Goal: Transaction & Acquisition: Purchase product/service

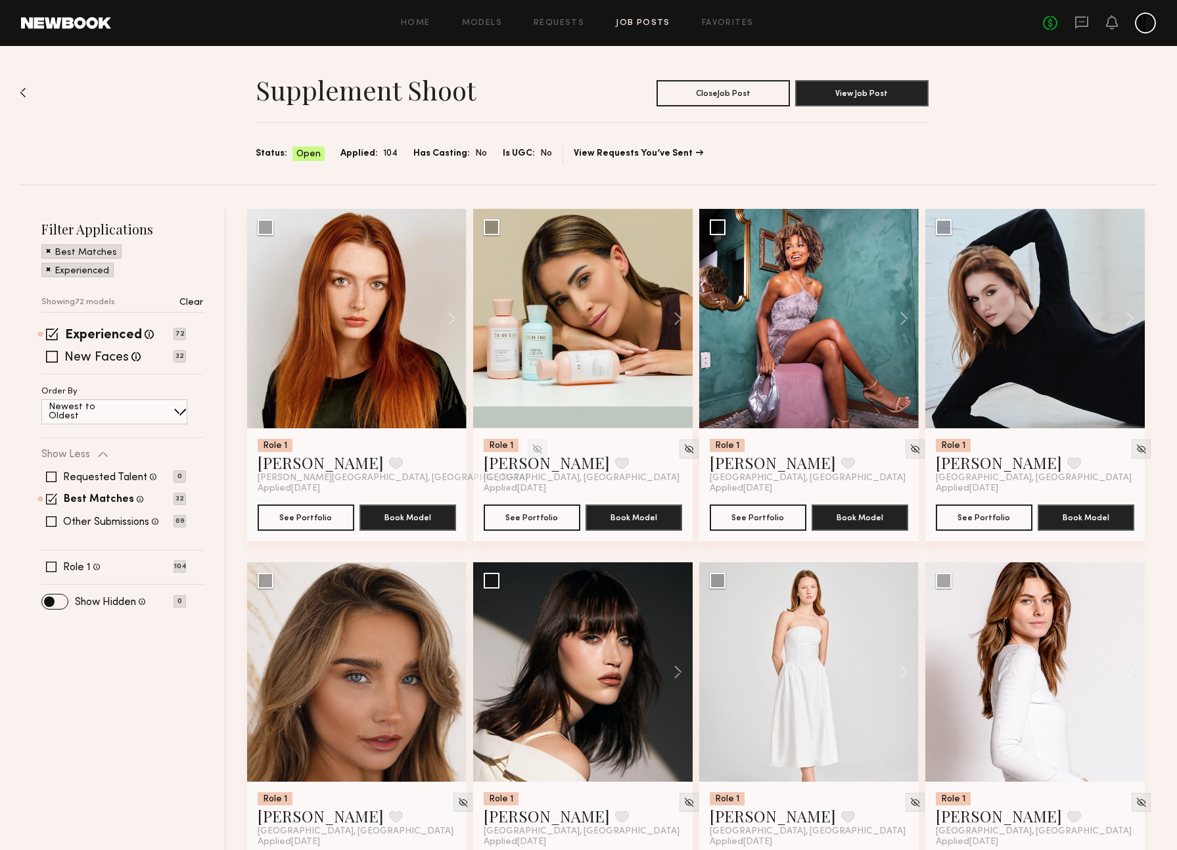
click at [49, 271] on span at bounding box center [48, 269] width 5 height 12
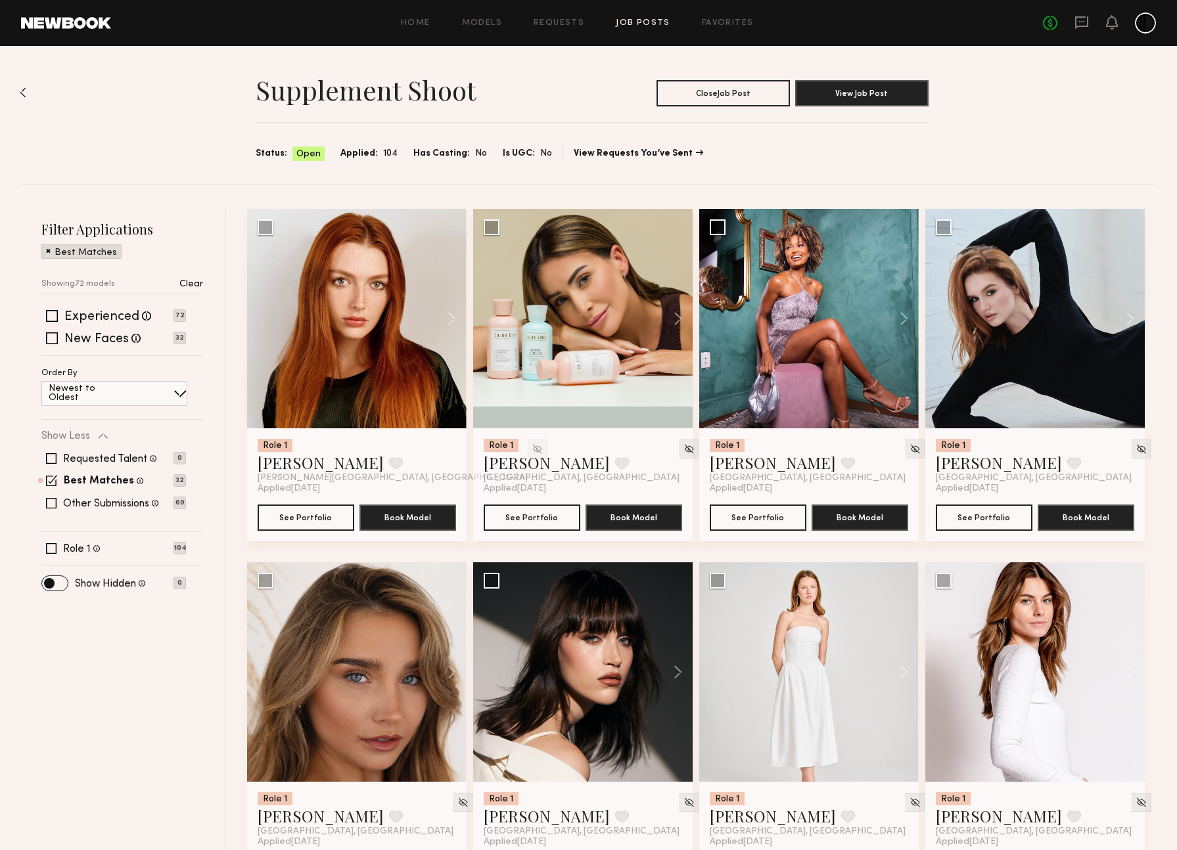
click at [47, 252] on span at bounding box center [48, 250] width 5 height 12
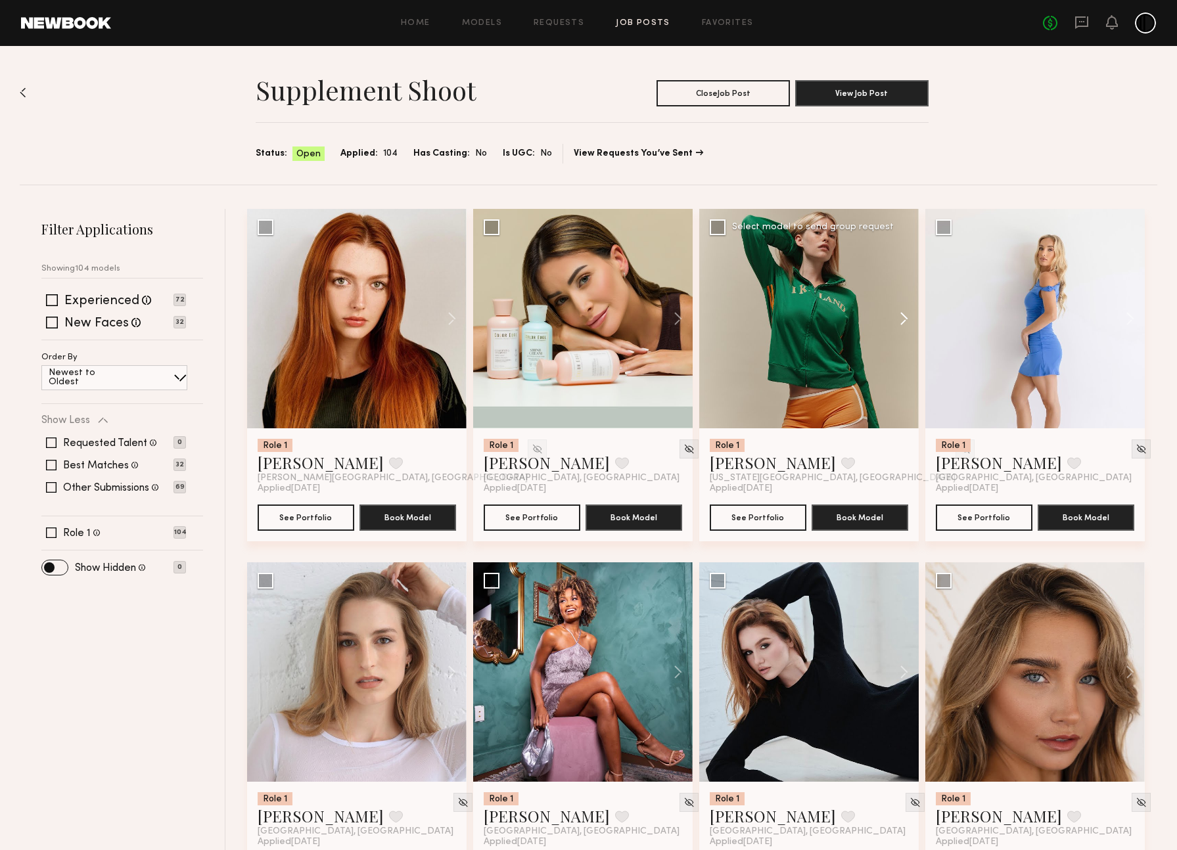
click at [900, 316] on button at bounding box center [898, 318] width 42 height 219
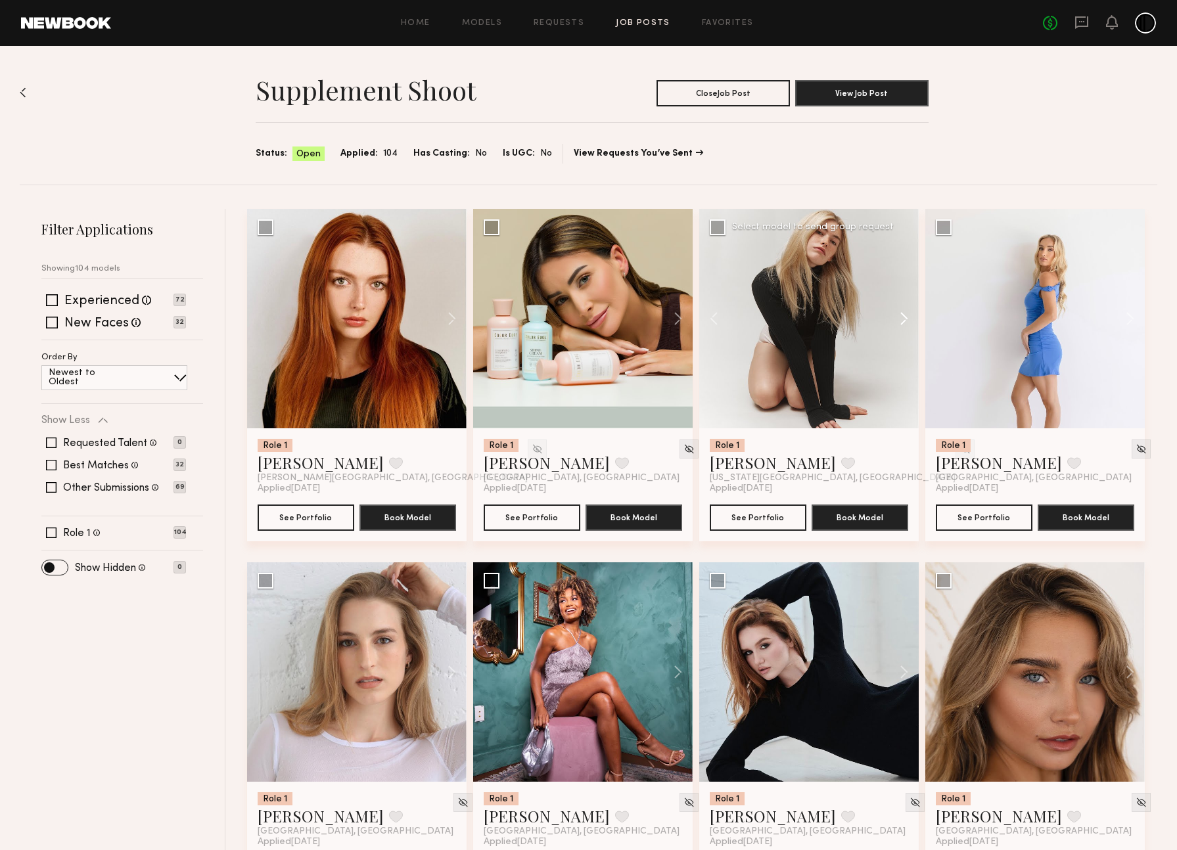
click at [900, 316] on button at bounding box center [898, 318] width 42 height 219
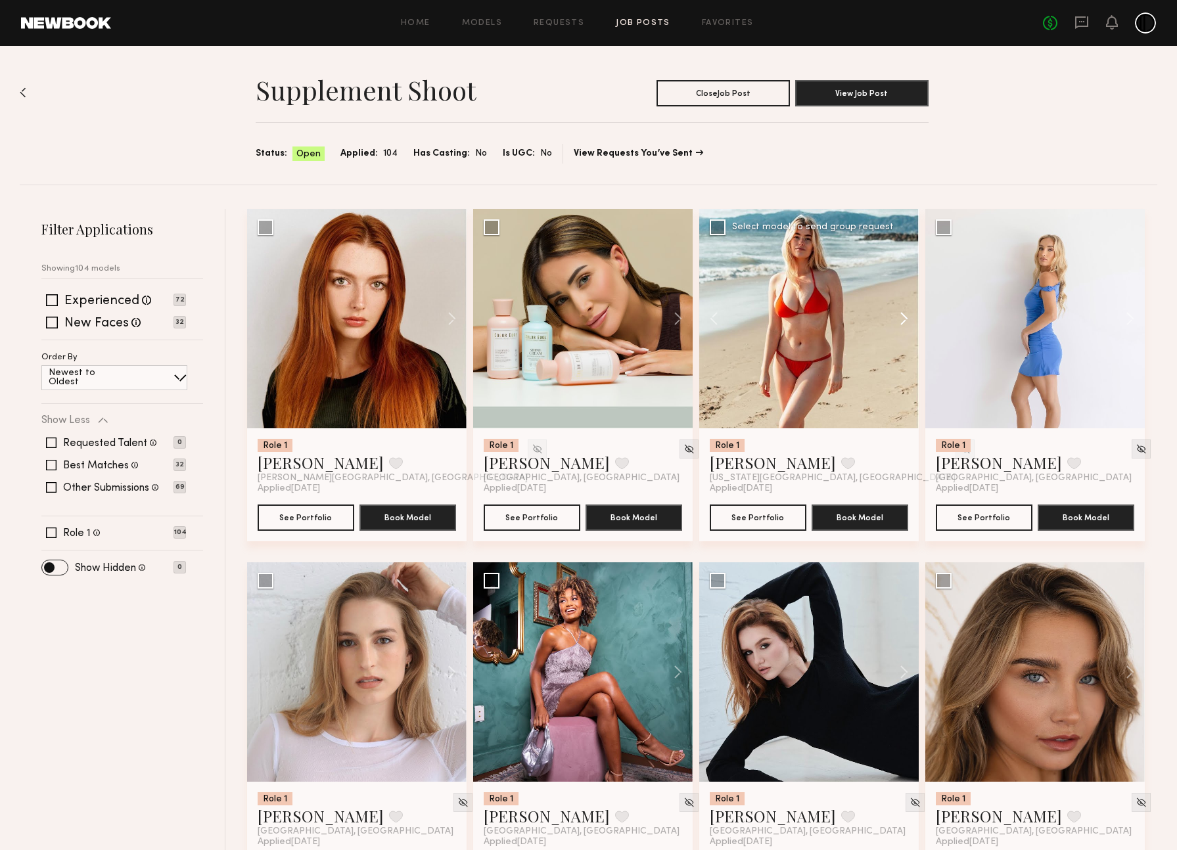
click at [900, 316] on button at bounding box center [898, 318] width 42 height 219
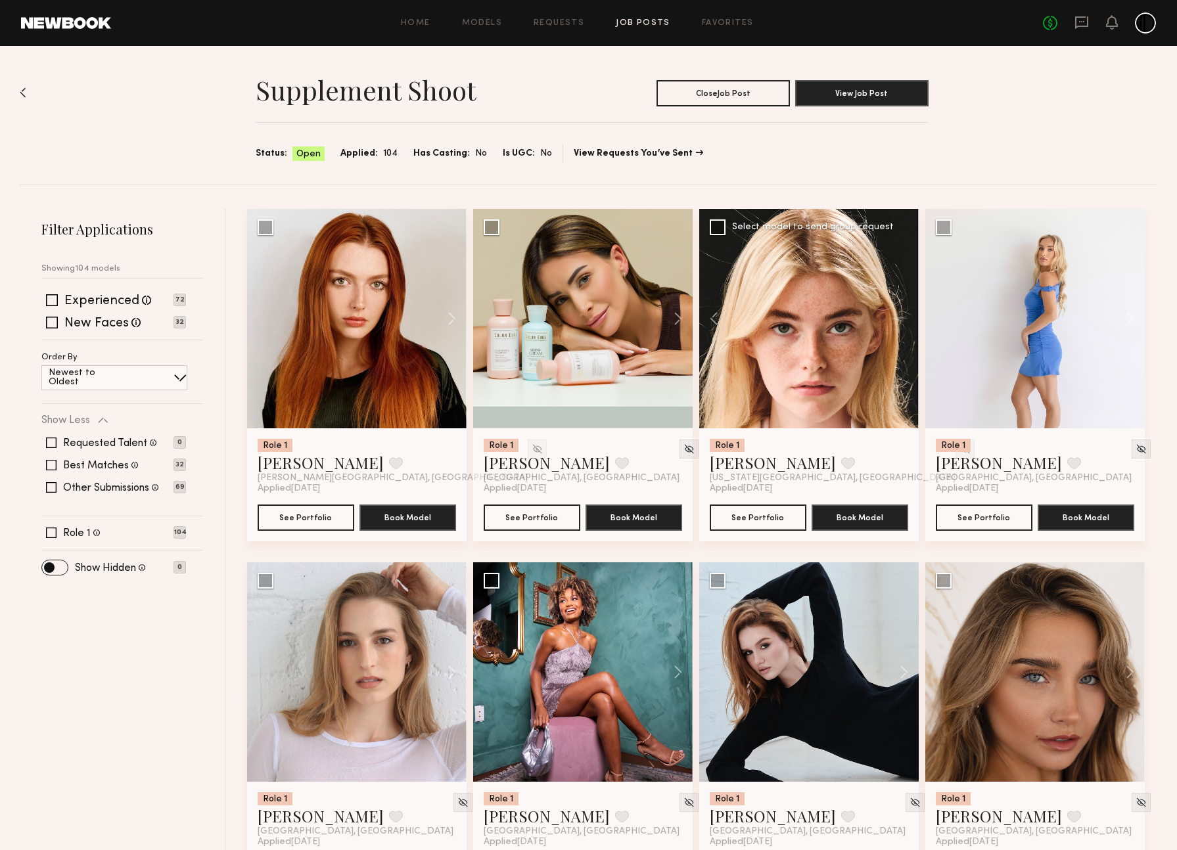
click at [900, 316] on div at bounding box center [808, 318] width 219 height 219
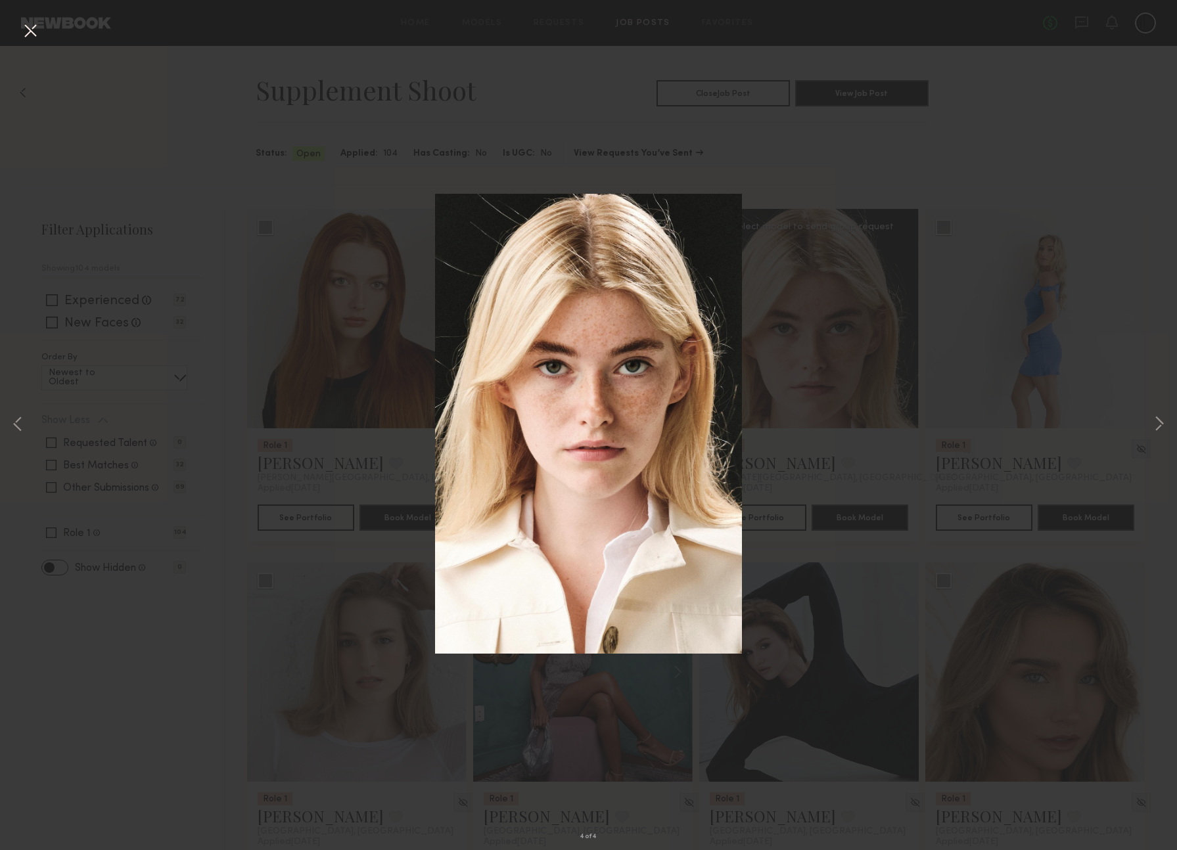
click at [26, 30] on button at bounding box center [30, 32] width 21 height 24
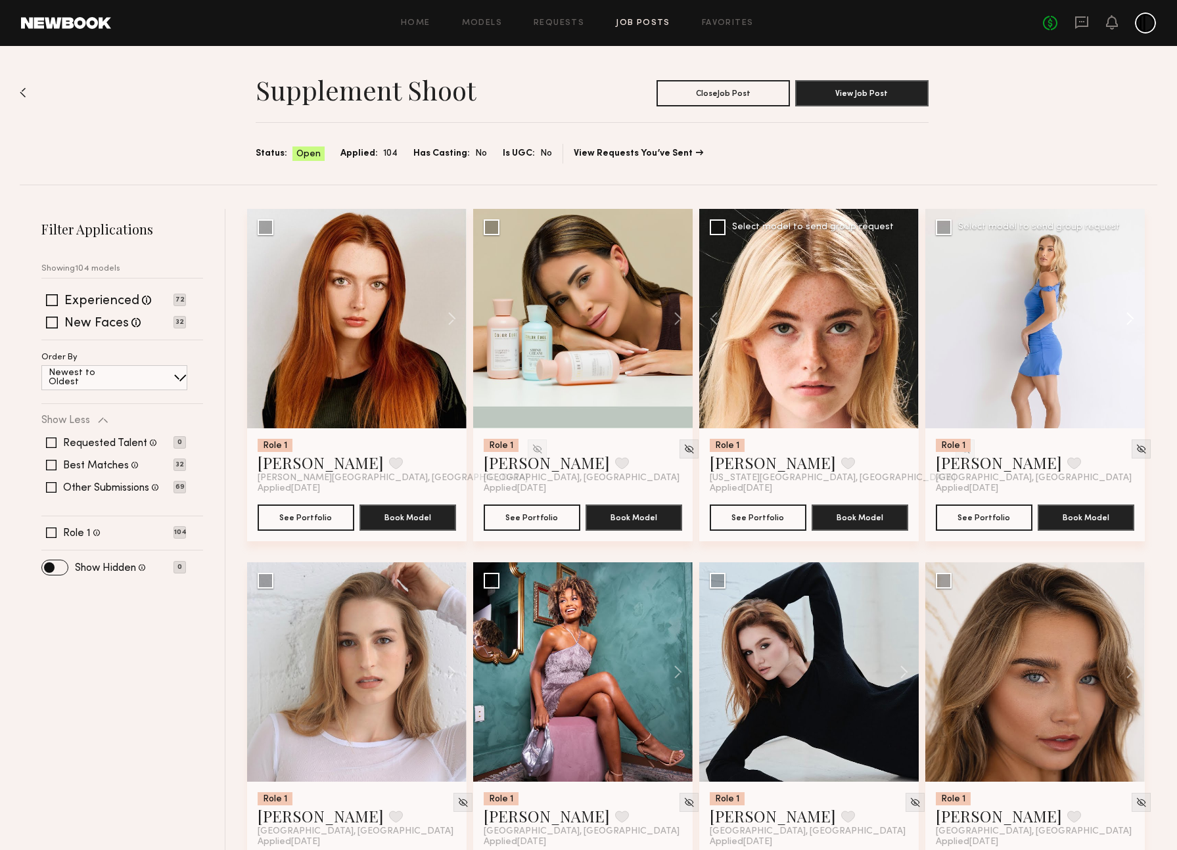
click at [1132, 319] on button at bounding box center [1124, 318] width 42 height 219
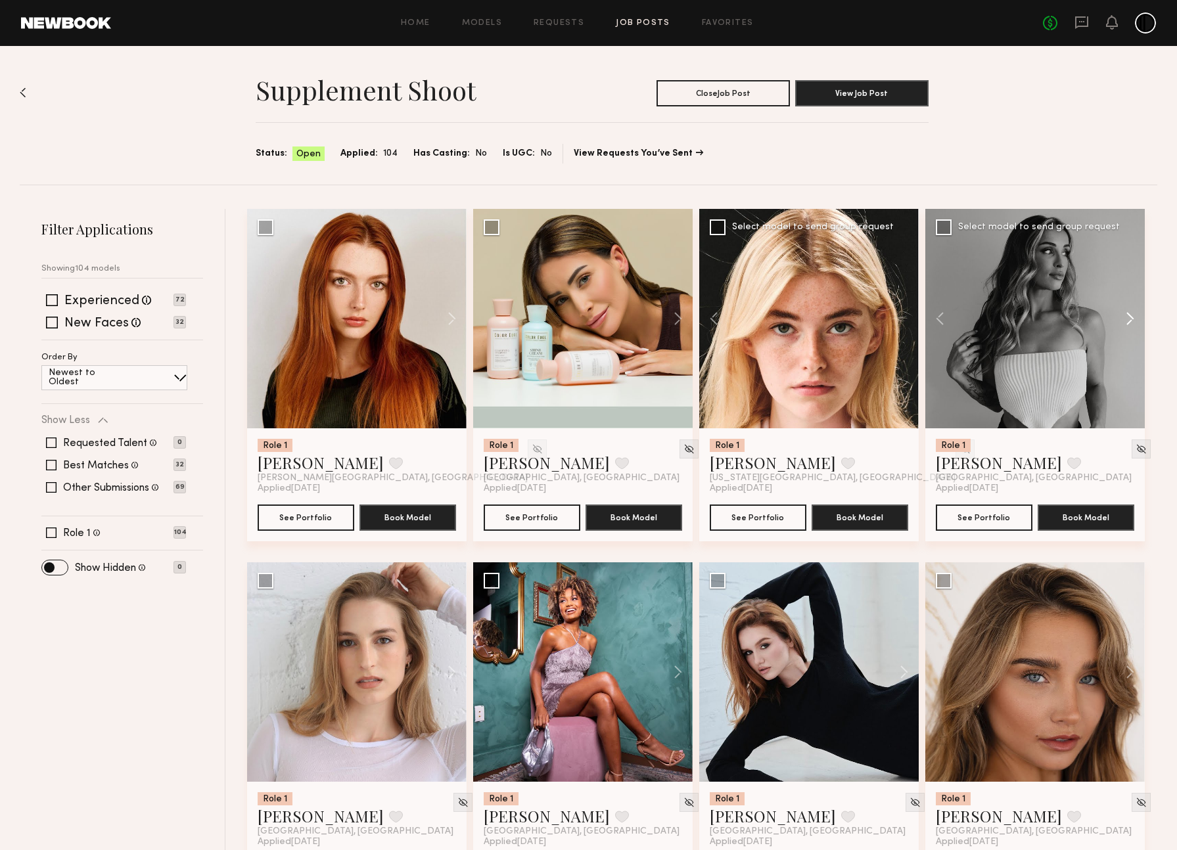
click at [1132, 319] on button at bounding box center [1124, 318] width 42 height 219
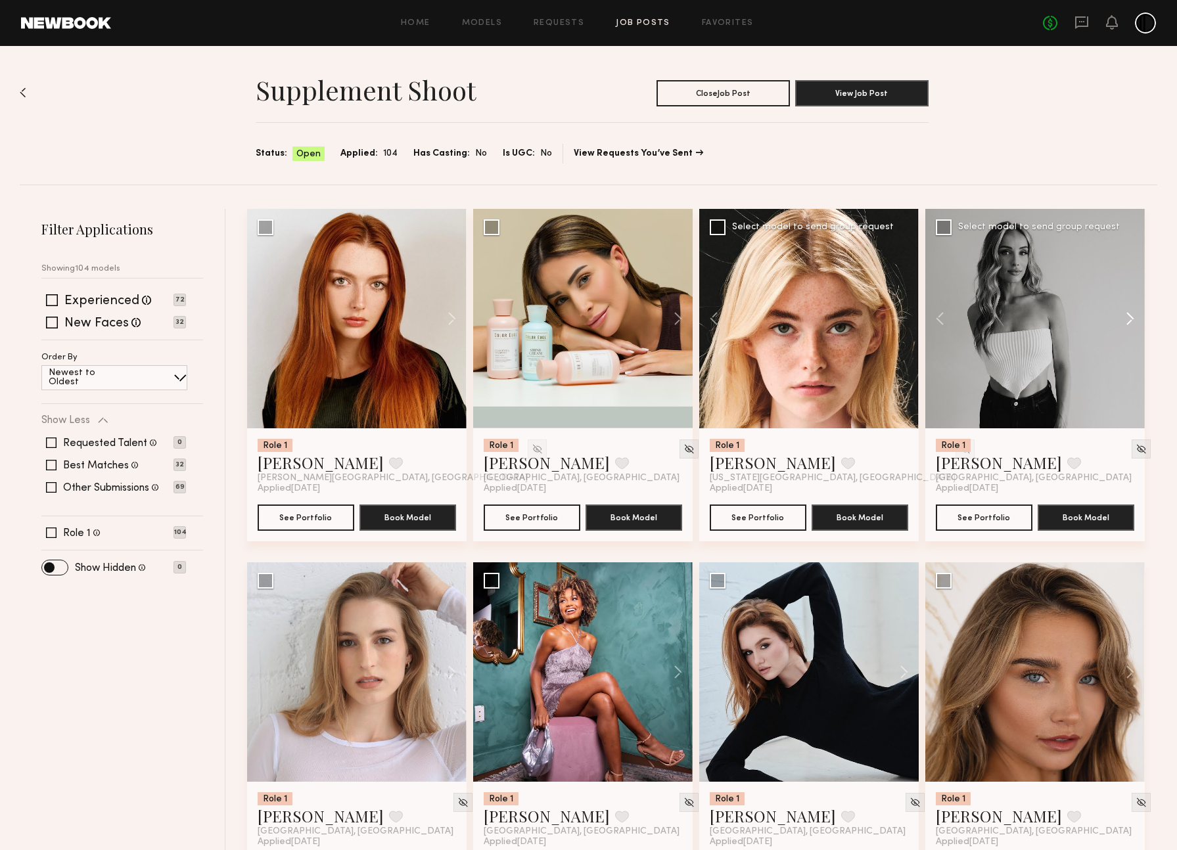
click at [1132, 319] on button at bounding box center [1124, 318] width 42 height 219
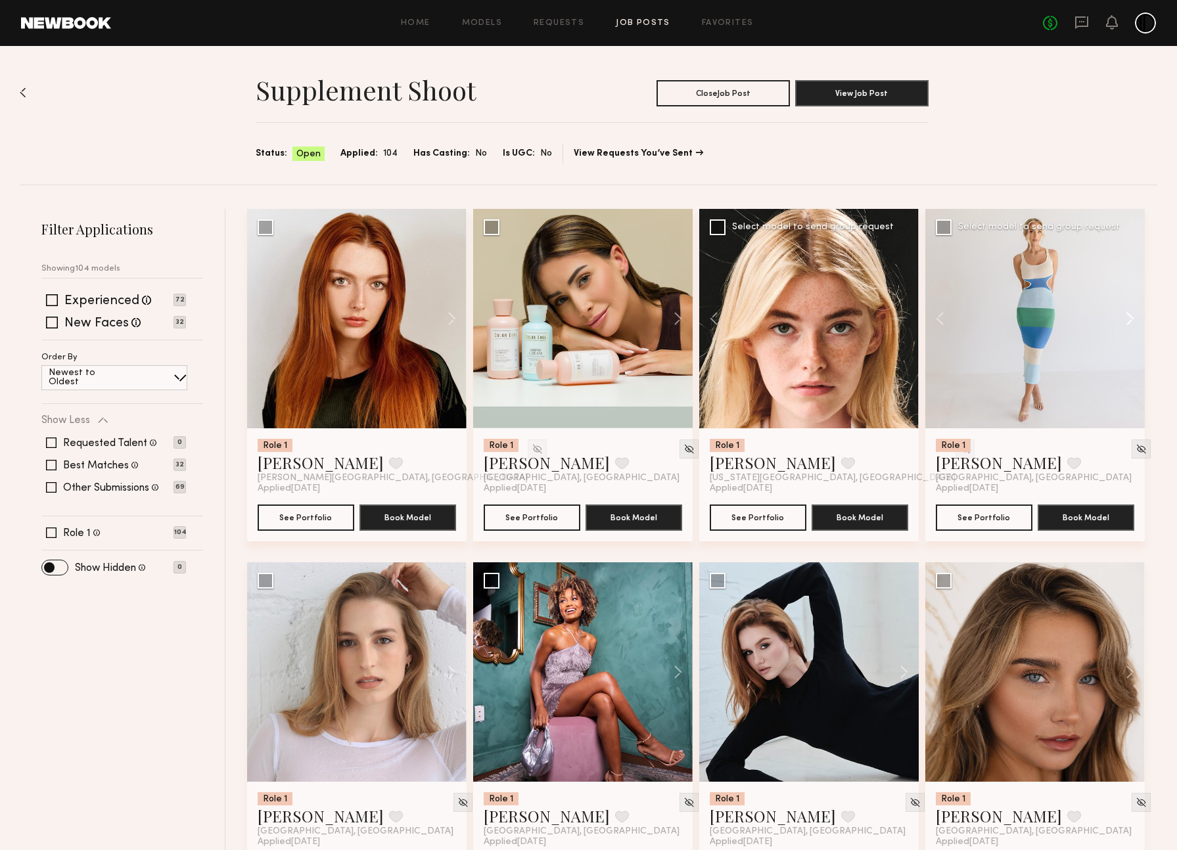
click at [1132, 319] on button at bounding box center [1124, 318] width 42 height 219
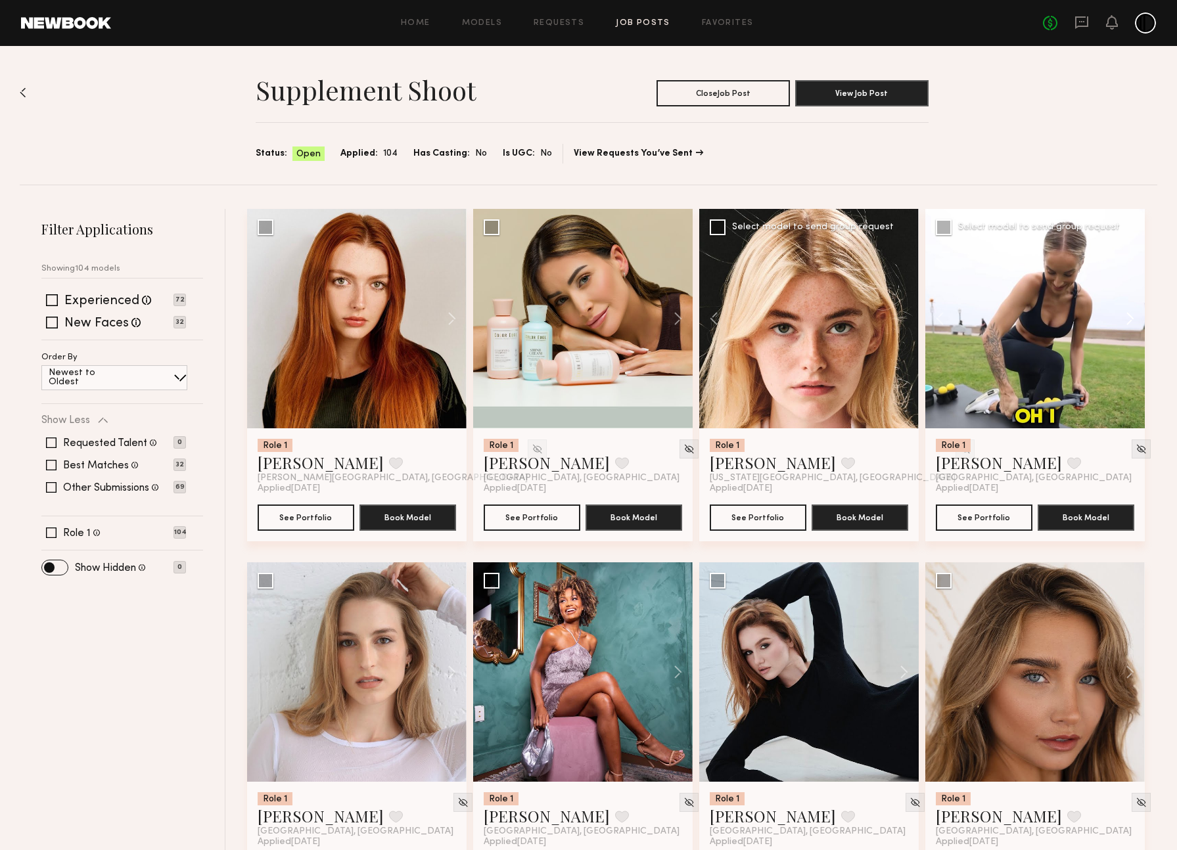
click at [1132, 319] on button at bounding box center [1124, 318] width 42 height 219
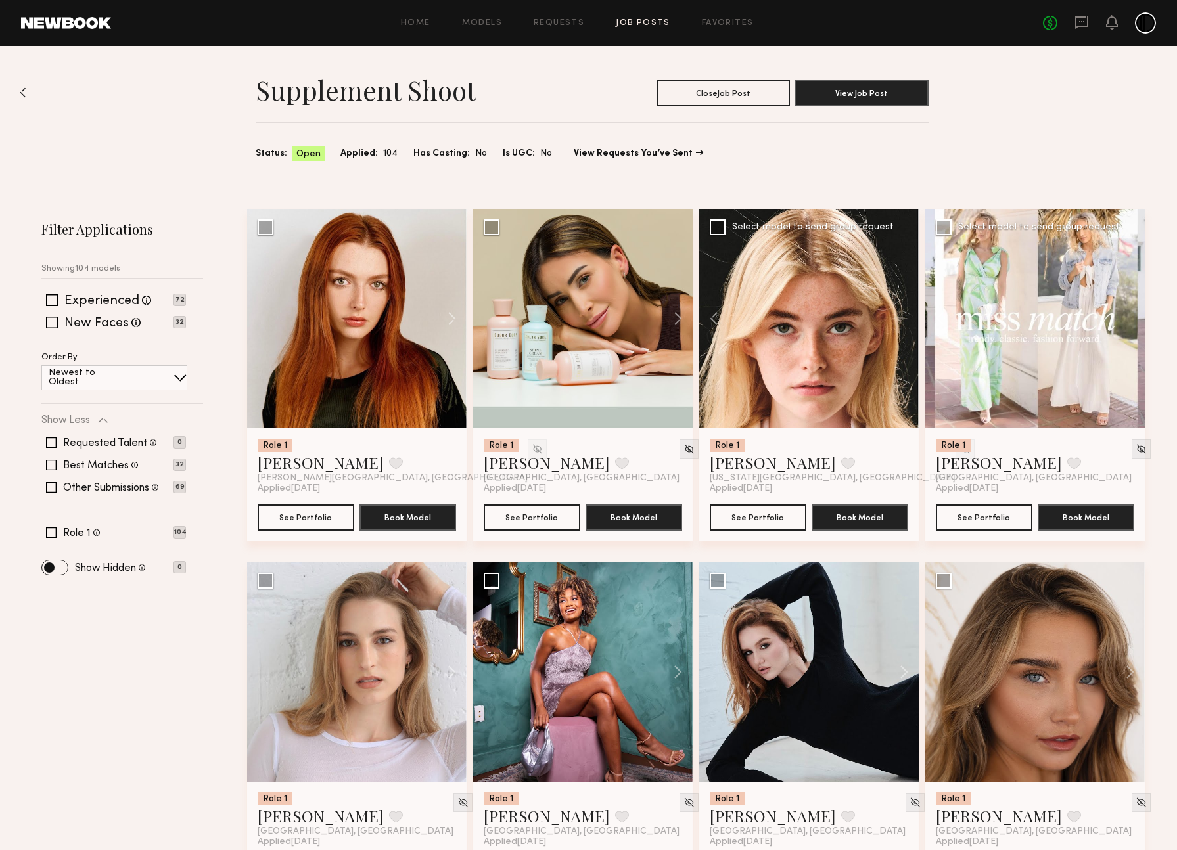
click at [1132, 319] on div at bounding box center [1034, 318] width 219 height 219
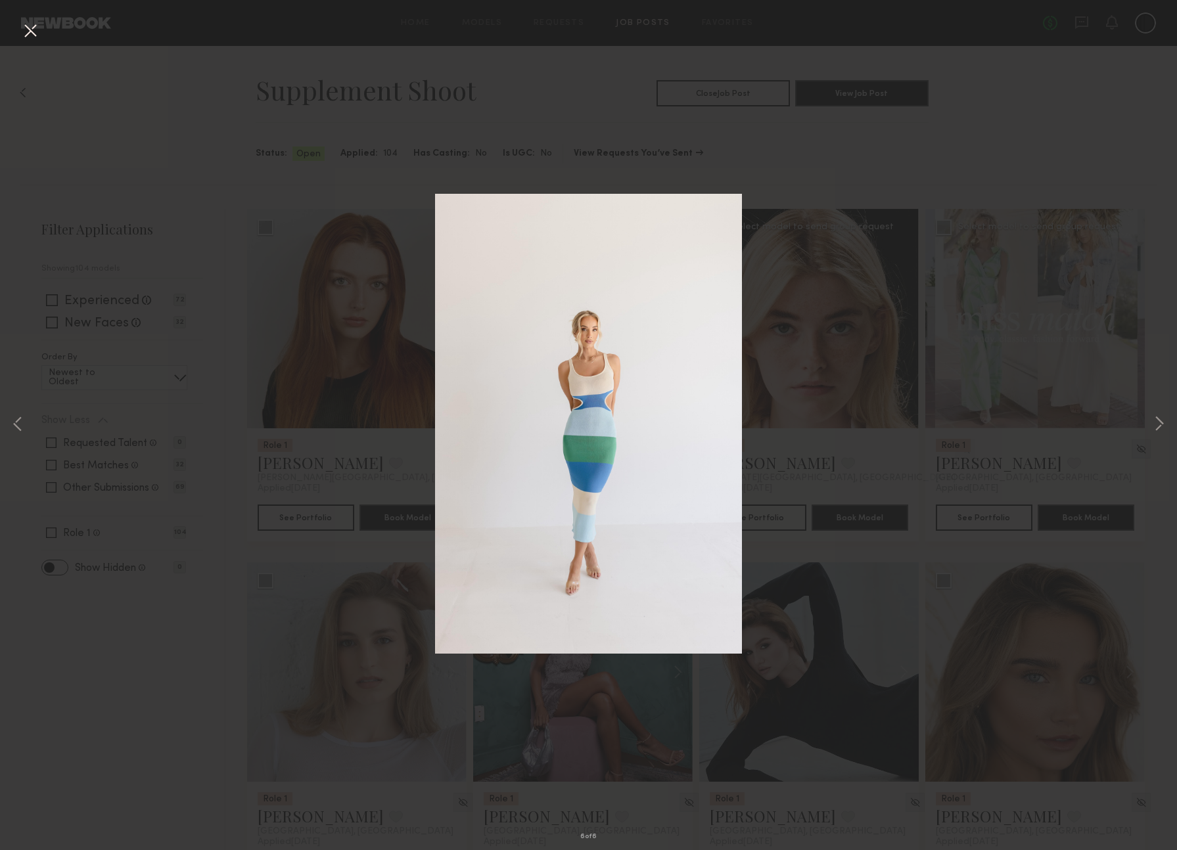
click at [764, 323] on div "6 of 6" at bounding box center [588, 425] width 1177 height 850
click at [1155, 417] on button at bounding box center [1159, 425] width 16 height 680
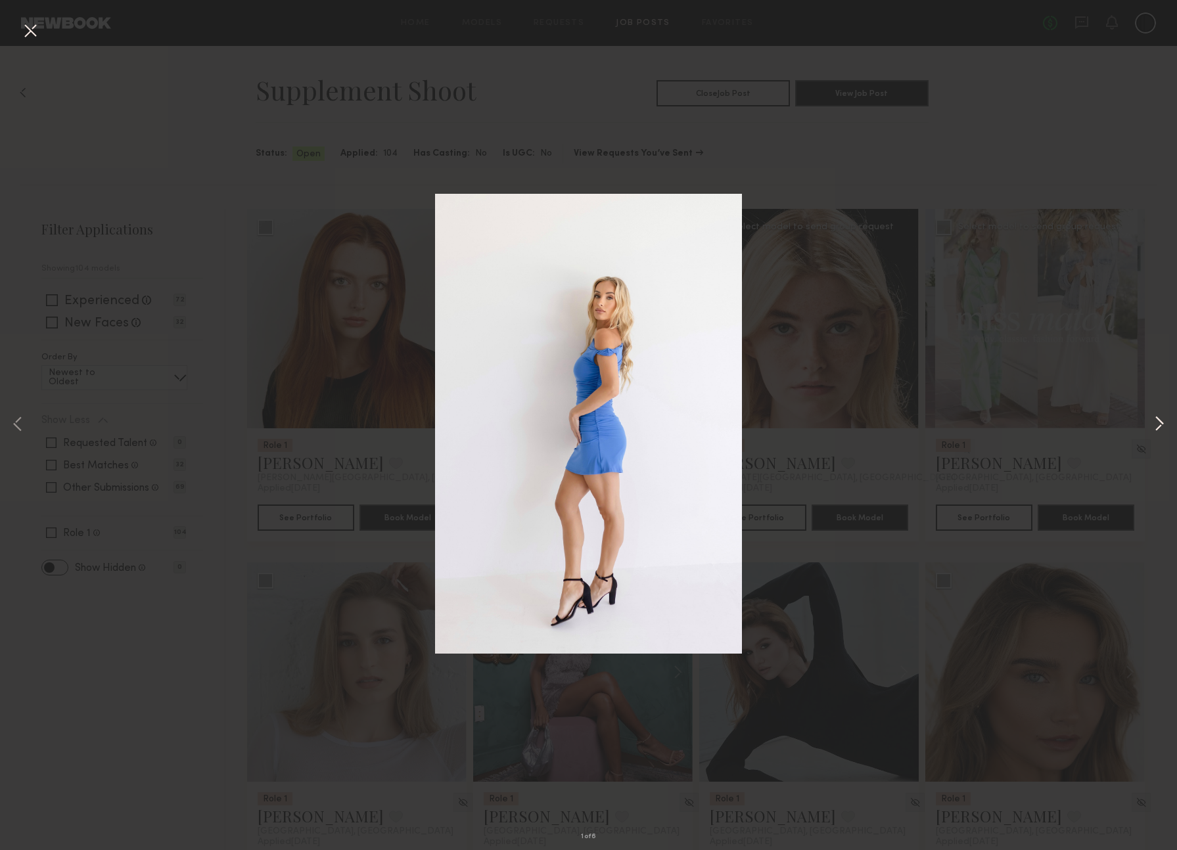
click at [1161, 421] on button at bounding box center [1159, 425] width 16 height 680
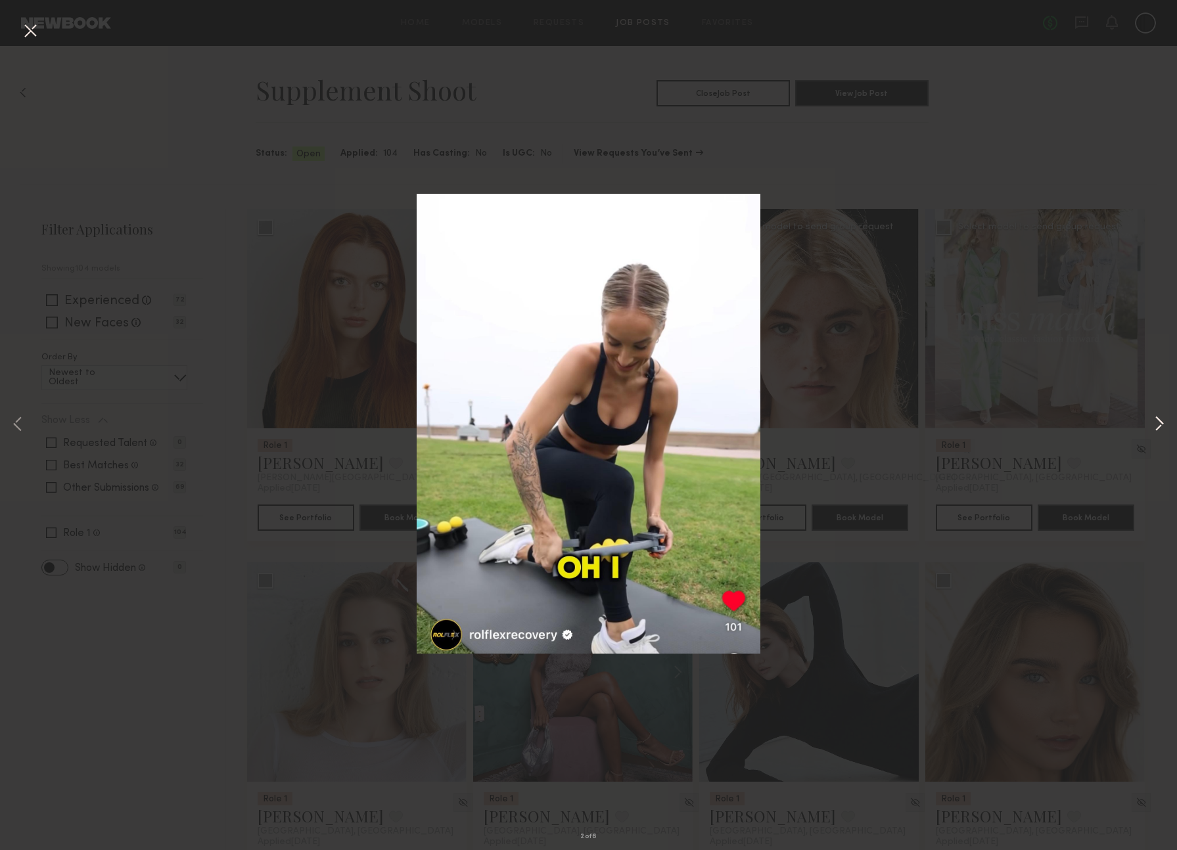
click at [1161, 421] on button at bounding box center [1159, 425] width 16 height 680
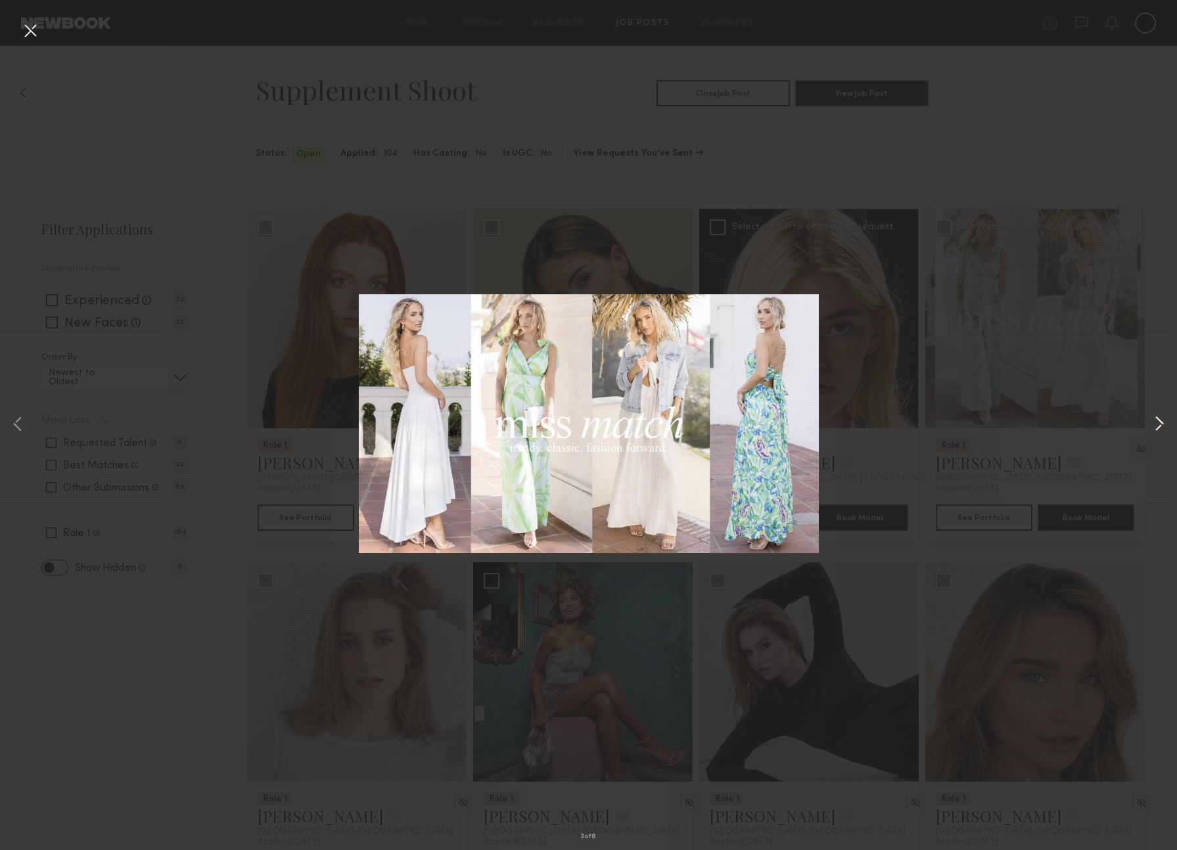
click at [1161, 421] on button at bounding box center [1159, 425] width 16 height 680
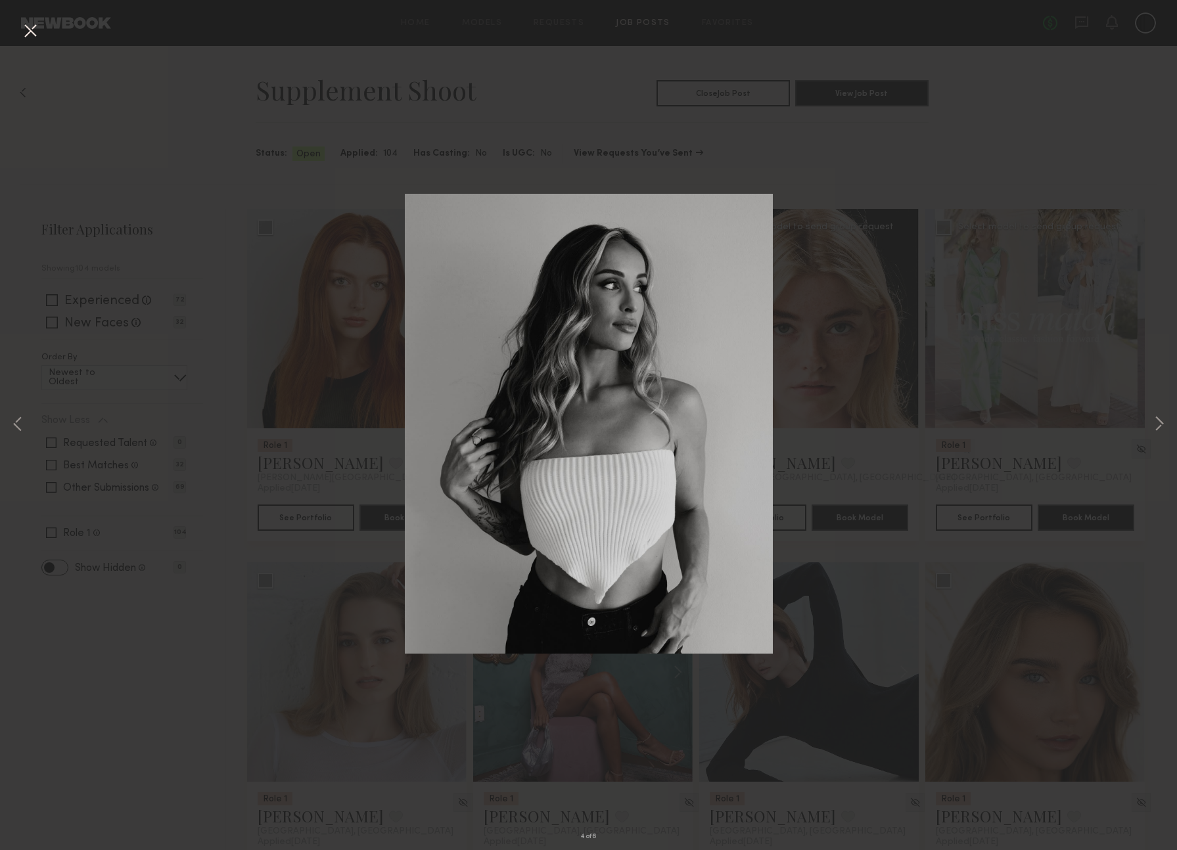
click at [24, 34] on button at bounding box center [30, 32] width 21 height 24
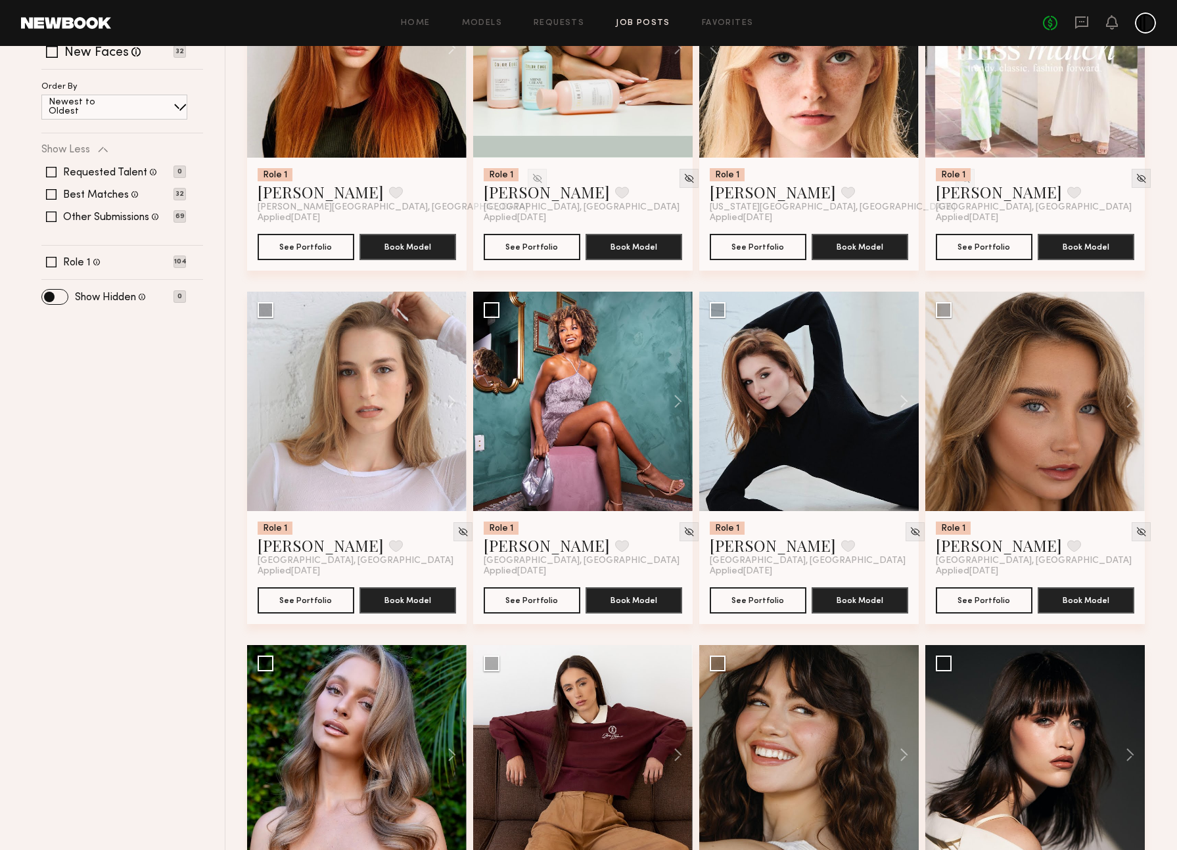
scroll to position [398, 0]
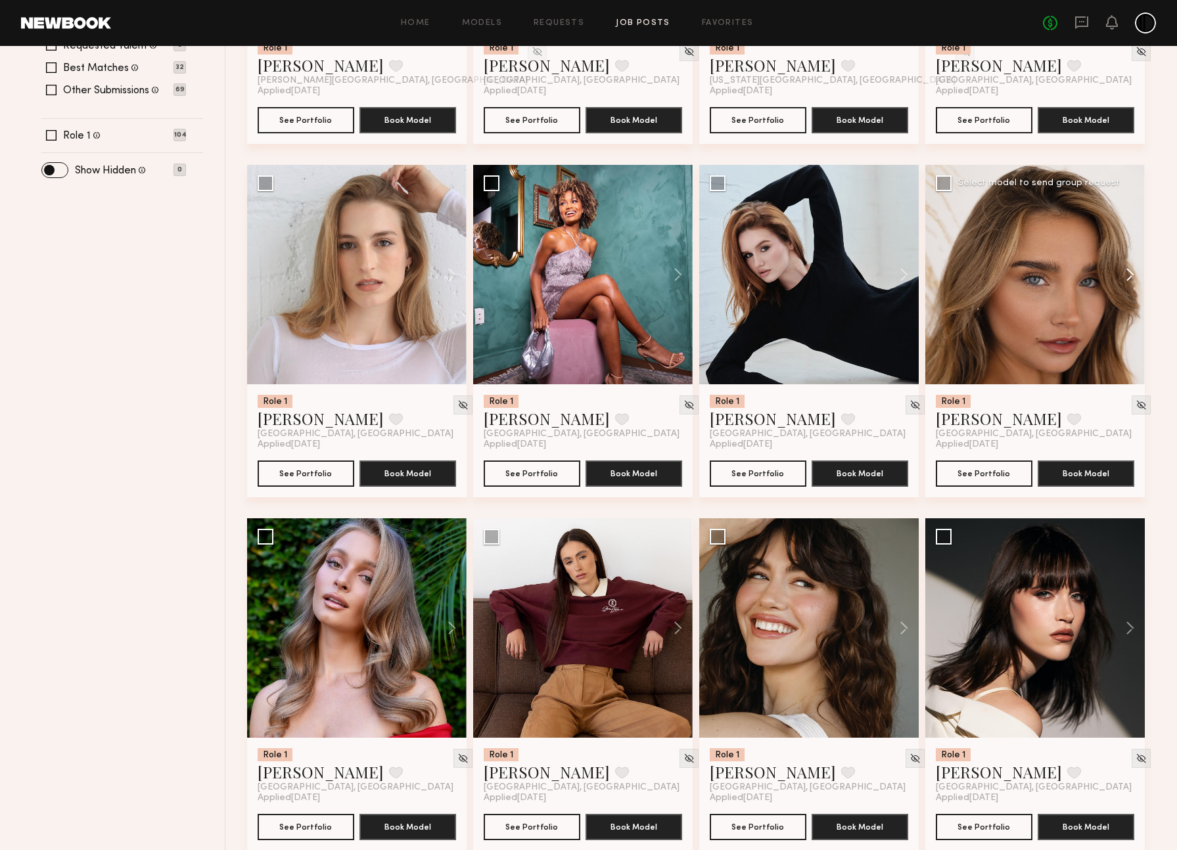
click at [1131, 279] on button at bounding box center [1124, 274] width 42 height 219
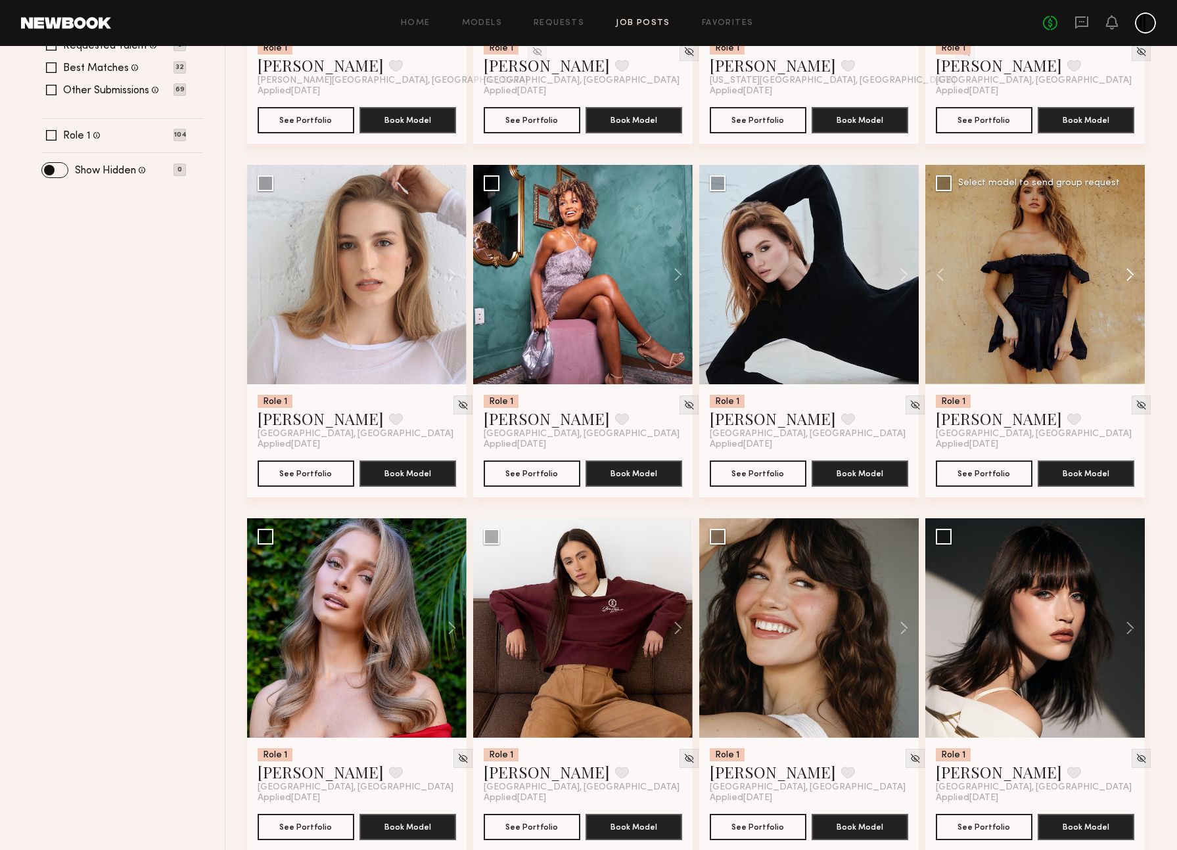
click at [1131, 279] on button at bounding box center [1124, 274] width 42 height 219
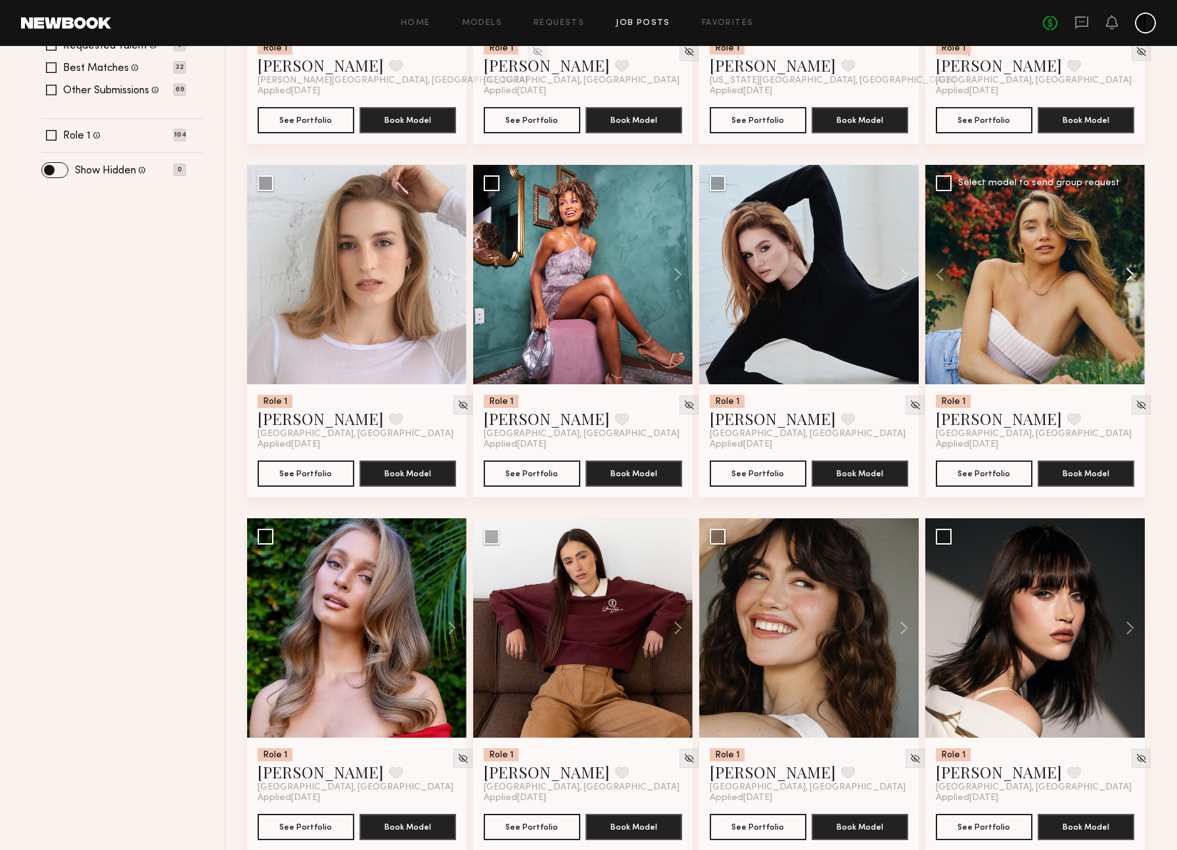
click at [1131, 279] on button at bounding box center [1124, 274] width 42 height 219
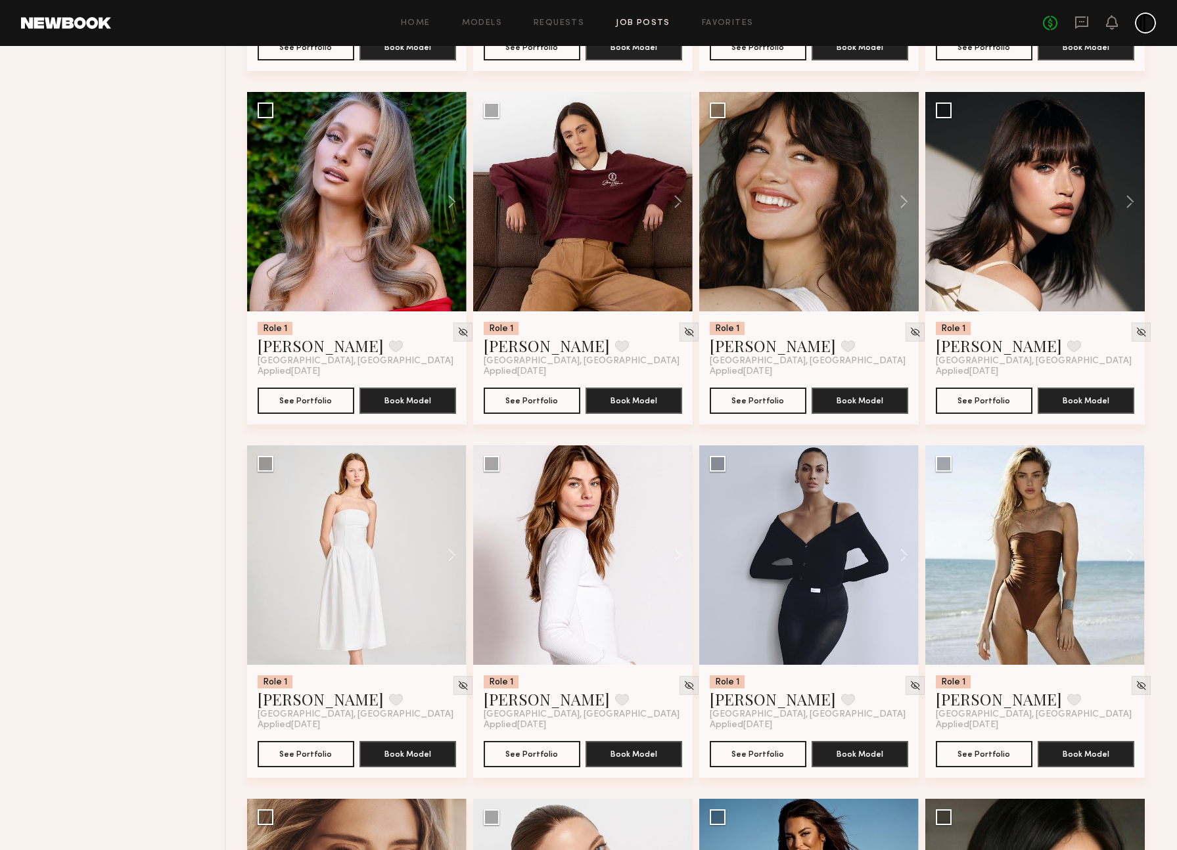
scroll to position [831, 0]
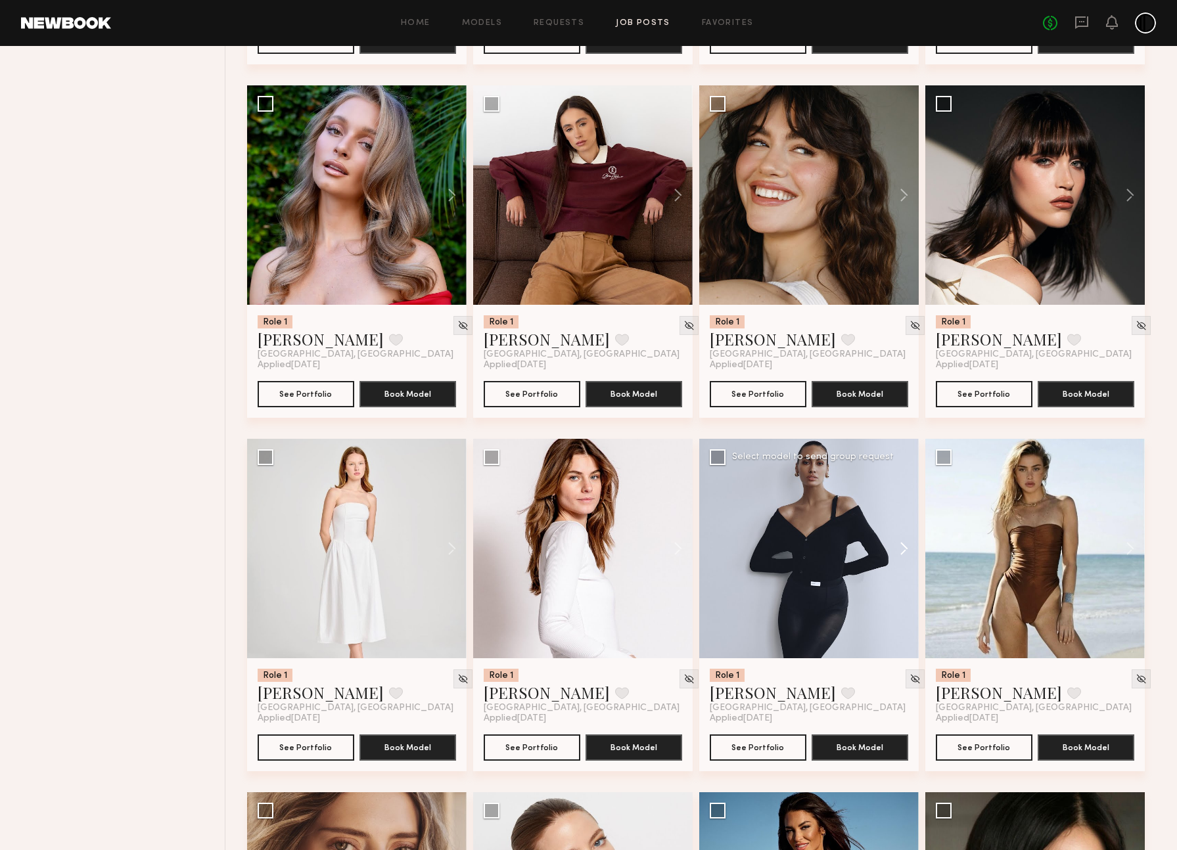
click at [905, 547] on button at bounding box center [898, 548] width 42 height 219
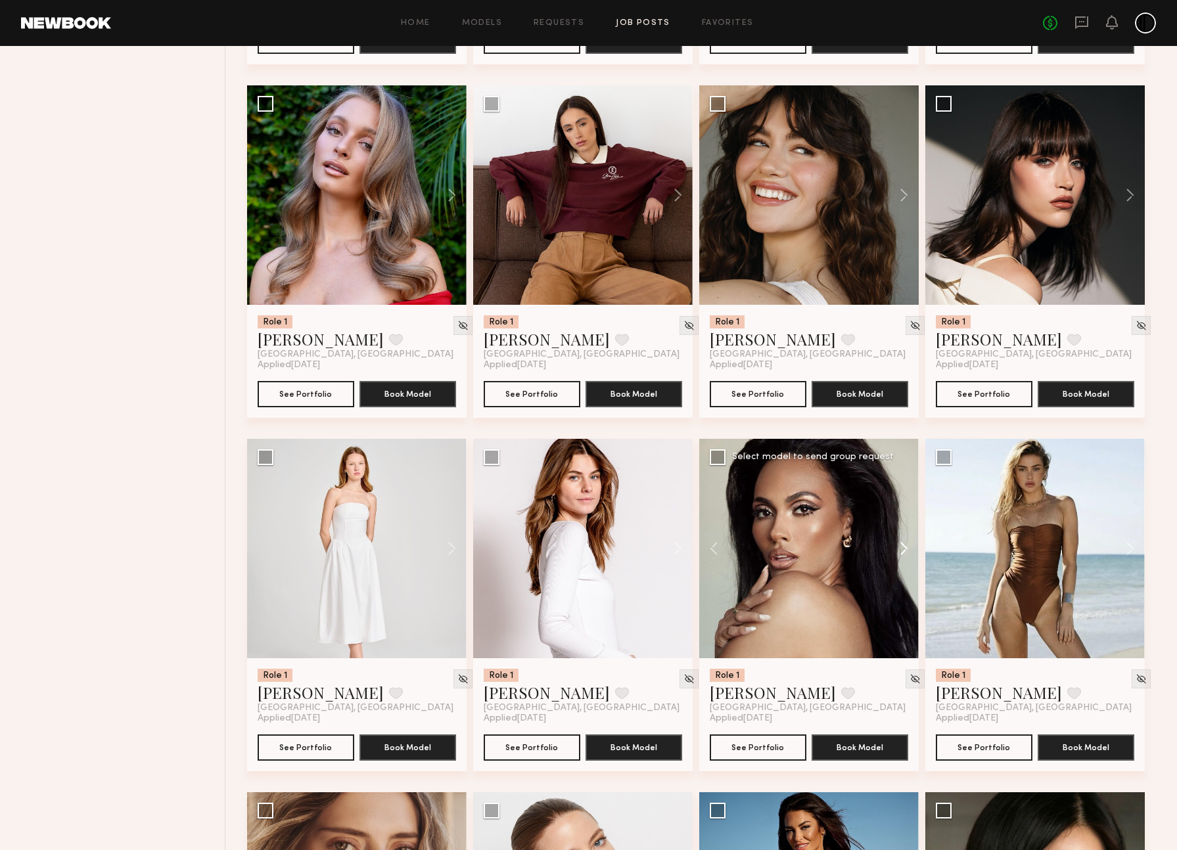
click at [905, 547] on button at bounding box center [898, 548] width 42 height 219
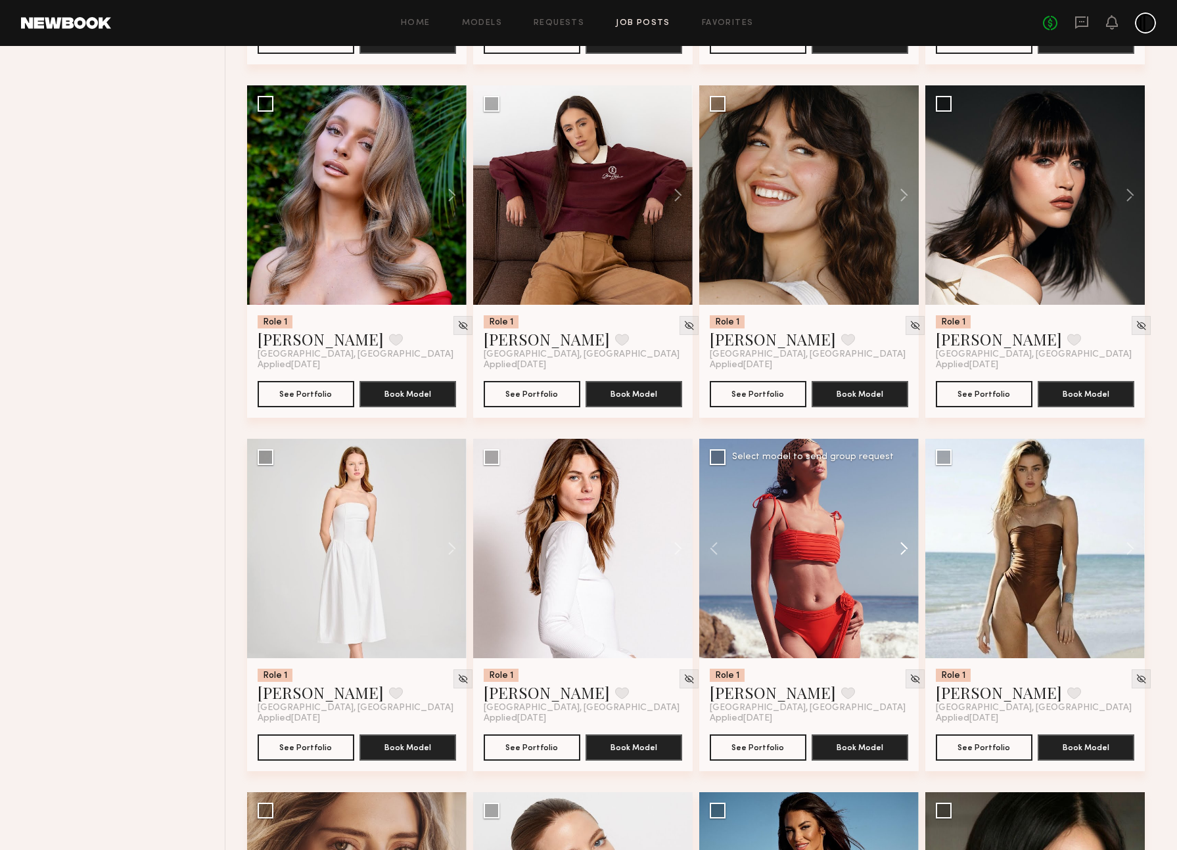
click at [905, 549] on button at bounding box center [898, 548] width 42 height 219
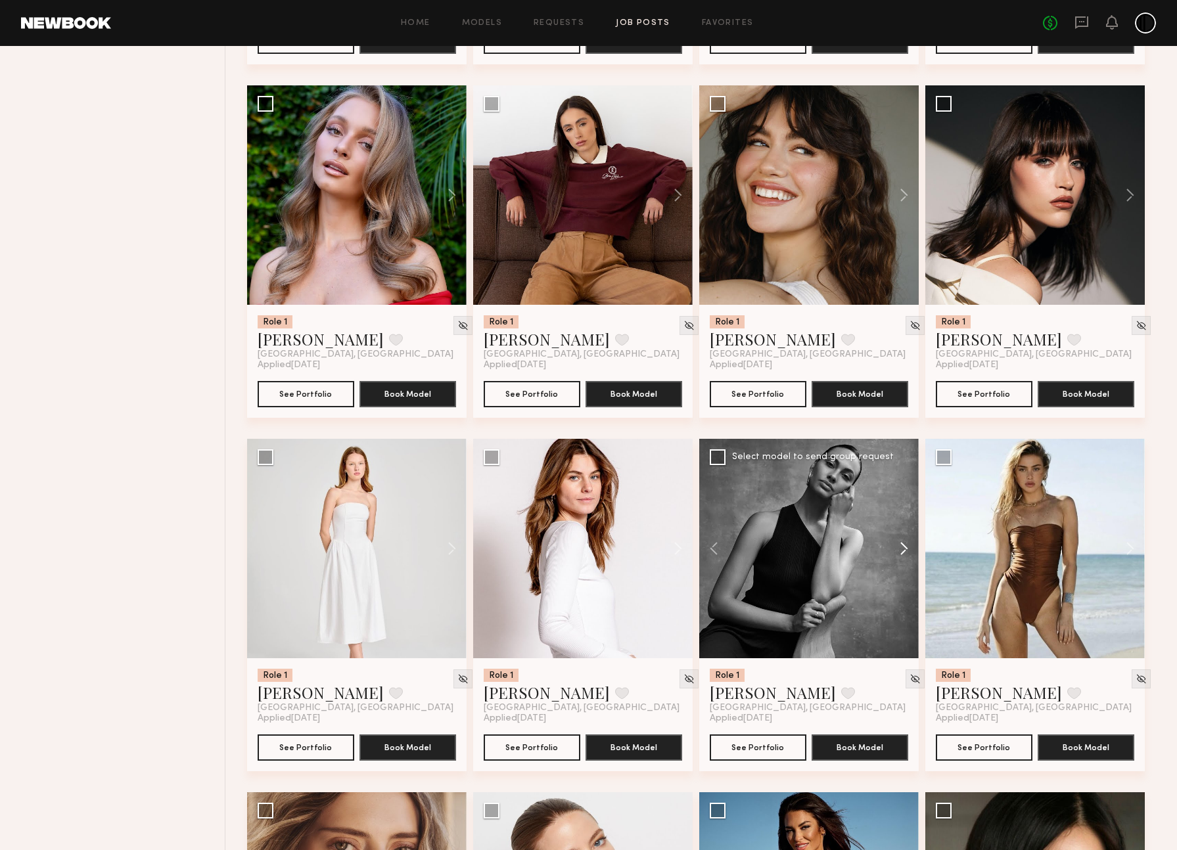
click at [904, 551] on button at bounding box center [898, 548] width 42 height 219
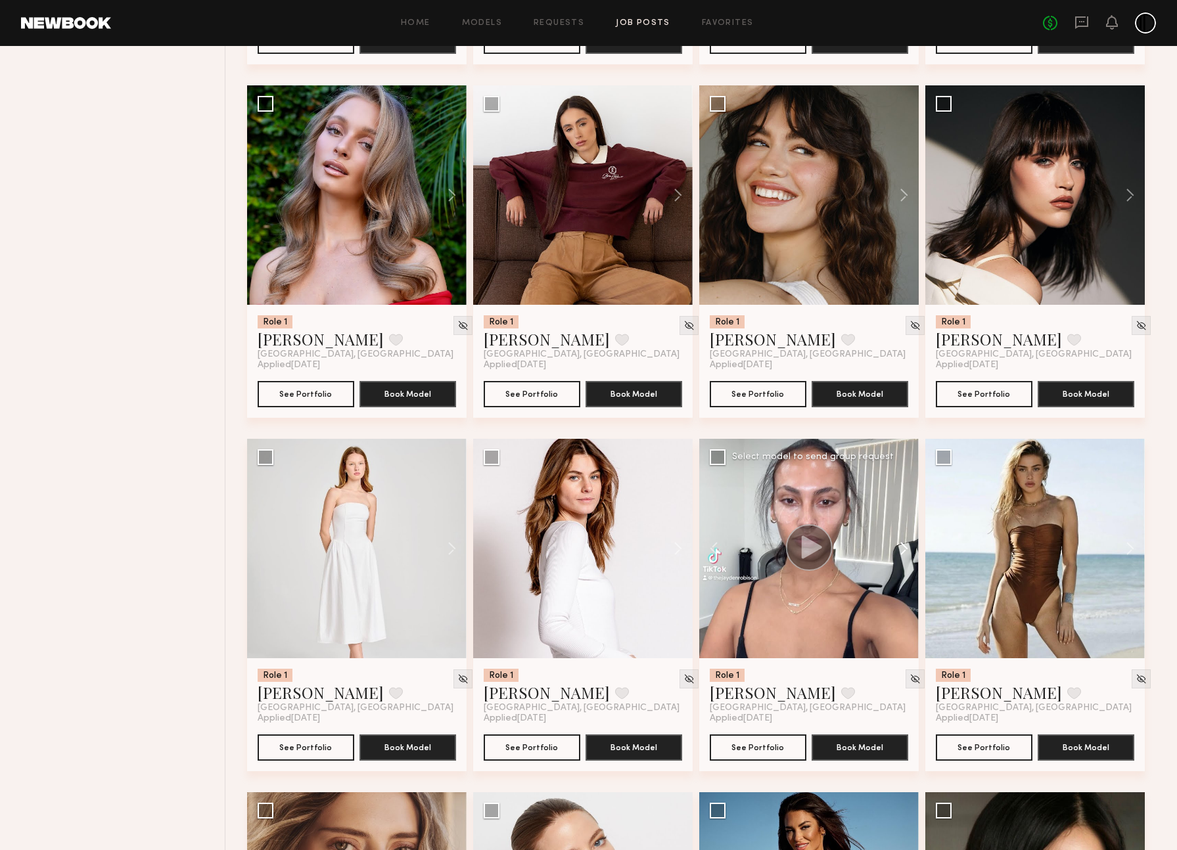
click at [904, 551] on button at bounding box center [898, 548] width 42 height 219
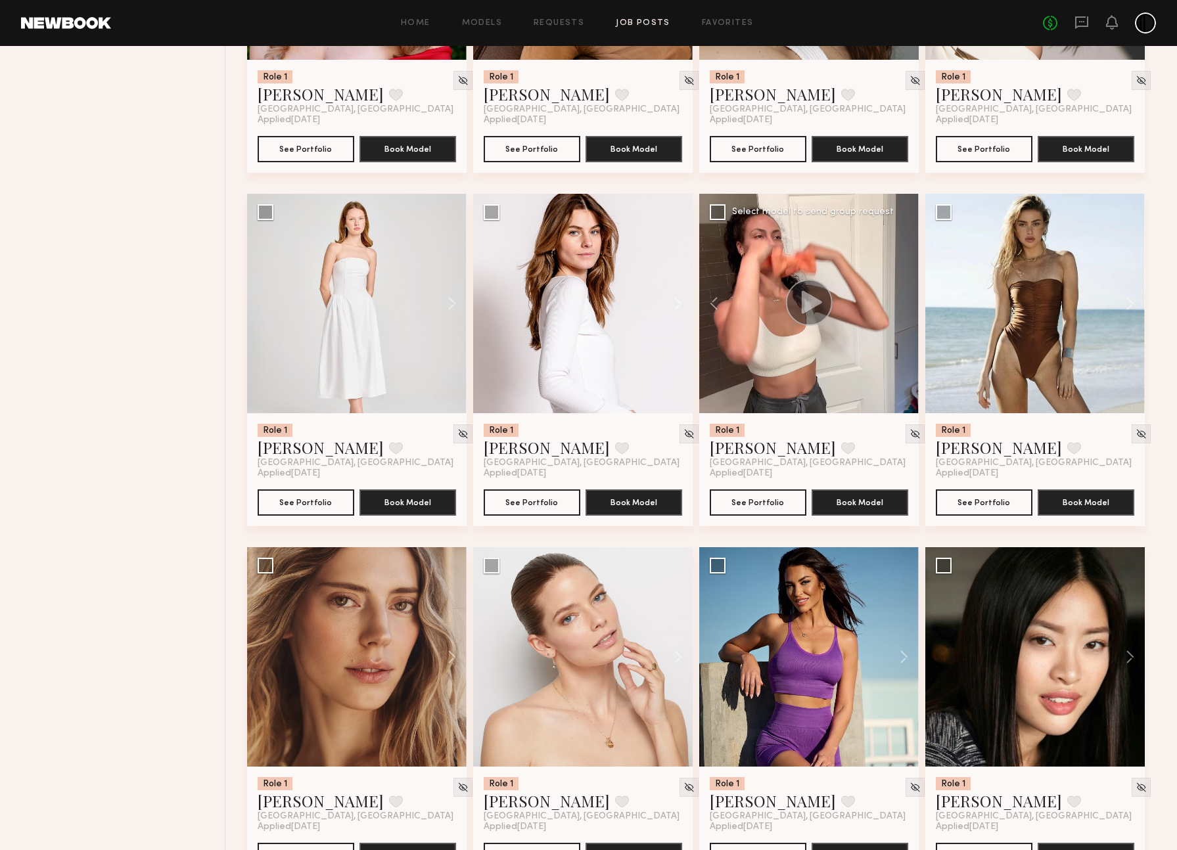
scroll to position [1223, 0]
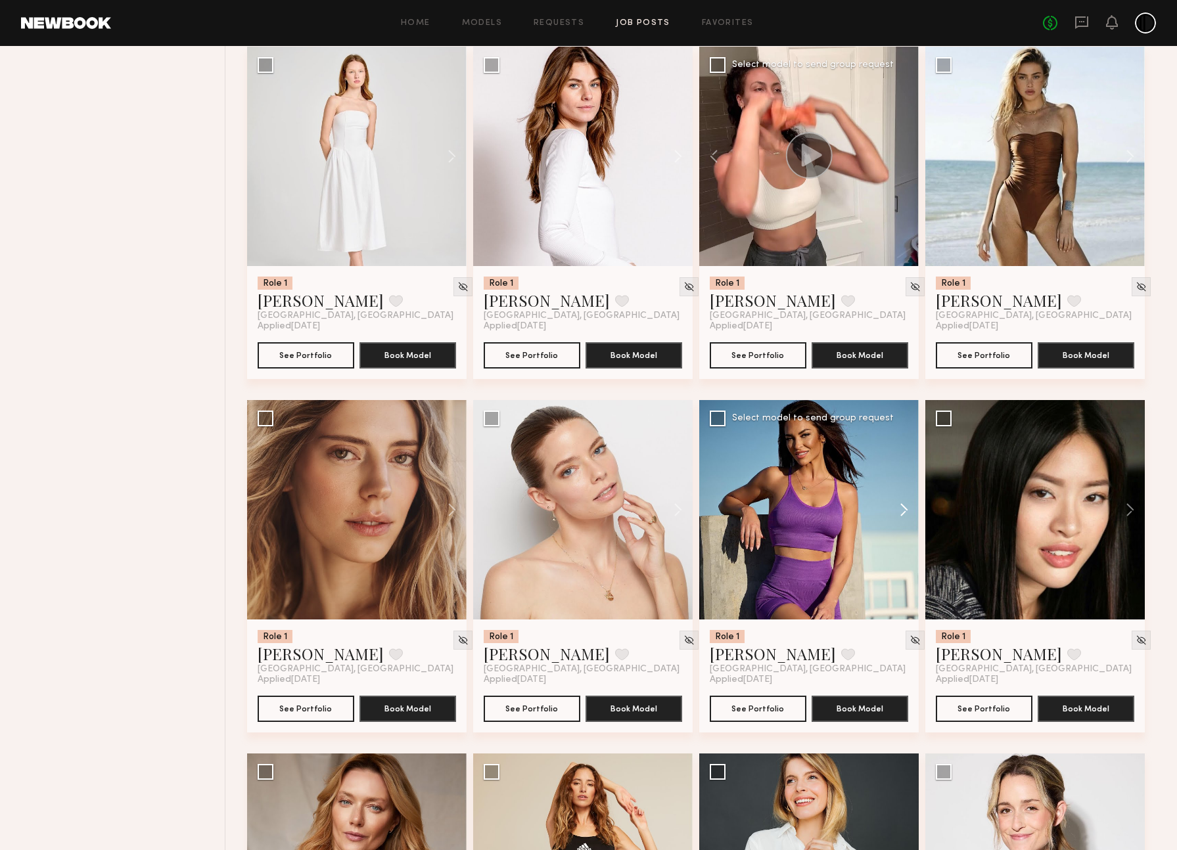
click at [900, 513] on button at bounding box center [898, 509] width 42 height 219
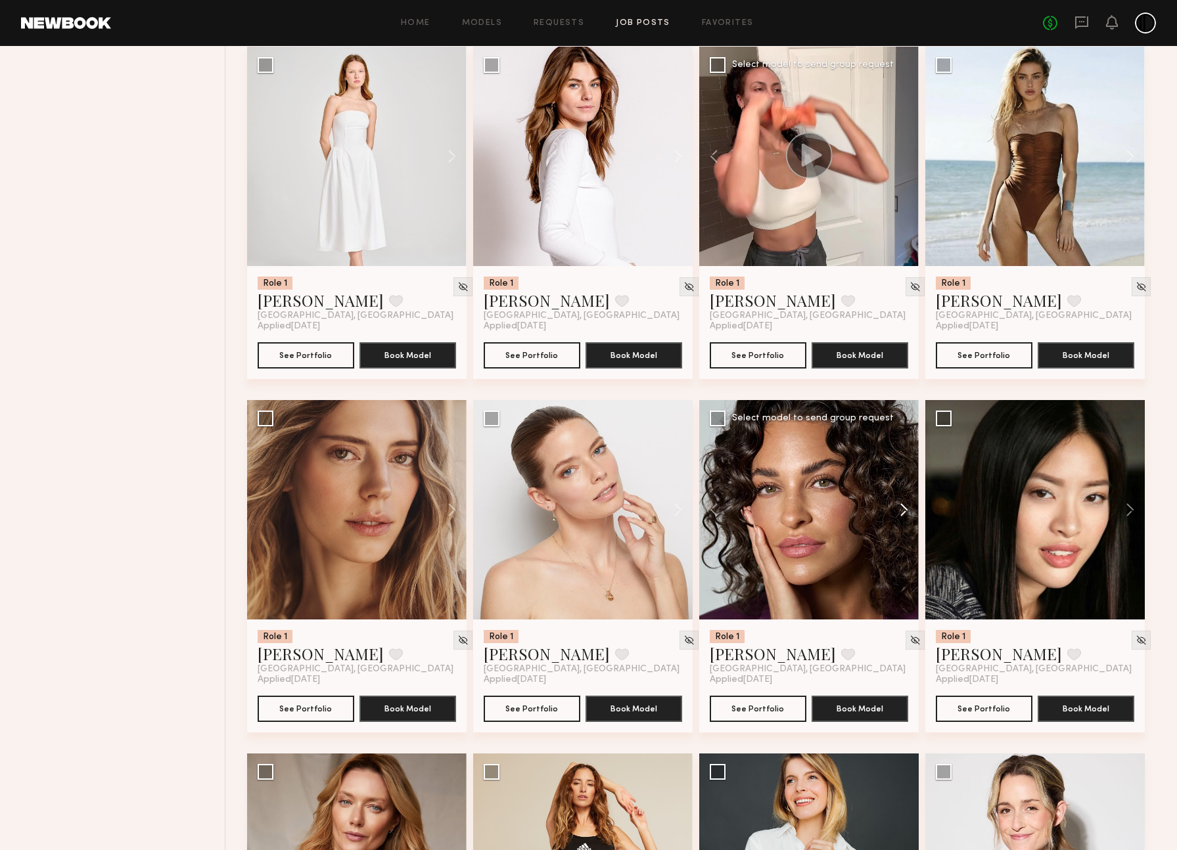
click at [900, 513] on button at bounding box center [898, 509] width 42 height 219
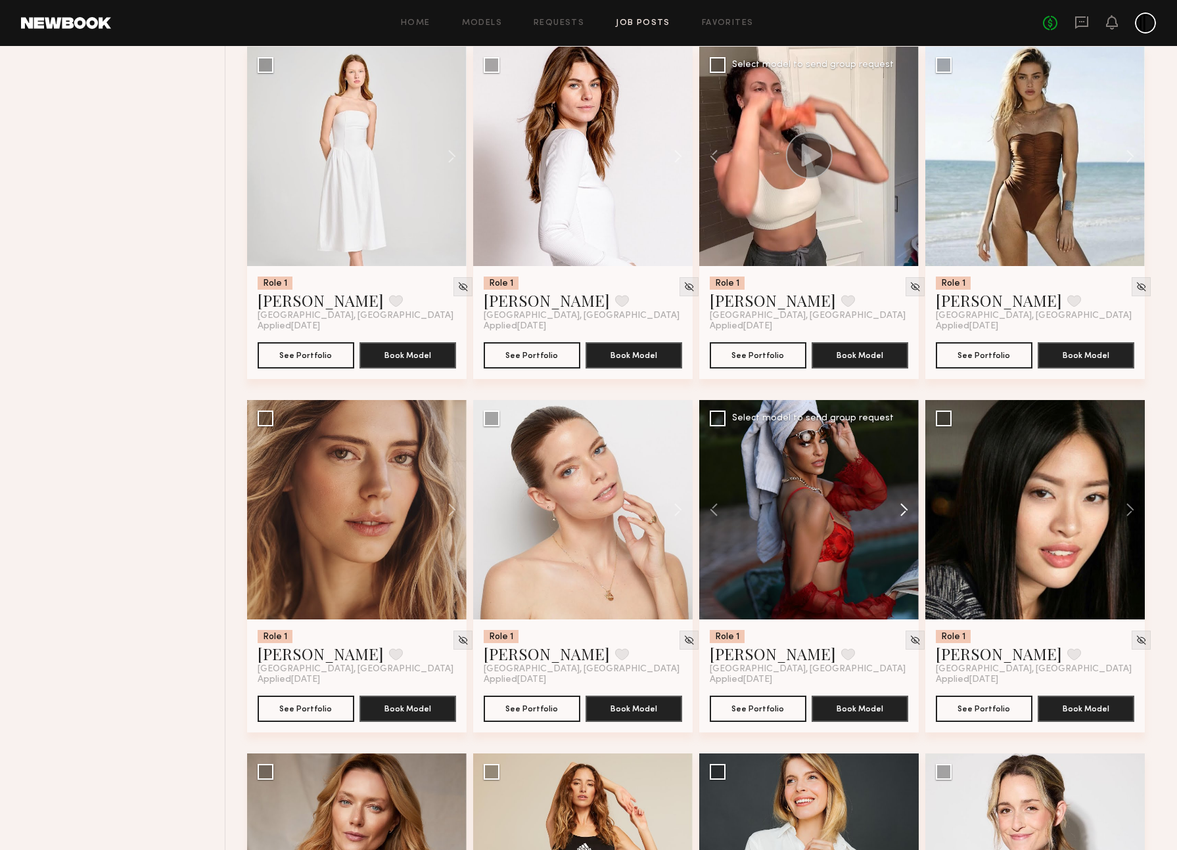
click at [900, 513] on button at bounding box center [898, 509] width 42 height 219
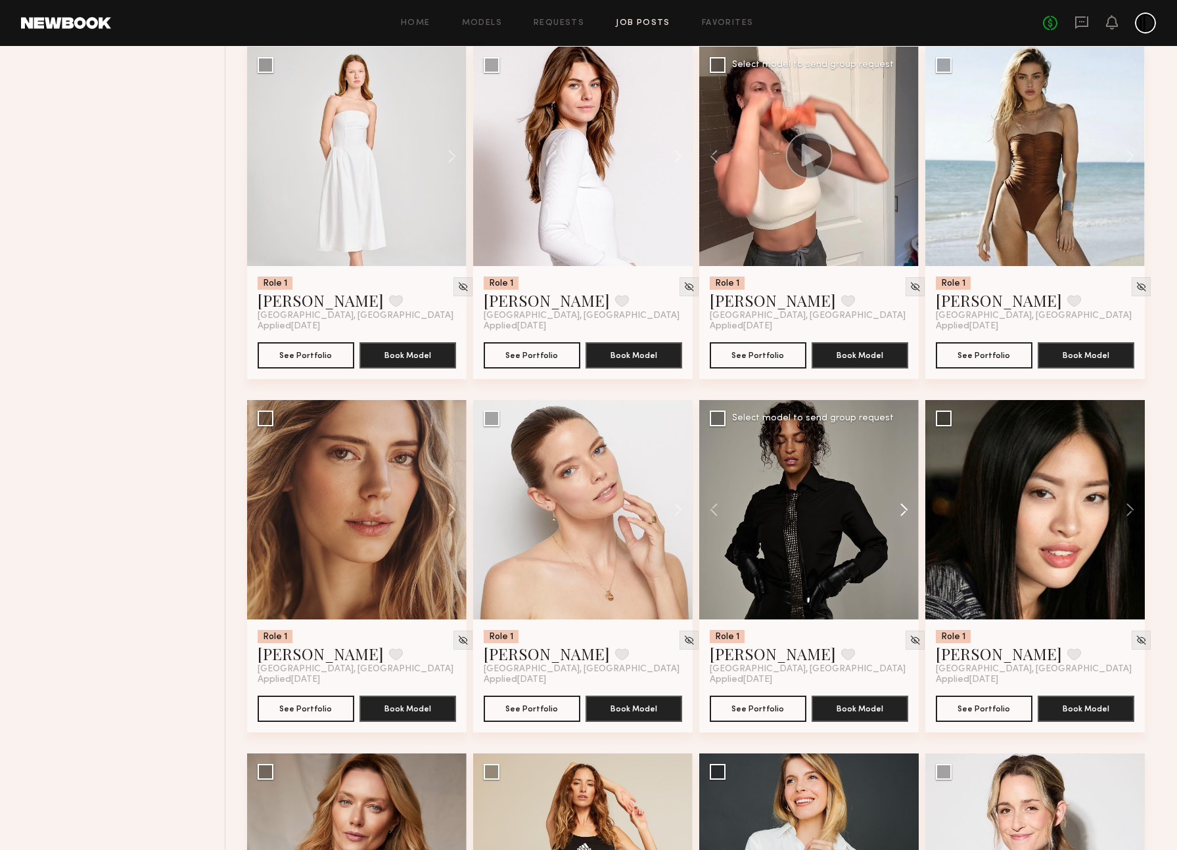
click at [900, 513] on button at bounding box center [898, 509] width 42 height 219
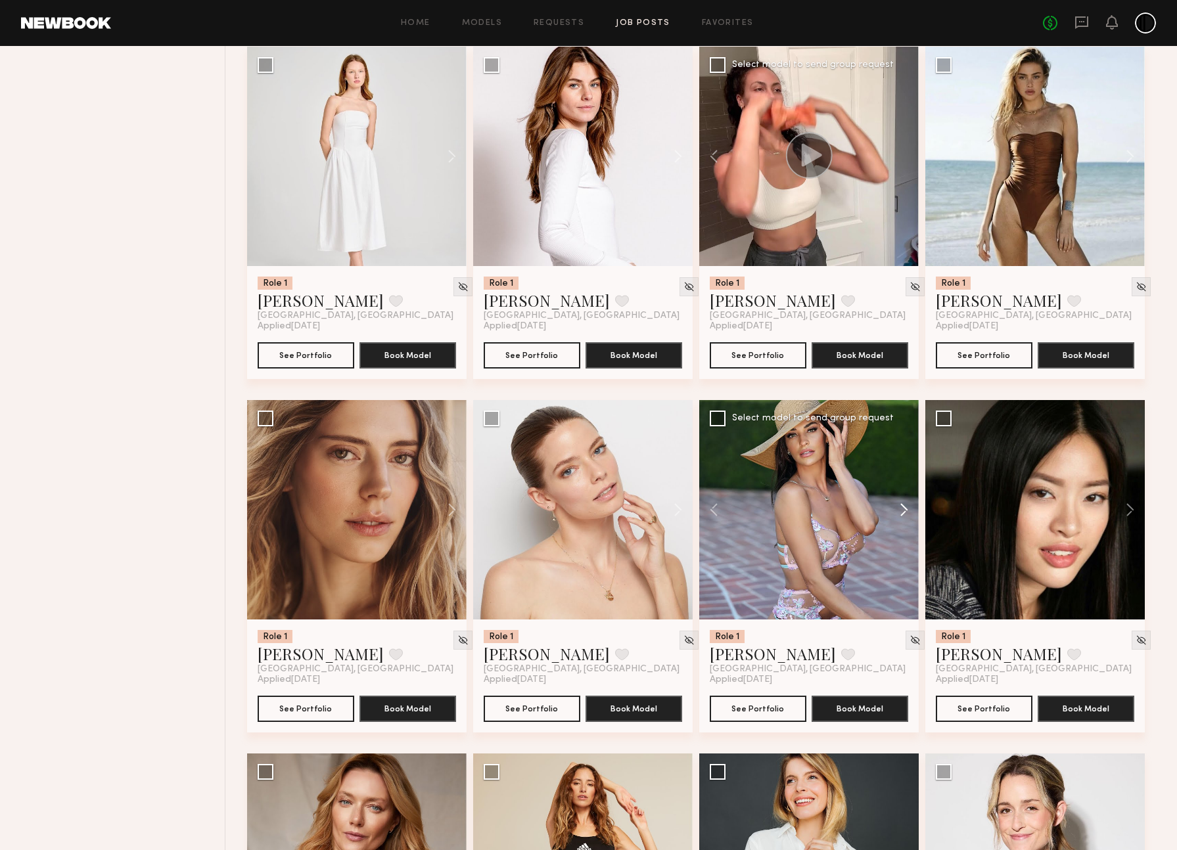
click at [900, 513] on button at bounding box center [898, 509] width 42 height 219
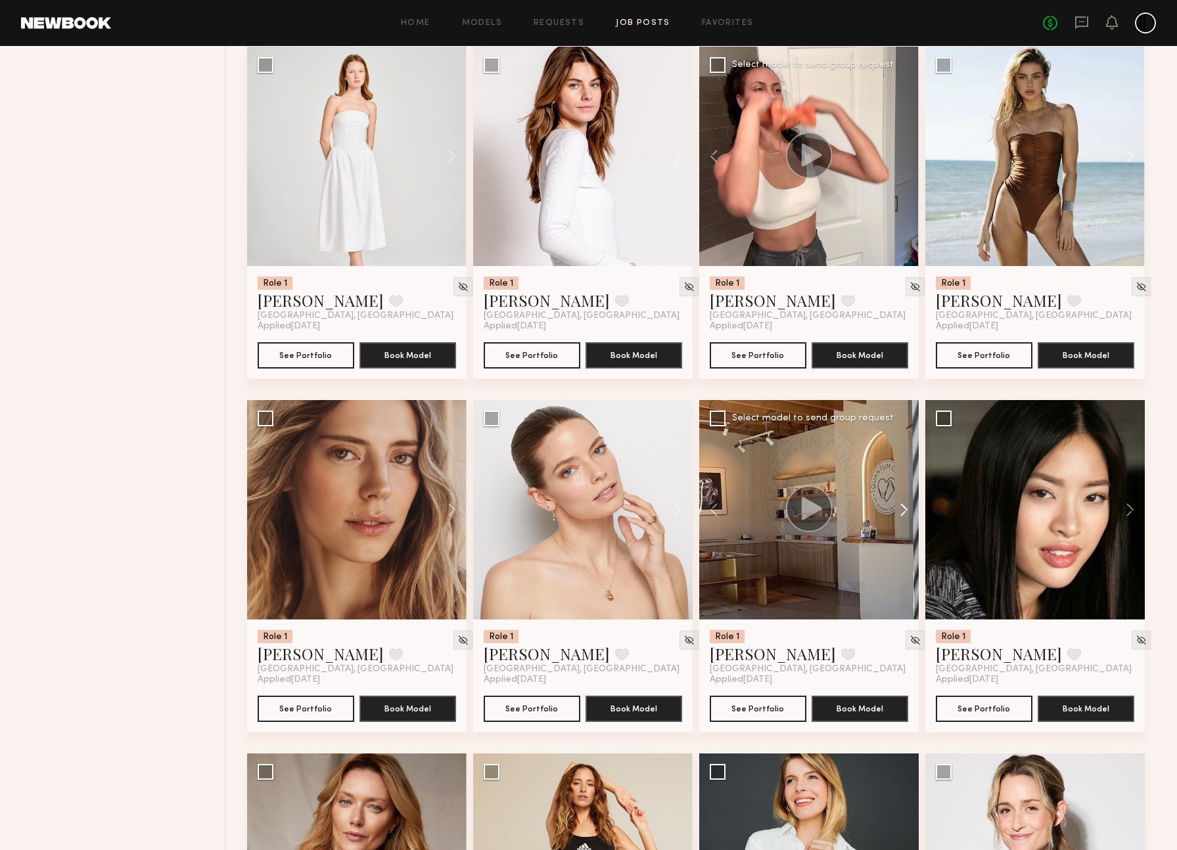
click at [900, 513] on button at bounding box center [898, 509] width 42 height 219
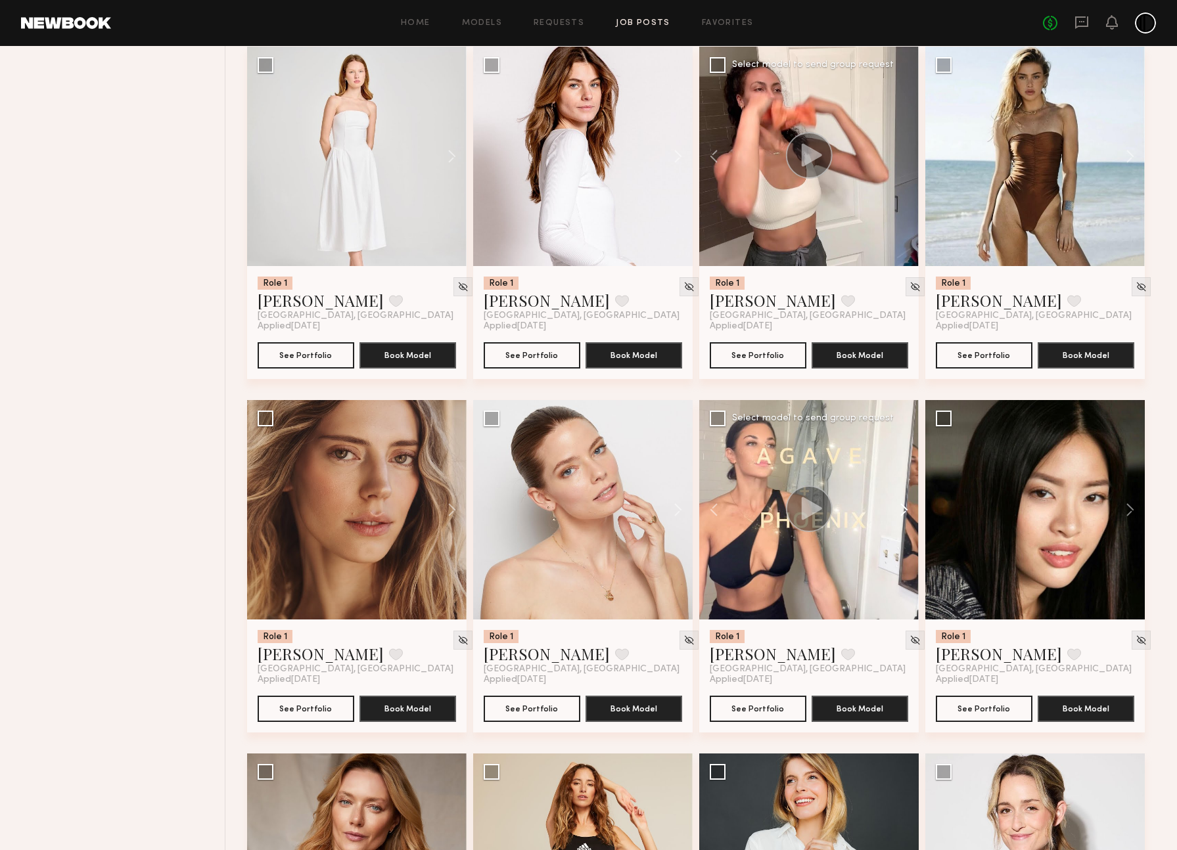
click at [900, 513] on button at bounding box center [898, 509] width 42 height 219
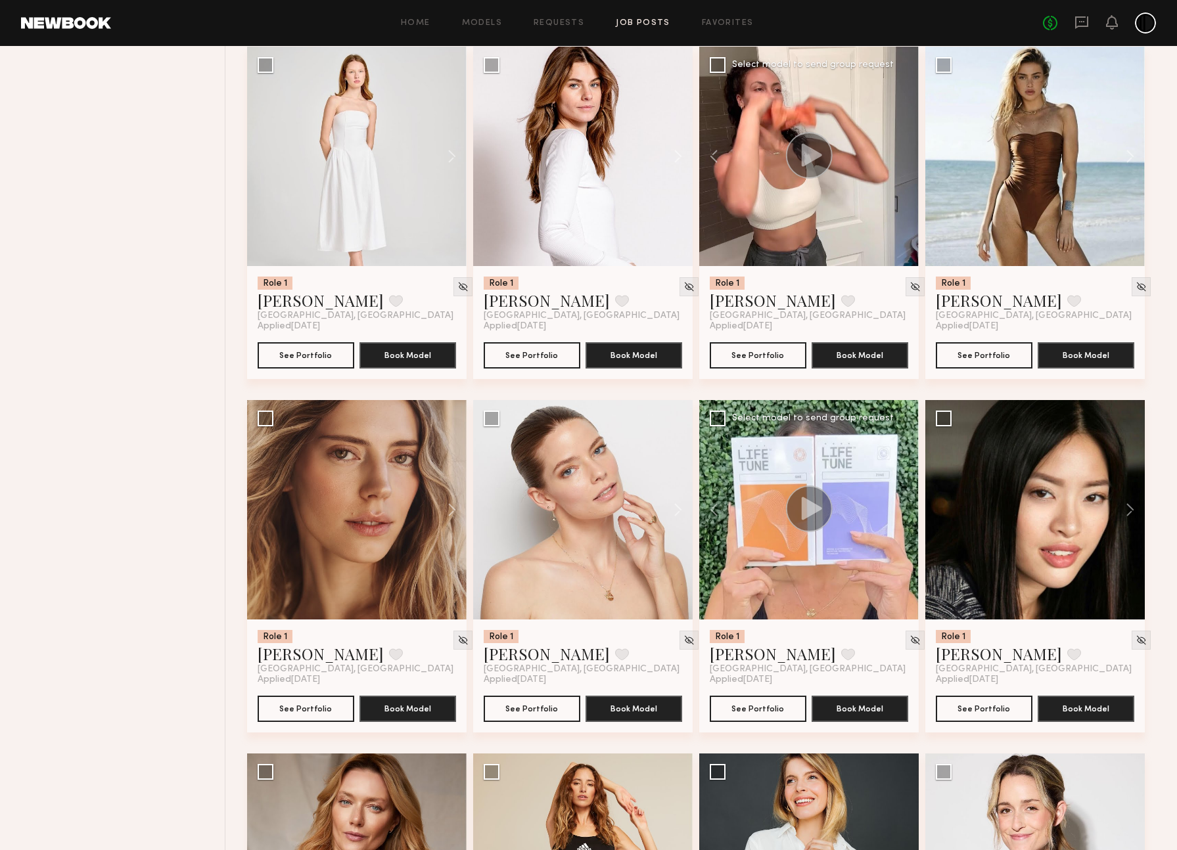
click at [900, 513] on div at bounding box center [808, 509] width 219 height 219
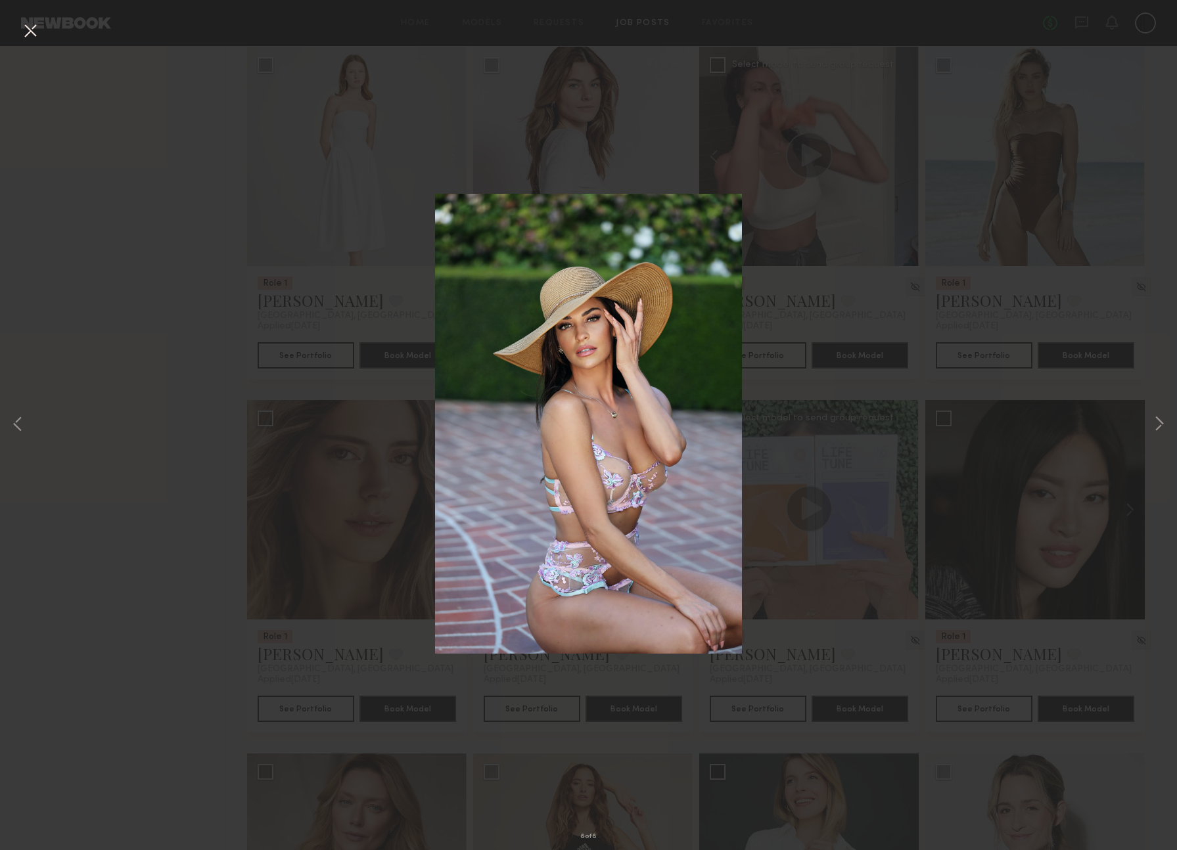
click at [819, 430] on div "8 of 8" at bounding box center [588, 425] width 1177 height 850
click at [203, 507] on div "8 of 8" at bounding box center [588, 425] width 1177 height 850
click at [208, 498] on div "8 of 8" at bounding box center [588, 425] width 1177 height 850
click at [260, 363] on div "8 of 8" at bounding box center [588, 425] width 1177 height 850
click at [30, 28] on button at bounding box center [30, 32] width 21 height 24
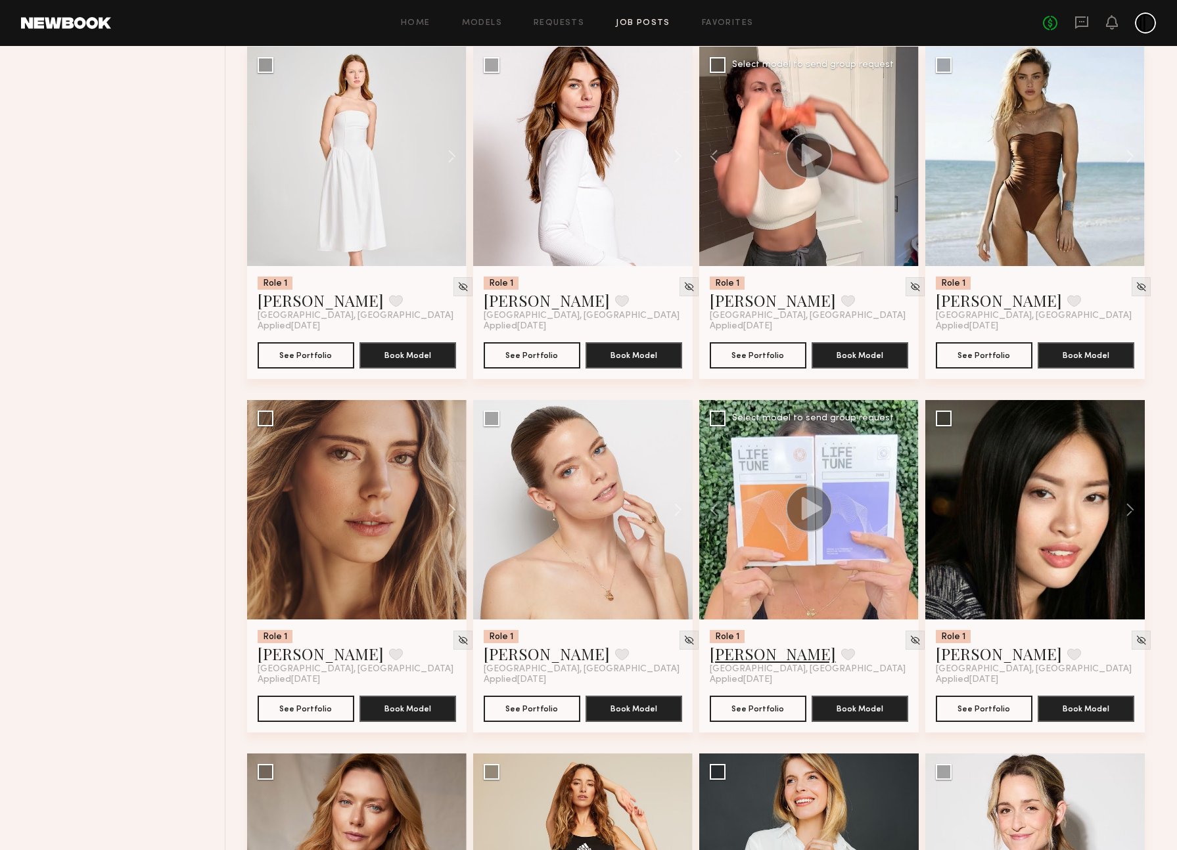
click at [736, 664] on link "Anna R." at bounding box center [773, 653] width 126 height 21
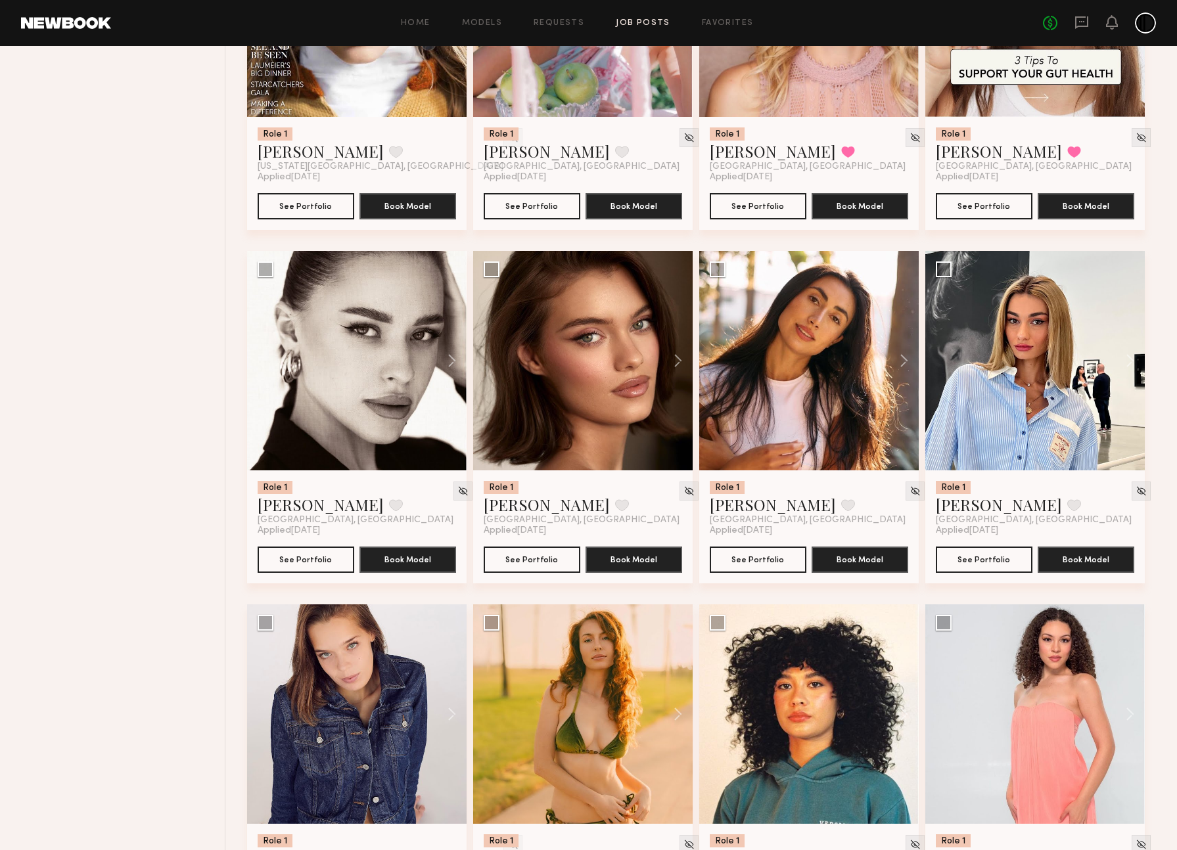
scroll to position [2788, 0]
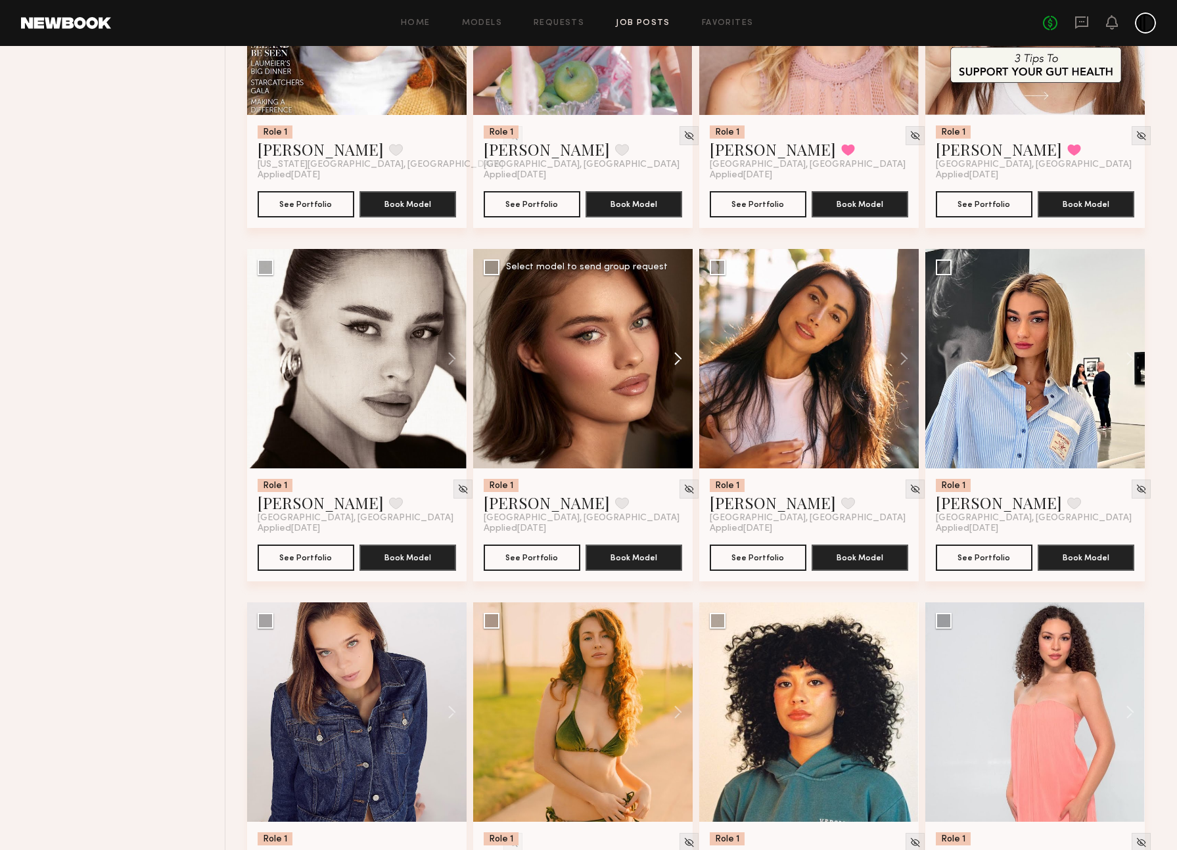
click at [679, 372] on button at bounding box center [672, 358] width 42 height 219
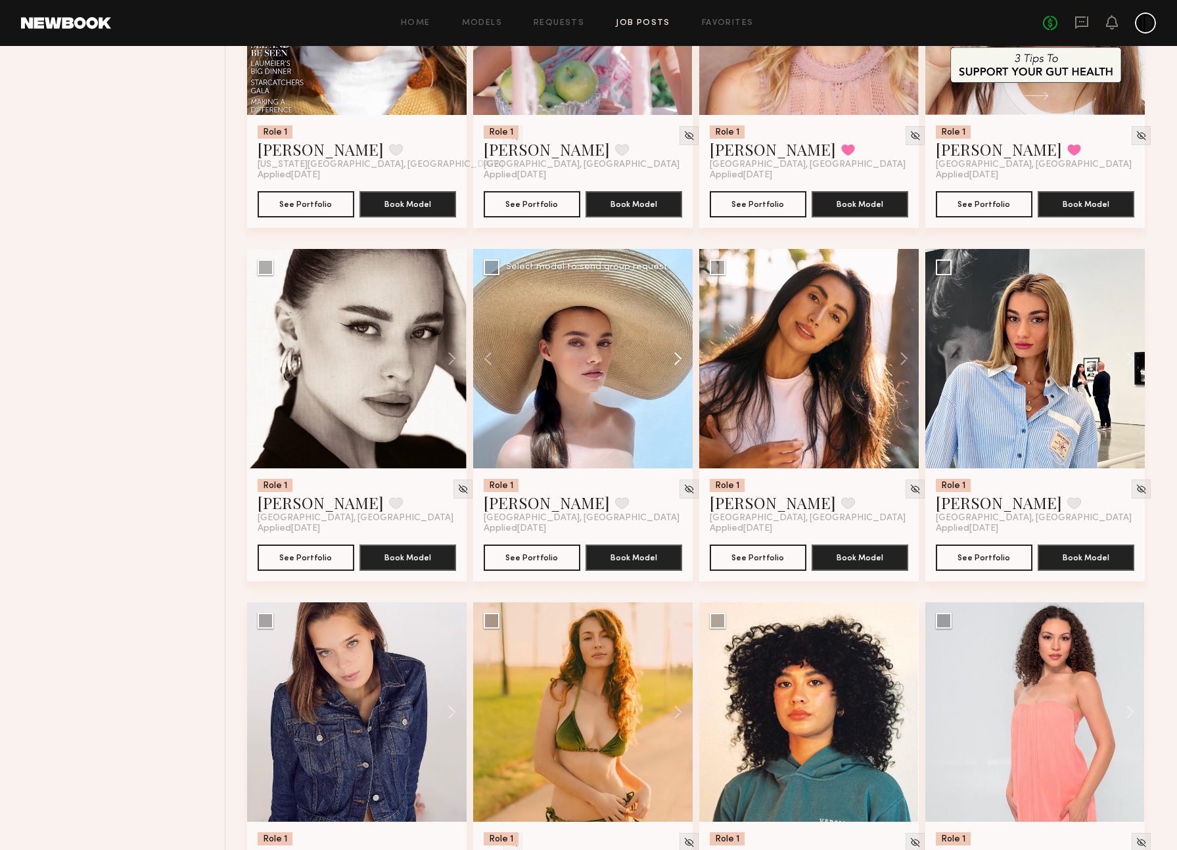
click at [679, 372] on button at bounding box center [672, 358] width 42 height 219
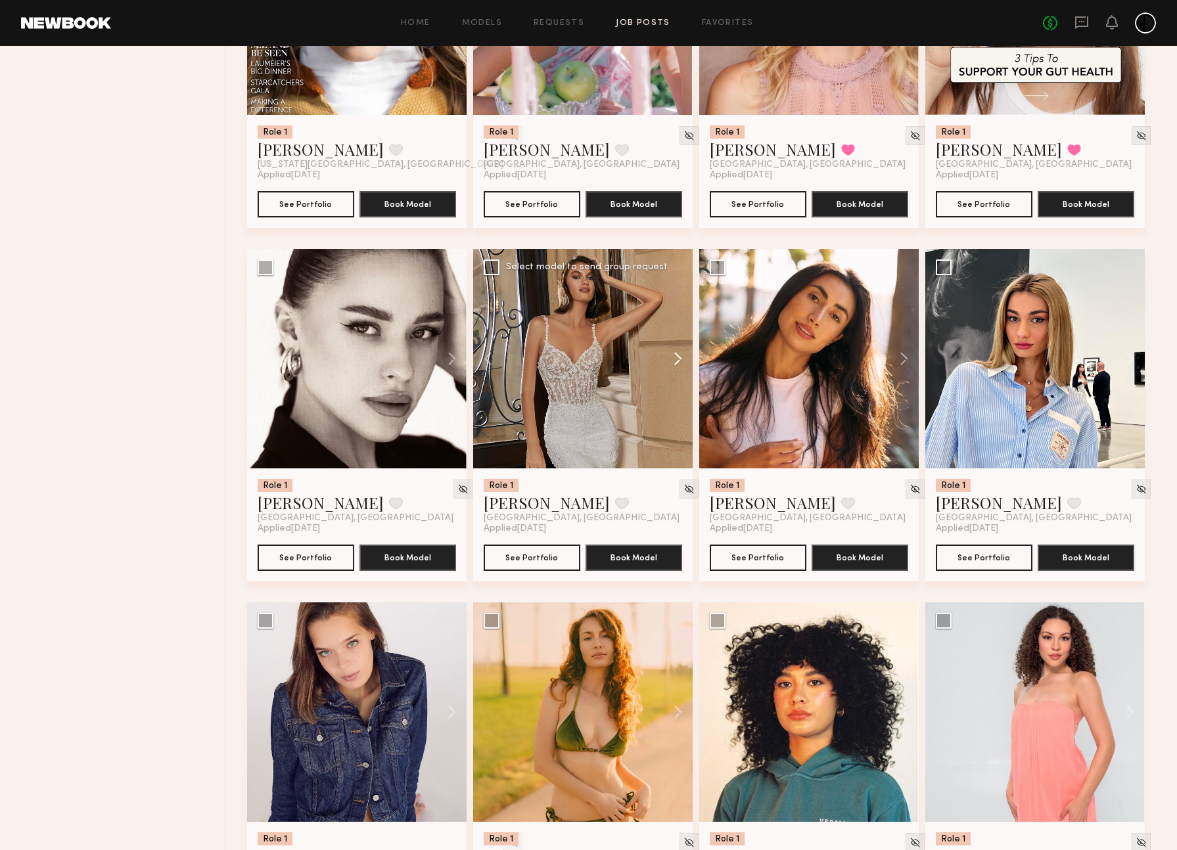
click at [679, 372] on button at bounding box center [672, 358] width 42 height 219
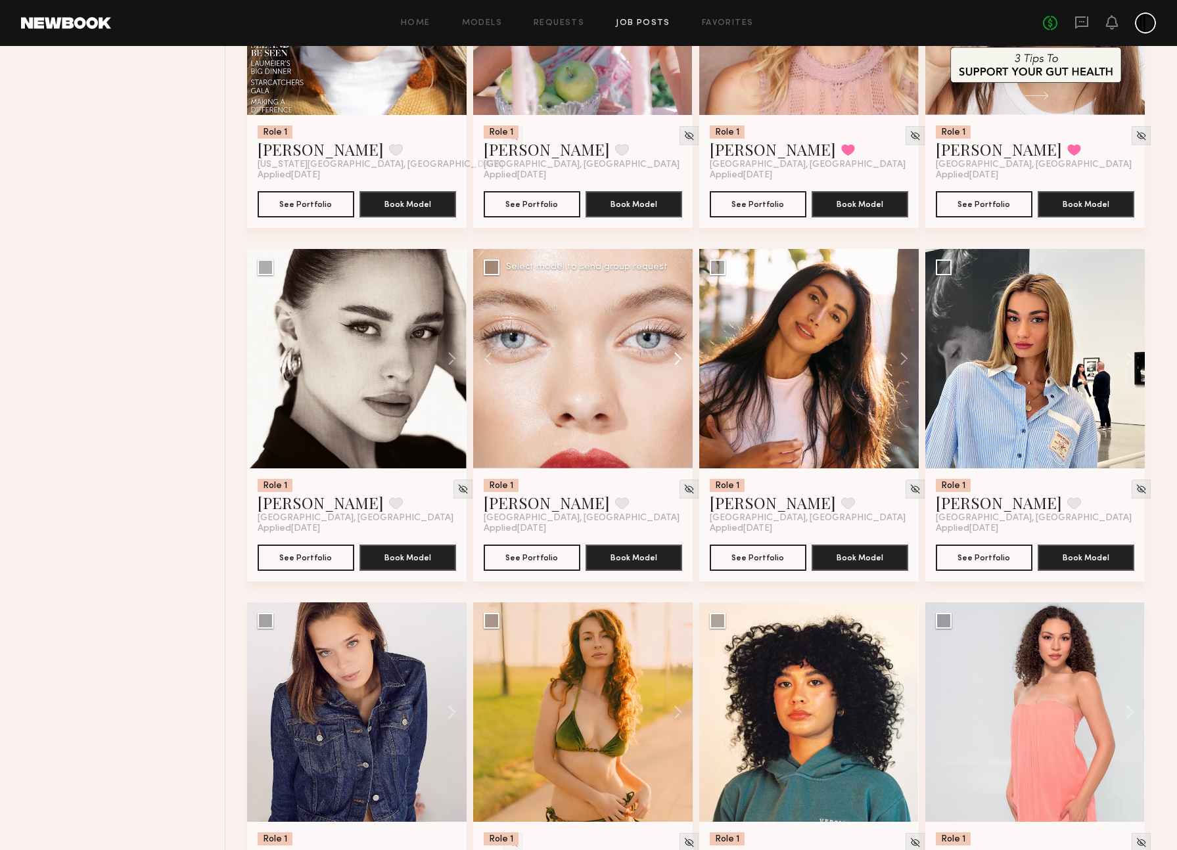
click at [679, 372] on button at bounding box center [672, 358] width 42 height 219
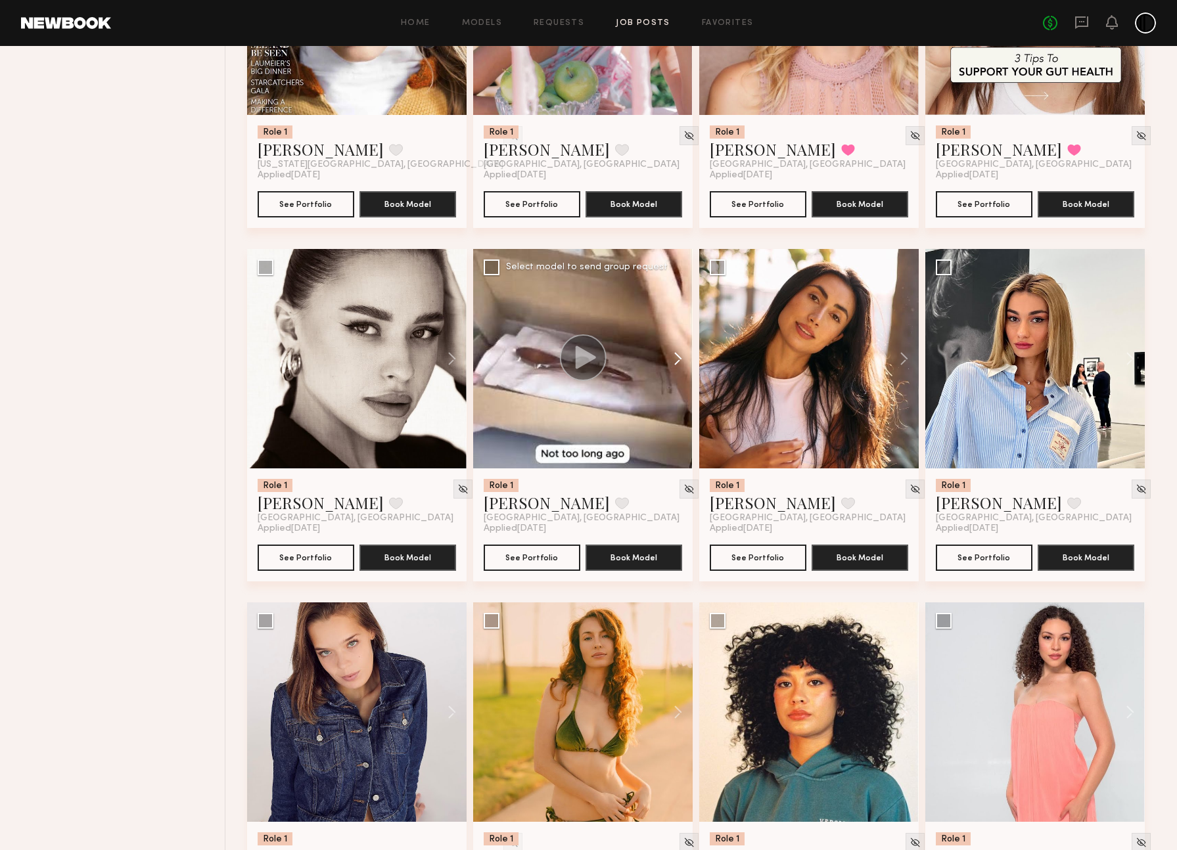
click at [679, 372] on button at bounding box center [672, 358] width 42 height 219
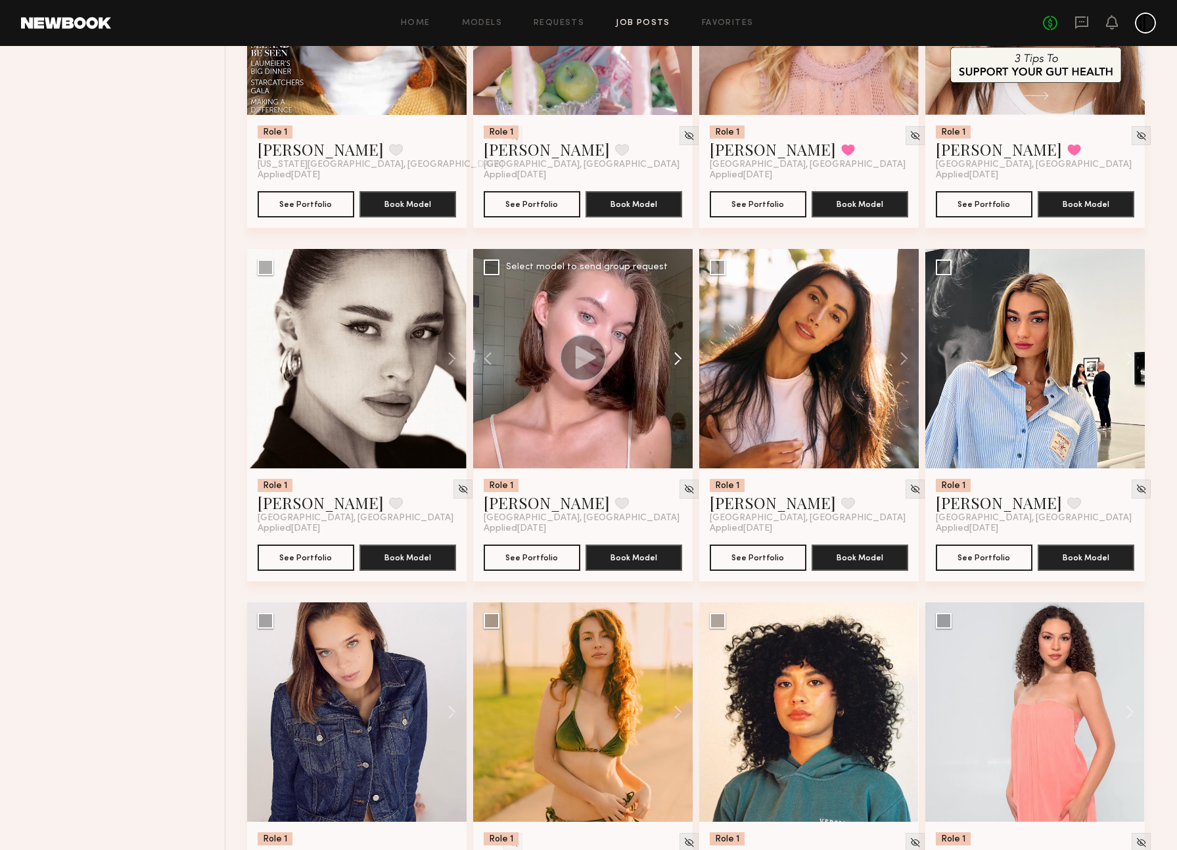
click at [679, 373] on button at bounding box center [672, 358] width 42 height 219
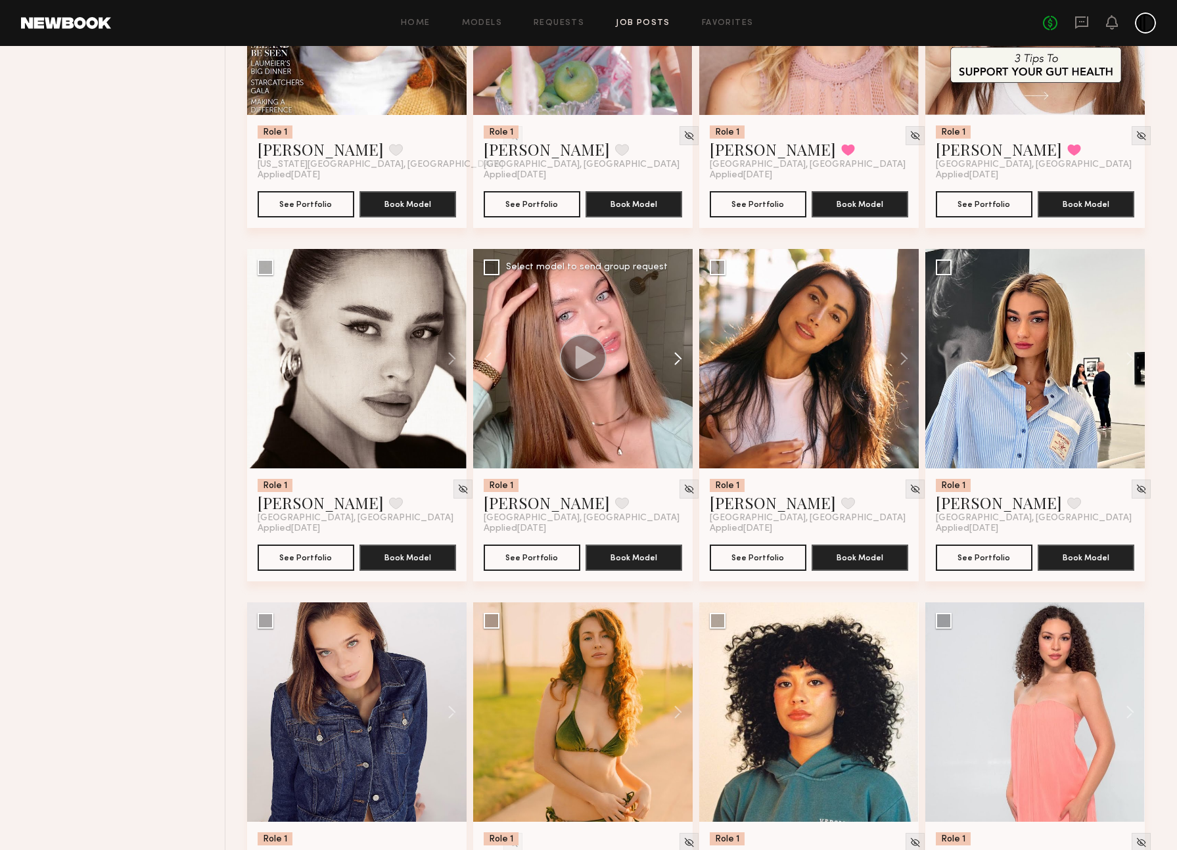
click at [679, 373] on button at bounding box center [672, 358] width 42 height 219
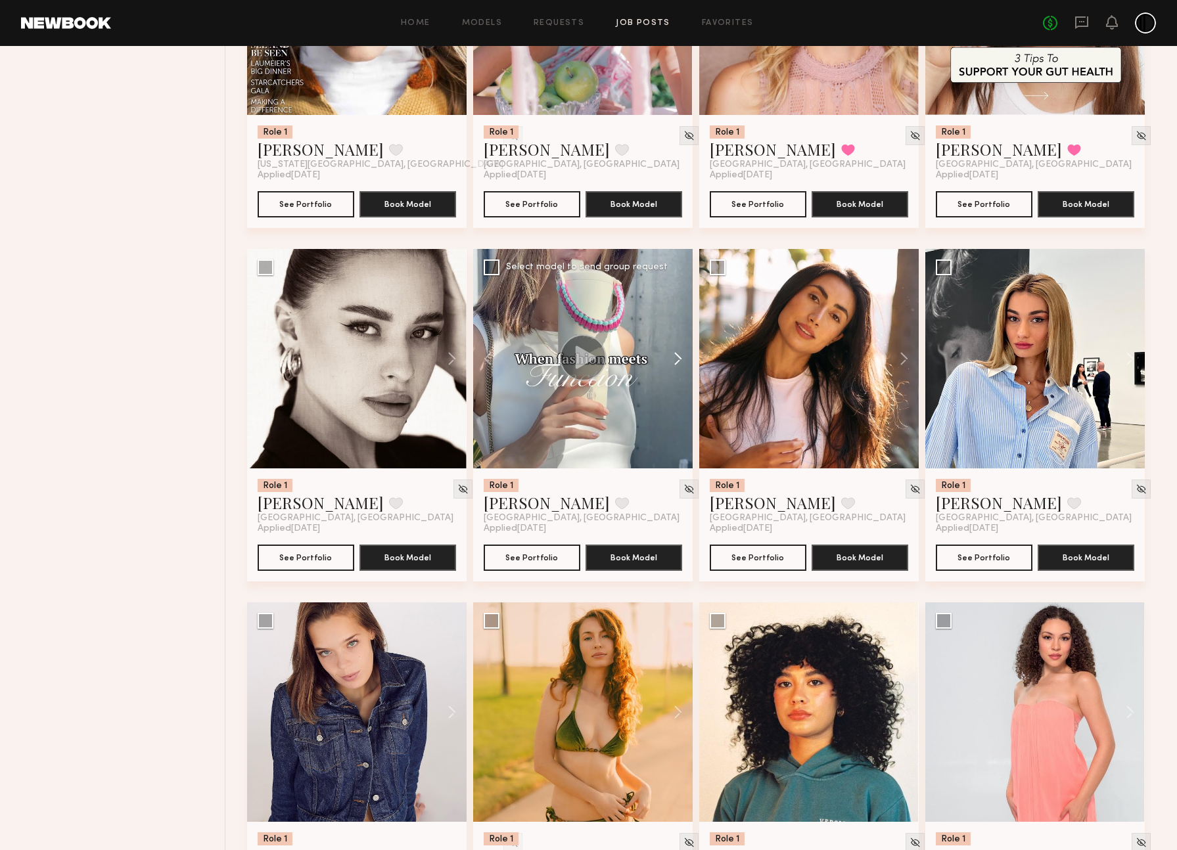
click at [679, 373] on button at bounding box center [672, 358] width 42 height 219
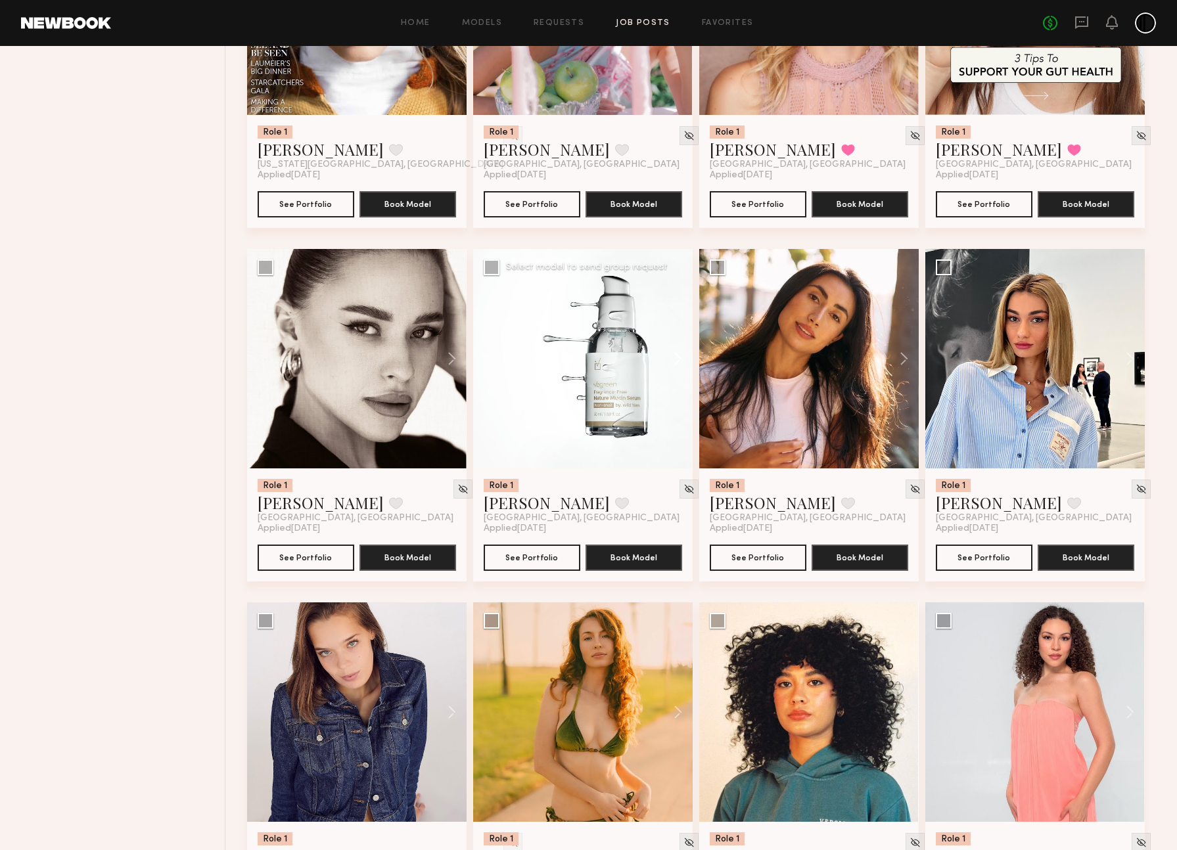
click at [679, 373] on button at bounding box center [672, 358] width 42 height 219
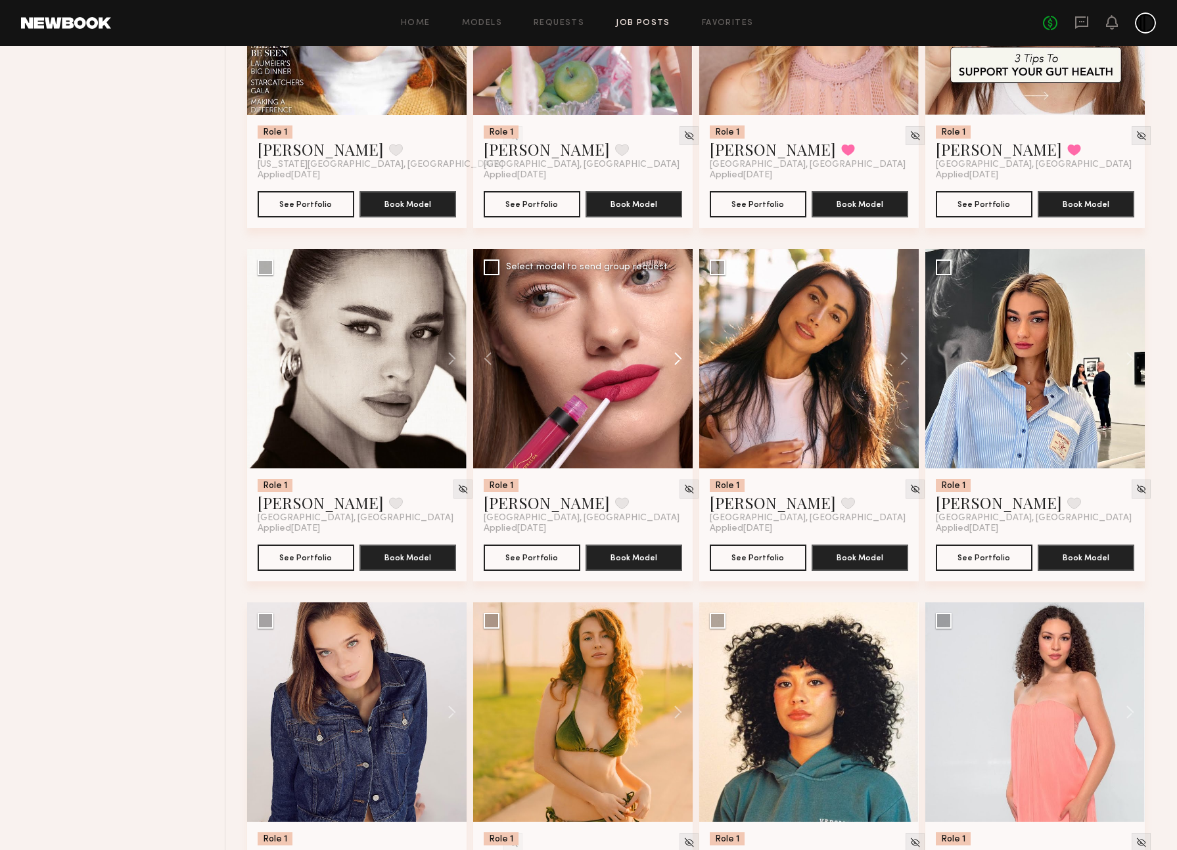
click at [677, 374] on button at bounding box center [672, 358] width 42 height 219
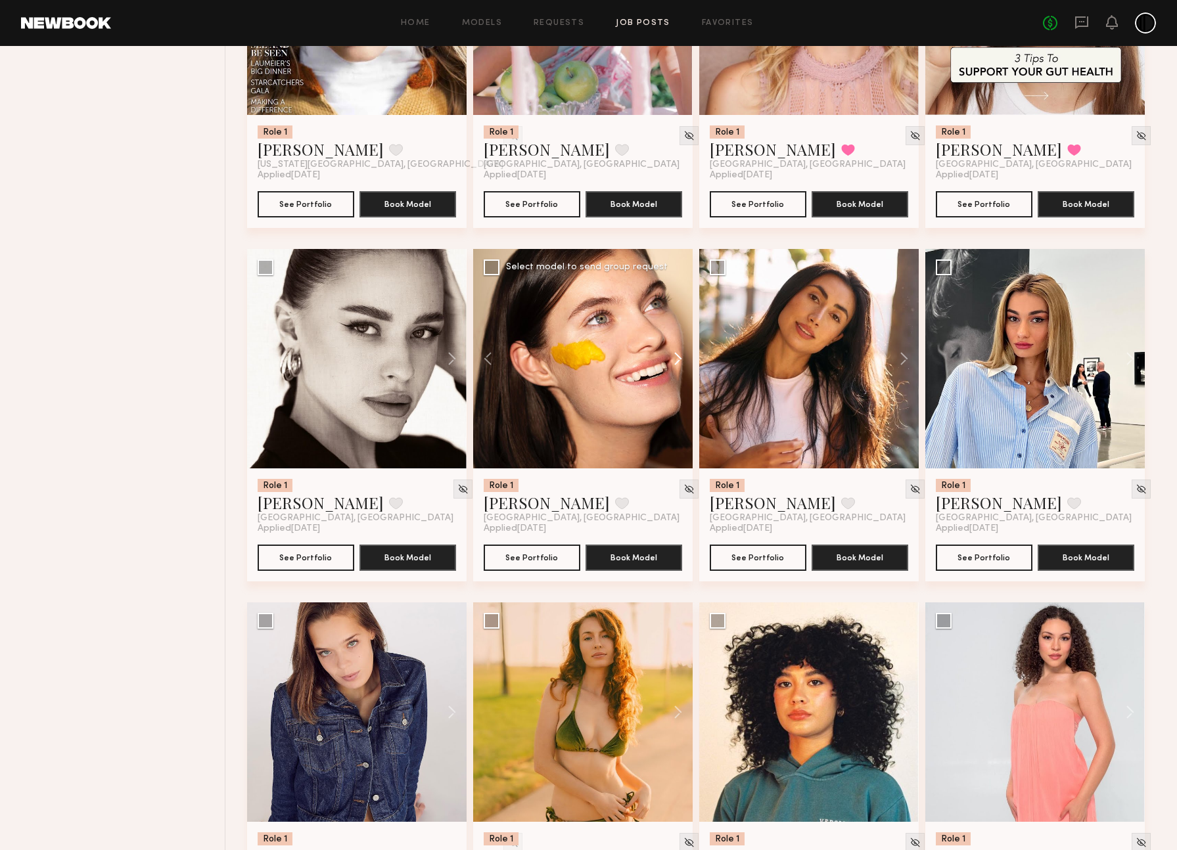
click at [677, 374] on button at bounding box center [672, 358] width 42 height 219
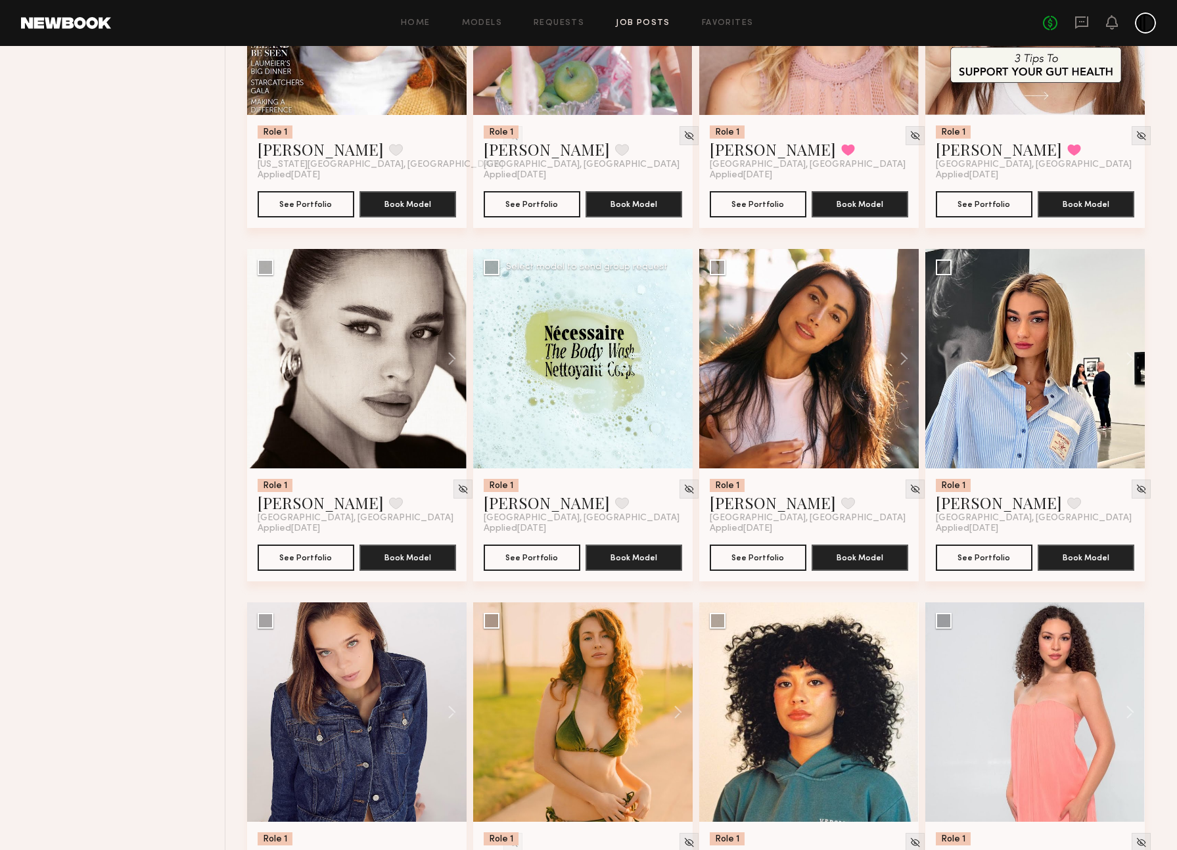
click at [677, 375] on div at bounding box center [582, 358] width 219 height 219
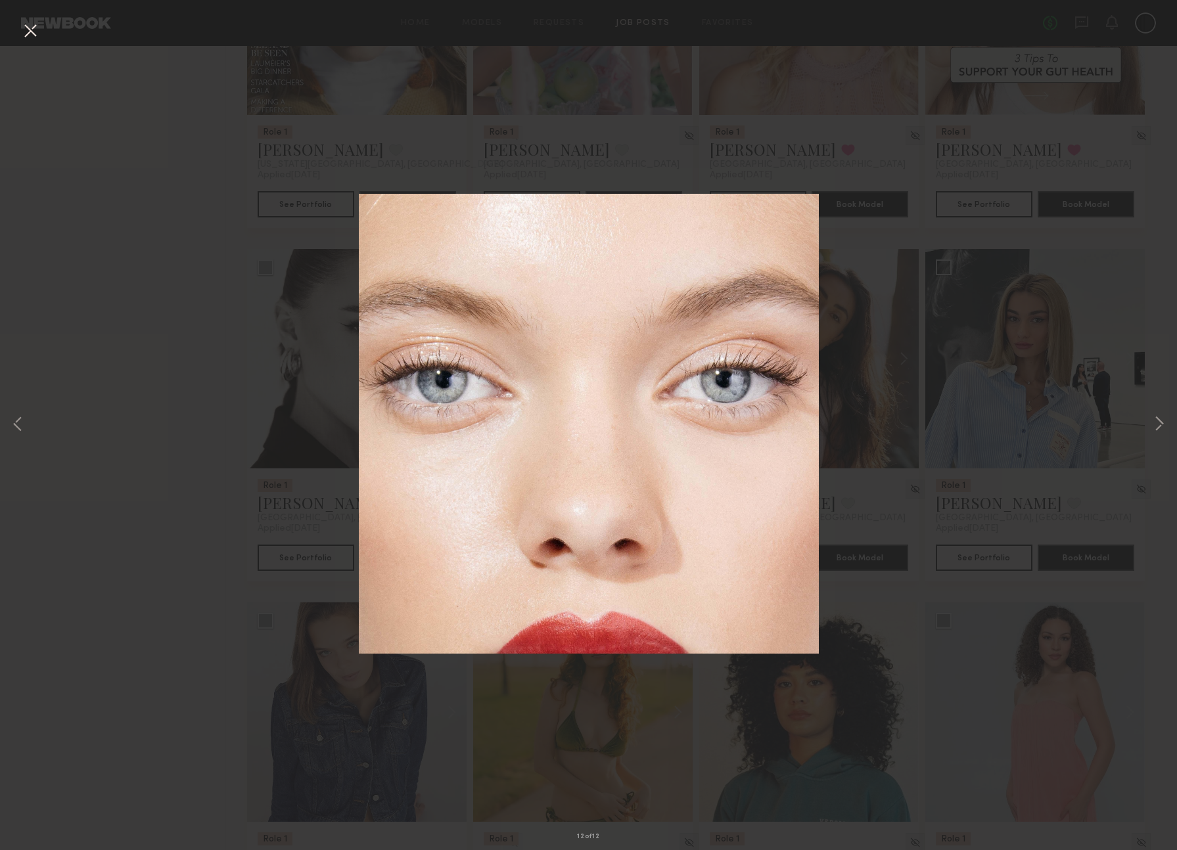
click at [1019, 396] on div "12 of 12" at bounding box center [588, 425] width 1177 height 850
click at [35, 32] on button at bounding box center [30, 32] width 21 height 24
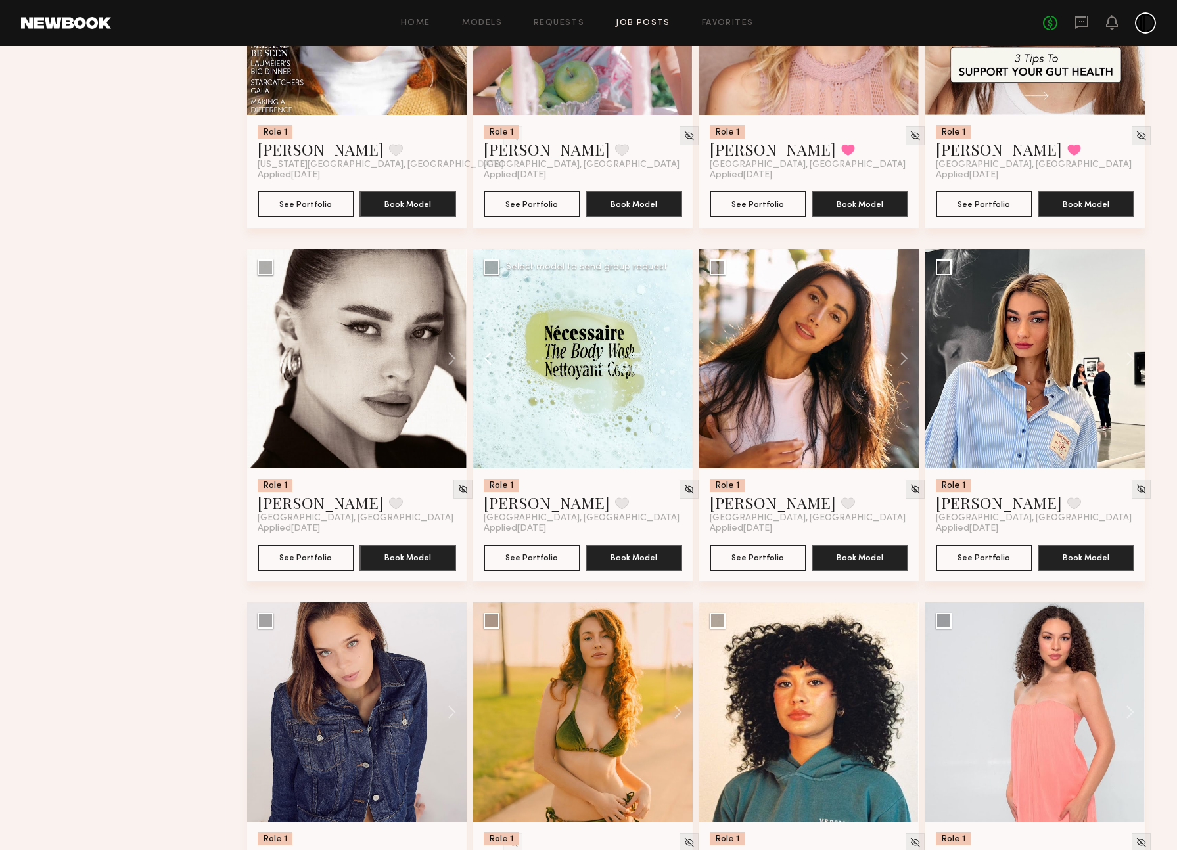
click at [487, 372] on button at bounding box center [494, 358] width 42 height 219
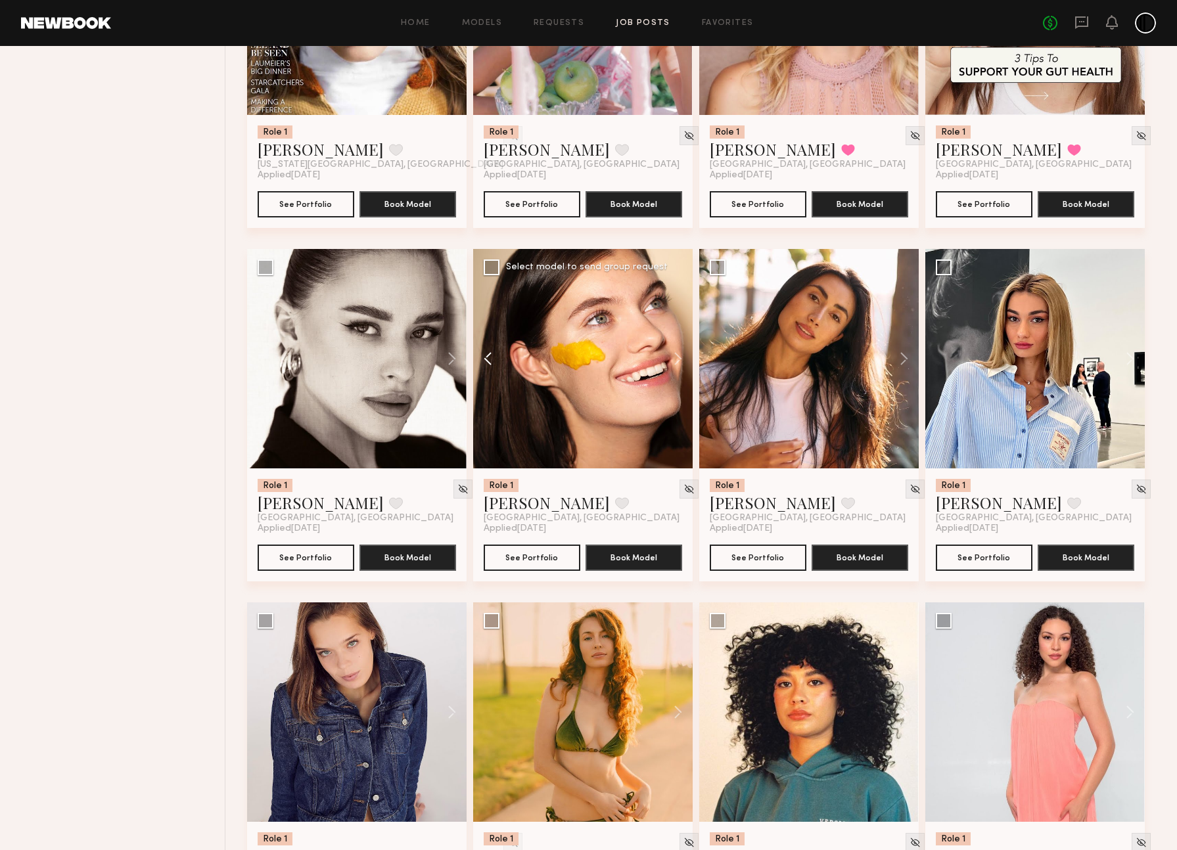
click at [487, 372] on button at bounding box center [494, 358] width 42 height 219
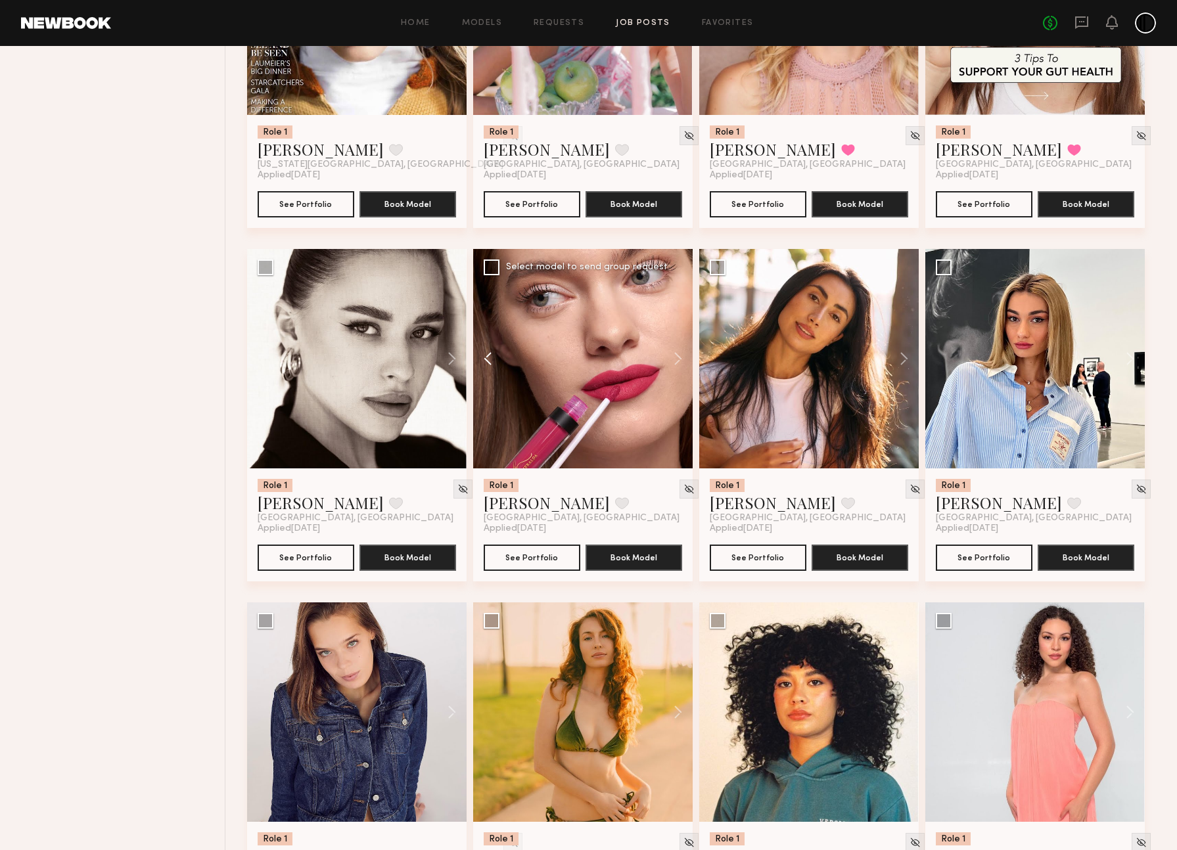
click at [487, 372] on button at bounding box center [494, 358] width 42 height 219
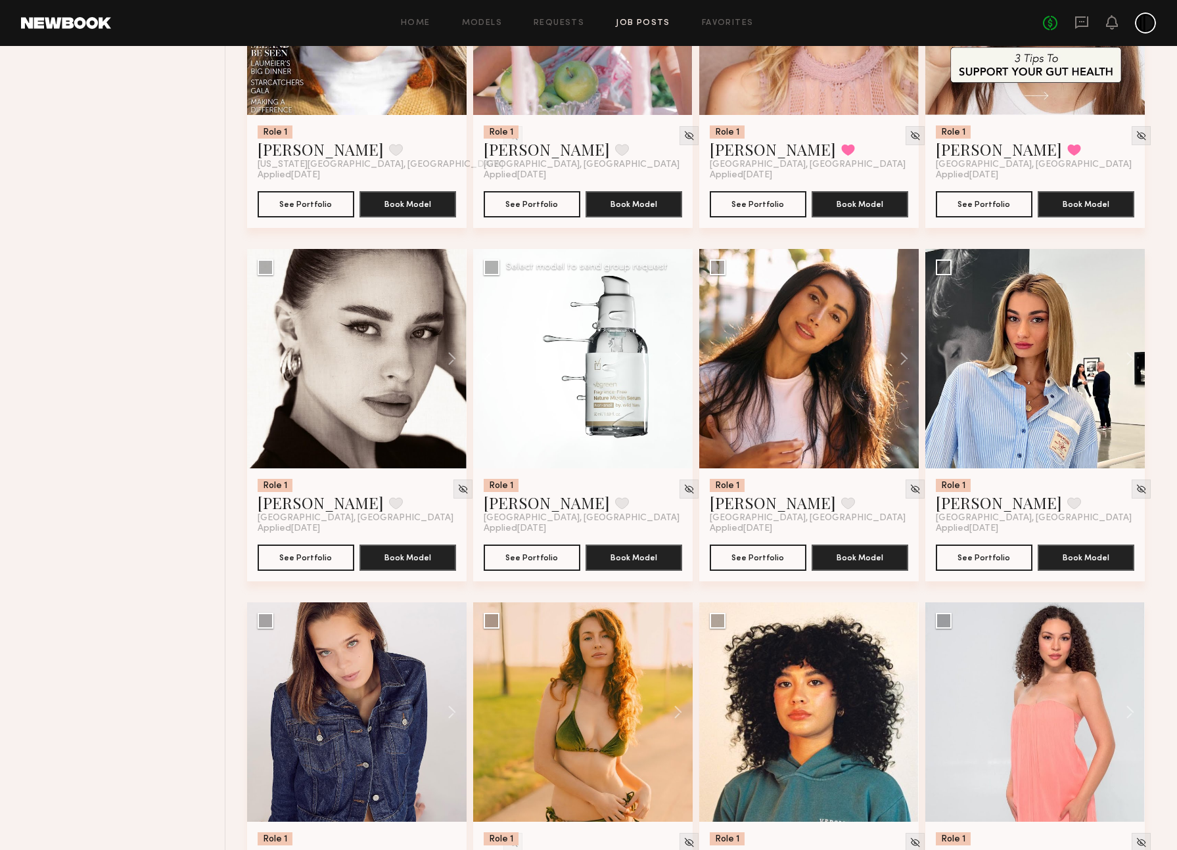
click at [487, 373] on button at bounding box center [494, 358] width 42 height 219
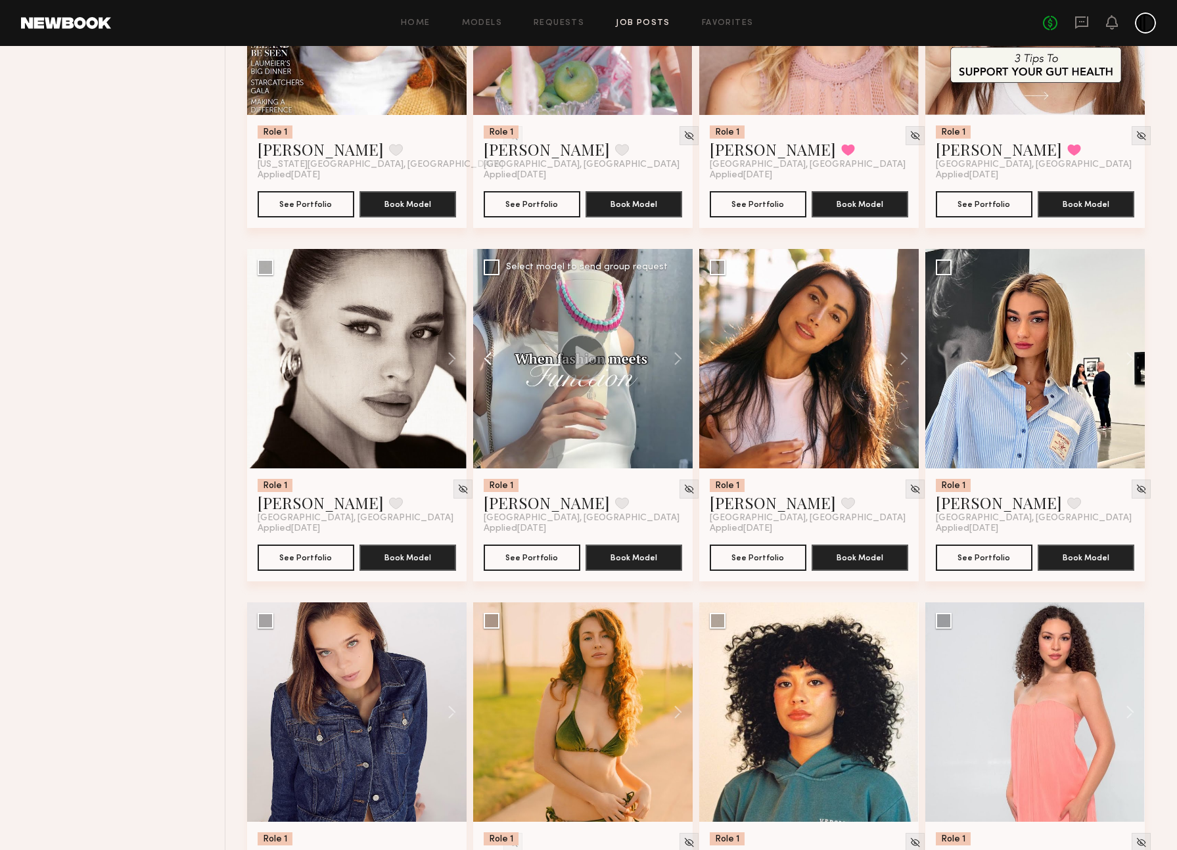
click at [487, 373] on button at bounding box center [494, 358] width 42 height 219
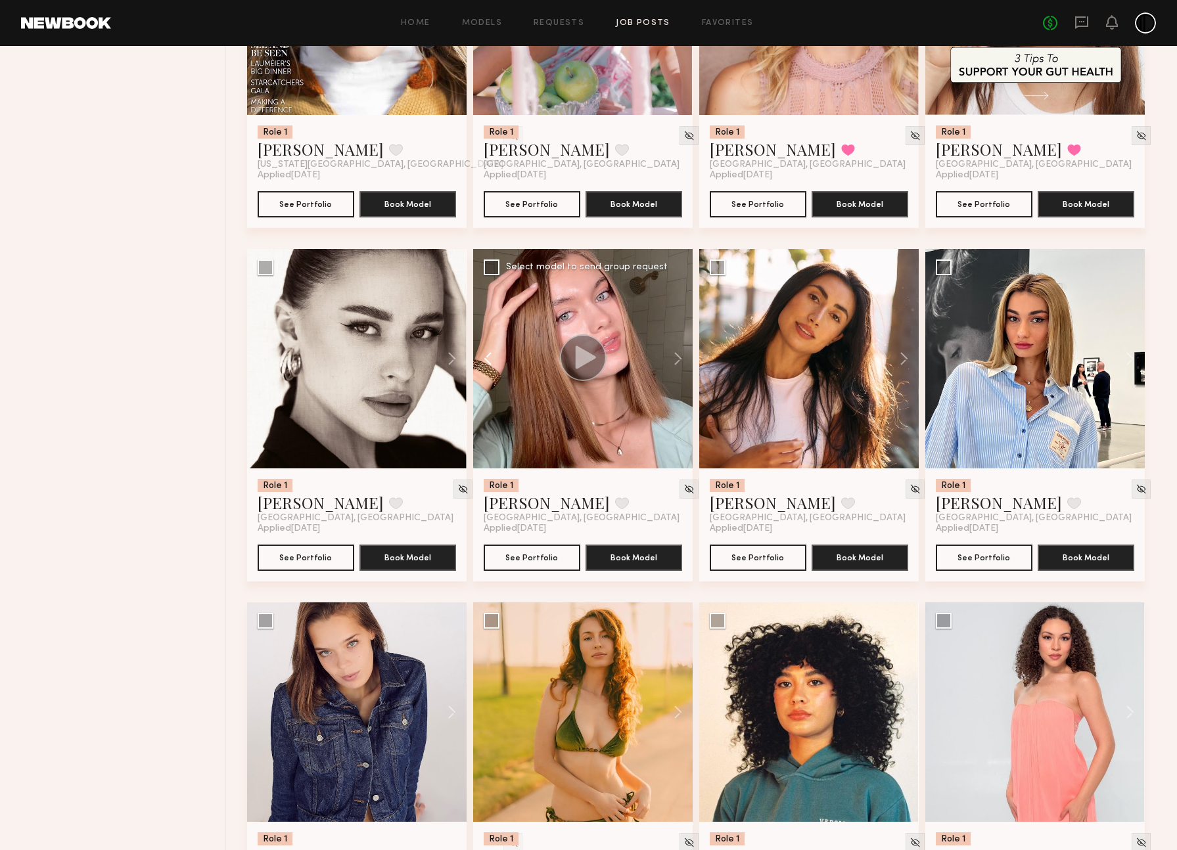
click at [487, 374] on button at bounding box center [494, 358] width 42 height 219
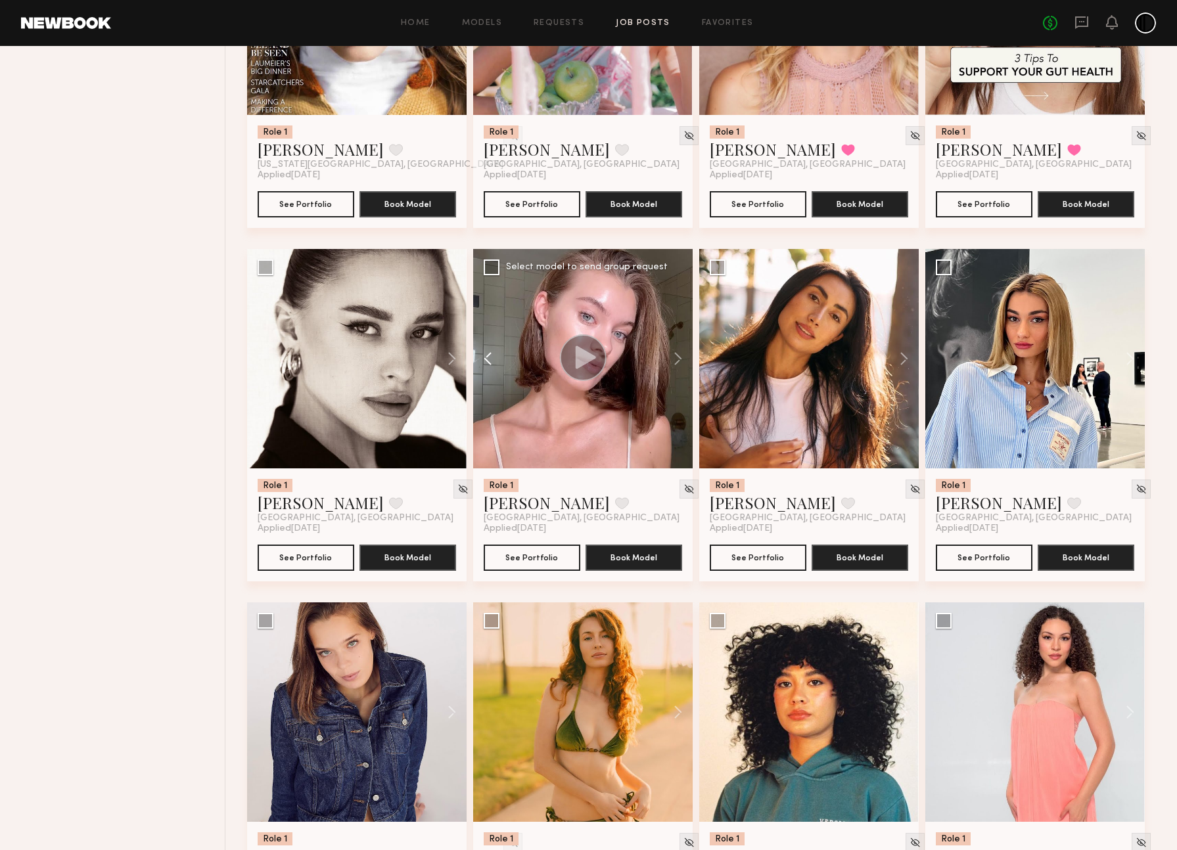
click at [487, 374] on button at bounding box center [494, 358] width 42 height 219
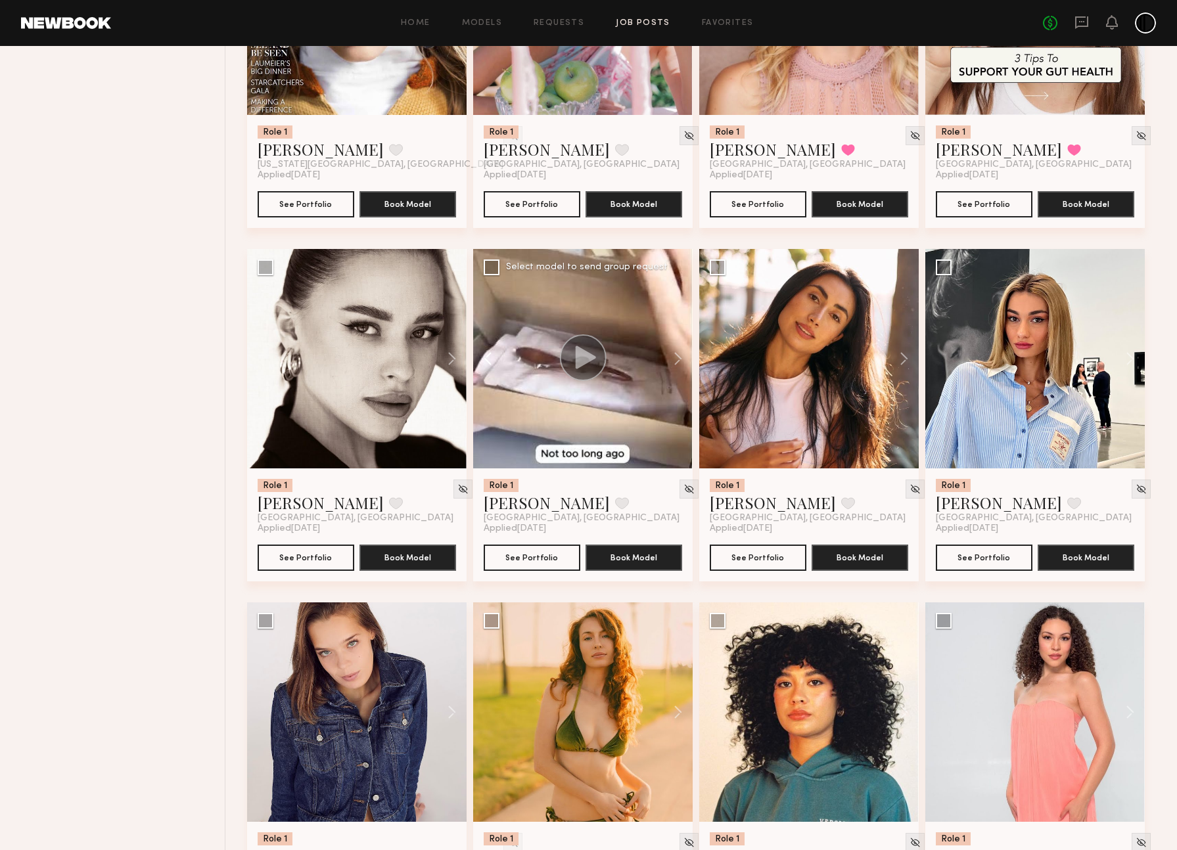
click at [487, 374] on button at bounding box center [494, 358] width 42 height 219
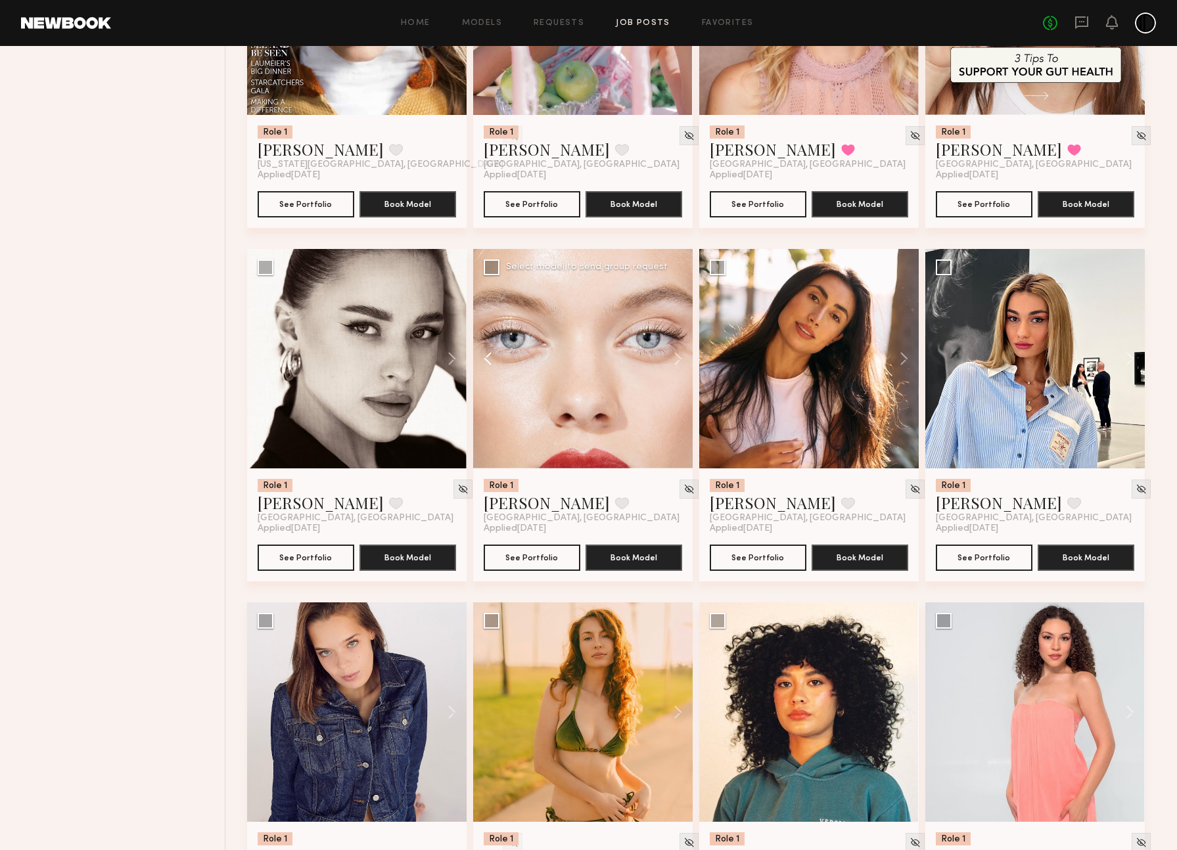
click at [487, 374] on button at bounding box center [494, 358] width 42 height 219
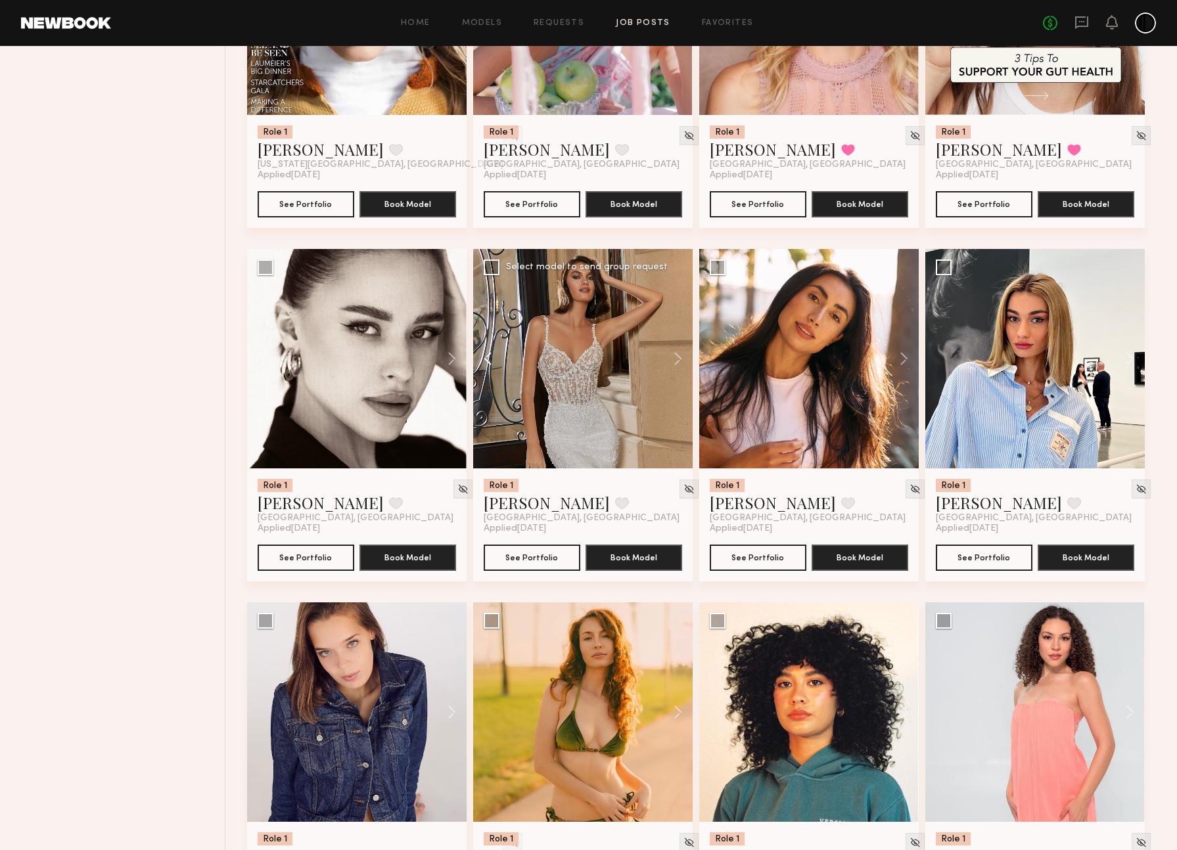
click at [487, 374] on button at bounding box center [494, 358] width 42 height 219
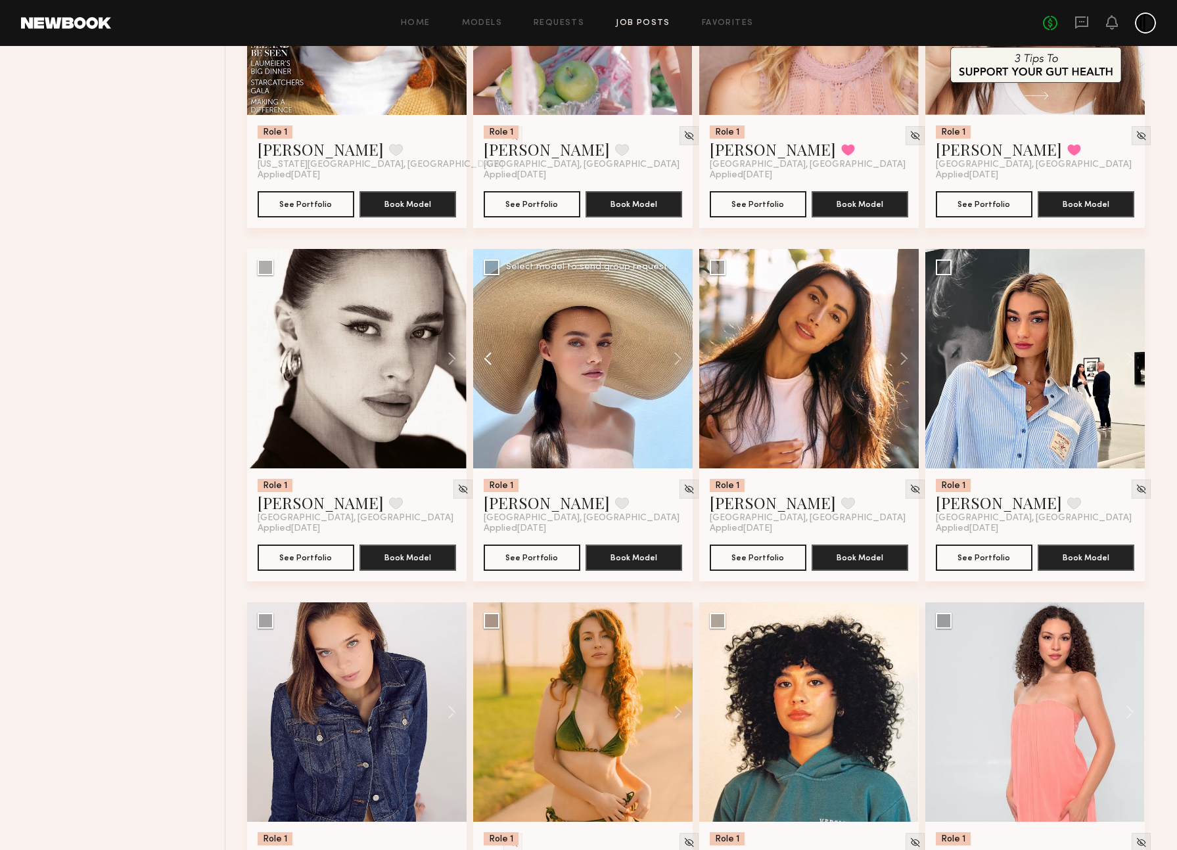
click at [487, 374] on button at bounding box center [494, 358] width 42 height 219
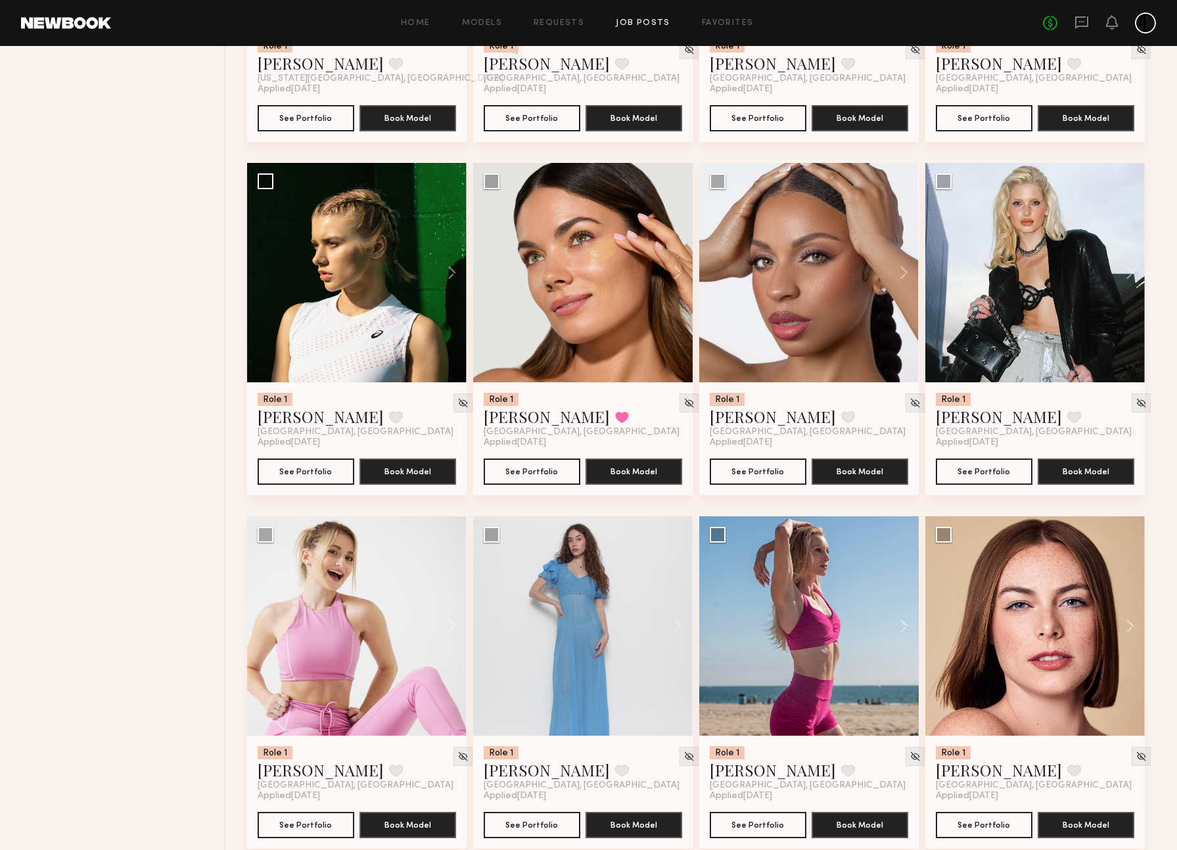
scroll to position [3578, 0]
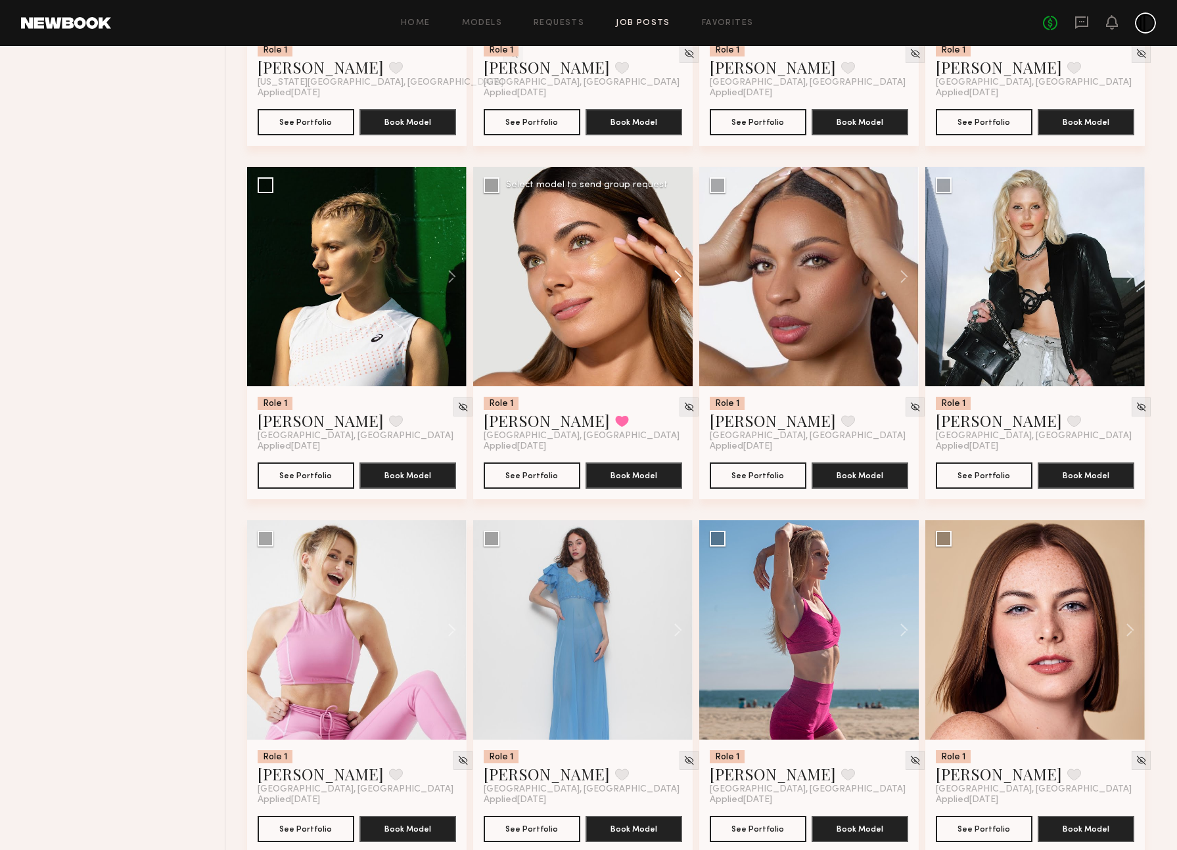
click at [680, 302] on button at bounding box center [672, 276] width 42 height 219
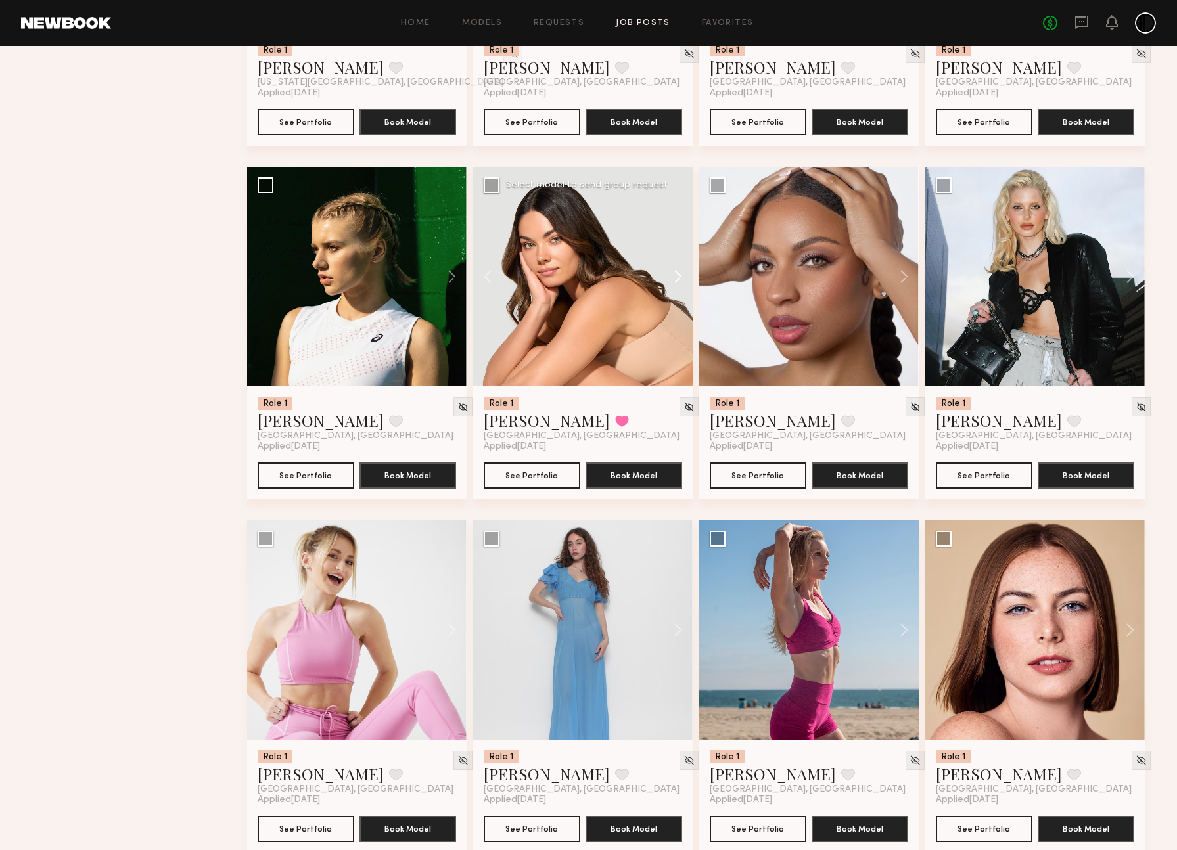
click at [678, 299] on button at bounding box center [672, 276] width 42 height 219
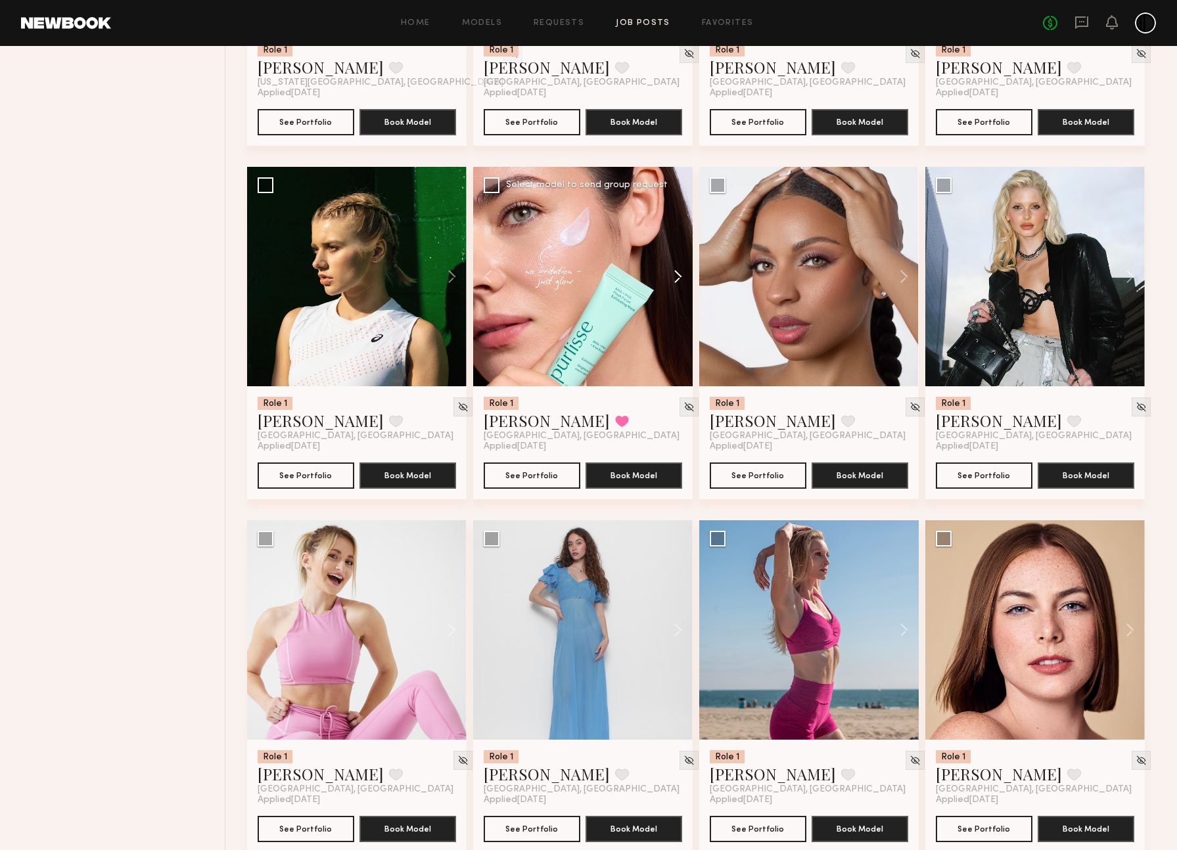
click at [678, 299] on button at bounding box center [672, 276] width 42 height 219
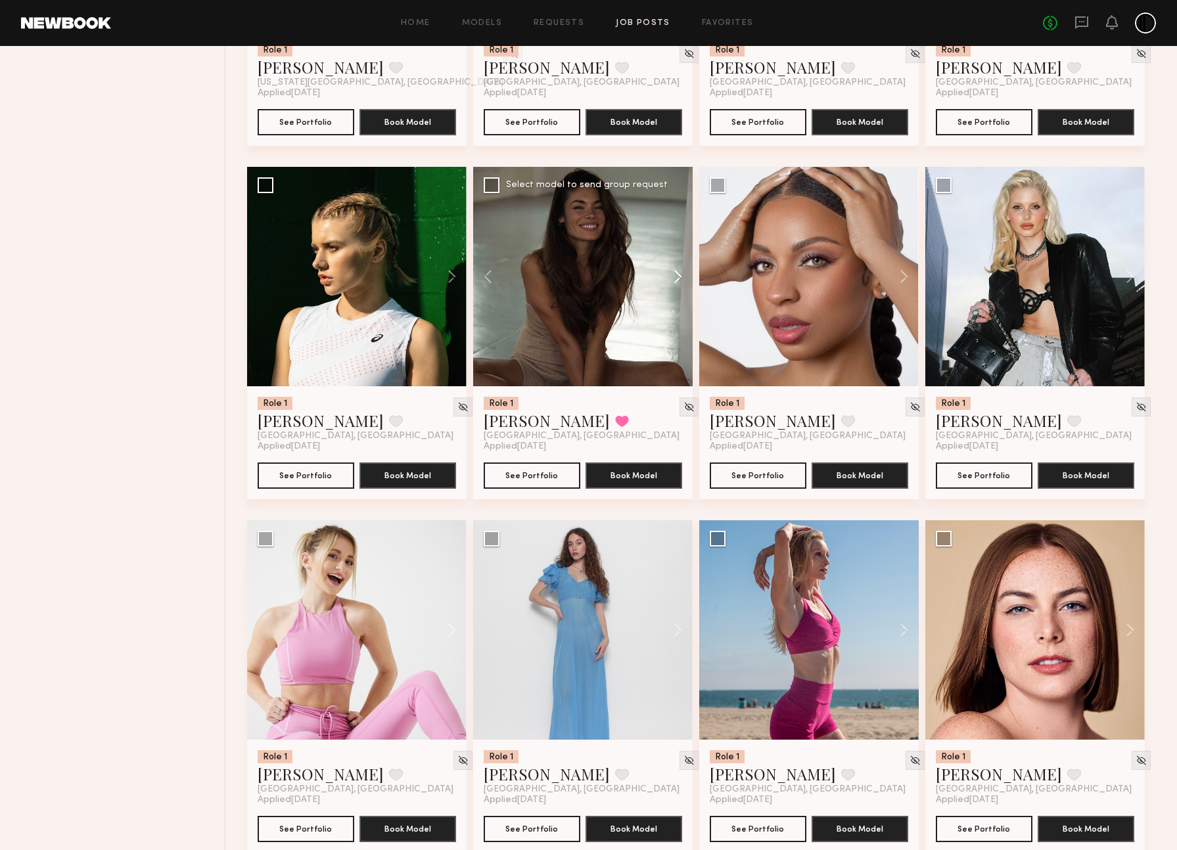
click at [678, 299] on button at bounding box center [672, 276] width 42 height 219
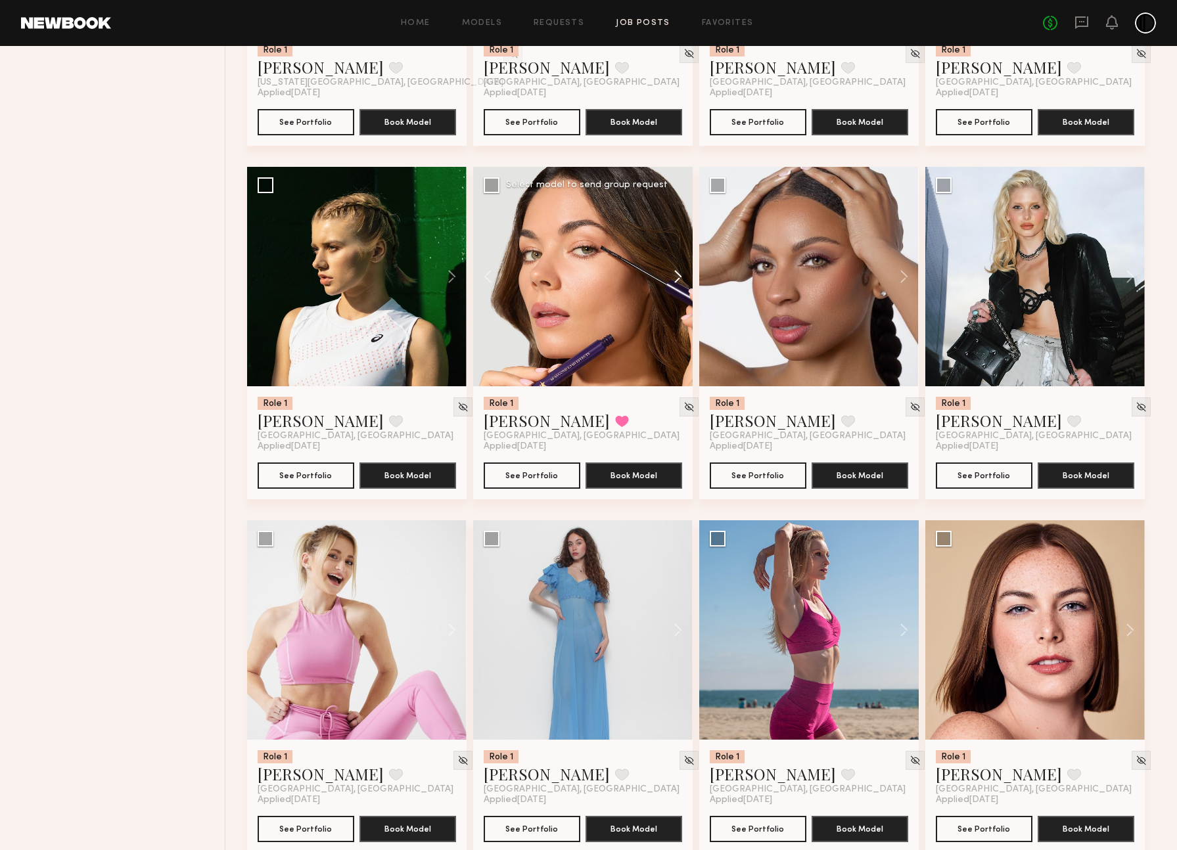
click at [678, 299] on button at bounding box center [672, 276] width 42 height 219
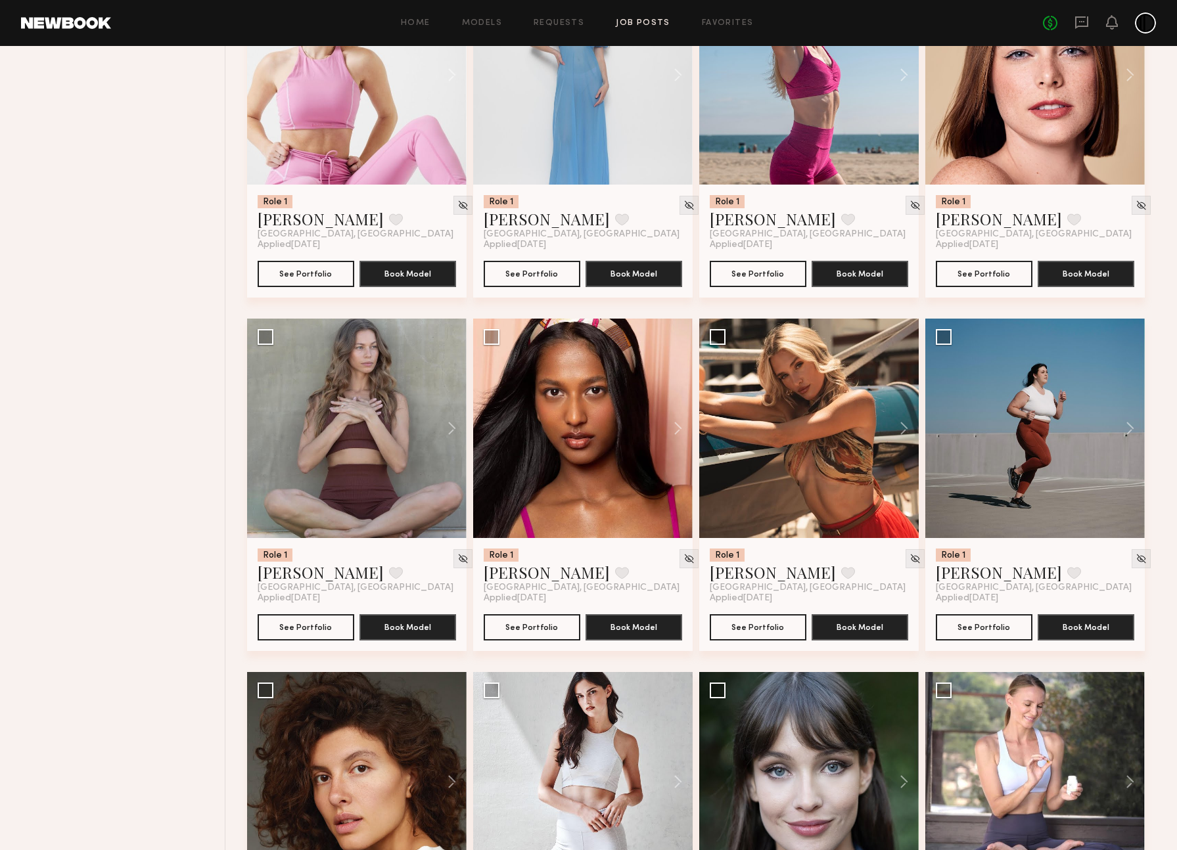
scroll to position [4136, 0]
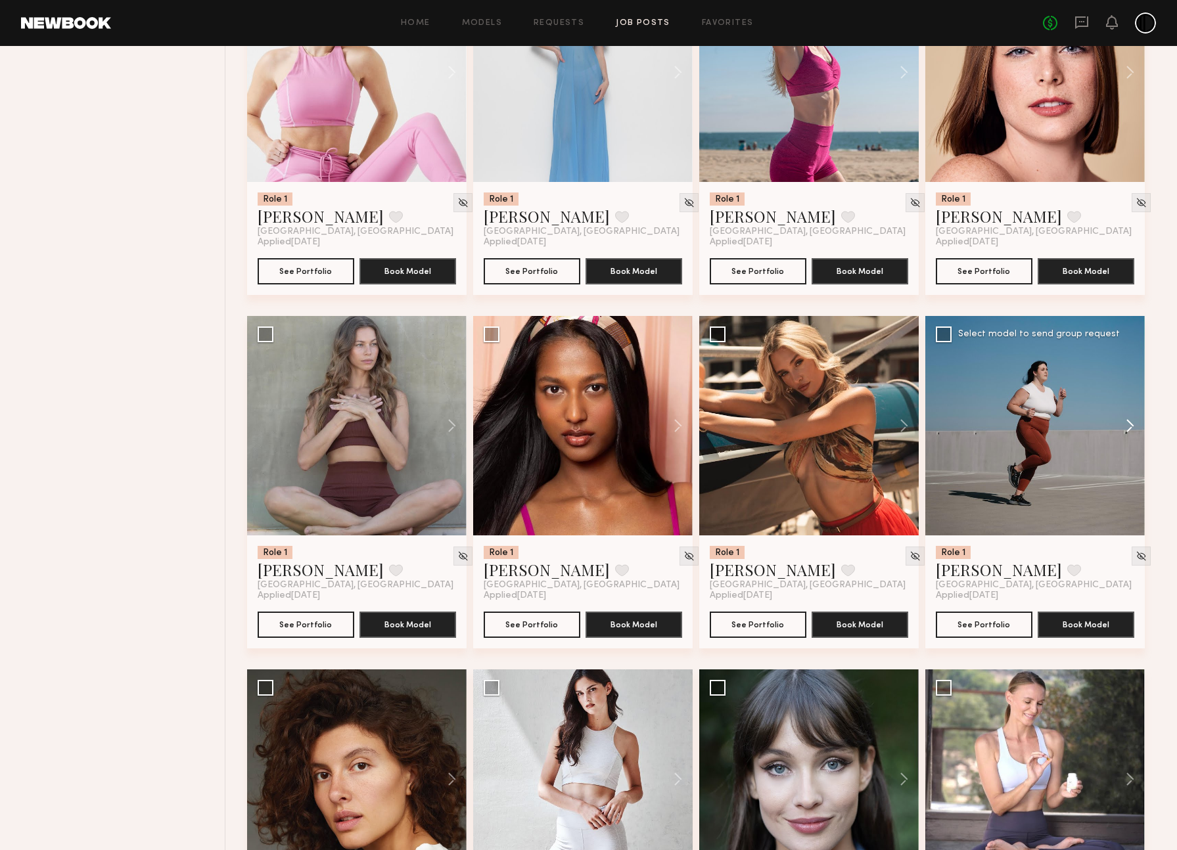
click at [1125, 449] on button at bounding box center [1124, 425] width 42 height 219
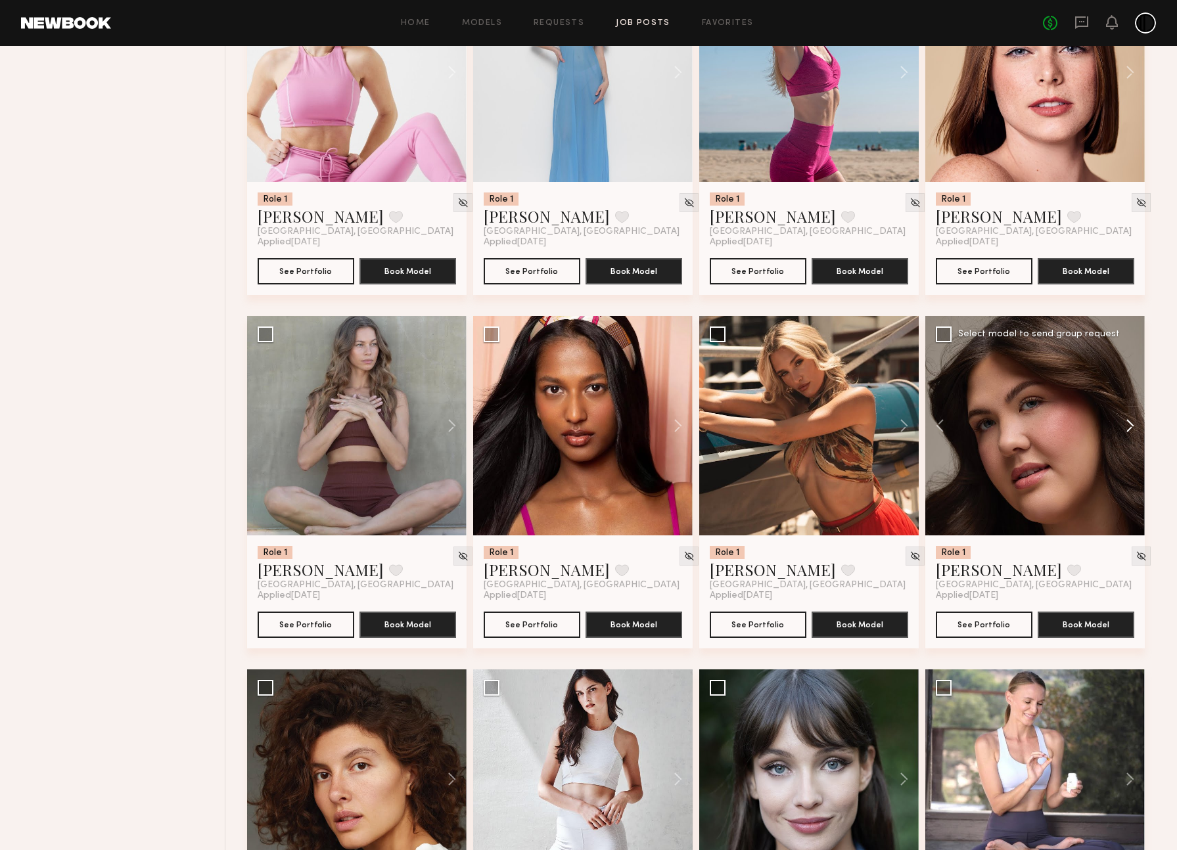
click at [1129, 448] on button at bounding box center [1124, 425] width 42 height 219
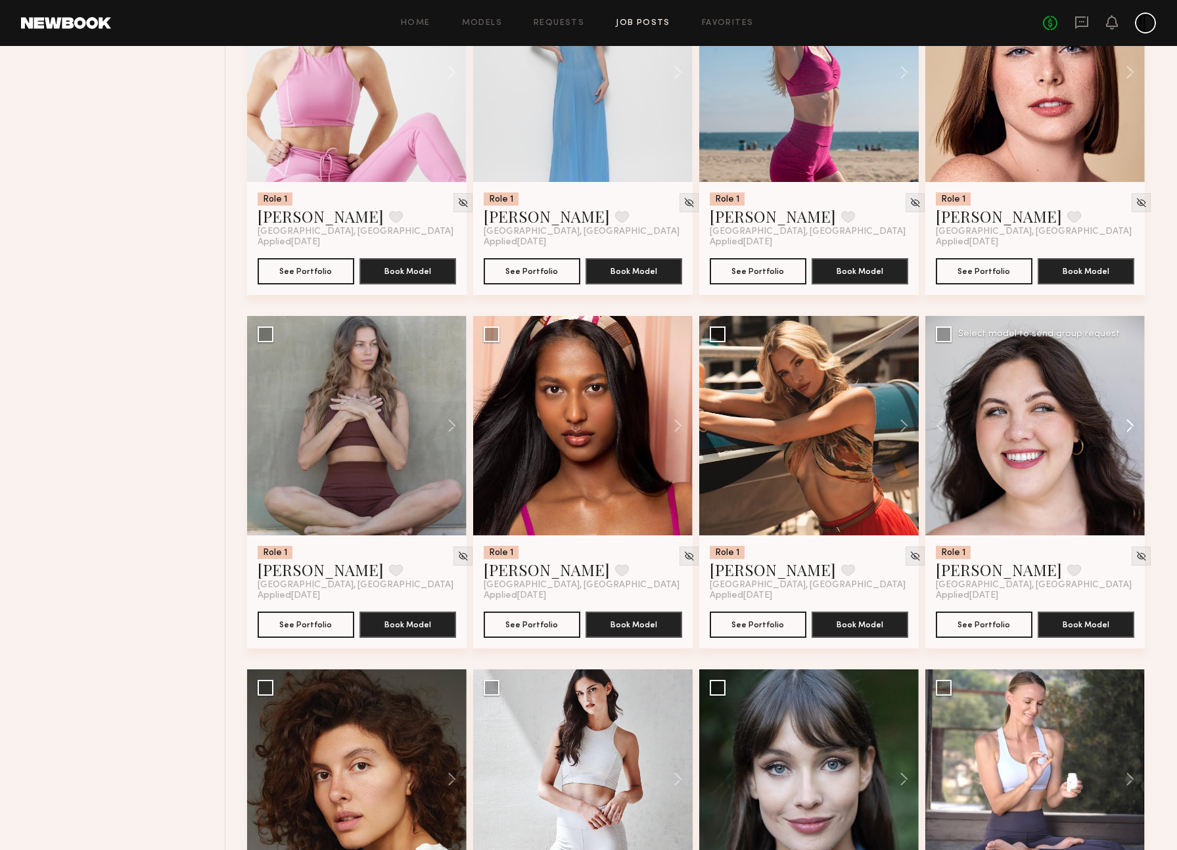
click at [1129, 448] on button at bounding box center [1124, 425] width 42 height 219
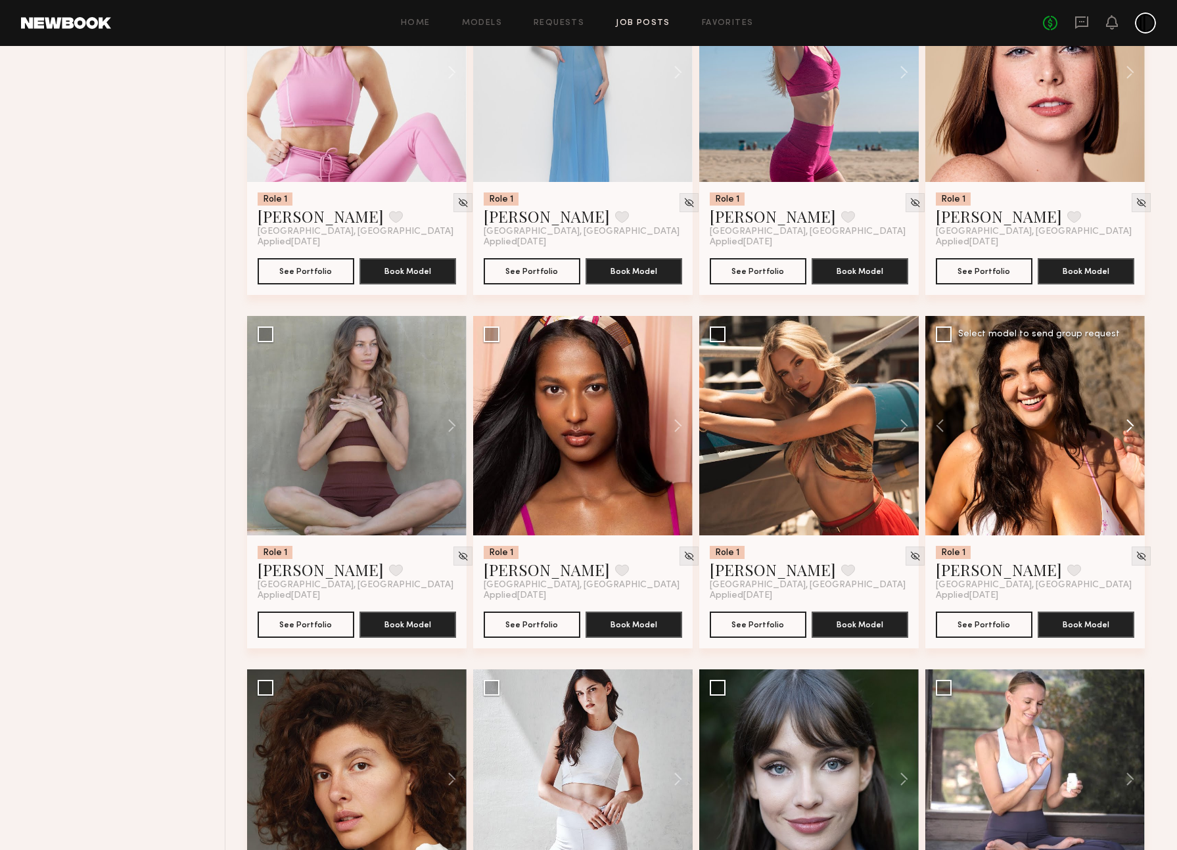
click at [1129, 448] on button at bounding box center [1124, 425] width 42 height 219
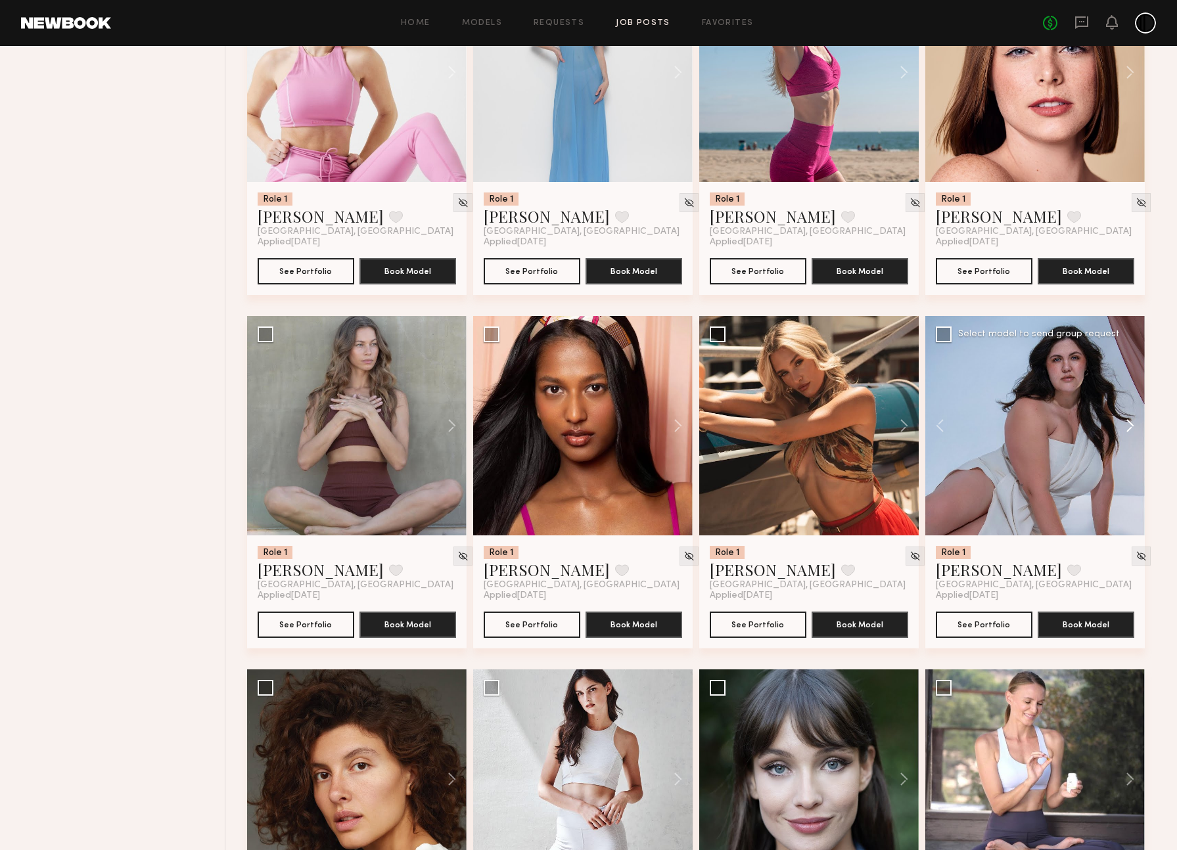
click at [1129, 448] on button at bounding box center [1124, 425] width 42 height 219
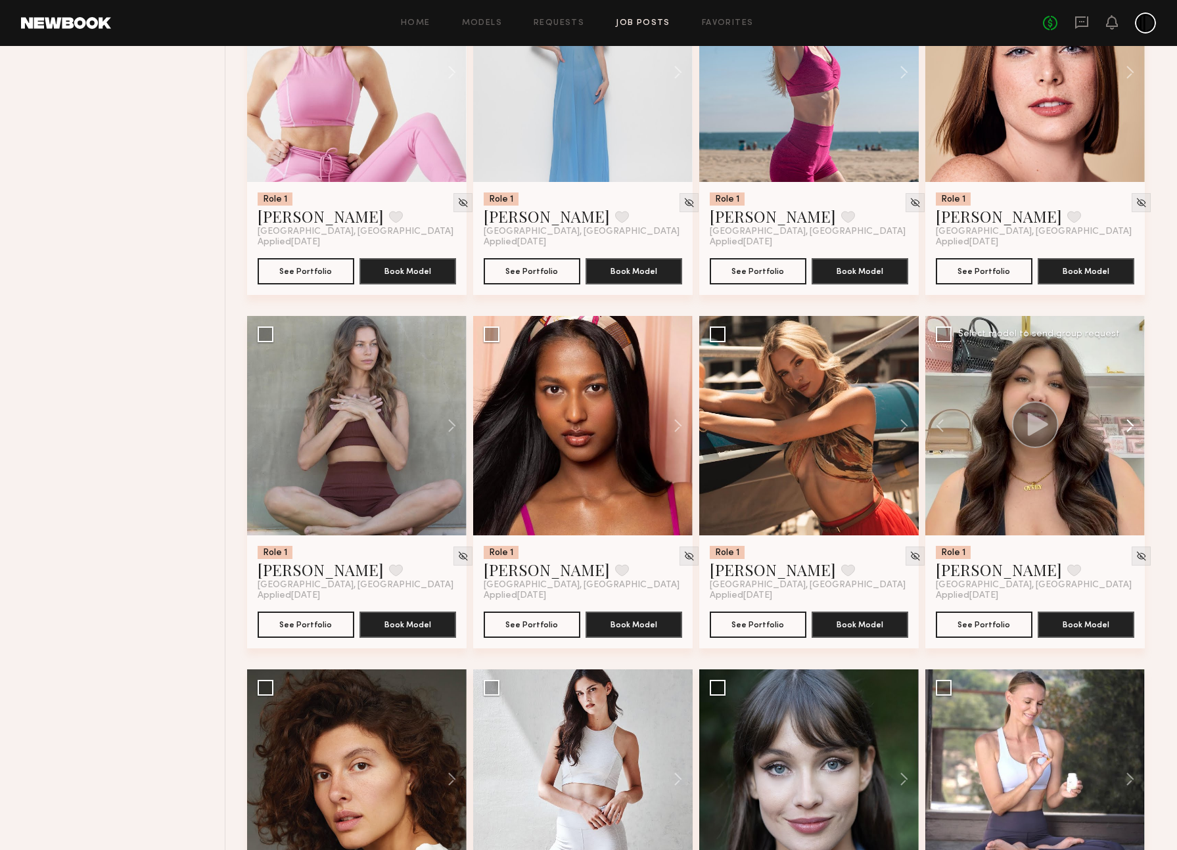
click at [1129, 448] on button at bounding box center [1124, 425] width 42 height 219
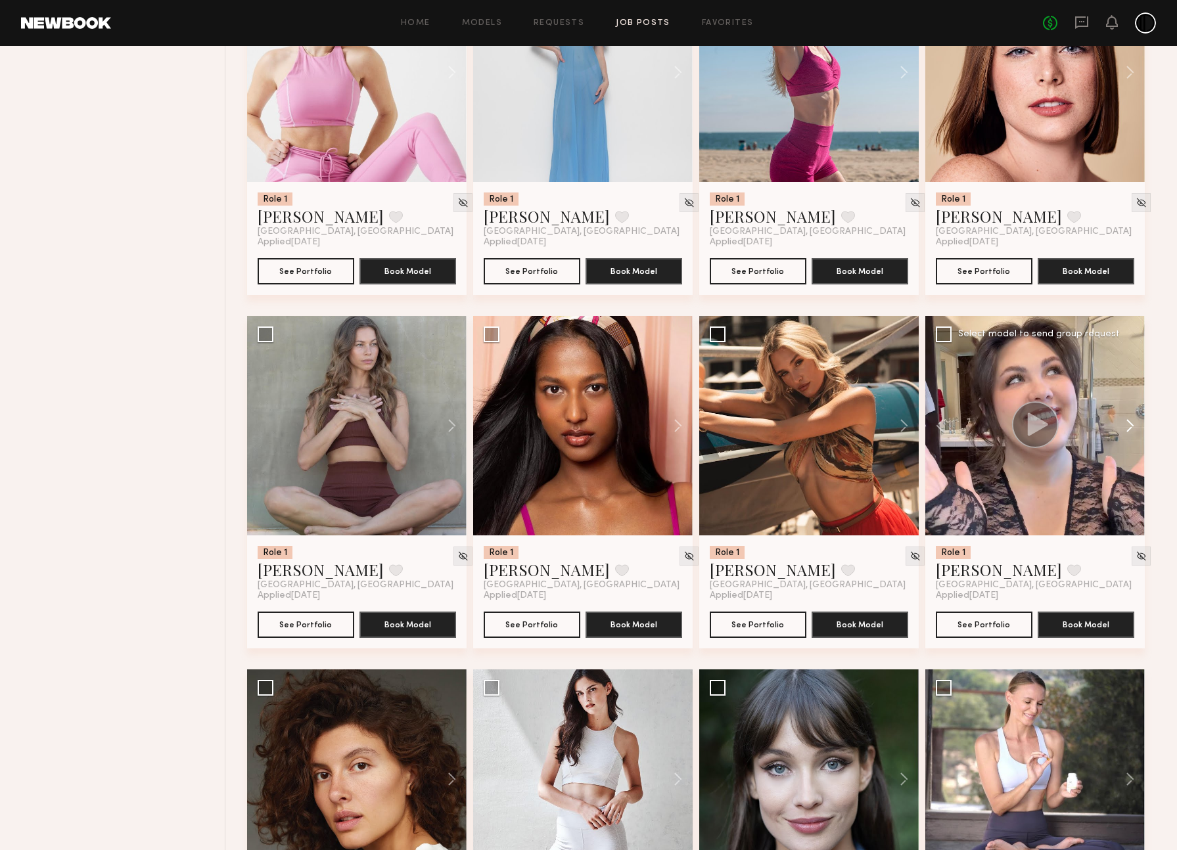
click at [1129, 448] on button at bounding box center [1124, 425] width 42 height 219
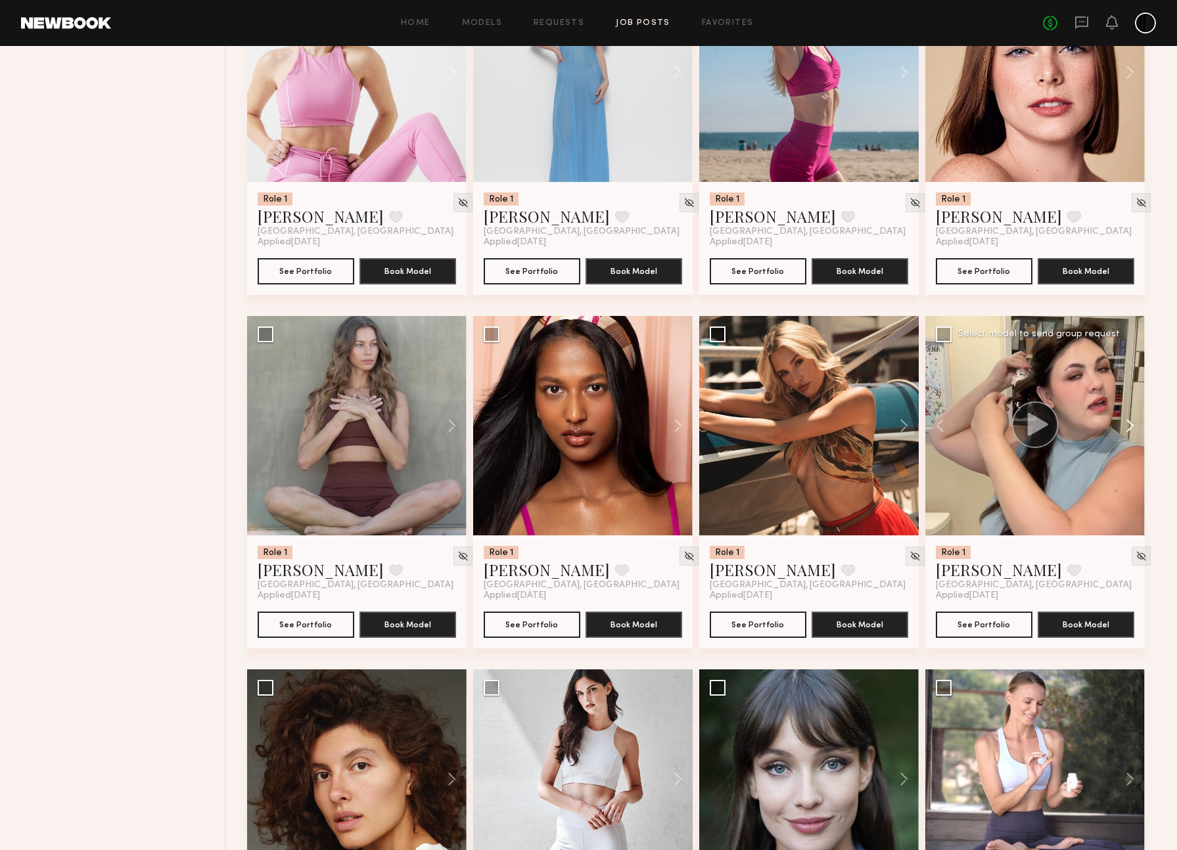
click at [1129, 448] on button at bounding box center [1124, 425] width 42 height 219
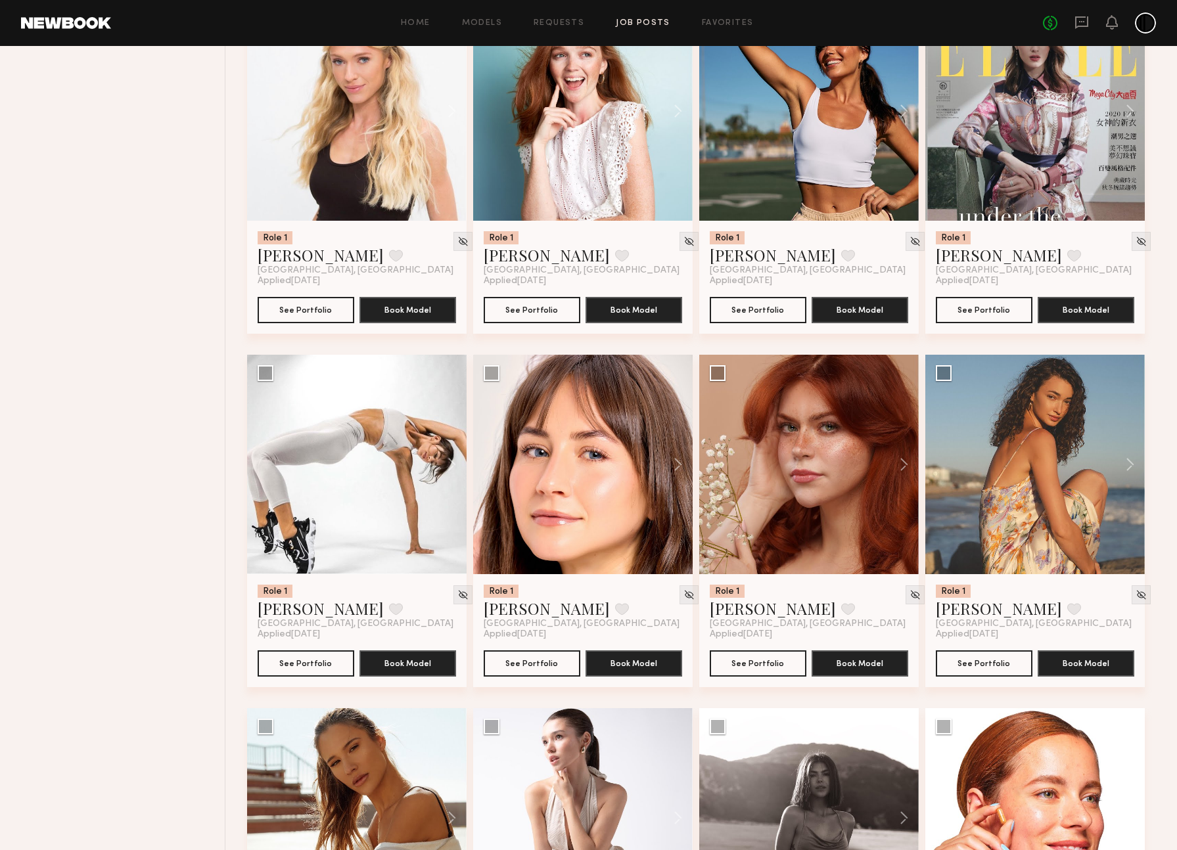
scroll to position [5161, 0]
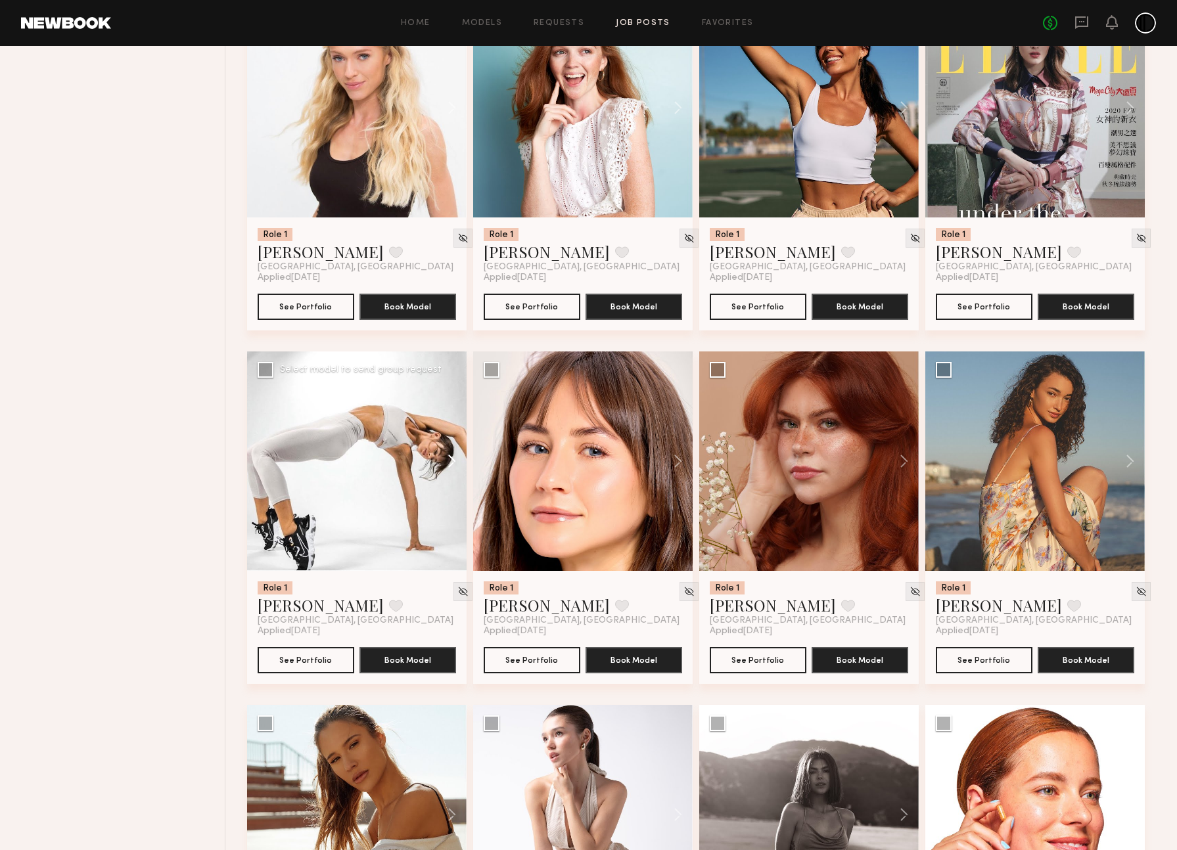
click at [450, 492] on button at bounding box center [446, 461] width 42 height 219
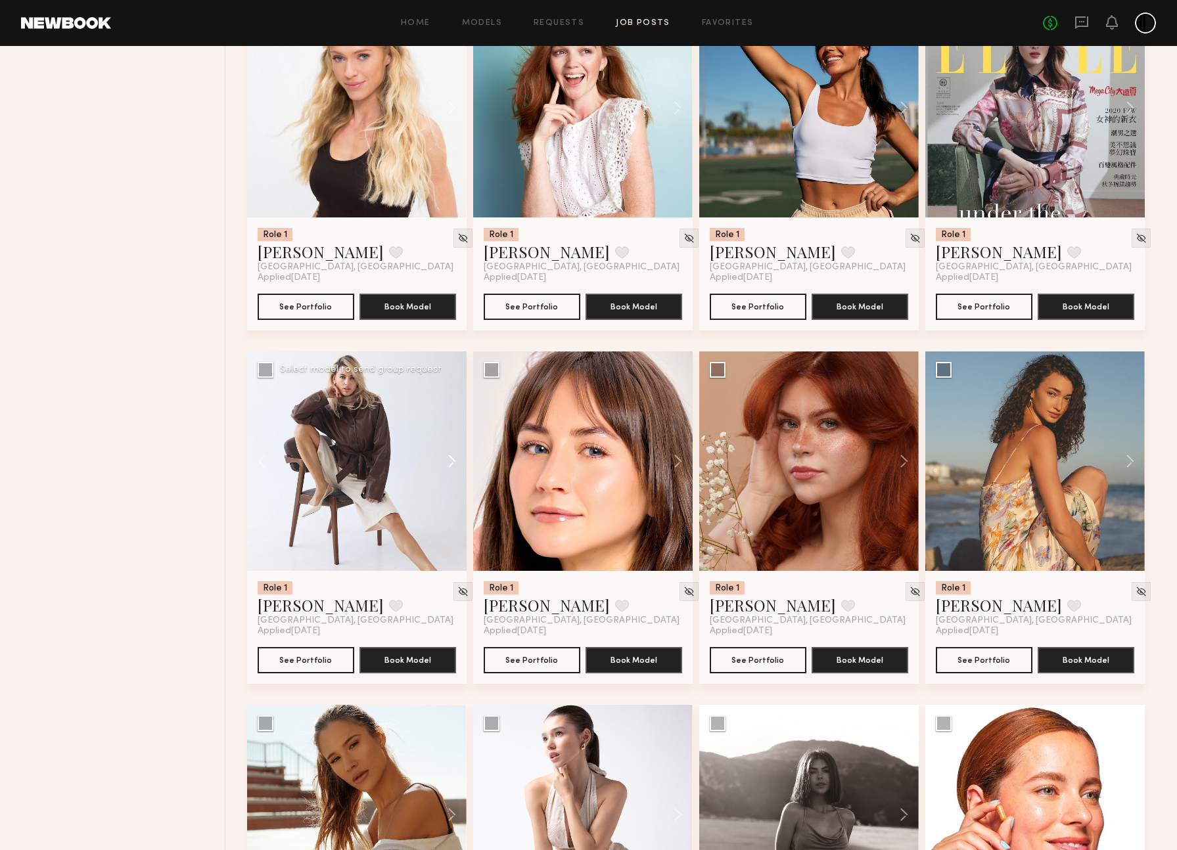
click at [450, 492] on button at bounding box center [446, 461] width 42 height 219
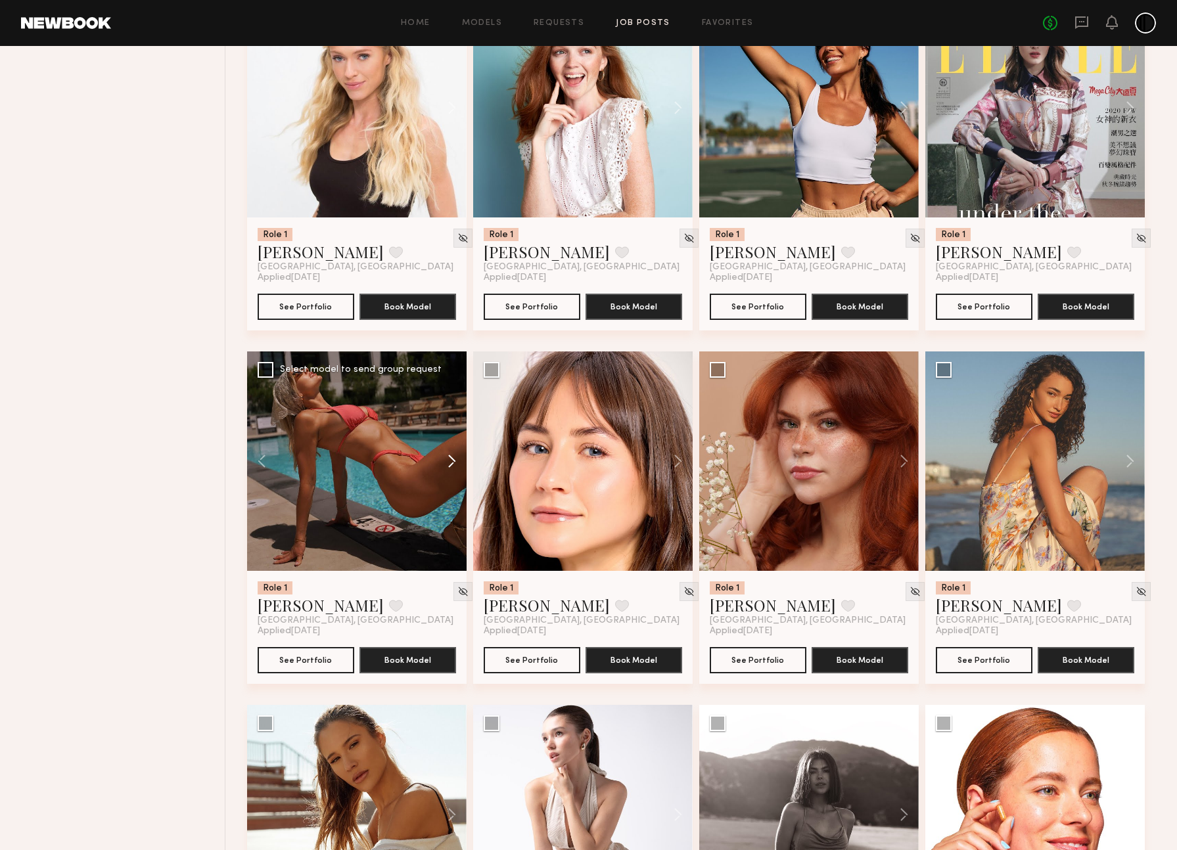
click at [450, 492] on button at bounding box center [446, 461] width 42 height 219
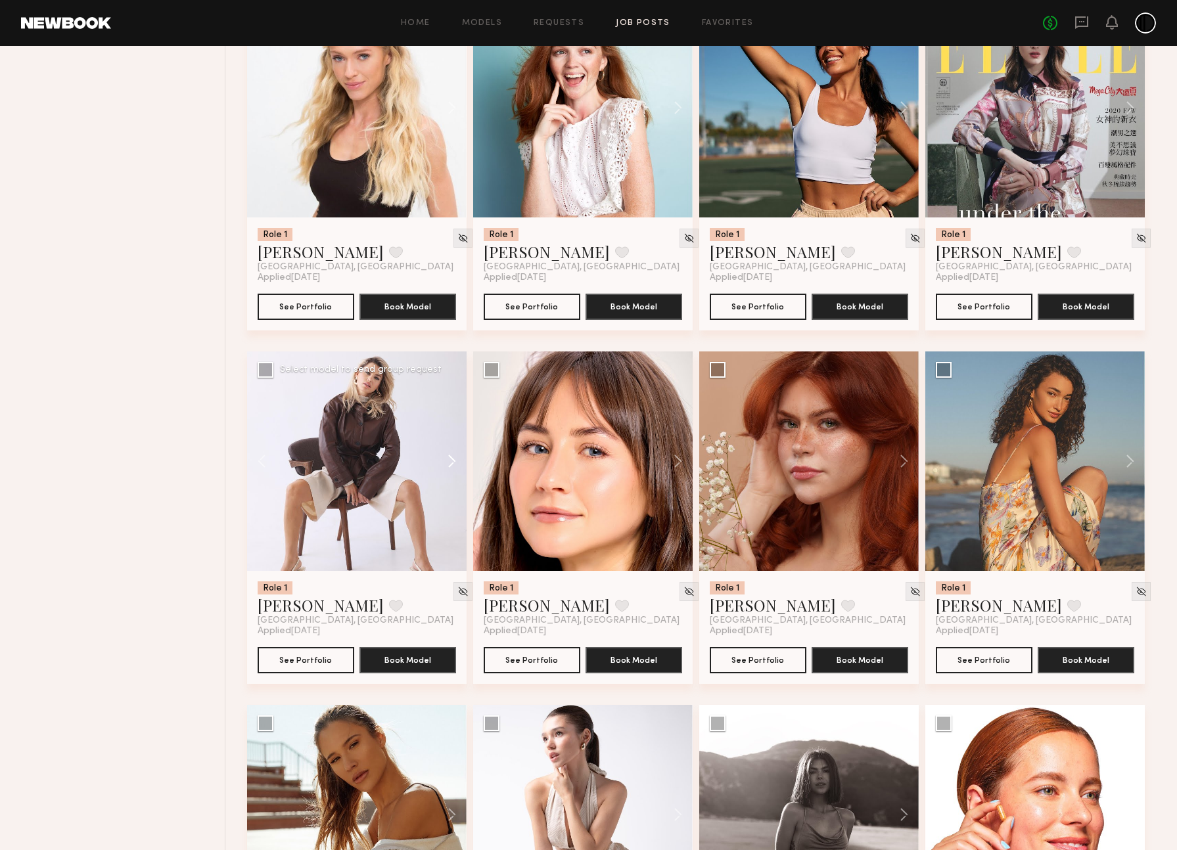
click at [450, 492] on button at bounding box center [446, 461] width 42 height 219
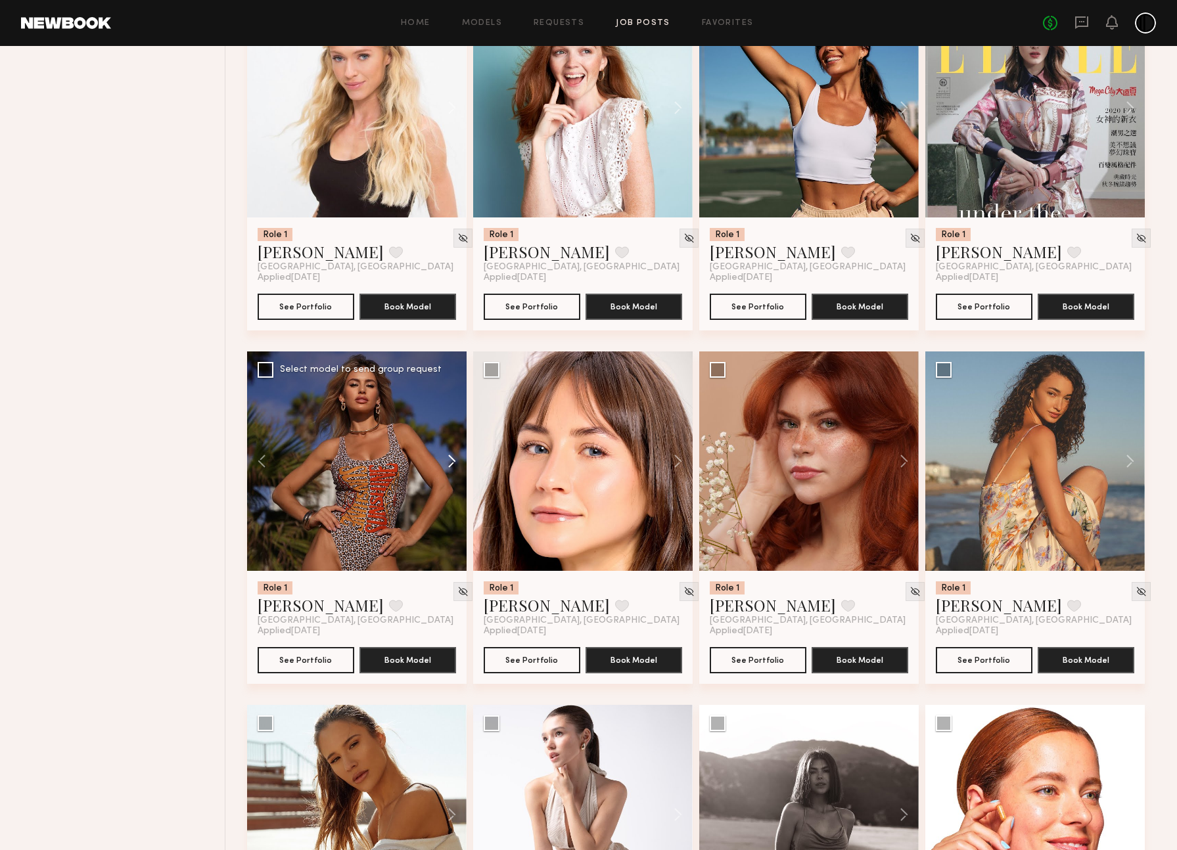
click at [450, 492] on button at bounding box center [446, 461] width 42 height 219
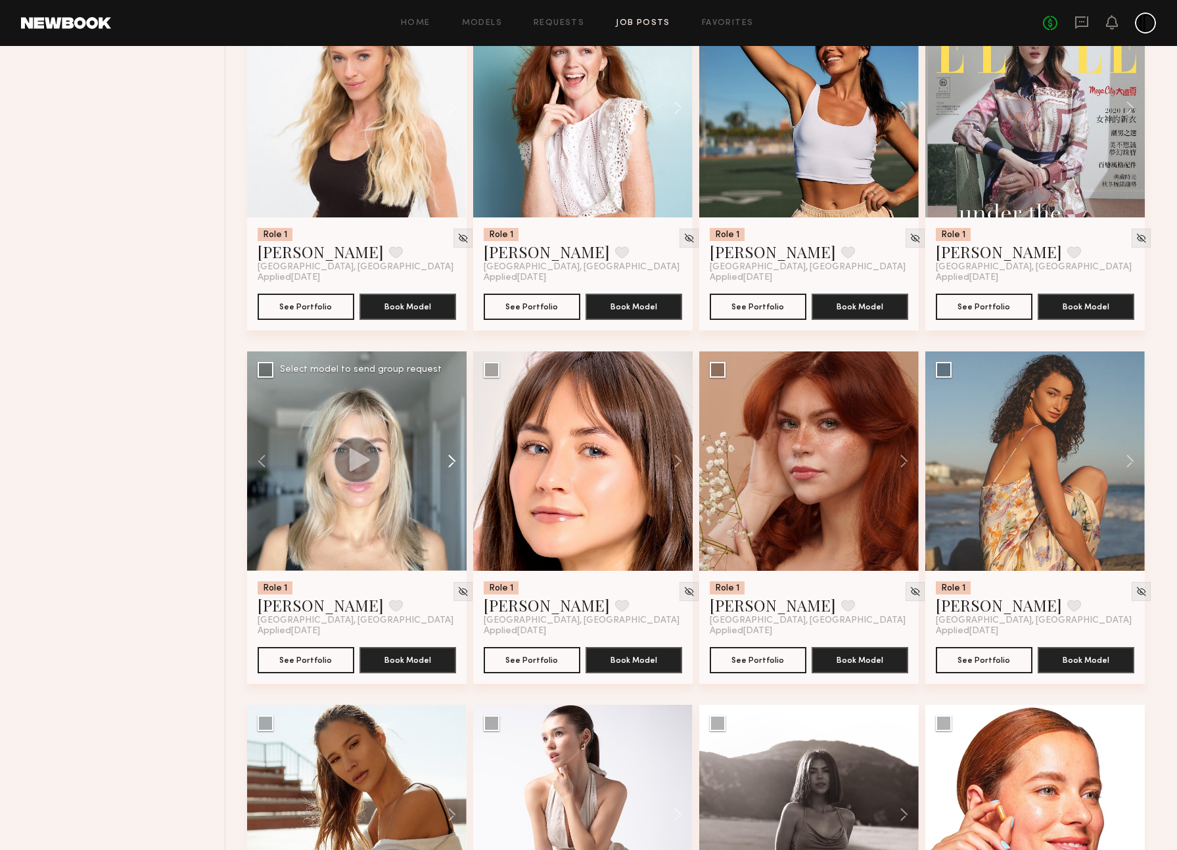
click at [451, 489] on button at bounding box center [446, 461] width 42 height 219
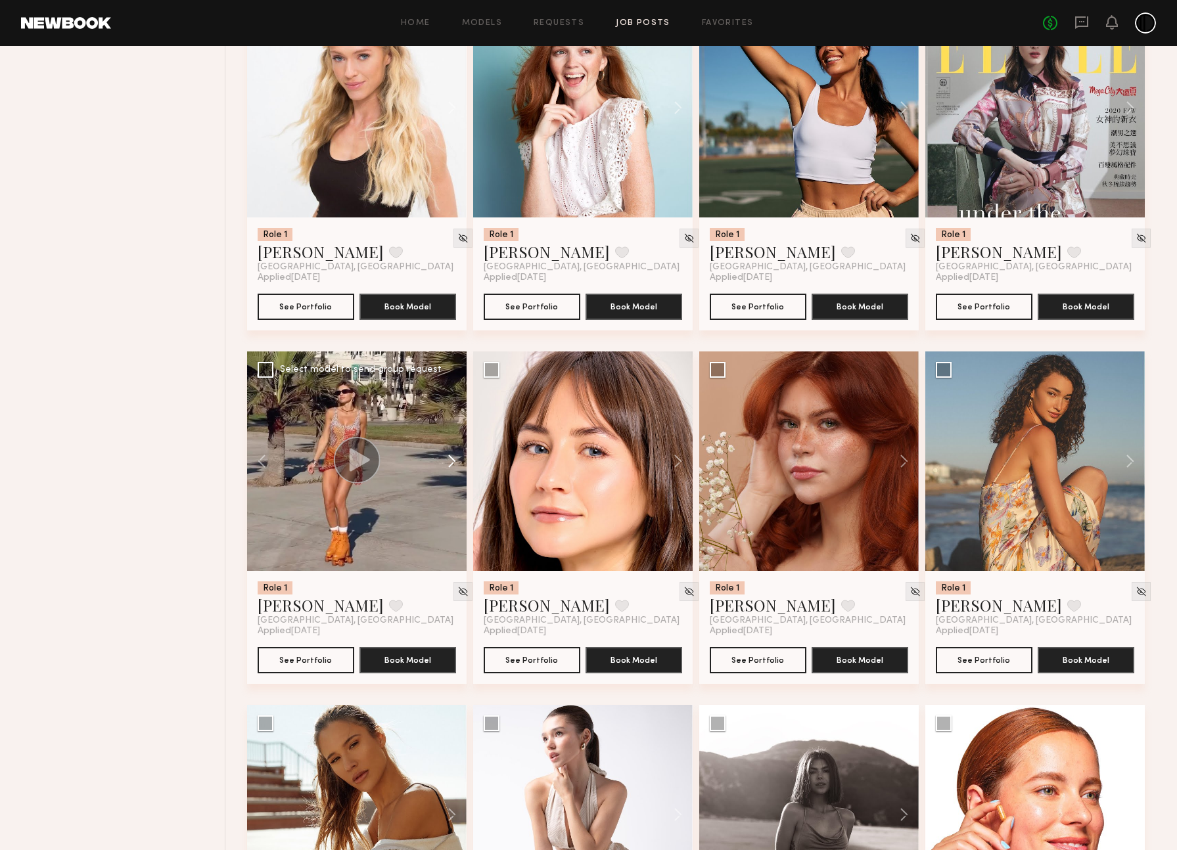
click at [451, 490] on button at bounding box center [446, 461] width 42 height 219
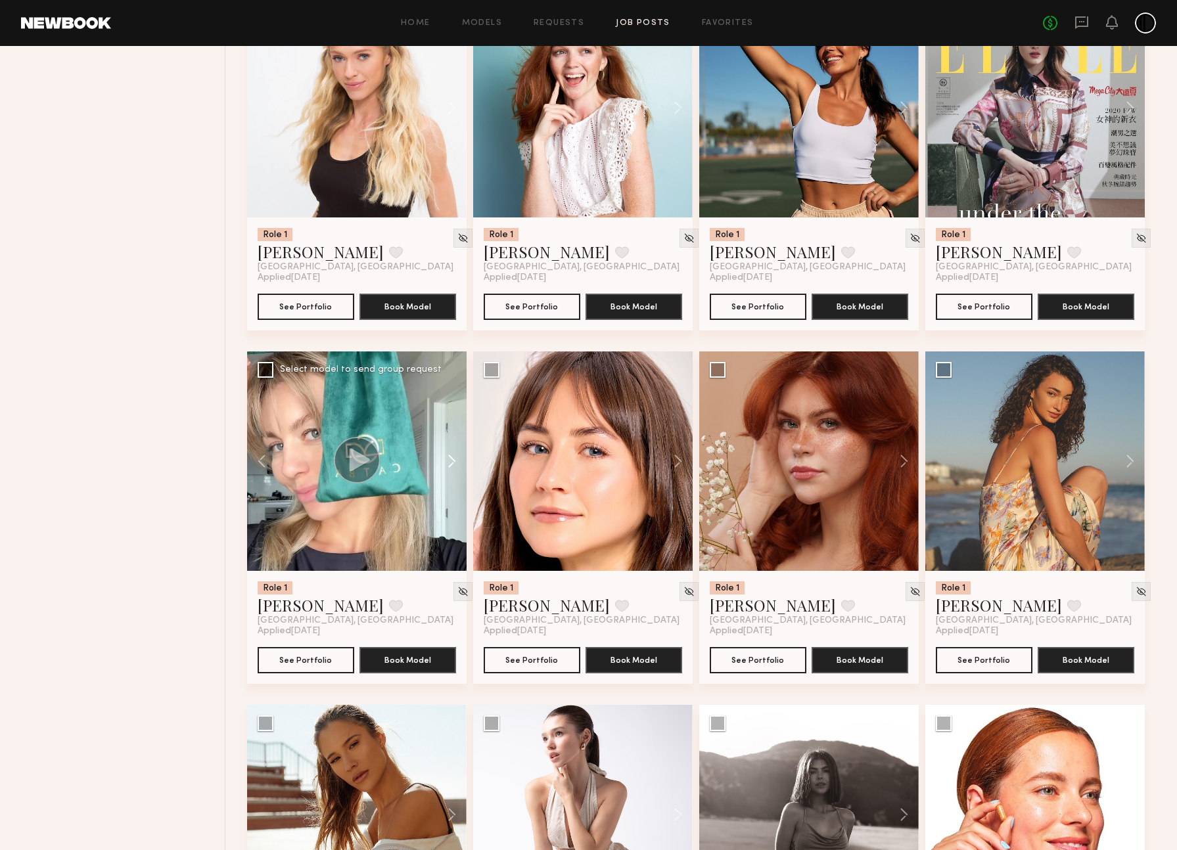
click at [451, 492] on button at bounding box center [446, 461] width 42 height 219
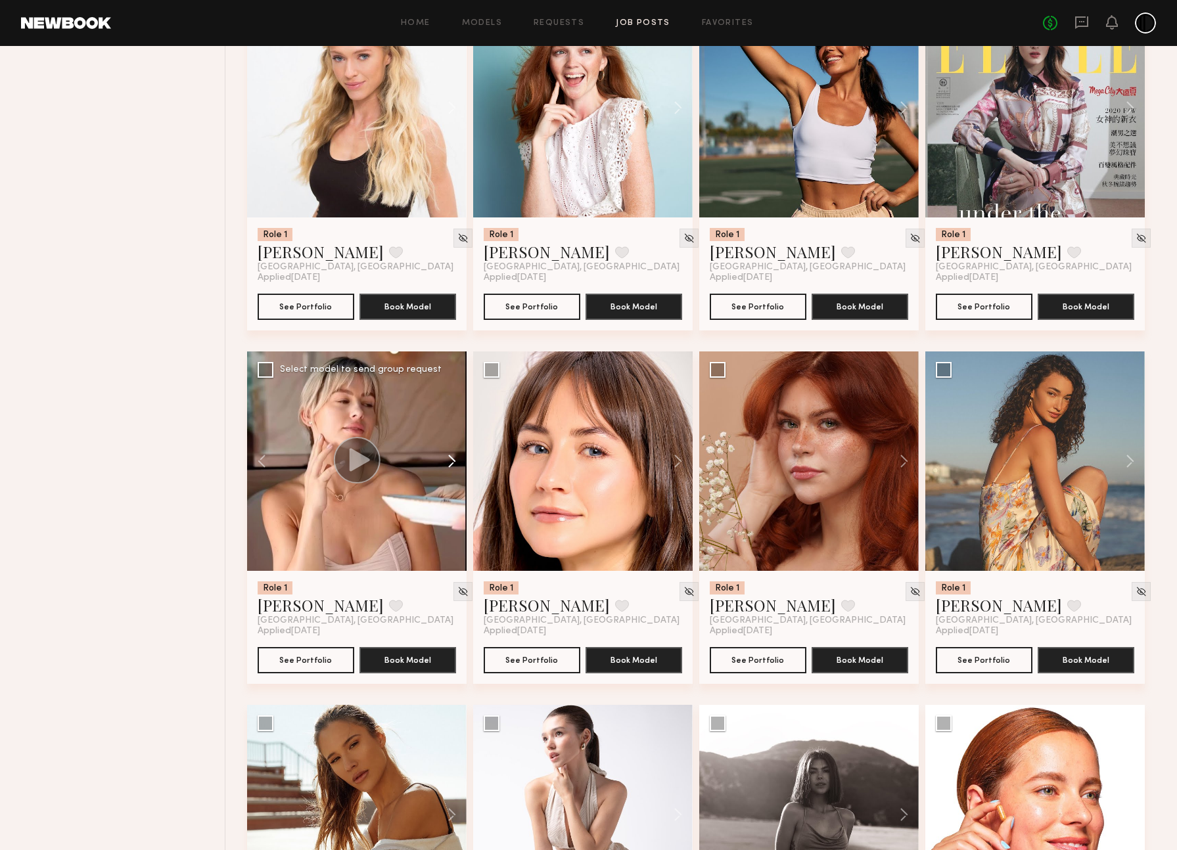
click at [451, 492] on button at bounding box center [446, 461] width 42 height 219
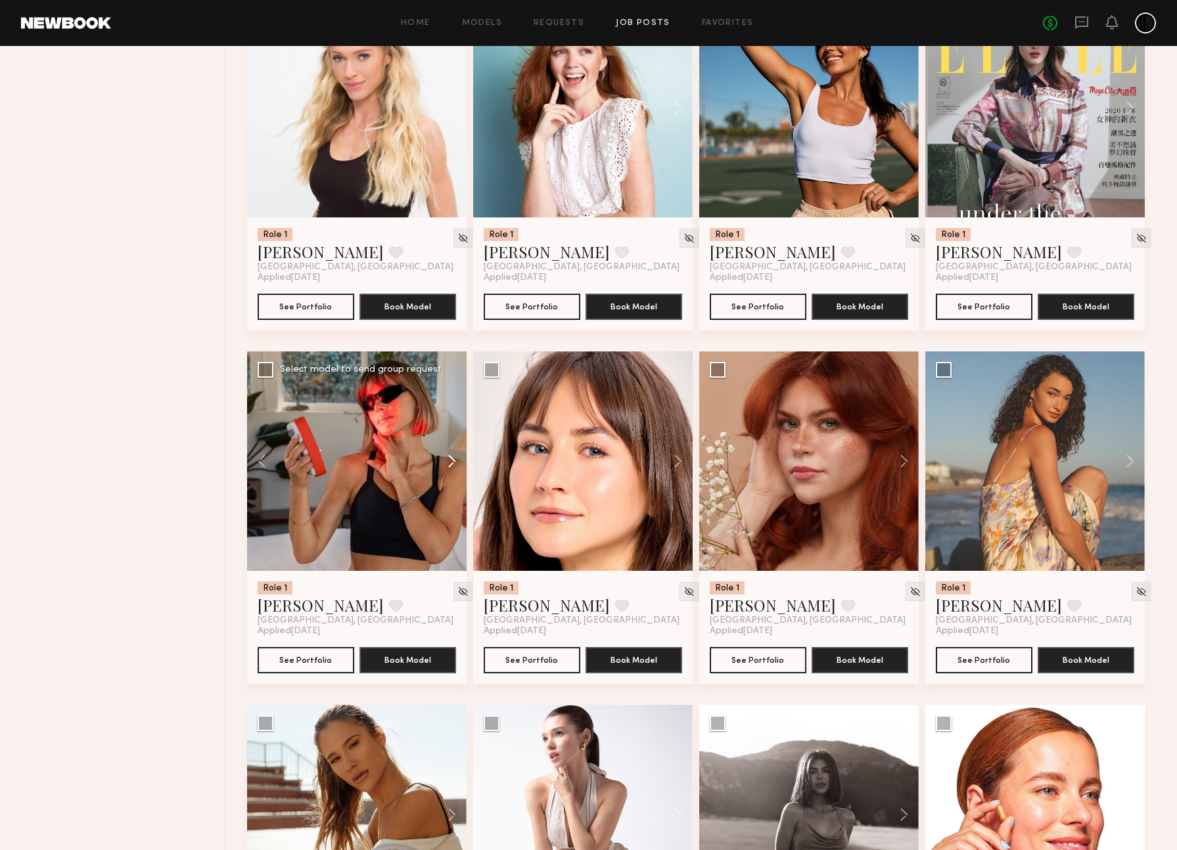
click at [451, 493] on button at bounding box center [446, 461] width 42 height 219
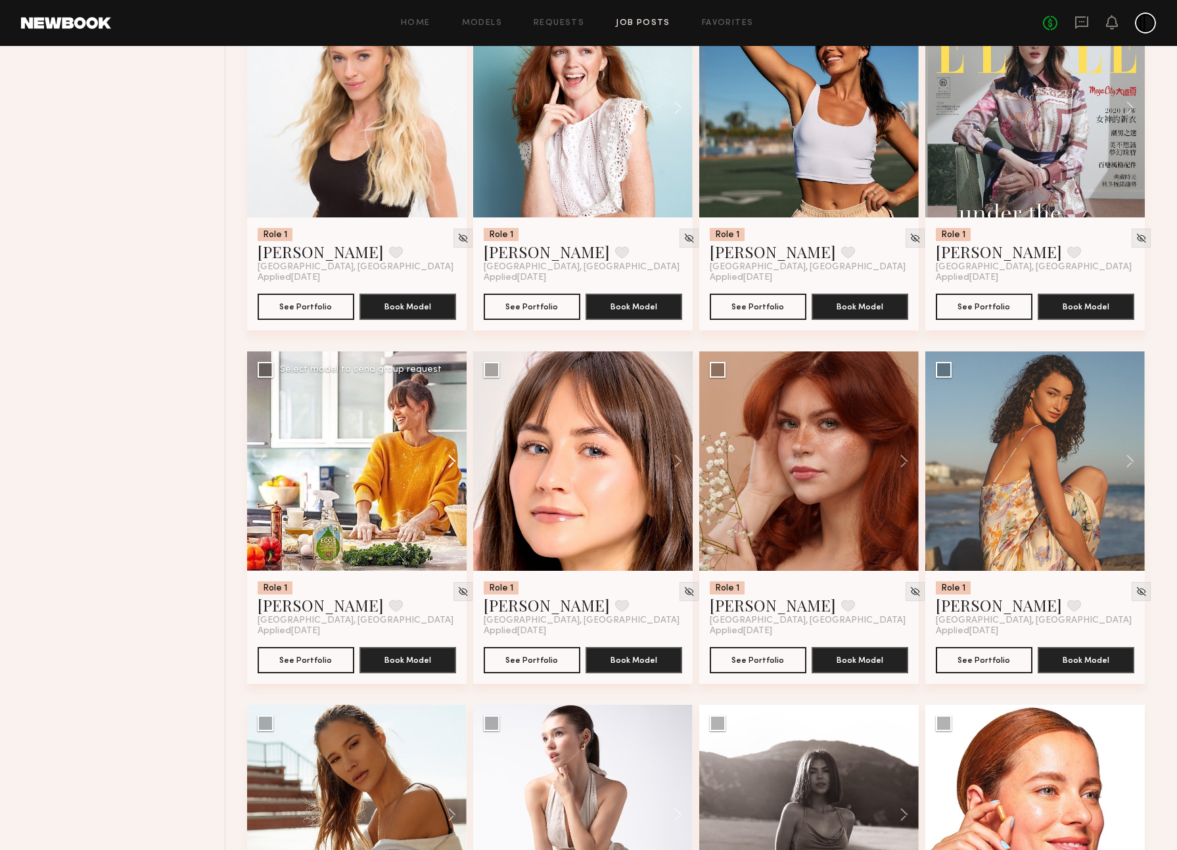
click at [451, 493] on button at bounding box center [446, 461] width 42 height 219
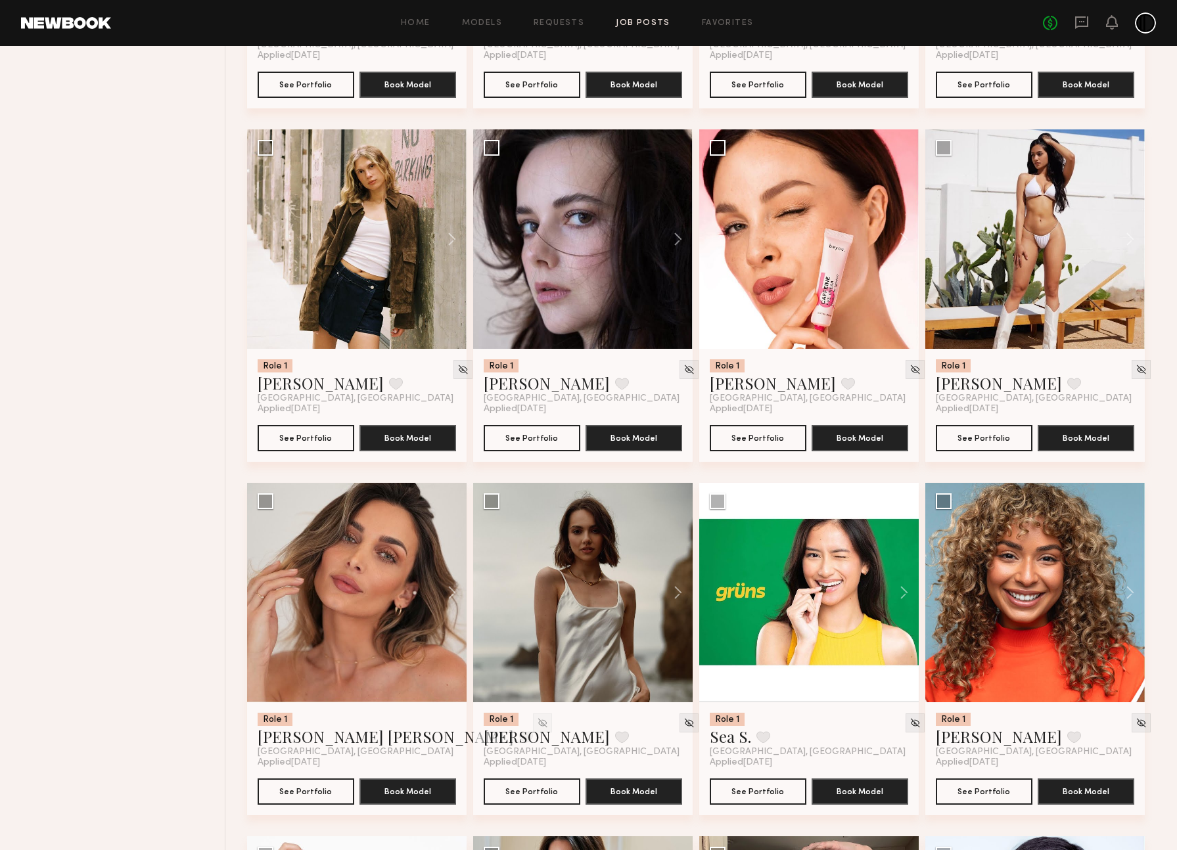
scroll to position [6792, 0]
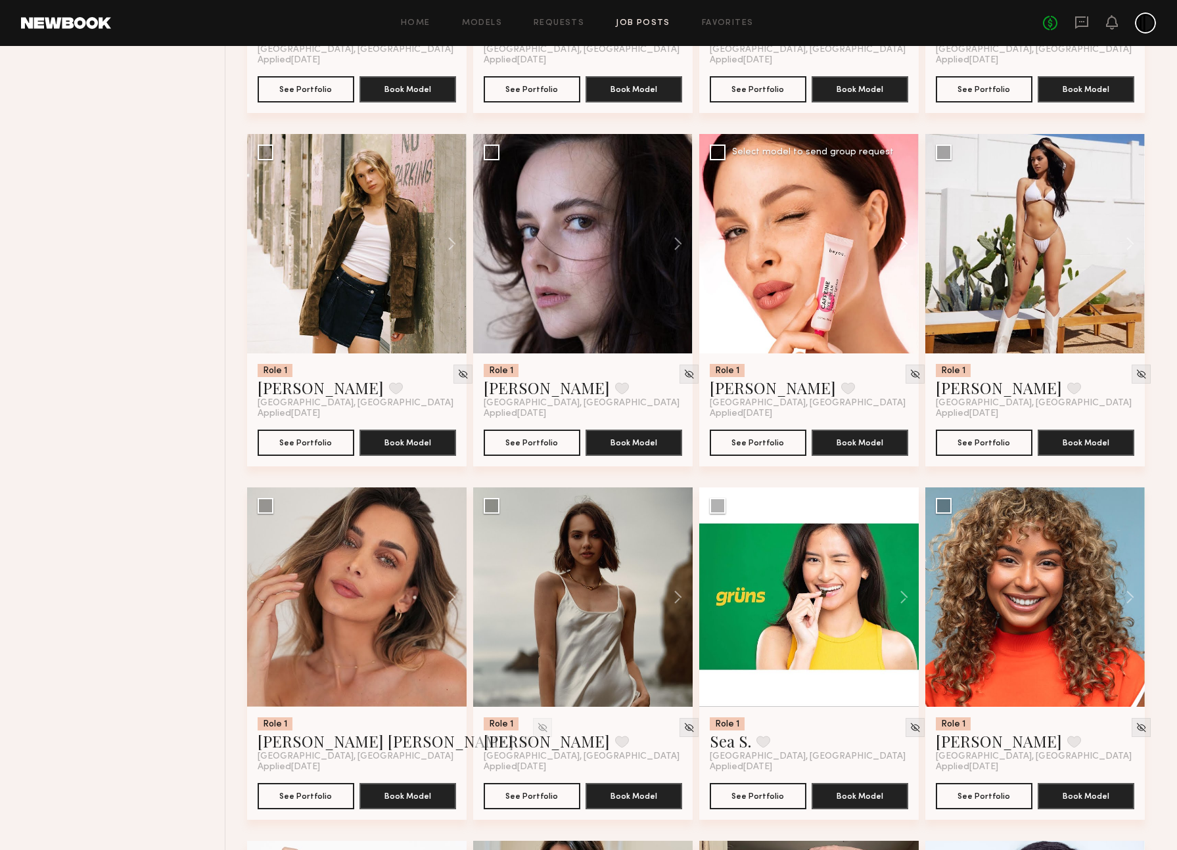
click at [904, 279] on button at bounding box center [898, 243] width 42 height 219
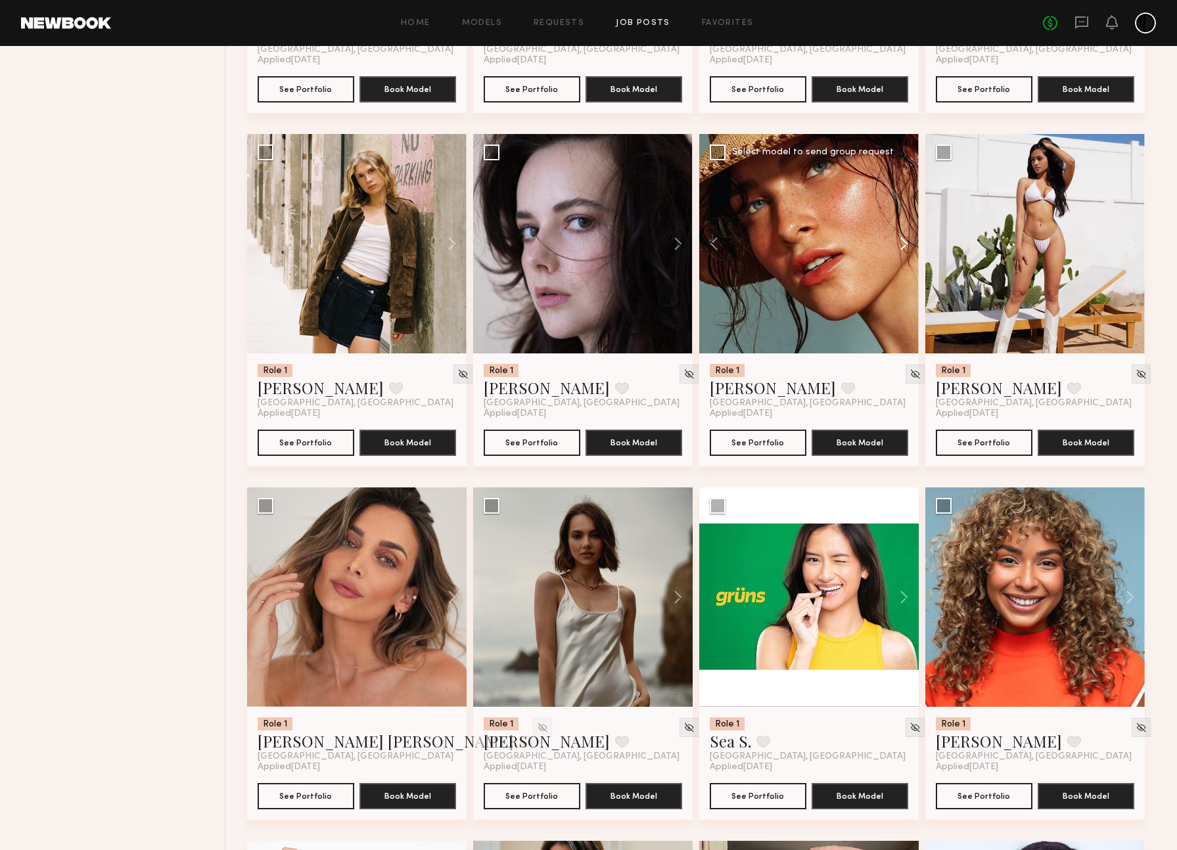
click at [904, 279] on button at bounding box center [898, 243] width 42 height 219
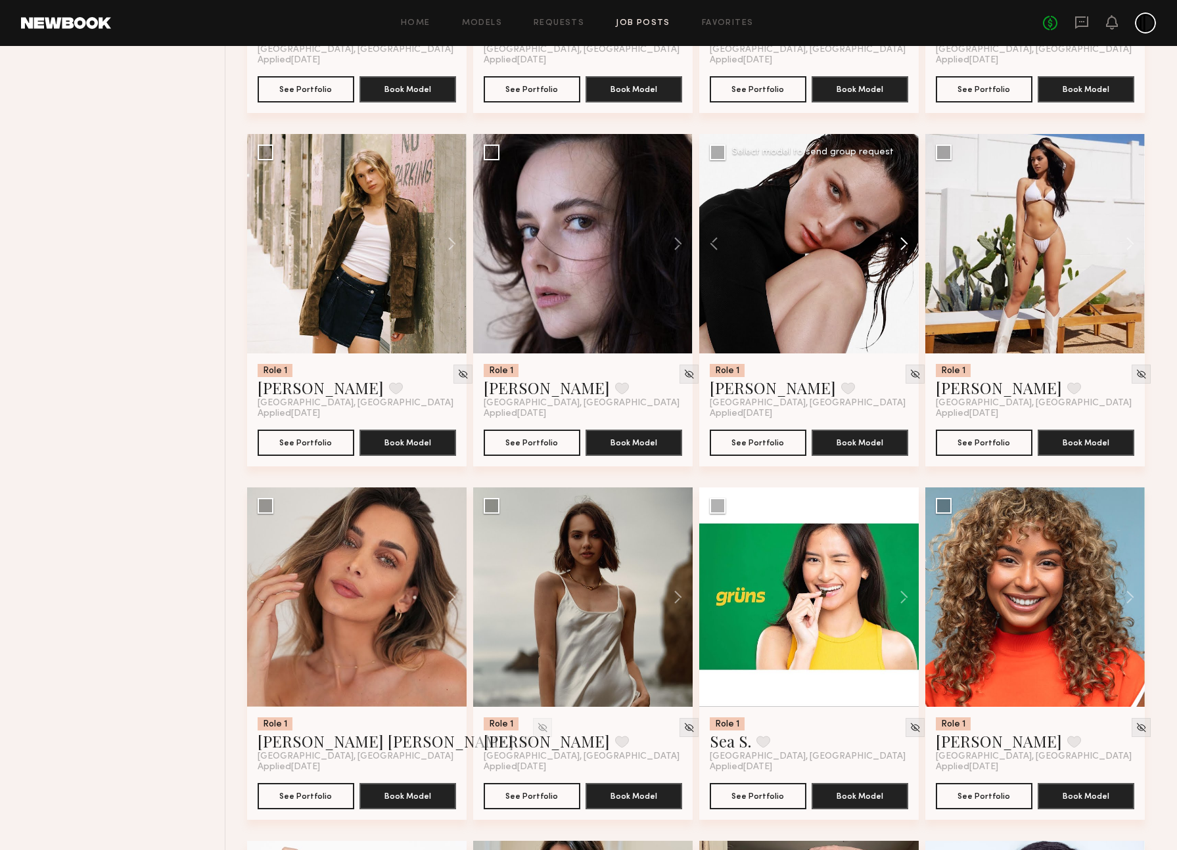
click at [904, 279] on button at bounding box center [898, 243] width 42 height 219
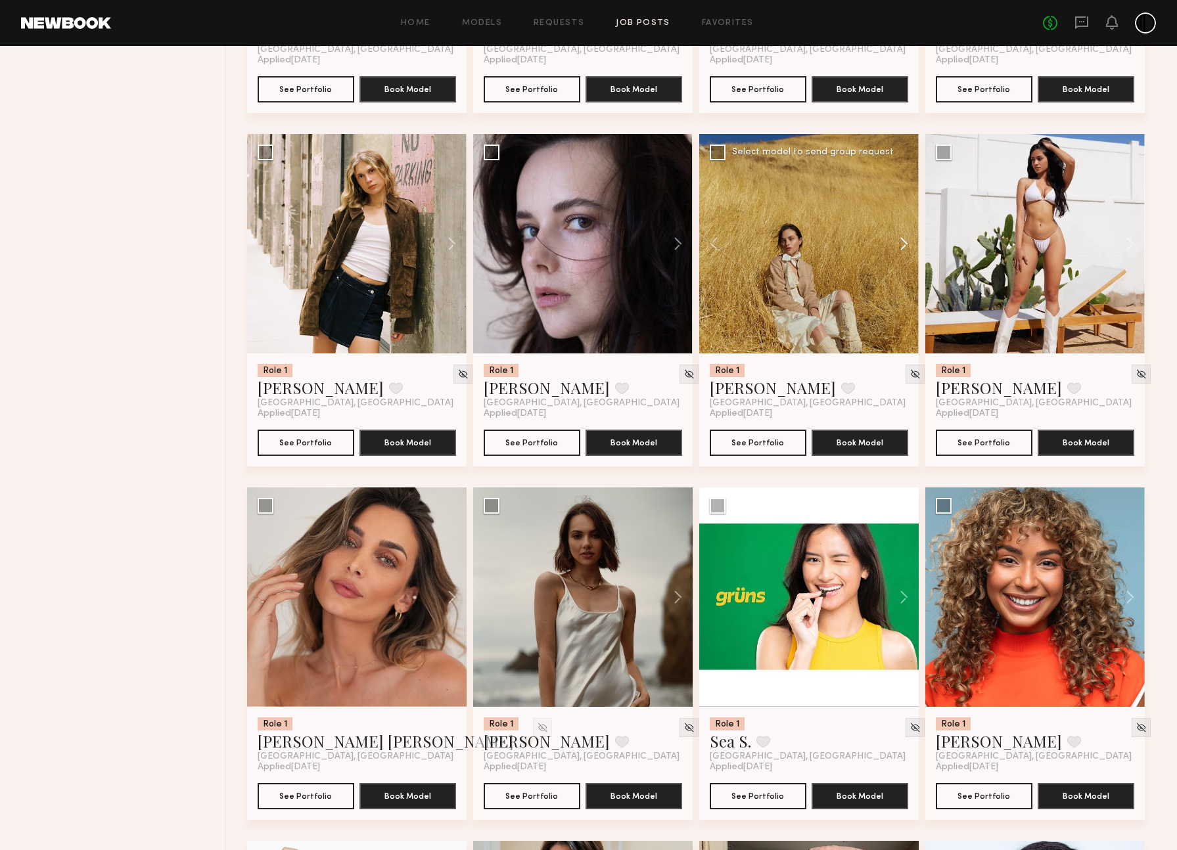
click at [904, 279] on button at bounding box center [898, 243] width 42 height 219
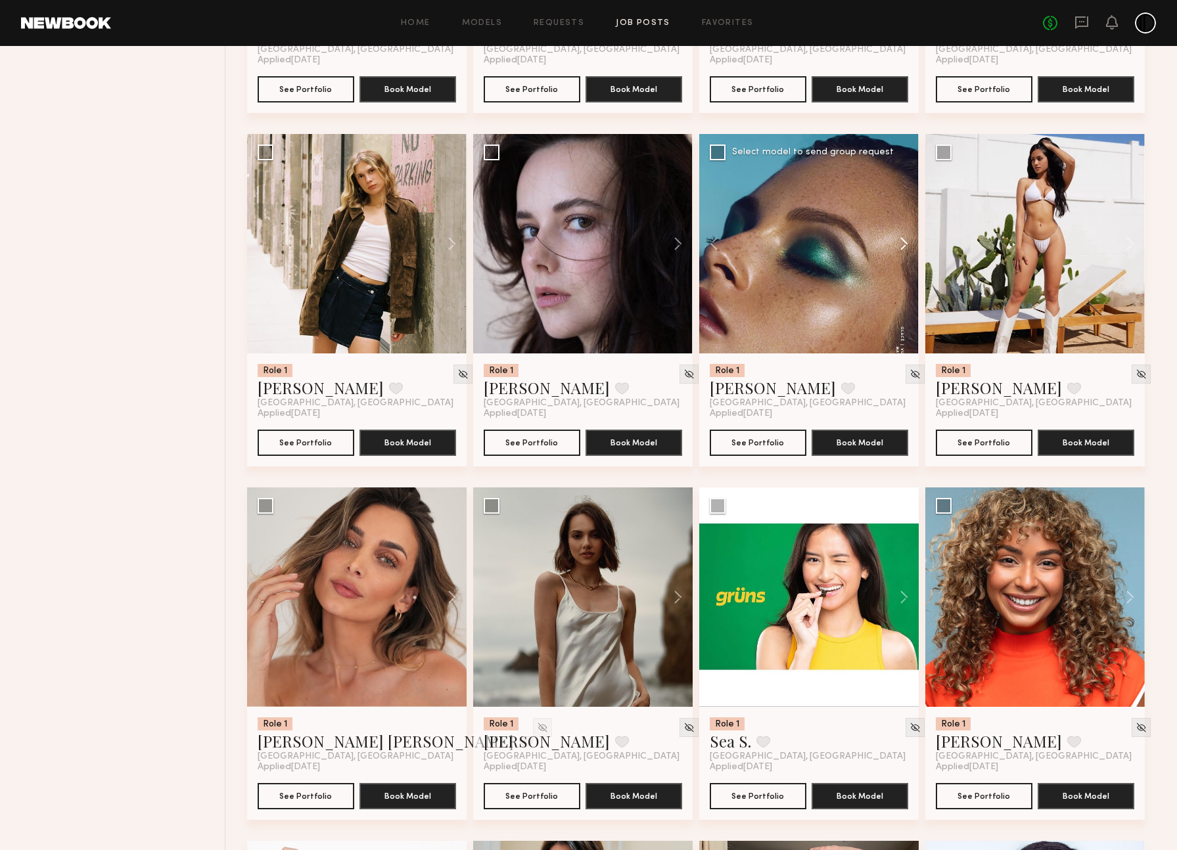
click at [904, 279] on button at bounding box center [898, 243] width 42 height 219
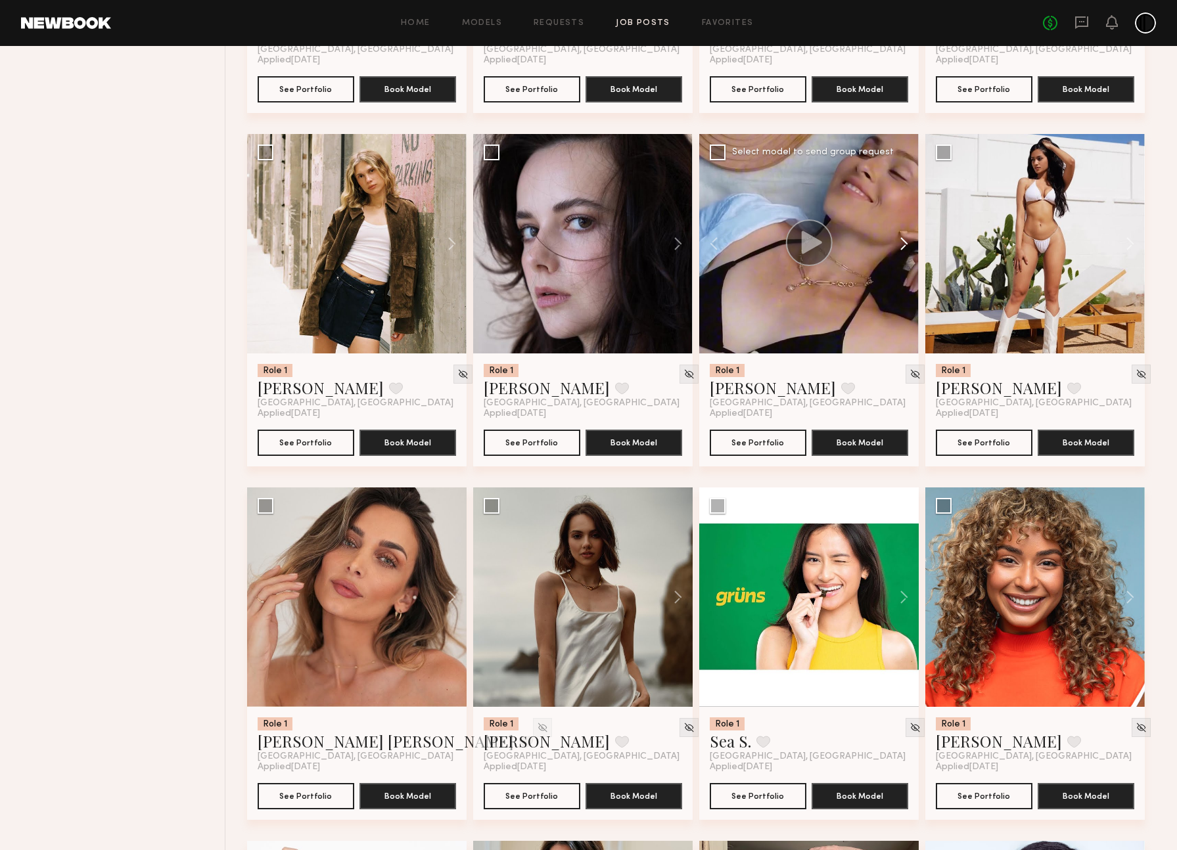
click at [904, 279] on button at bounding box center [898, 243] width 42 height 219
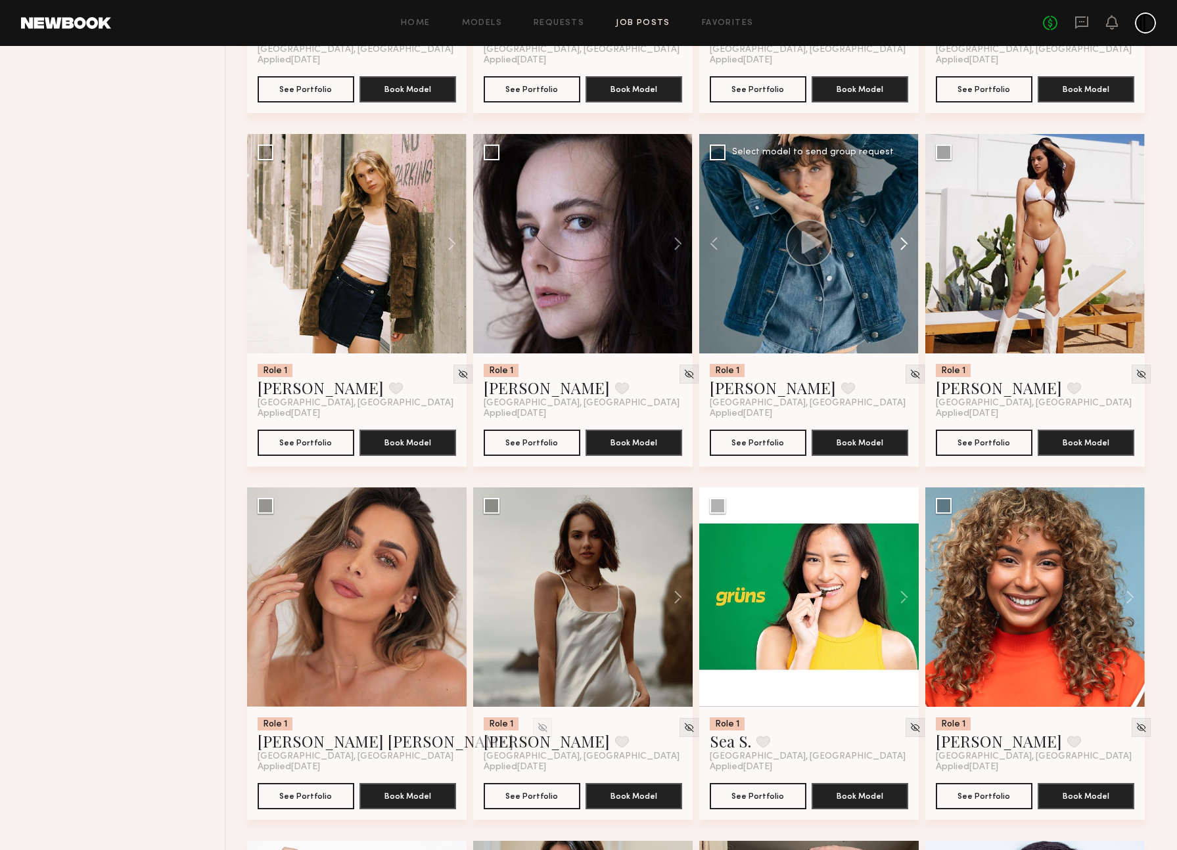
click at [904, 279] on button at bounding box center [898, 243] width 42 height 219
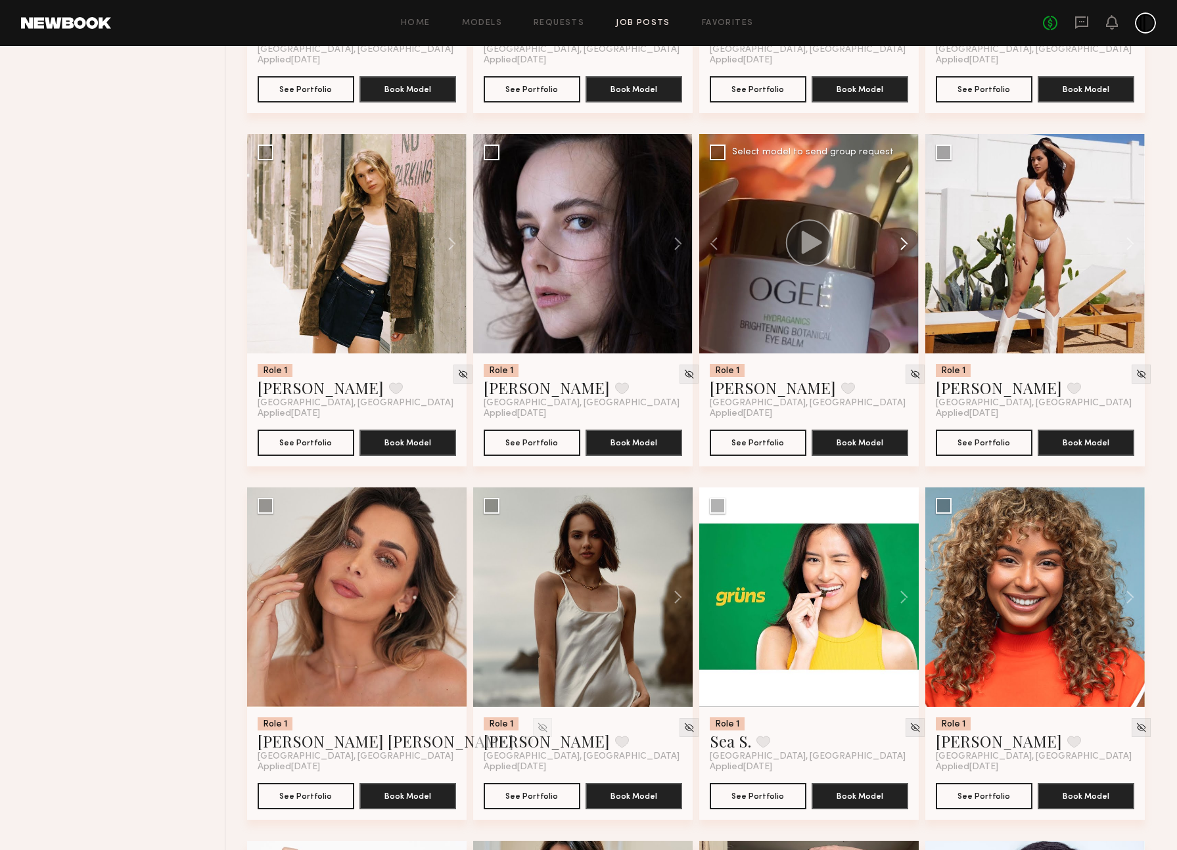
click at [904, 279] on button at bounding box center [898, 243] width 42 height 219
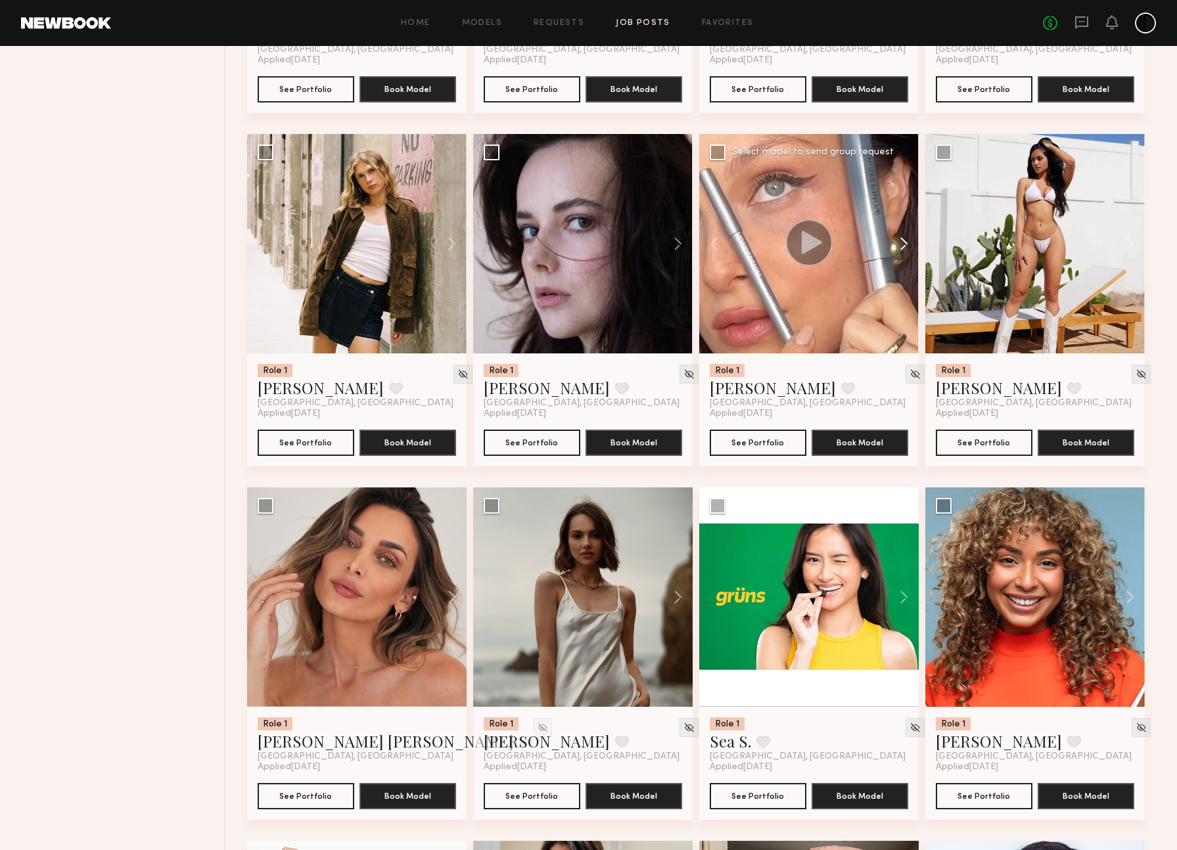
click at [904, 279] on button at bounding box center [898, 243] width 42 height 219
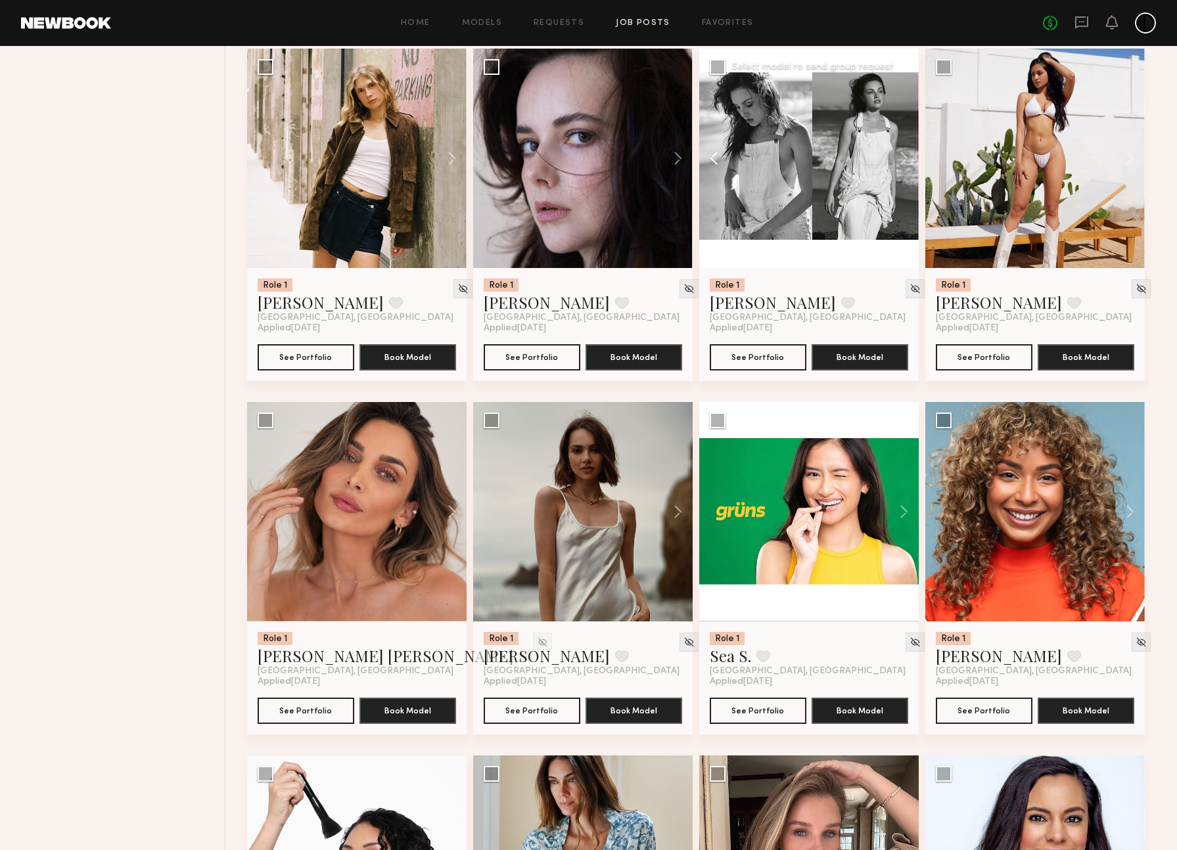
scroll to position [6888, 0]
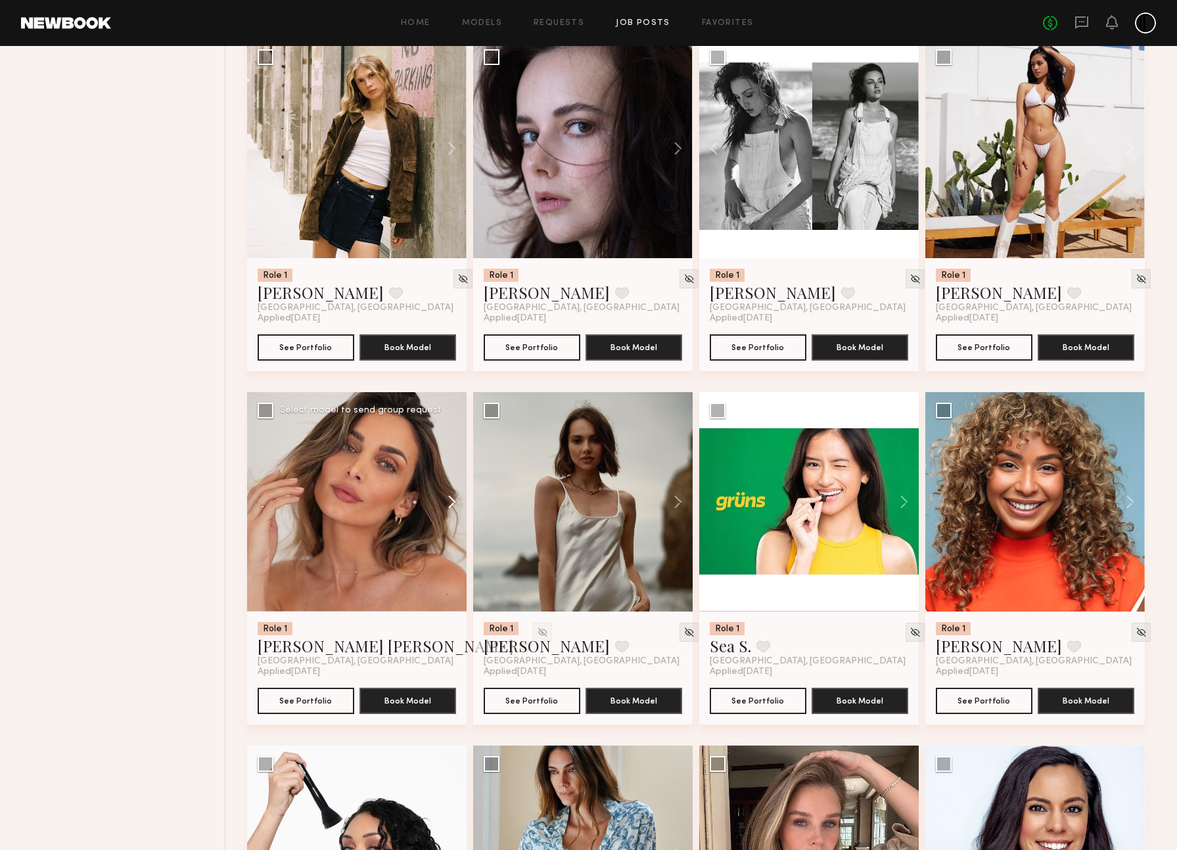
click at [452, 540] on button at bounding box center [446, 501] width 42 height 219
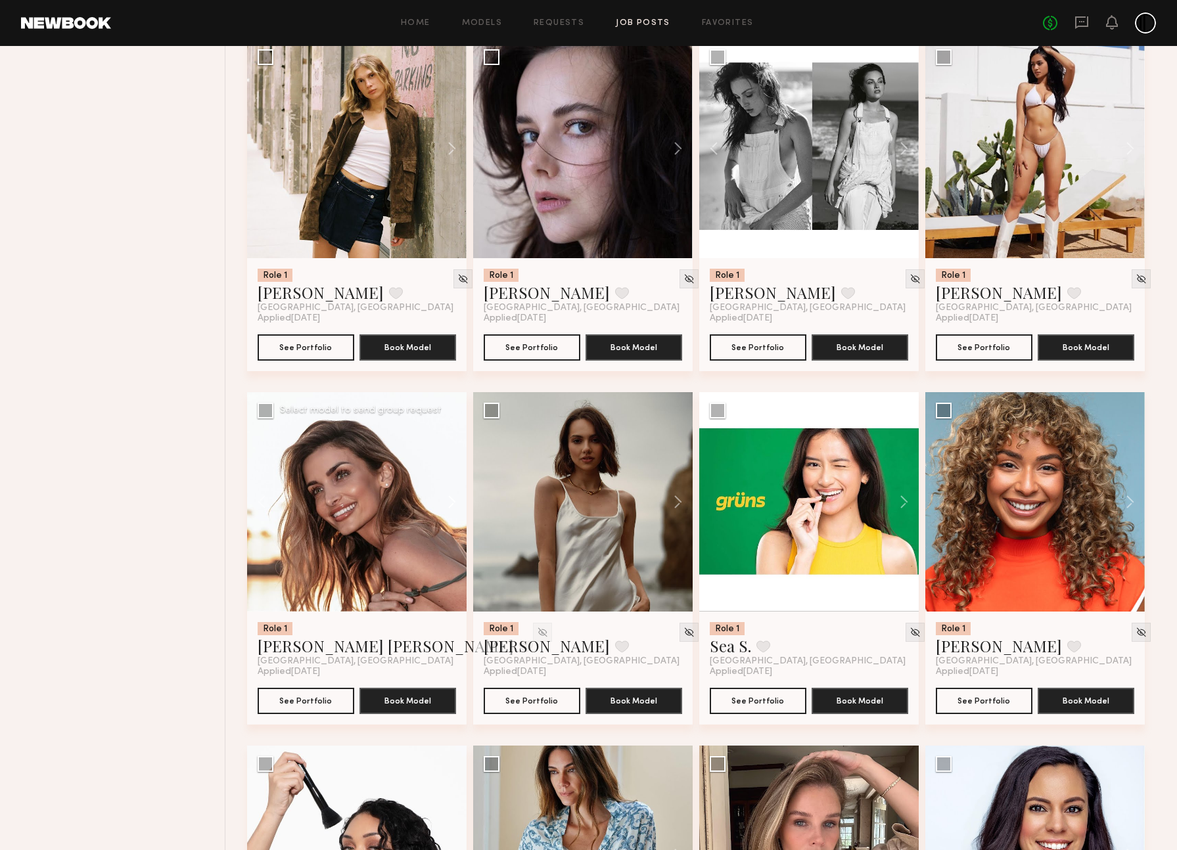
click at [452, 540] on button at bounding box center [446, 501] width 42 height 219
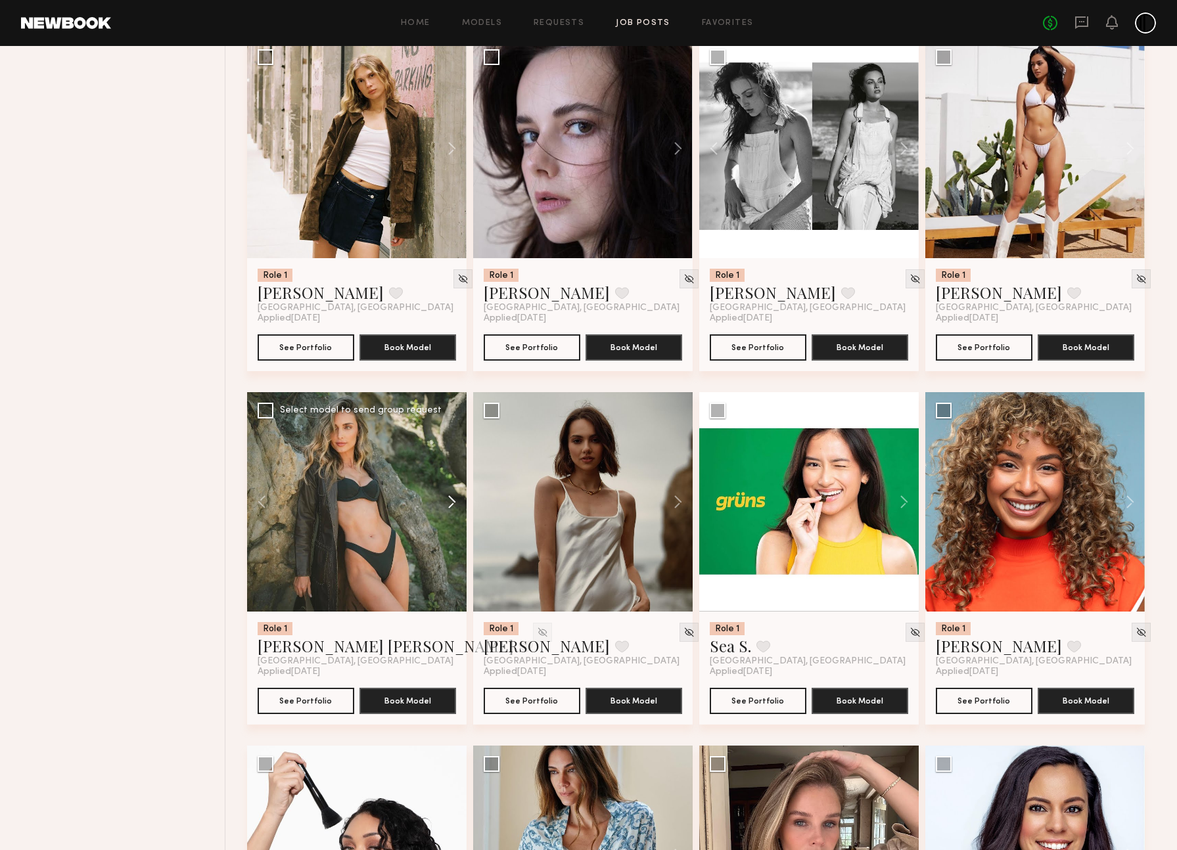
click at [452, 540] on button at bounding box center [446, 501] width 42 height 219
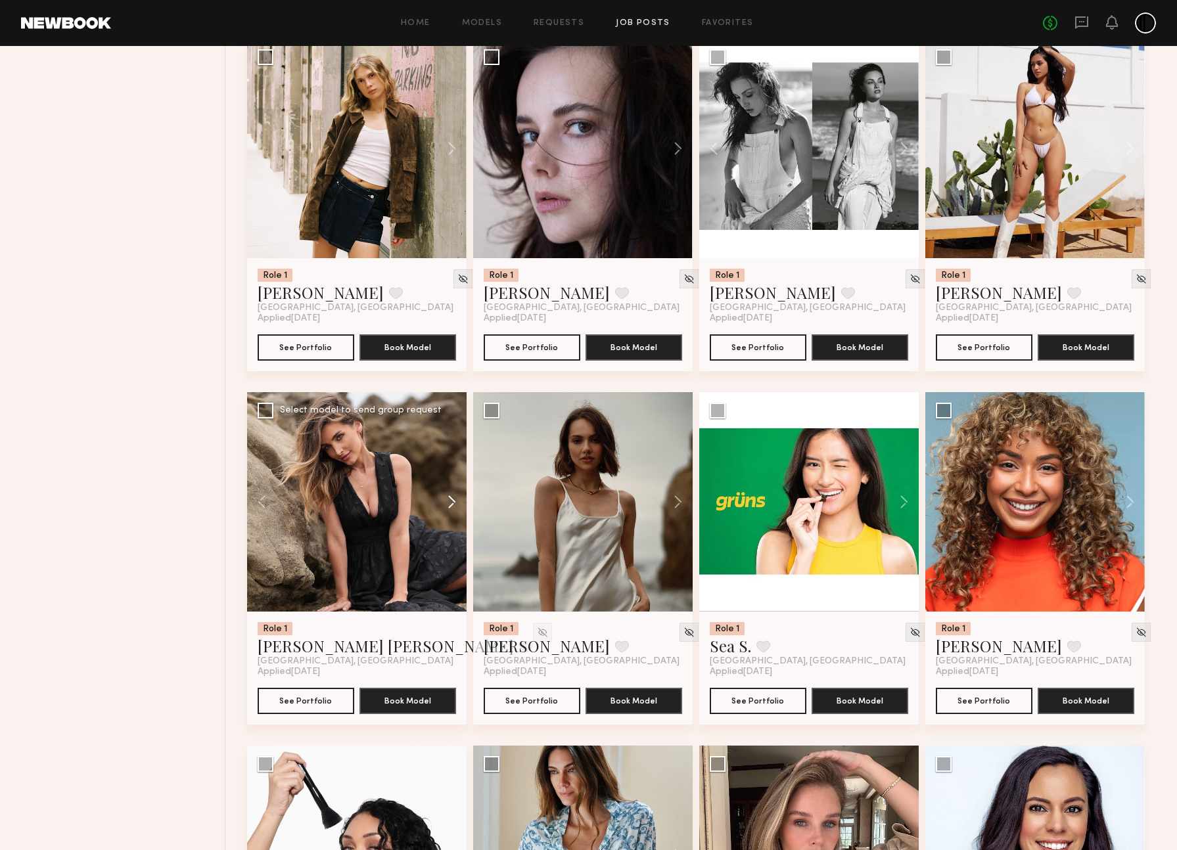
click at [452, 540] on button at bounding box center [446, 501] width 42 height 219
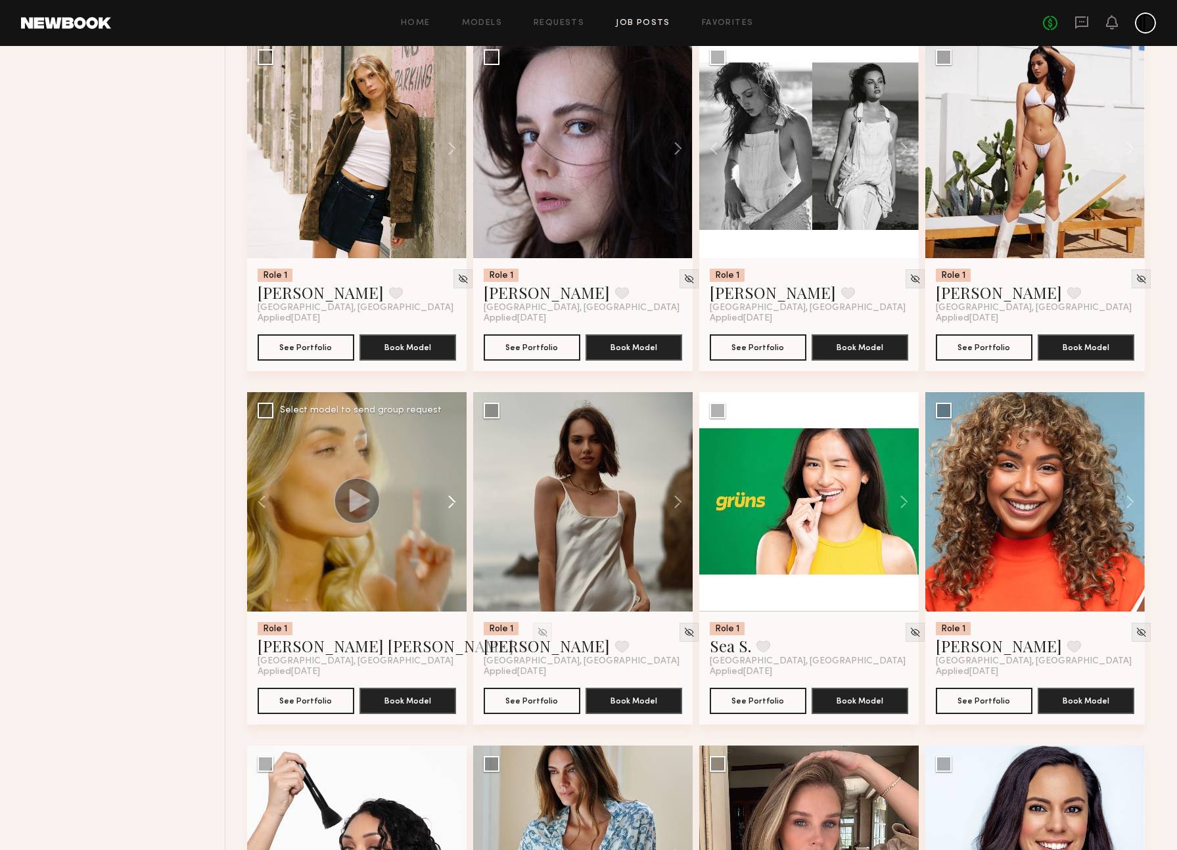
click at [452, 540] on button at bounding box center [446, 501] width 42 height 219
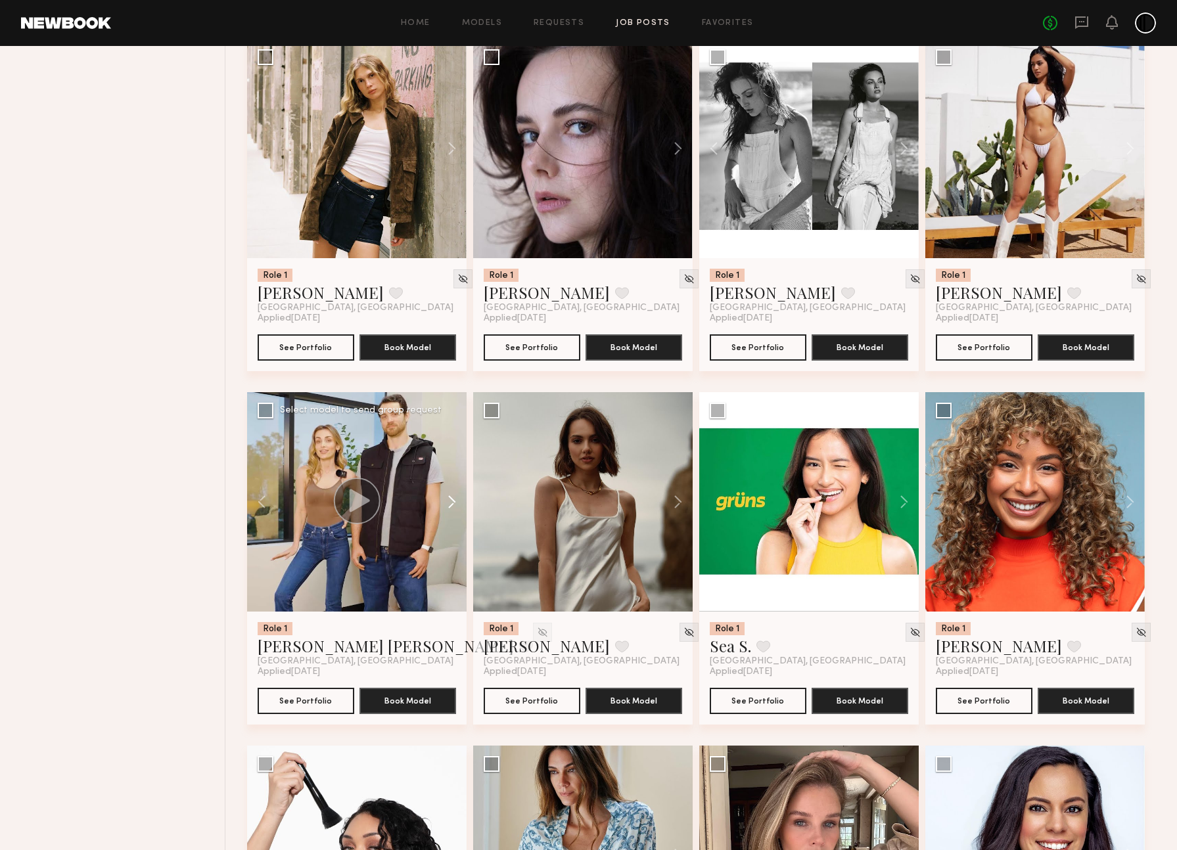
click at [452, 540] on button at bounding box center [446, 501] width 42 height 219
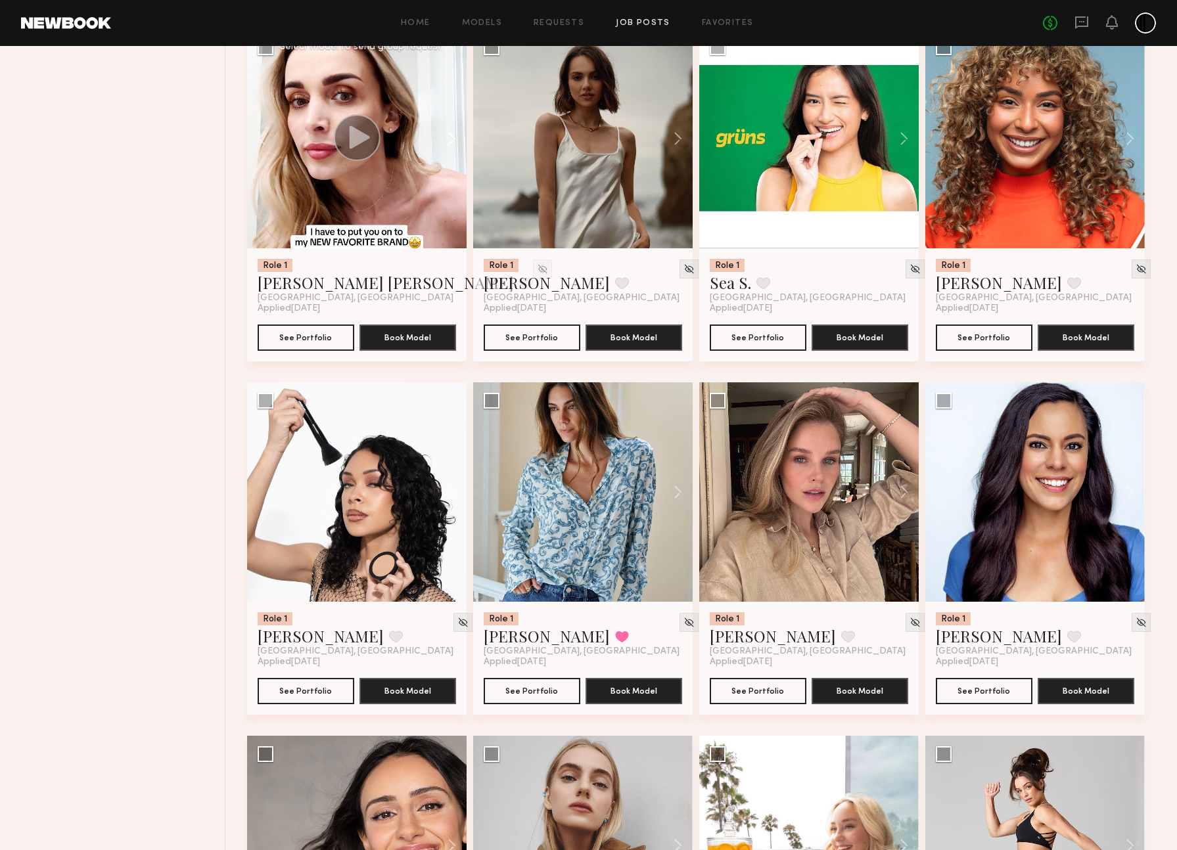
scroll to position [7271, 0]
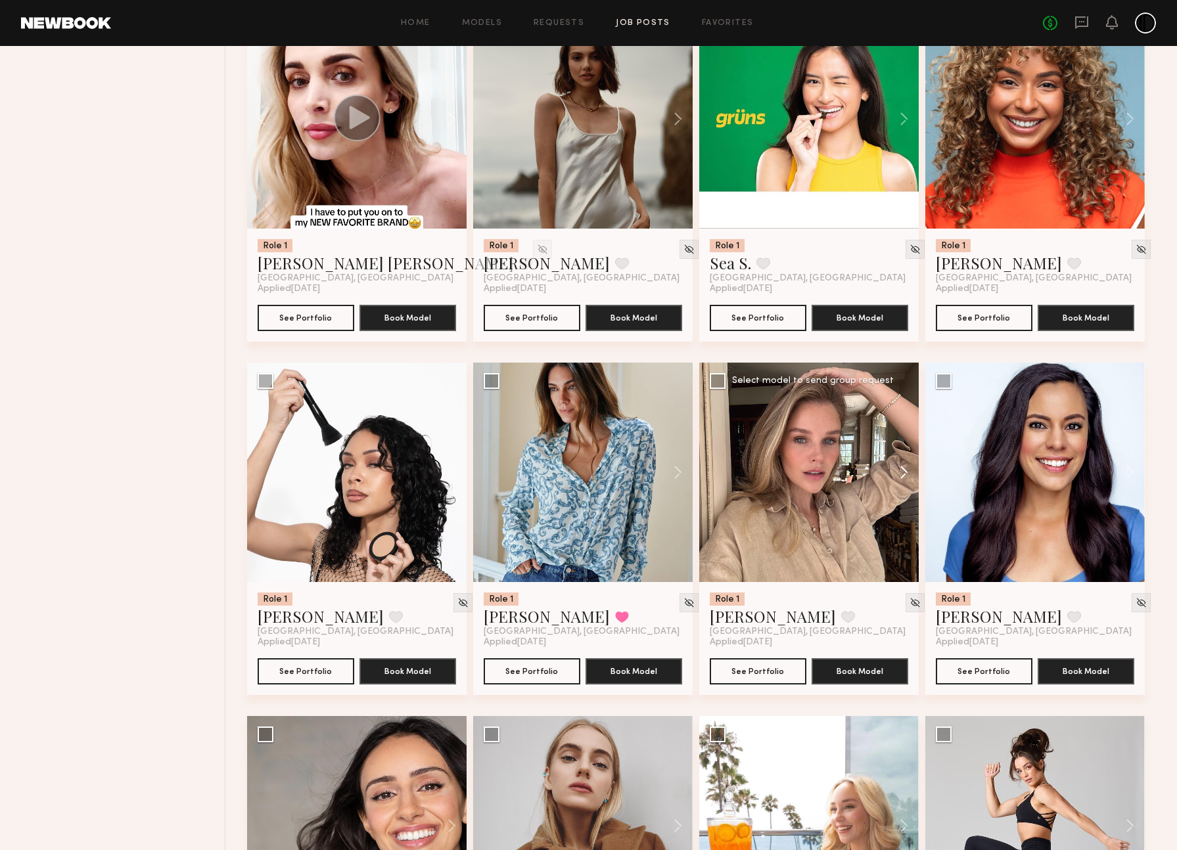
click at [901, 515] on button at bounding box center [898, 472] width 42 height 219
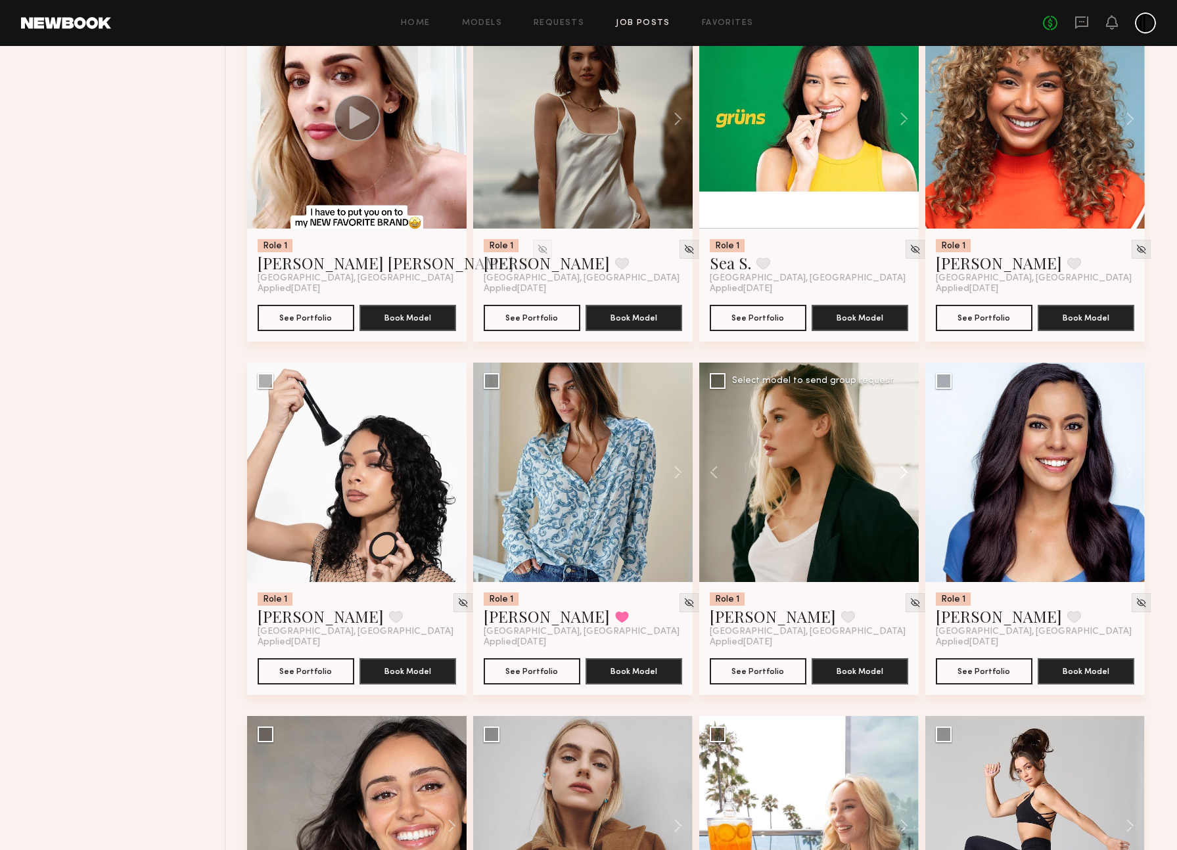
click at [901, 515] on button at bounding box center [898, 472] width 42 height 219
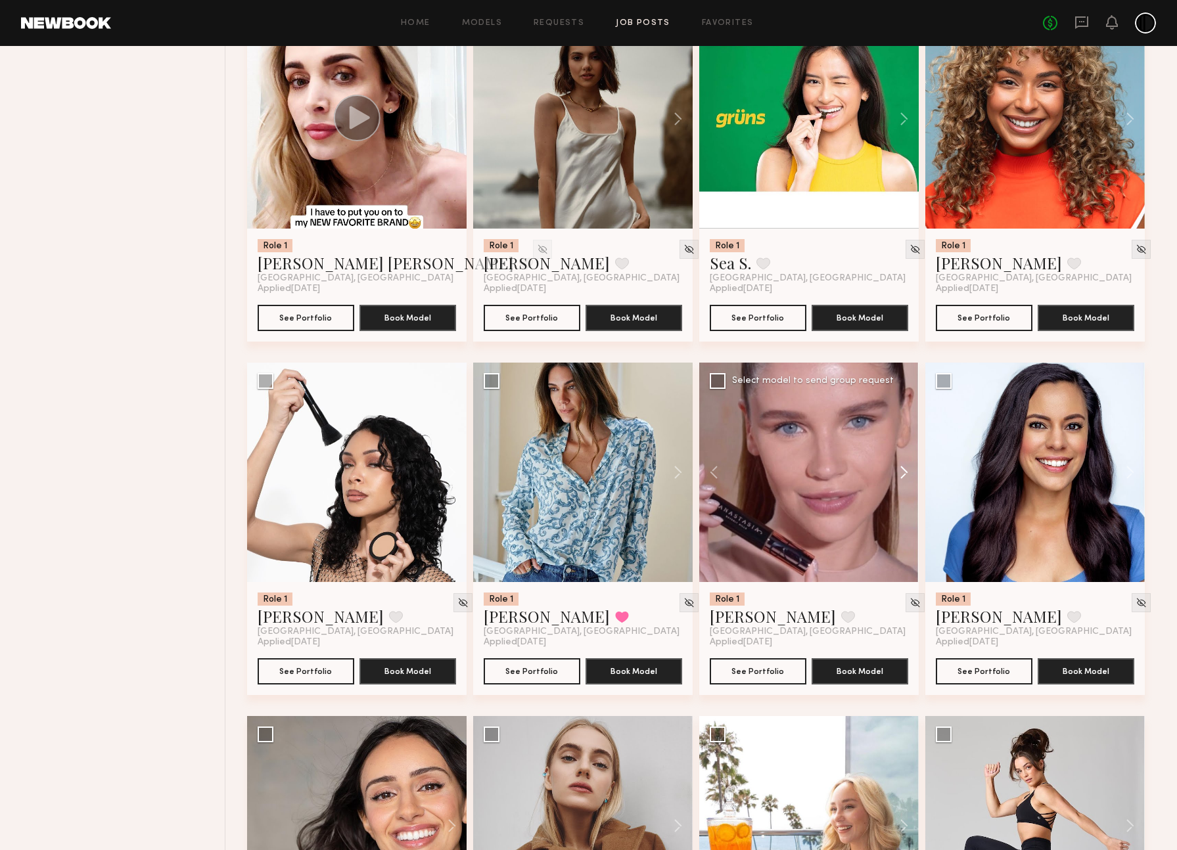
click at [901, 515] on button at bounding box center [898, 472] width 42 height 219
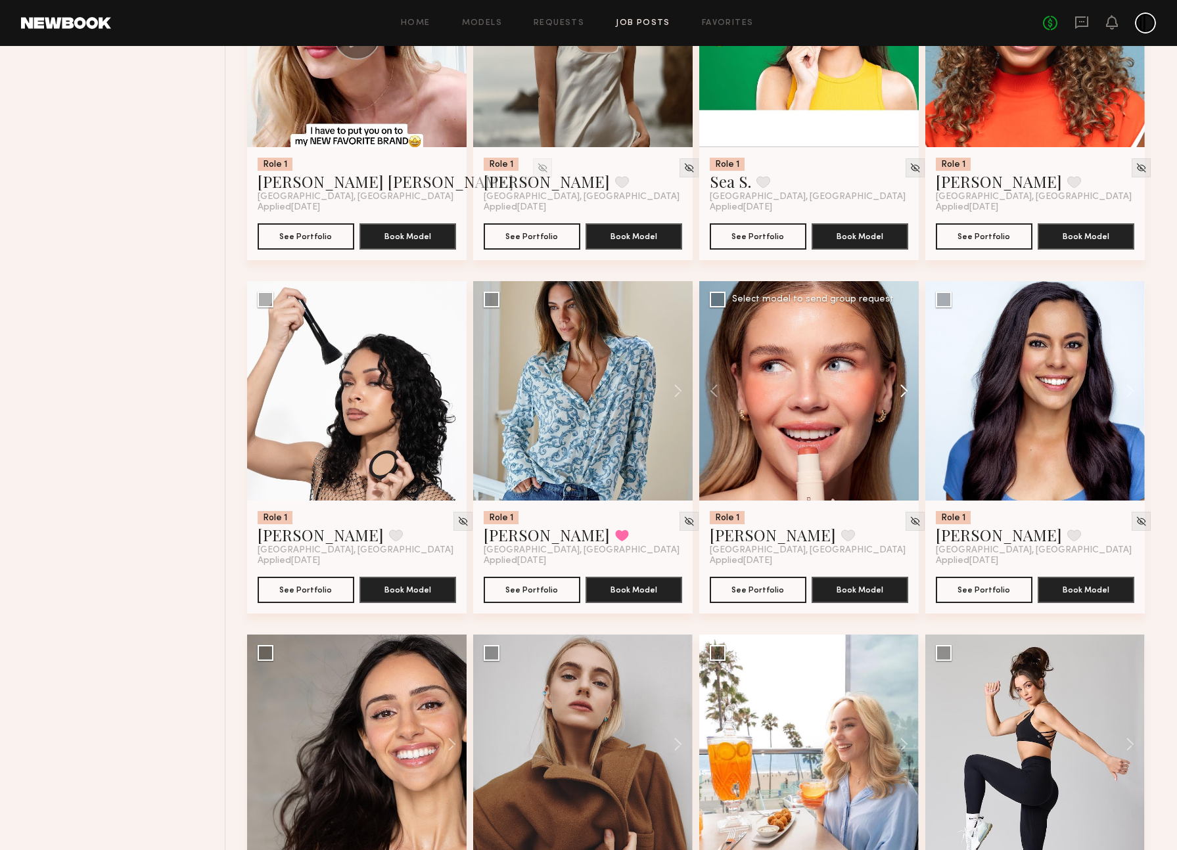
scroll to position [7365, 0]
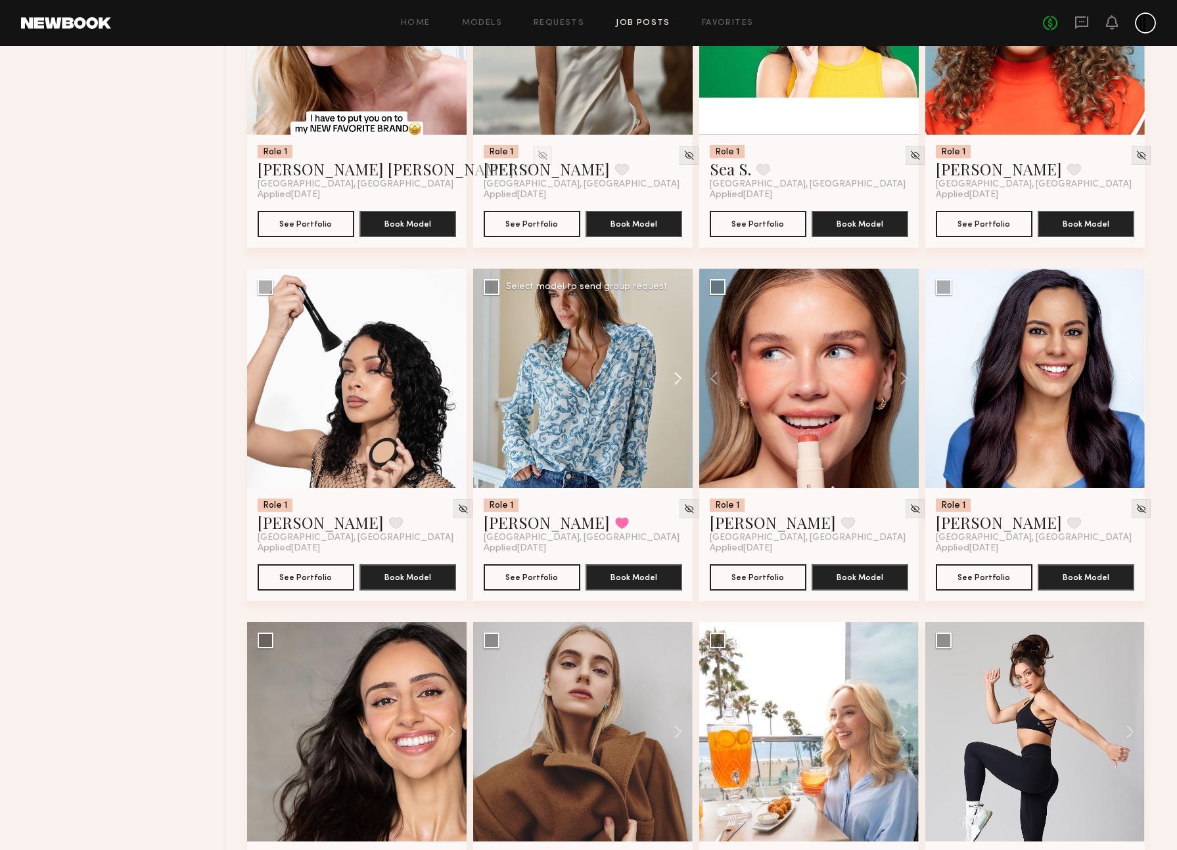
click at [678, 423] on button at bounding box center [672, 378] width 42 height 219
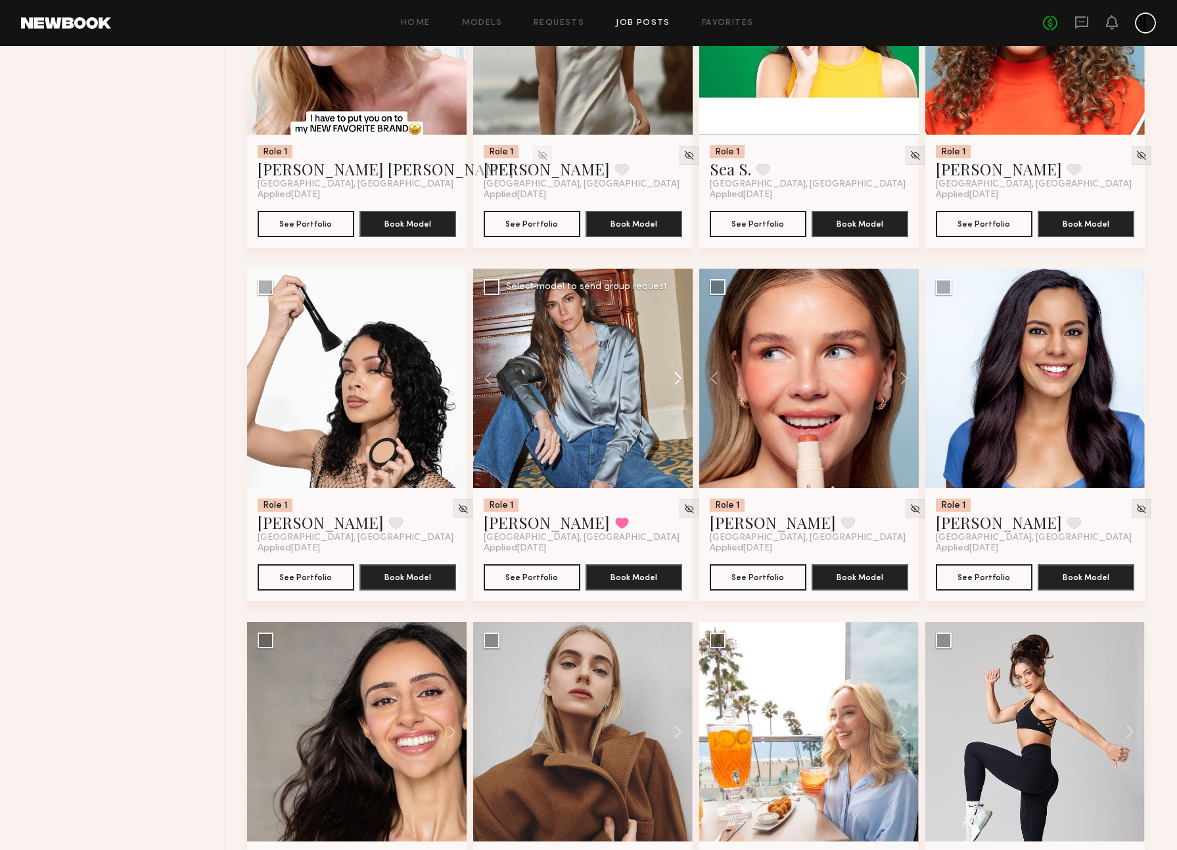
click at [678, 423] on button at bounding box center [672, 378] width 42 height 219
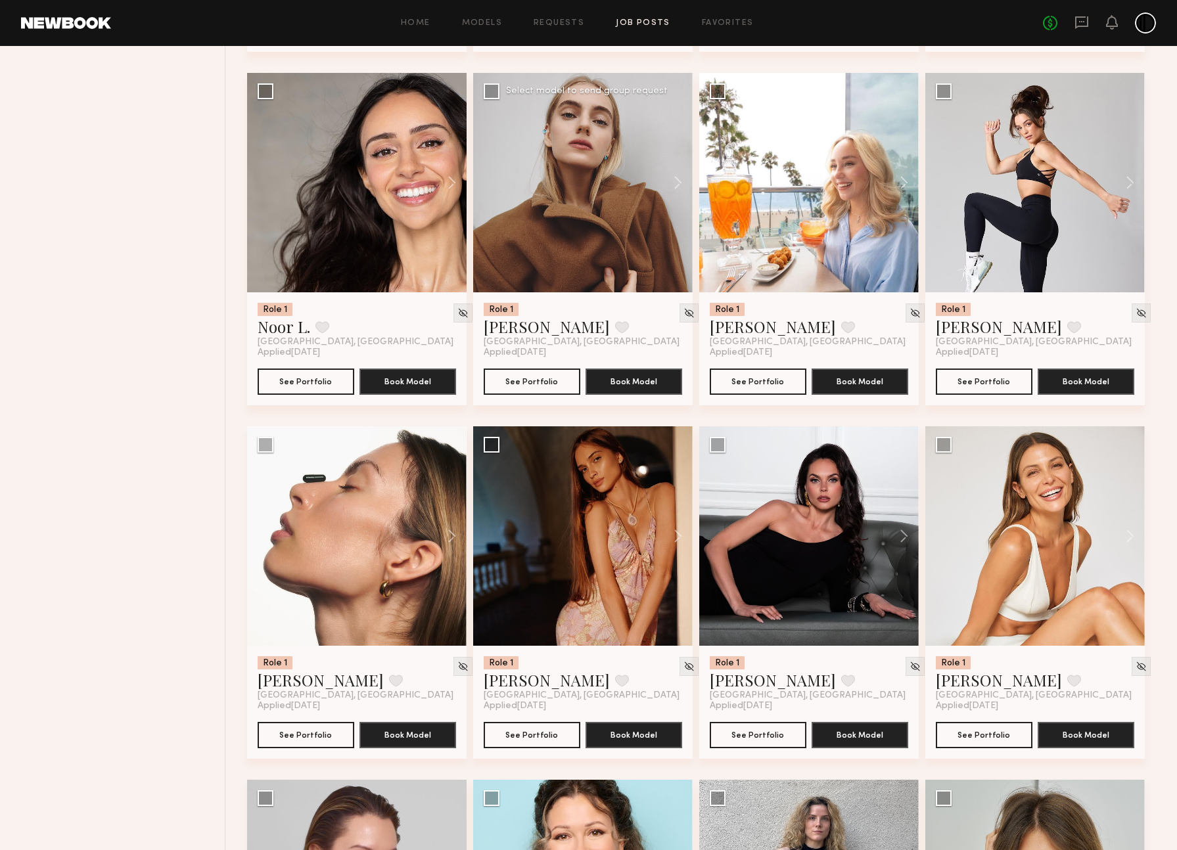
scroll to position [7921, 0]
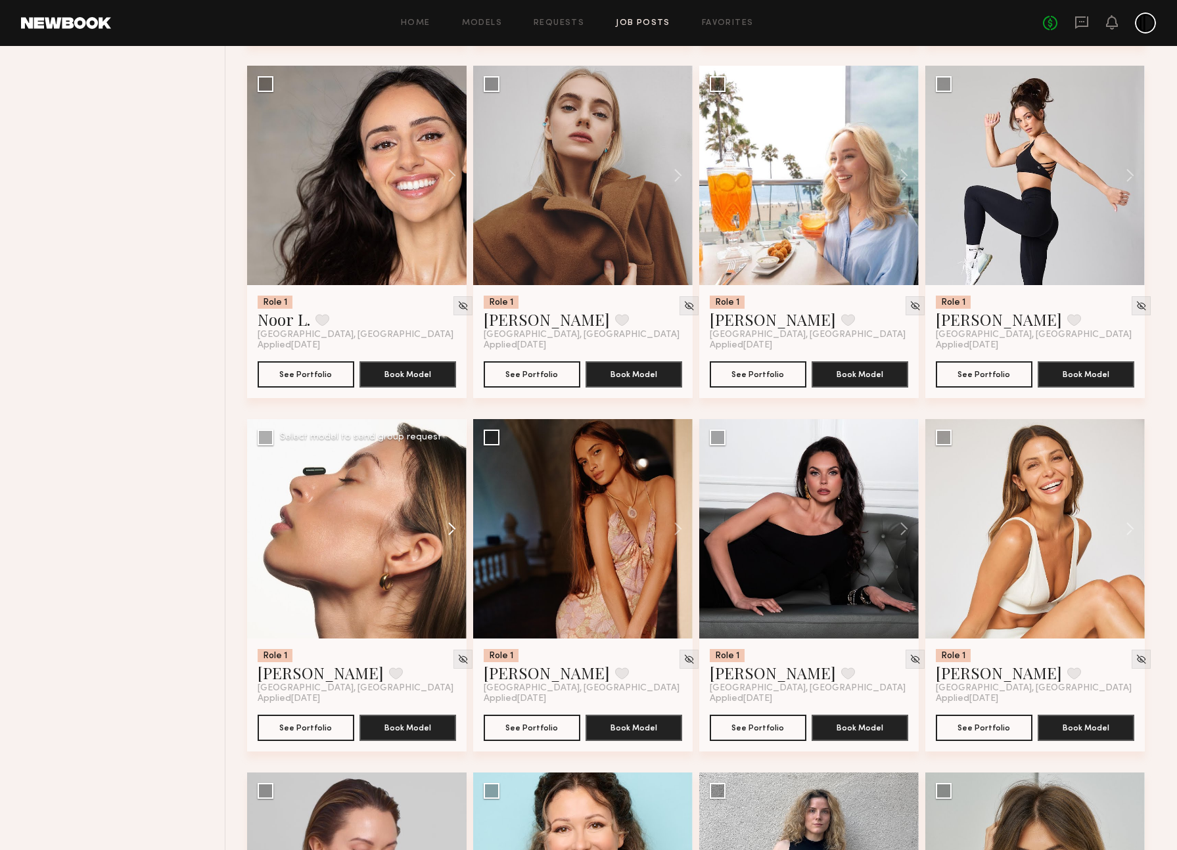
click at [450, 578] on button at bounding box center [446, 528] width 42 height 219
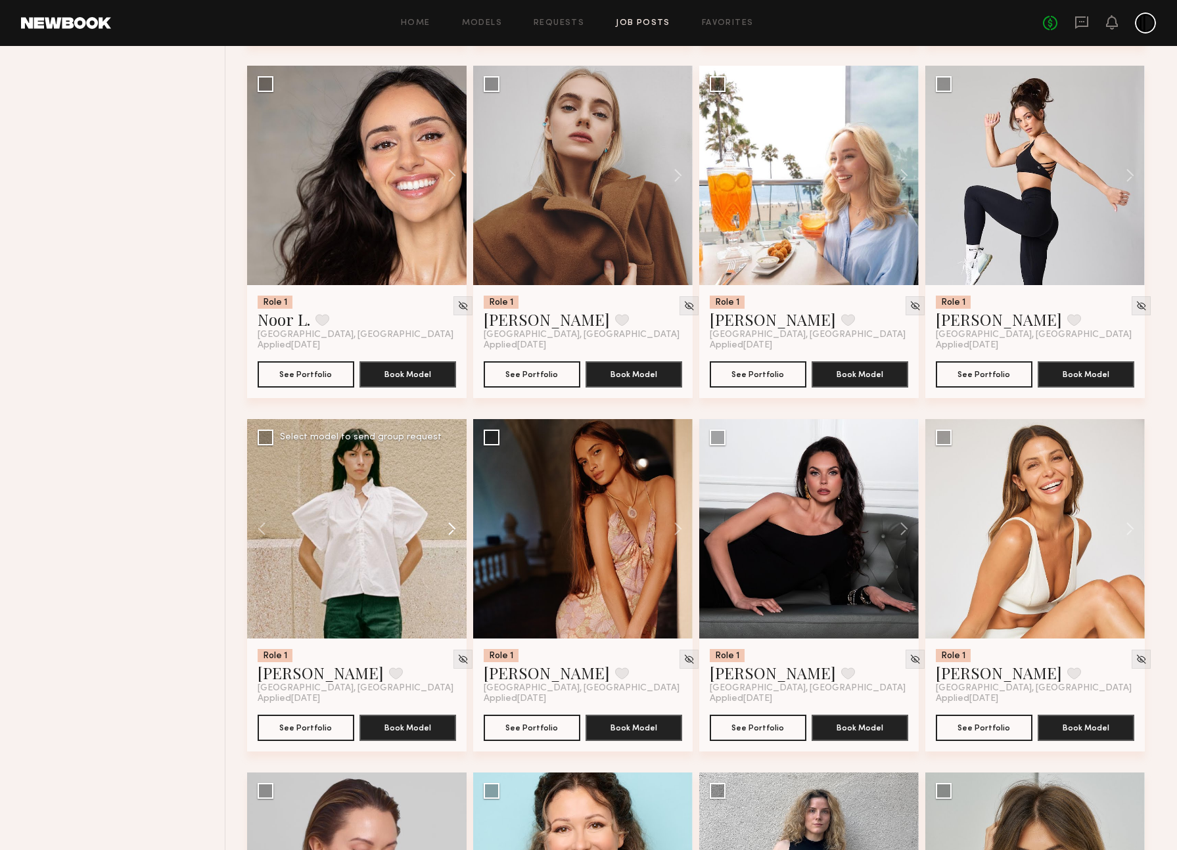
click at [450, 578] on button at bounding box center [446, 528] width 42 height 219
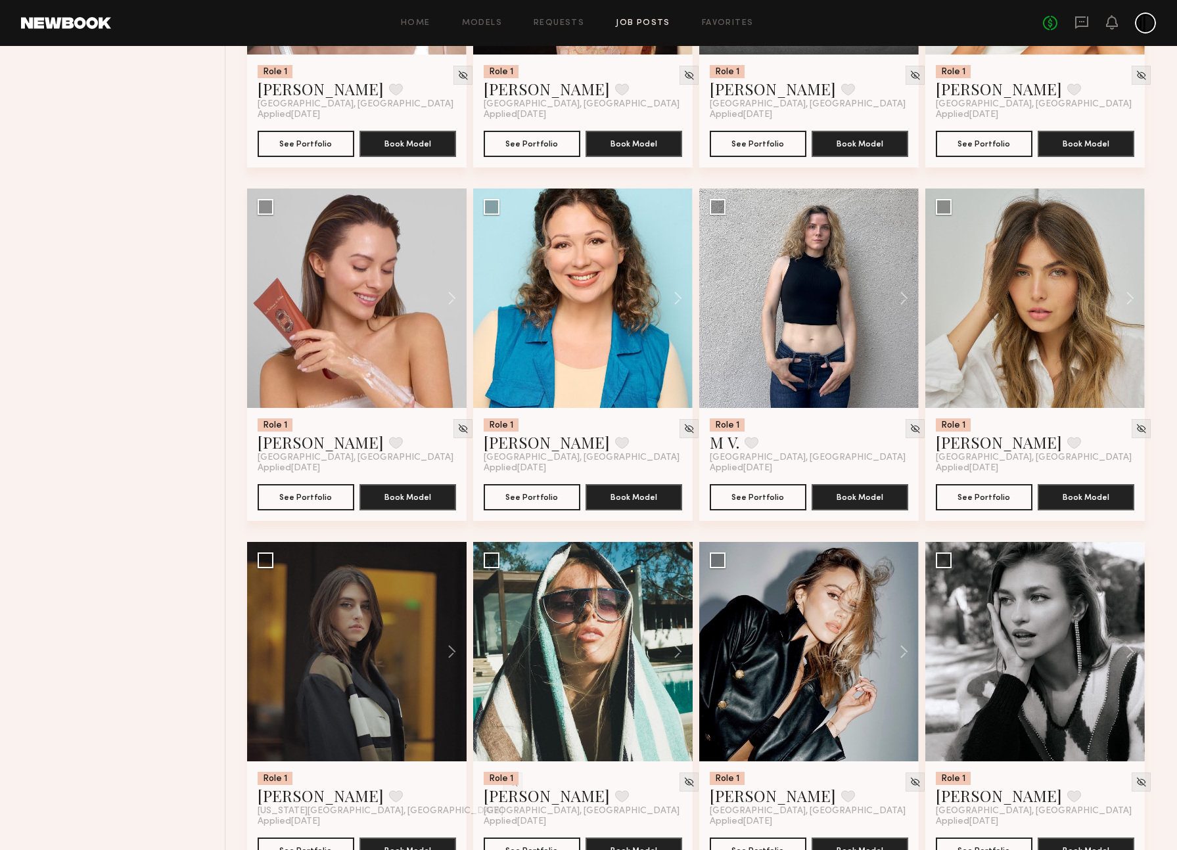
scroll to position [8507, 0]
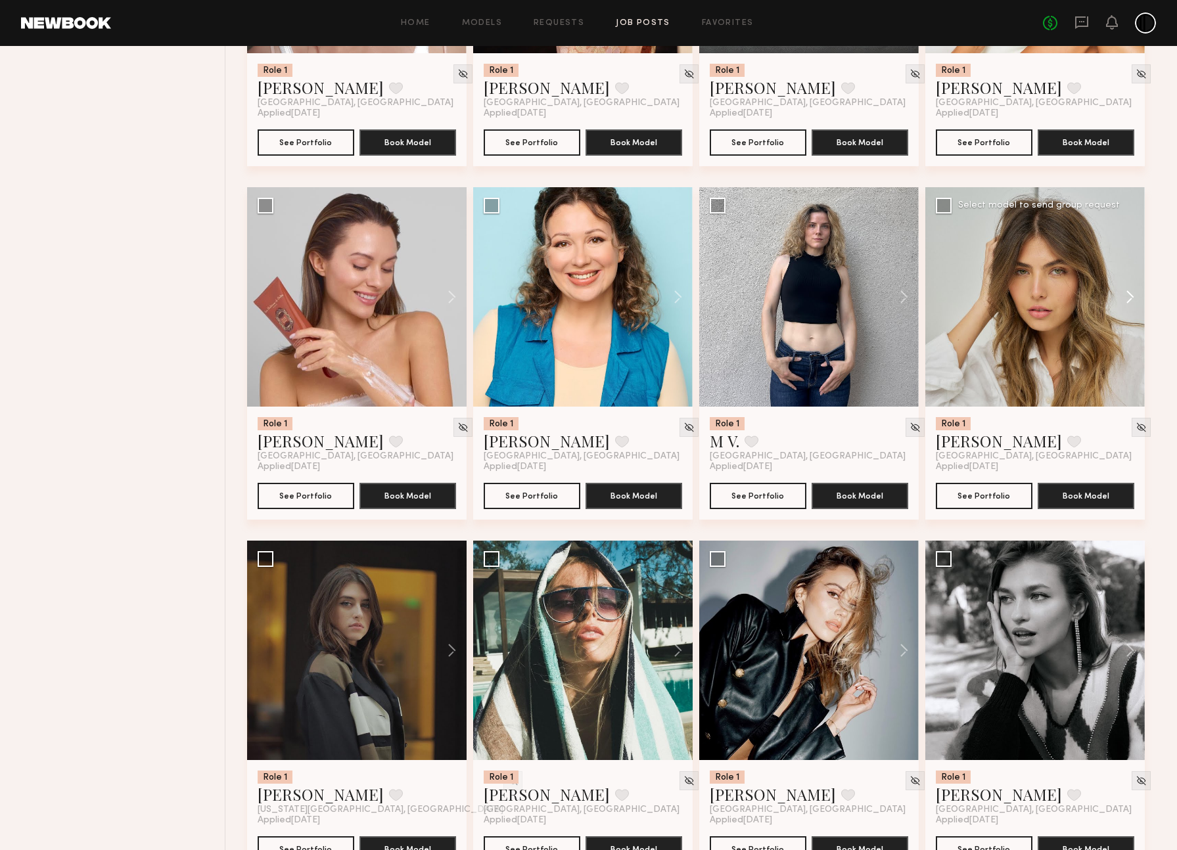
click at [1124, 341] on button at bounding box center [1124, 296] width 42 height 219
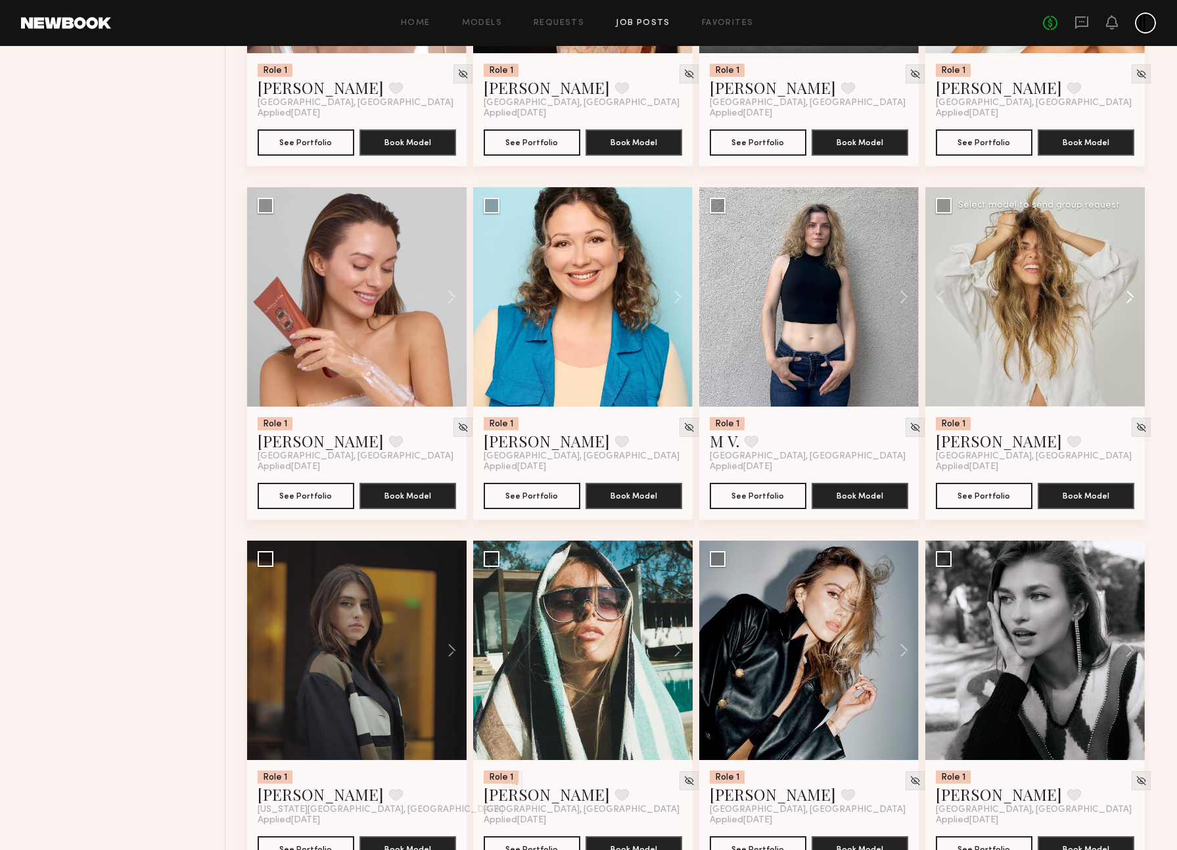
click at [1124, 341] on button at bounding box center [1124, 296] width 42 height 219
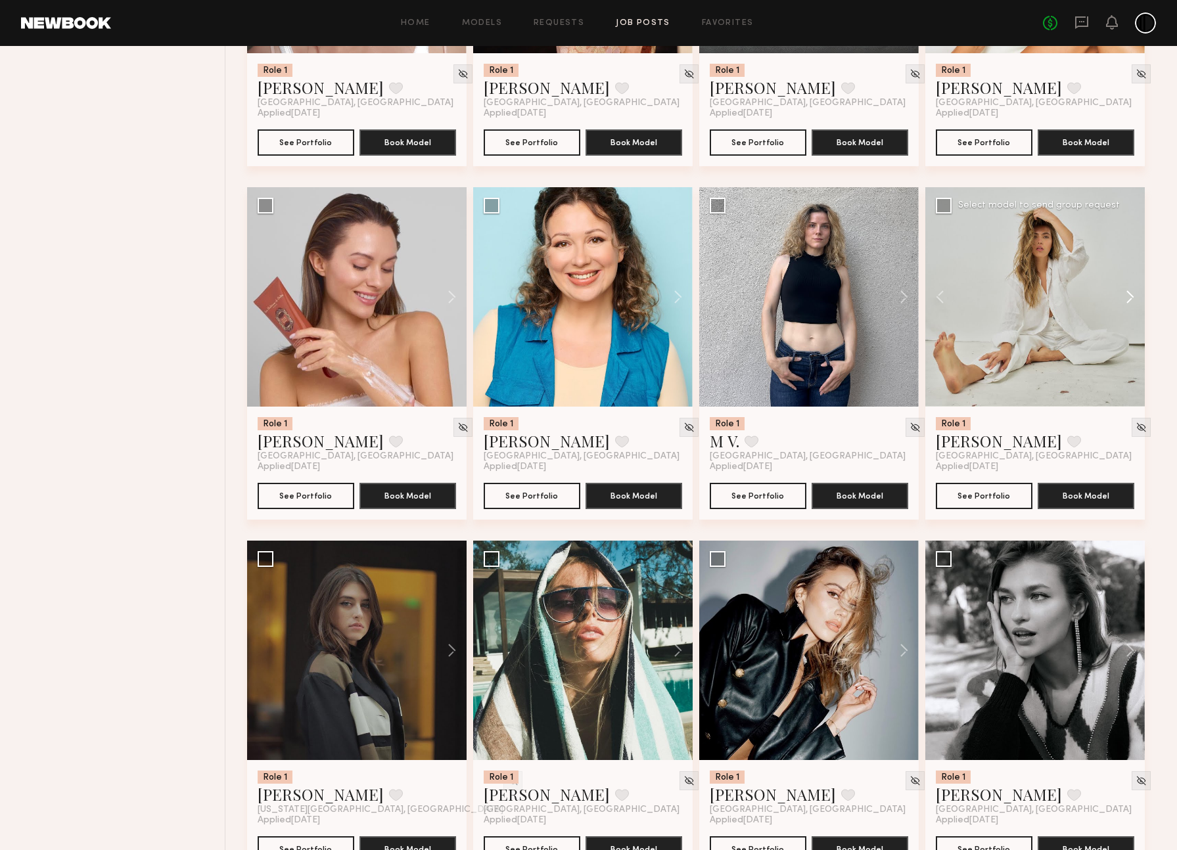
click at [1128, 341] on button at bounding box center [1124, 296] width 42 height 219
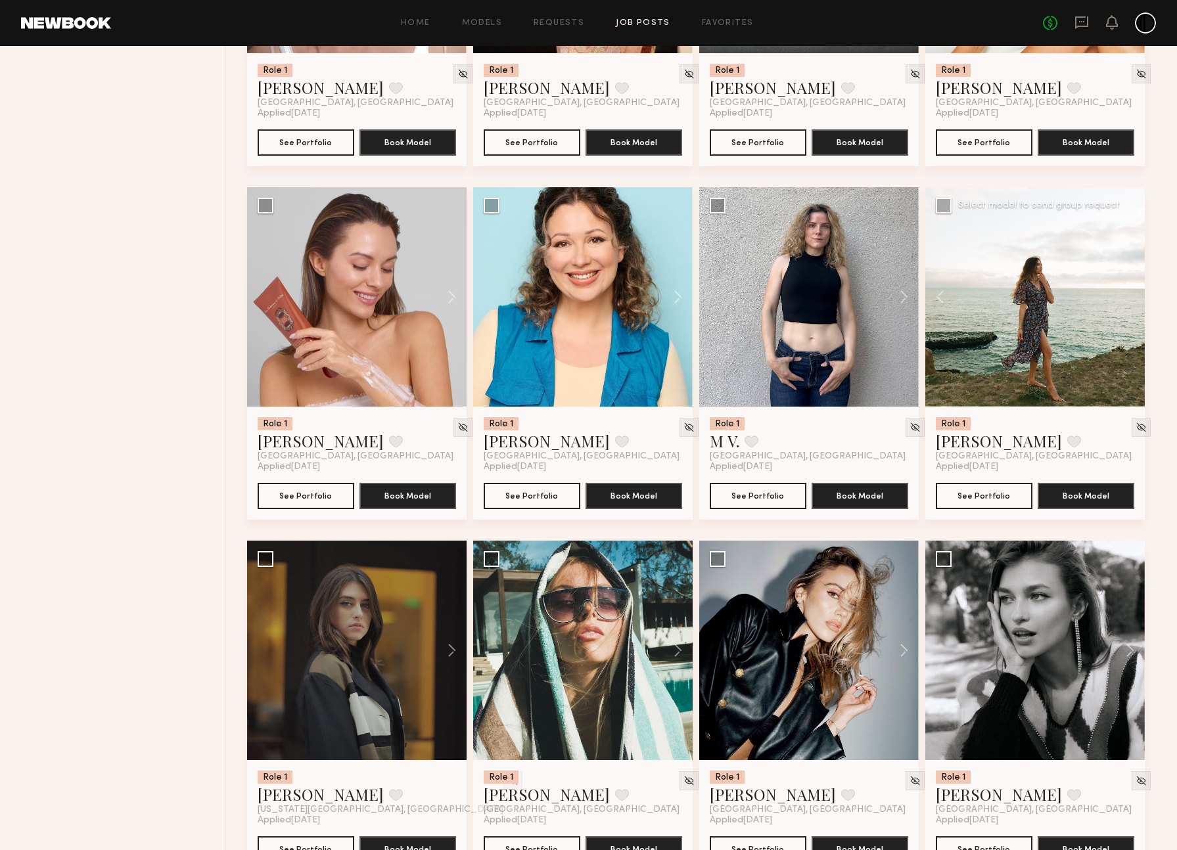
click at [1128, 341] on div at bounding box center [1034, 296] width 219 height 219
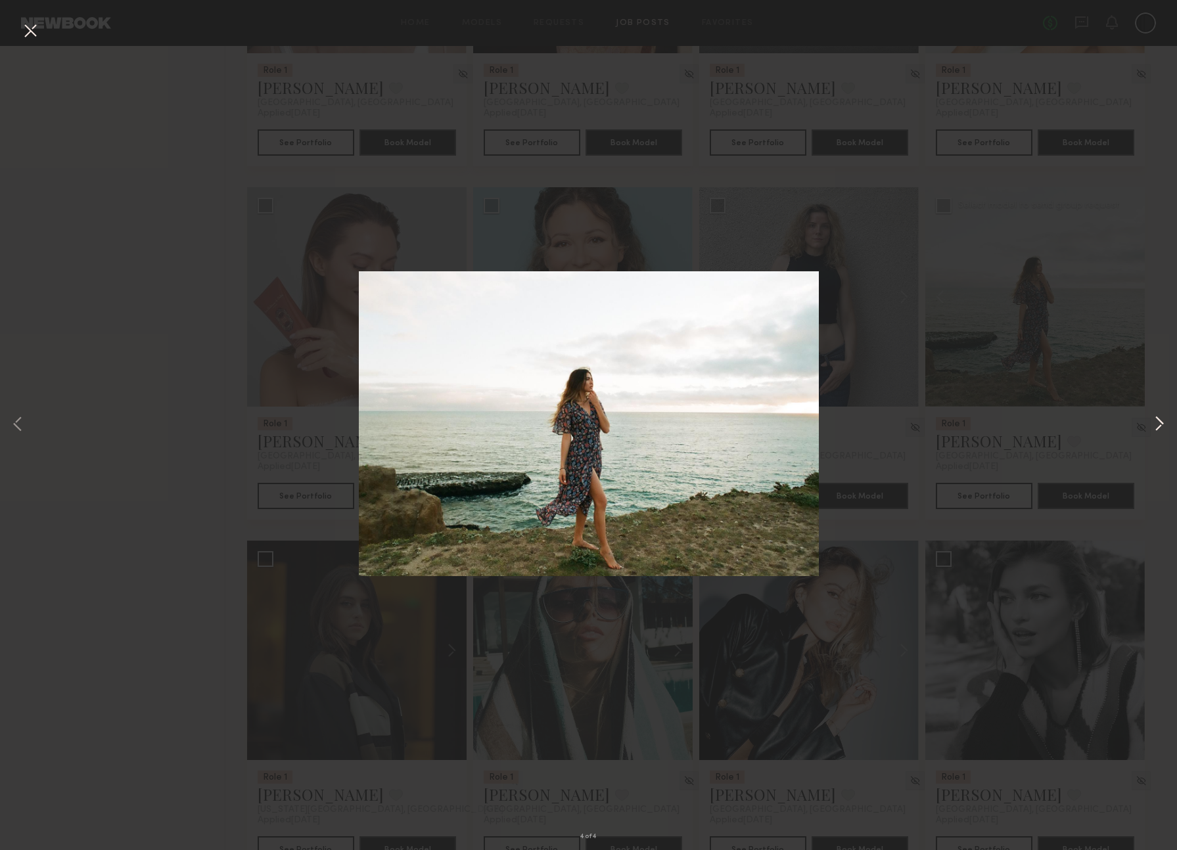
click at [1156, 425] on button at bounding box center [1159, 425] width 16 height 680
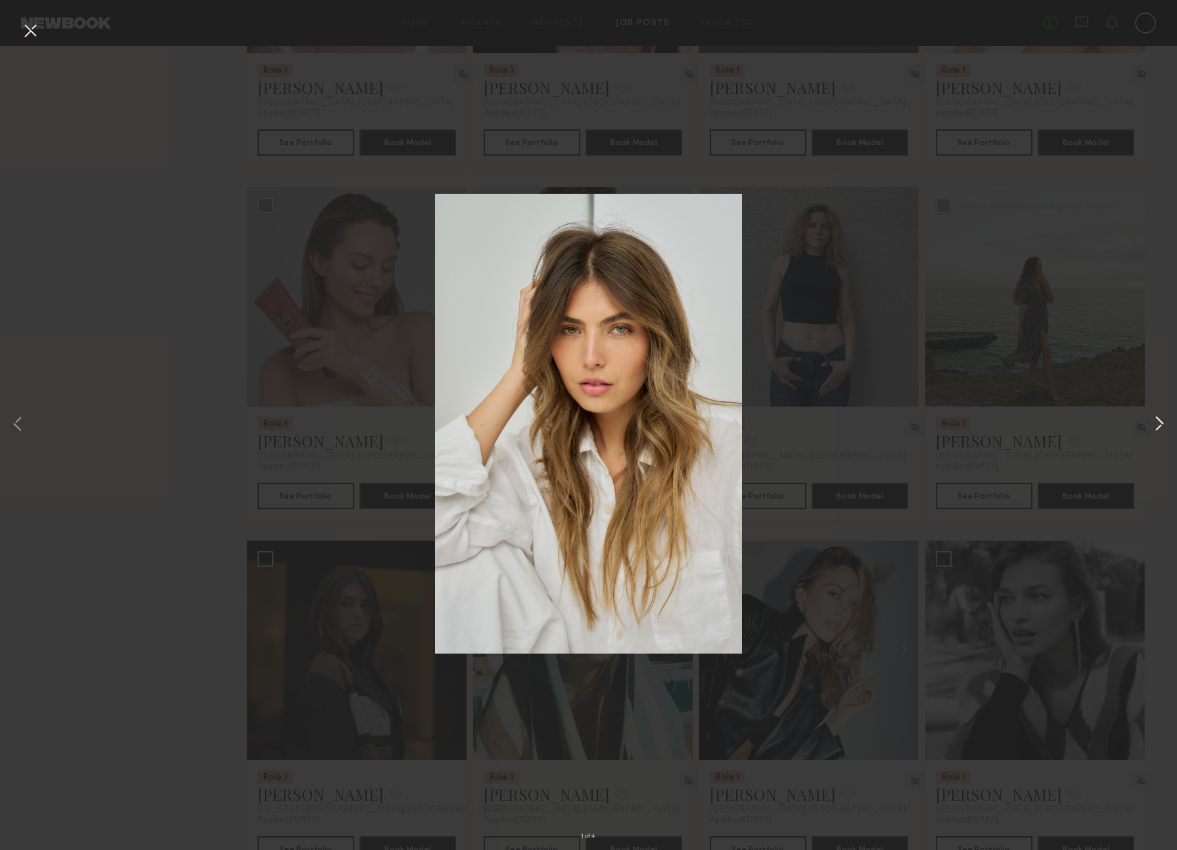
click at [1158, 424] on button at bounding box center [1159, 425] width 16 height 680
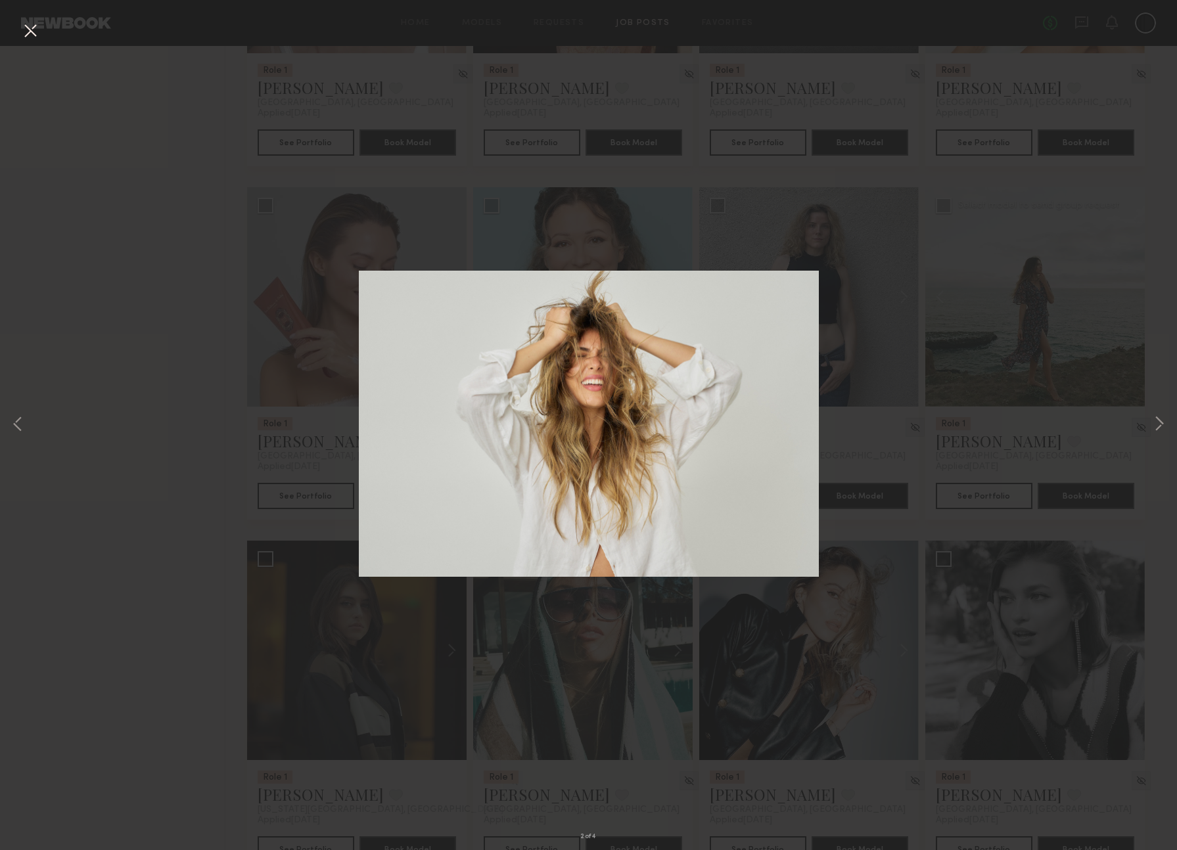
click at [32, 28] on button at bounding box center [30, 32] width 21 height 24
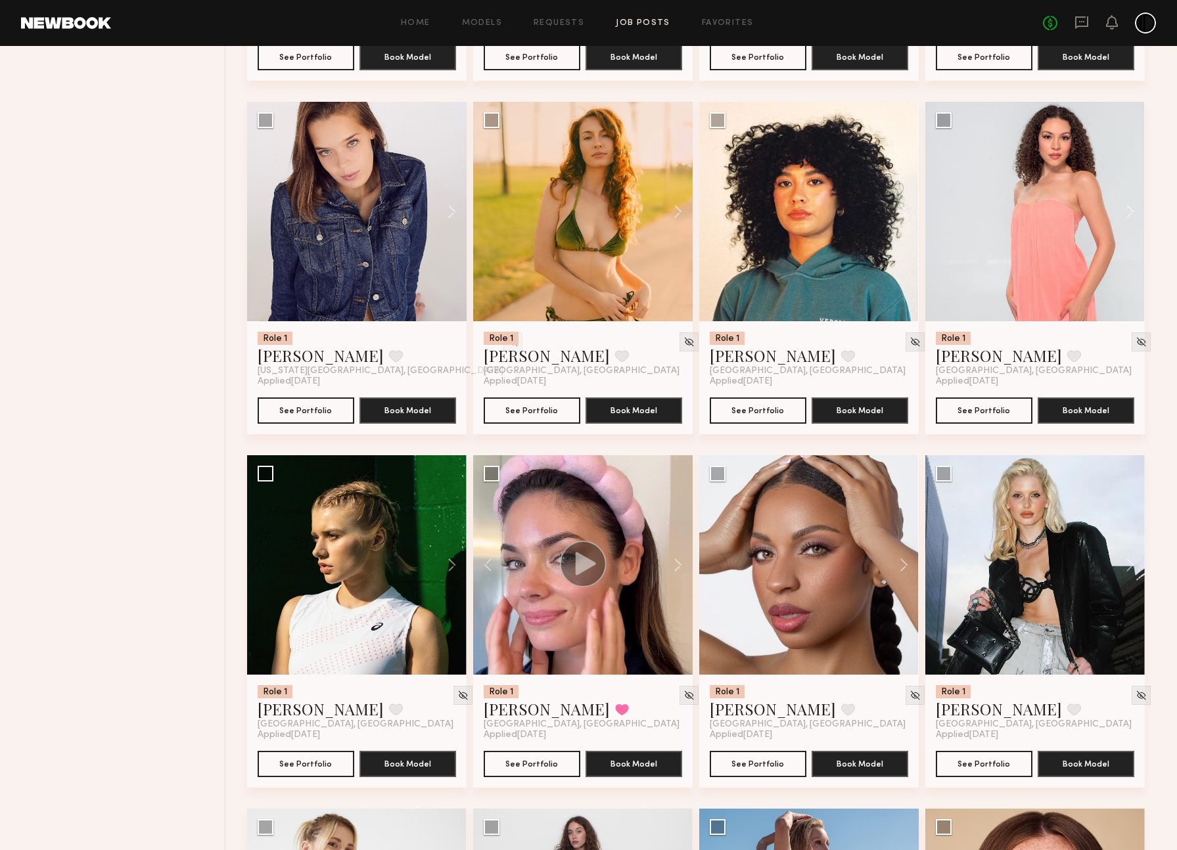
scroll to position [3304, 0]
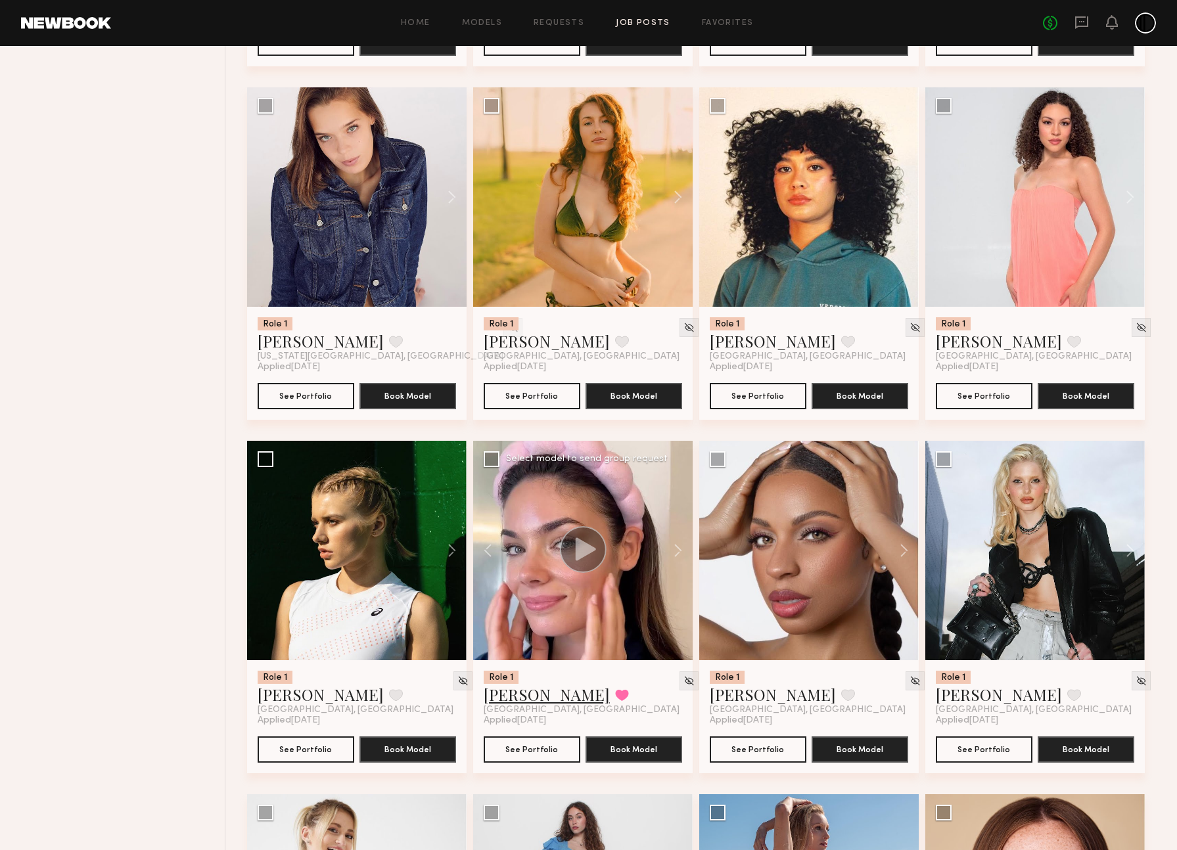
click at [501, 705] on link "[PERSON_NAME]" at bounding box center [547, 694] width 126 height 21
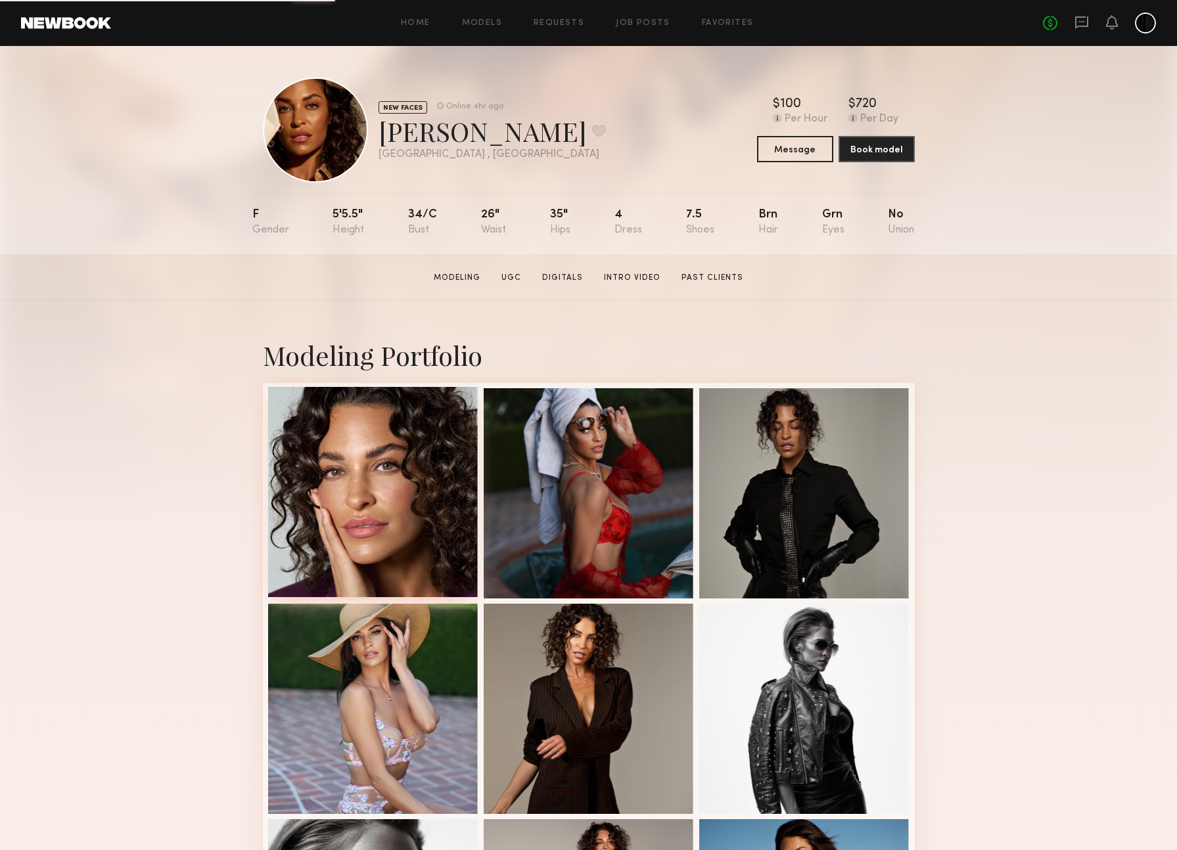
click at [421, 534] on div at bounding box center [373, 492] width 210 height 210
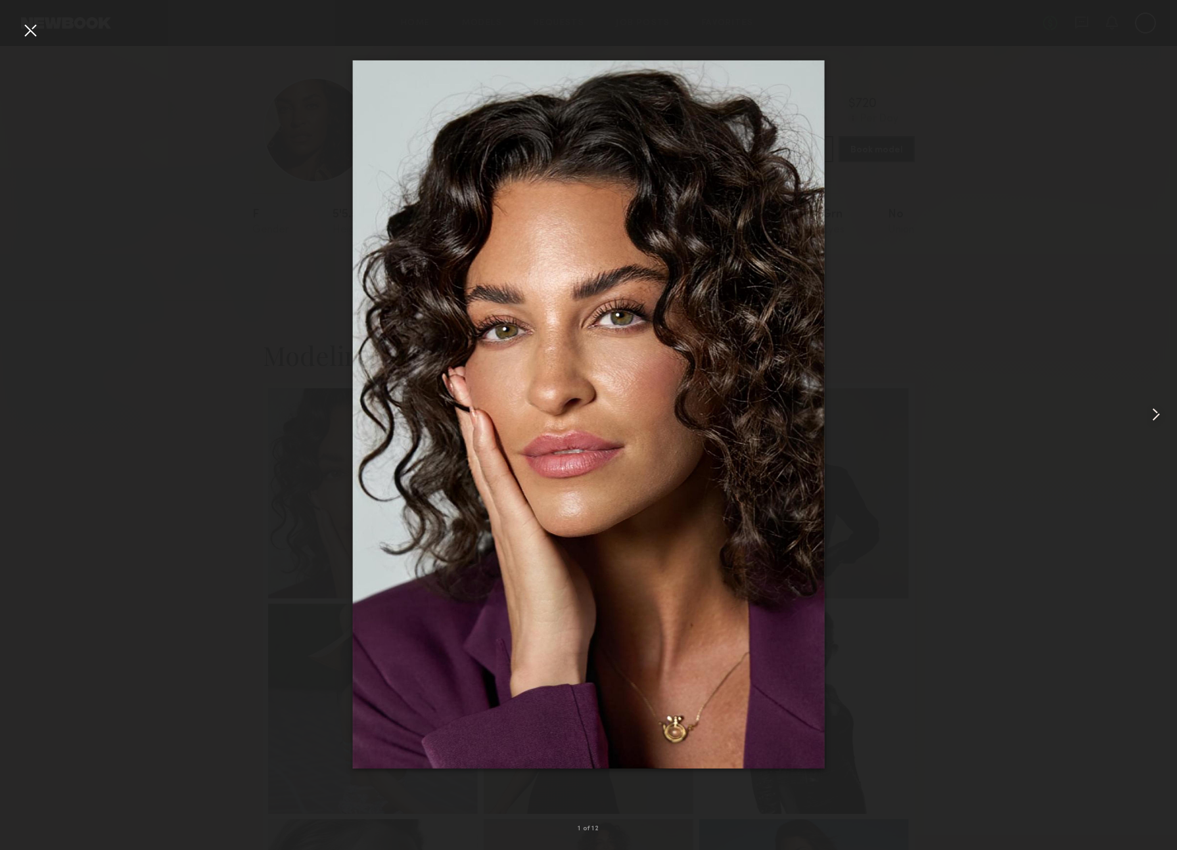
click at [1159, 417] on common-icon at bounding box center [1155, 414] width 21 height 21
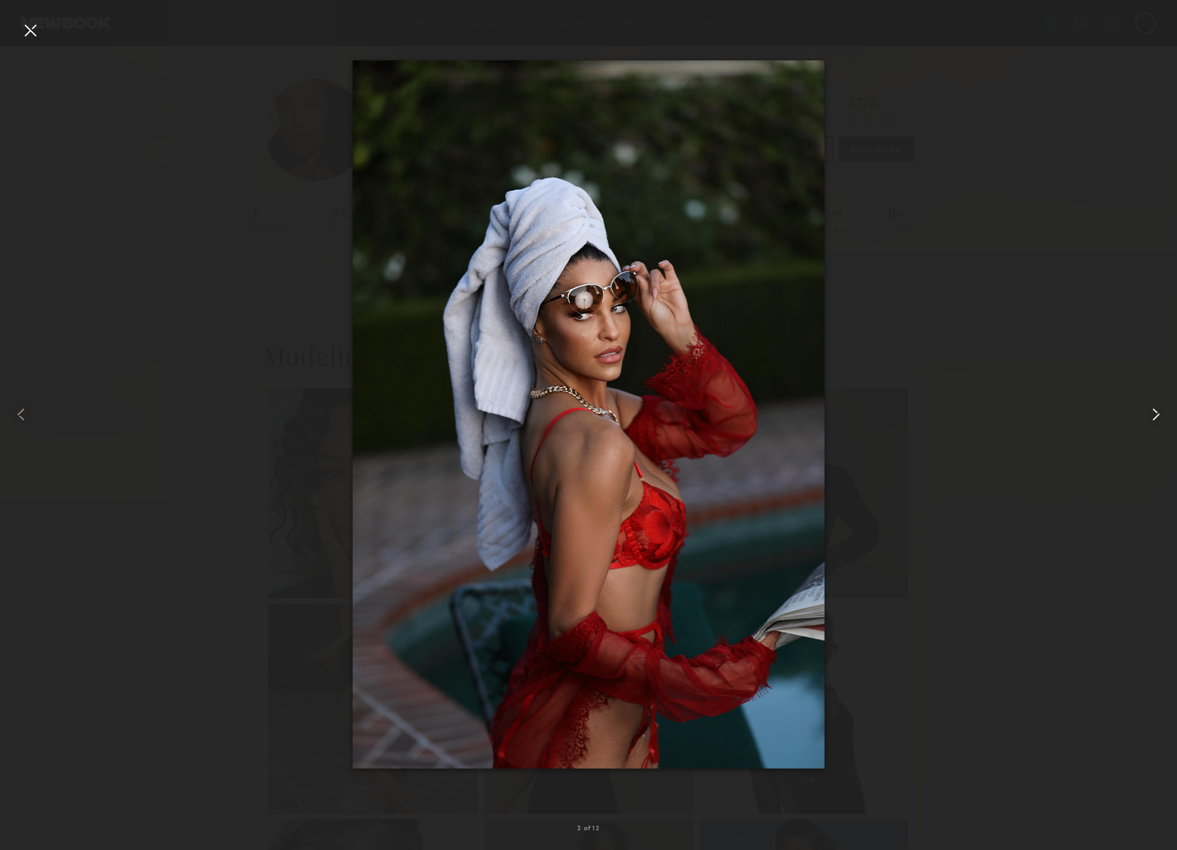
click at [1159, 417] on common-icon at bounding box center [1155, 414] width 21 height 21
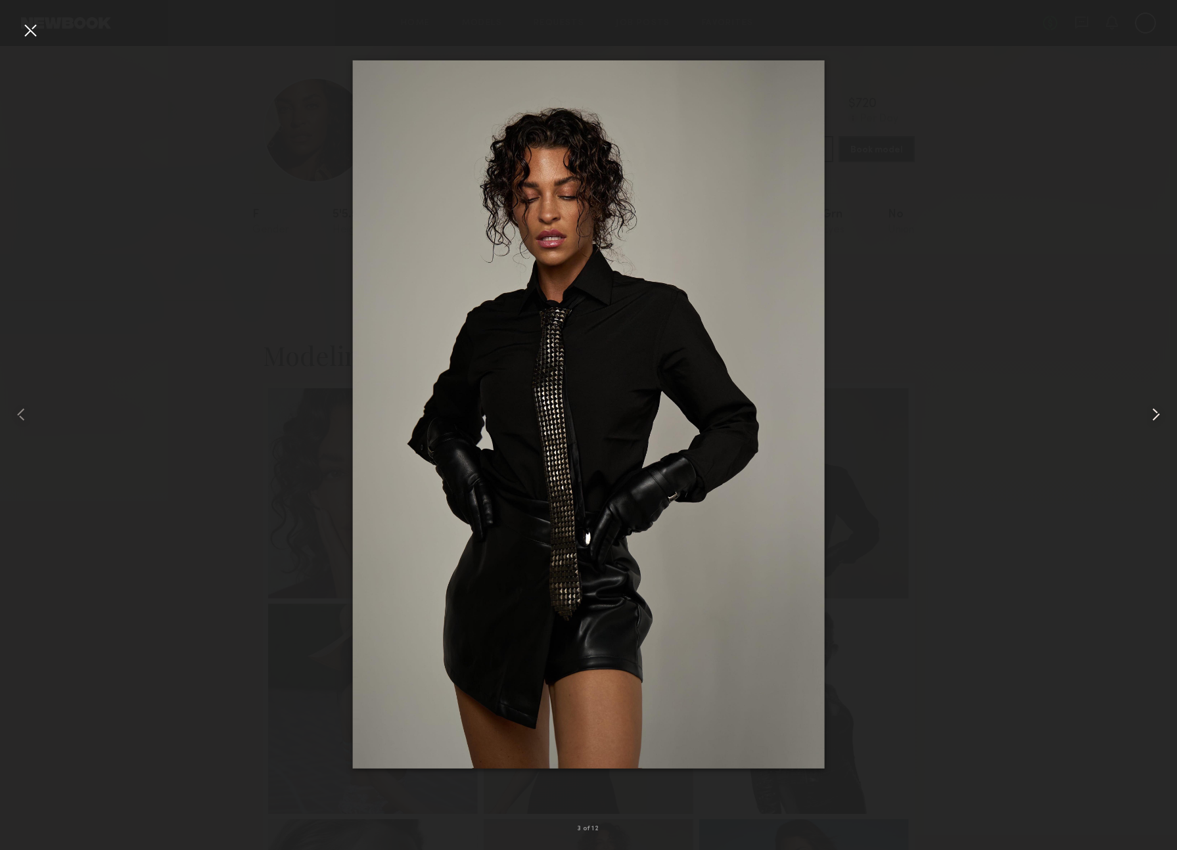
click at [1159, 417] on common-icon at bounding box center [1155, 414] width 21 height 21
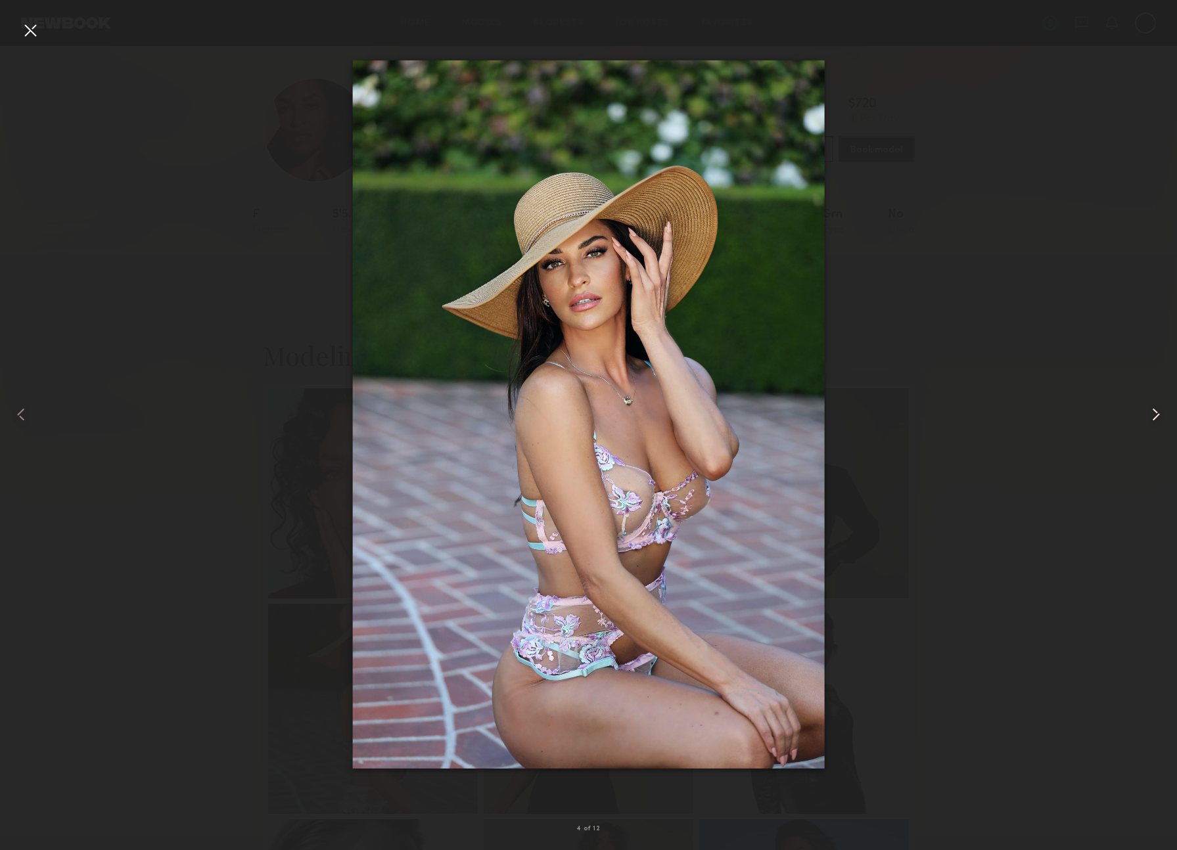
click at [1159, 417] on common-icon at bounding box center [1155, 414] width 21 height 21
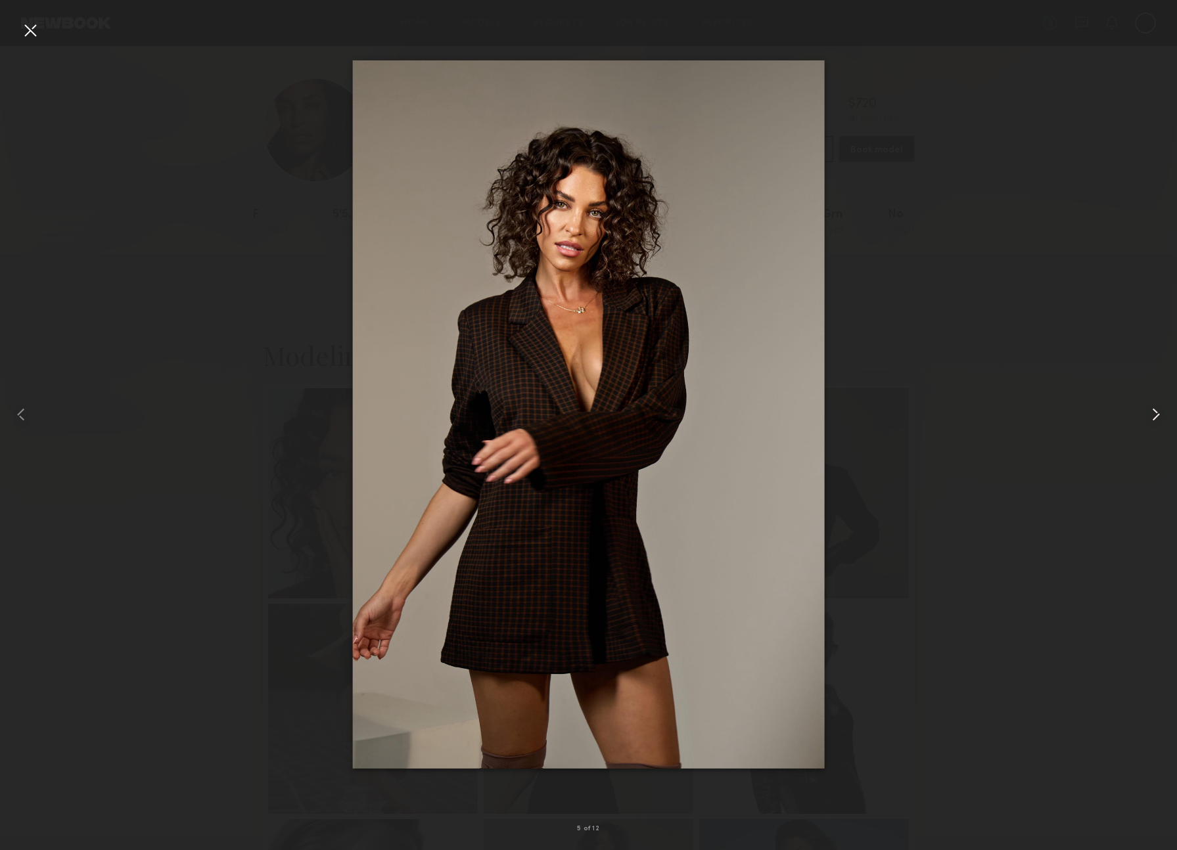
click at [1159, 417] on common-icon at bounding box center [1155, 414] width 21 height 21
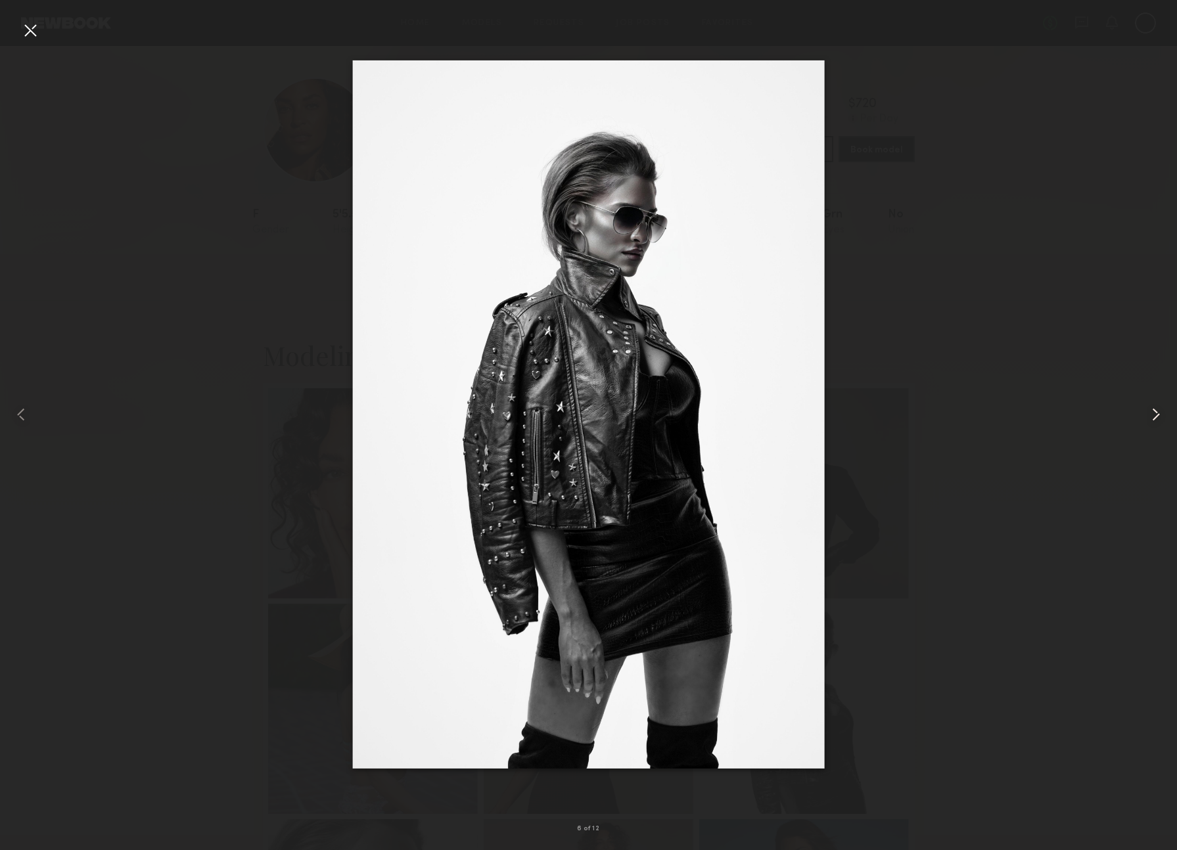
click at [1159, 417] on common-icon at bounding box center [1155, 414] width 21 height 21
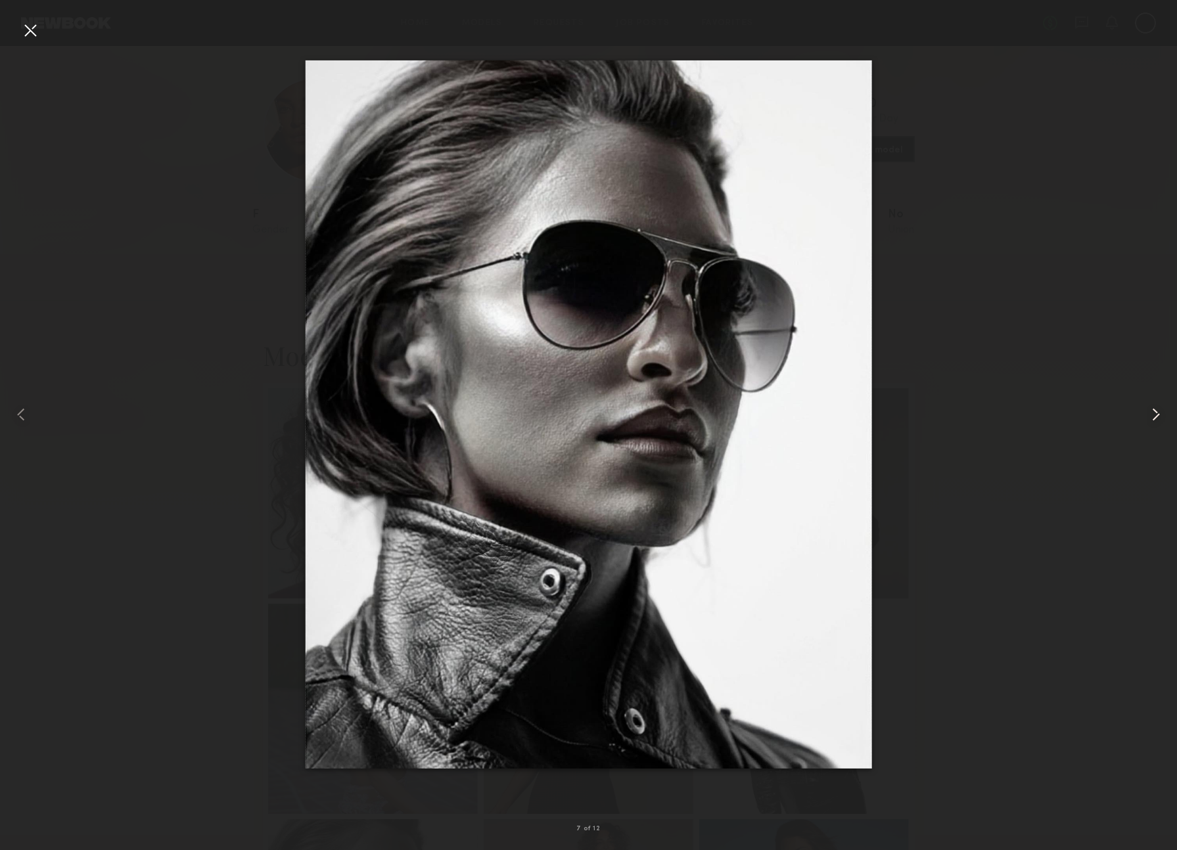
click at [1159, 417] on common-icon at bounding box center [1155, 414] width 21 height 21
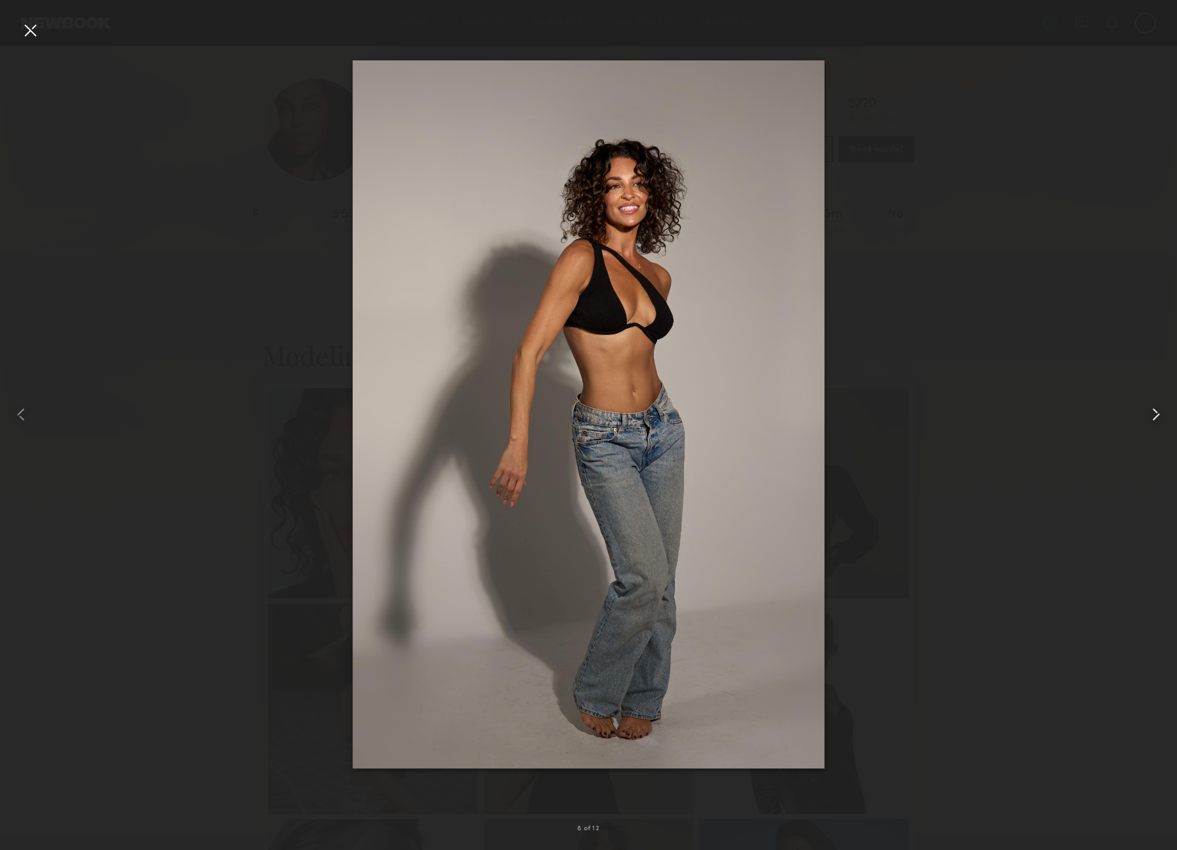
click at [1159, 417] on common-icon at bounding box center [1155, 414] width 21 height 21
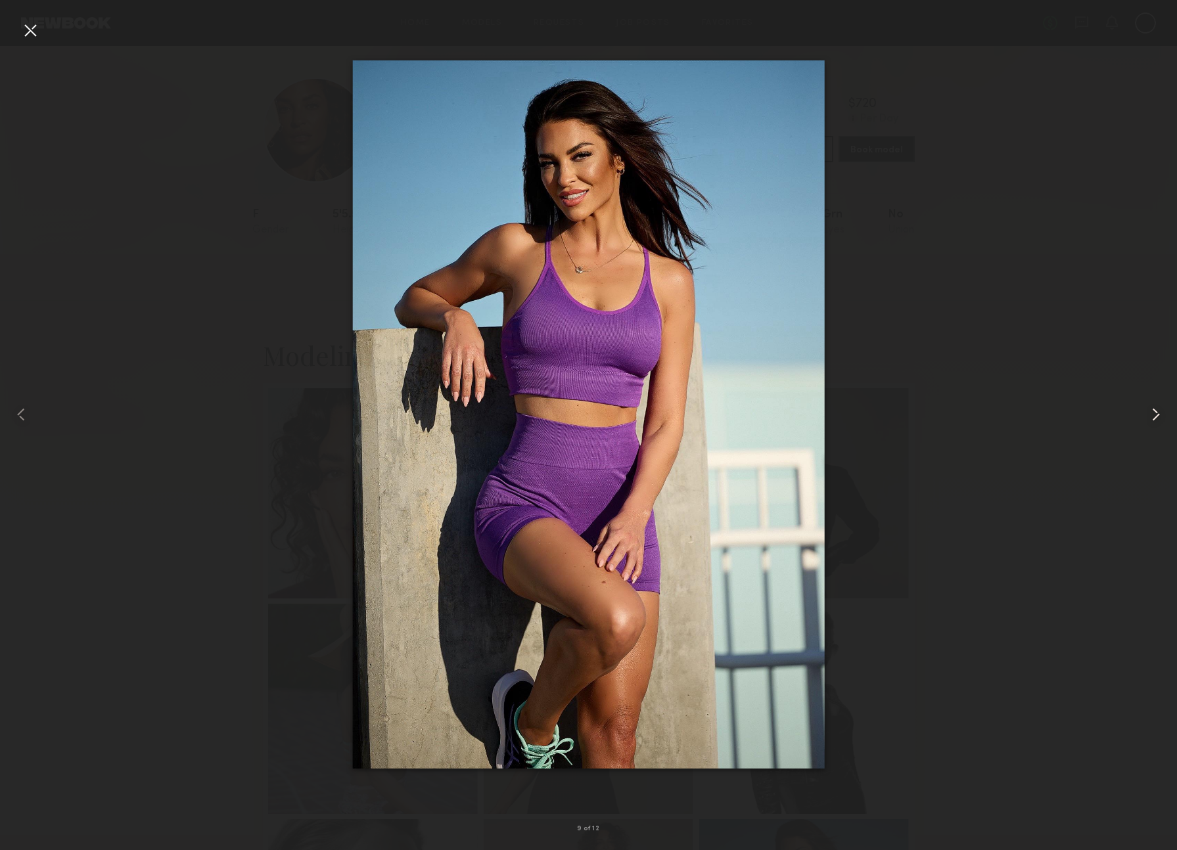
click at [1159, 417] on common-icon at bounding box center [1155, 414] width 21 height 21
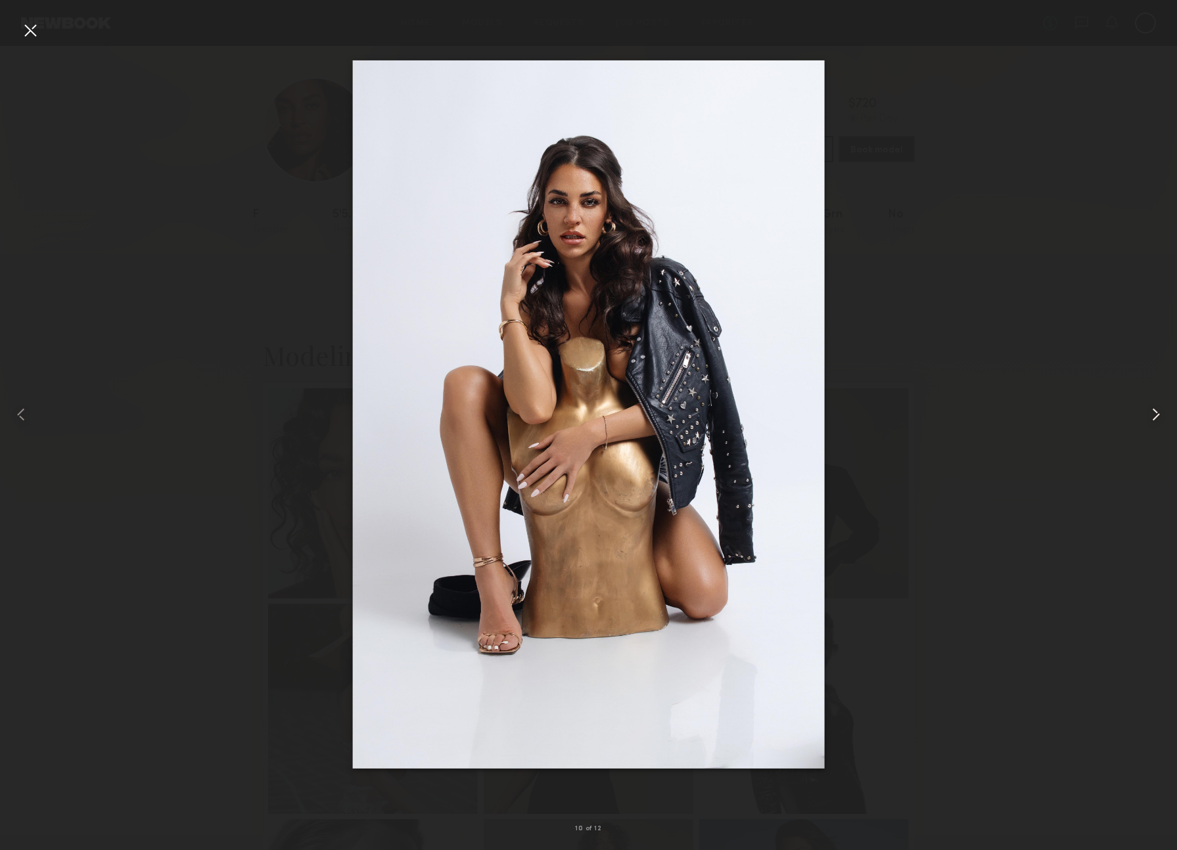
click at [1159, 417] on common-icon at bounding box center [1155, 414] width 21 height 21
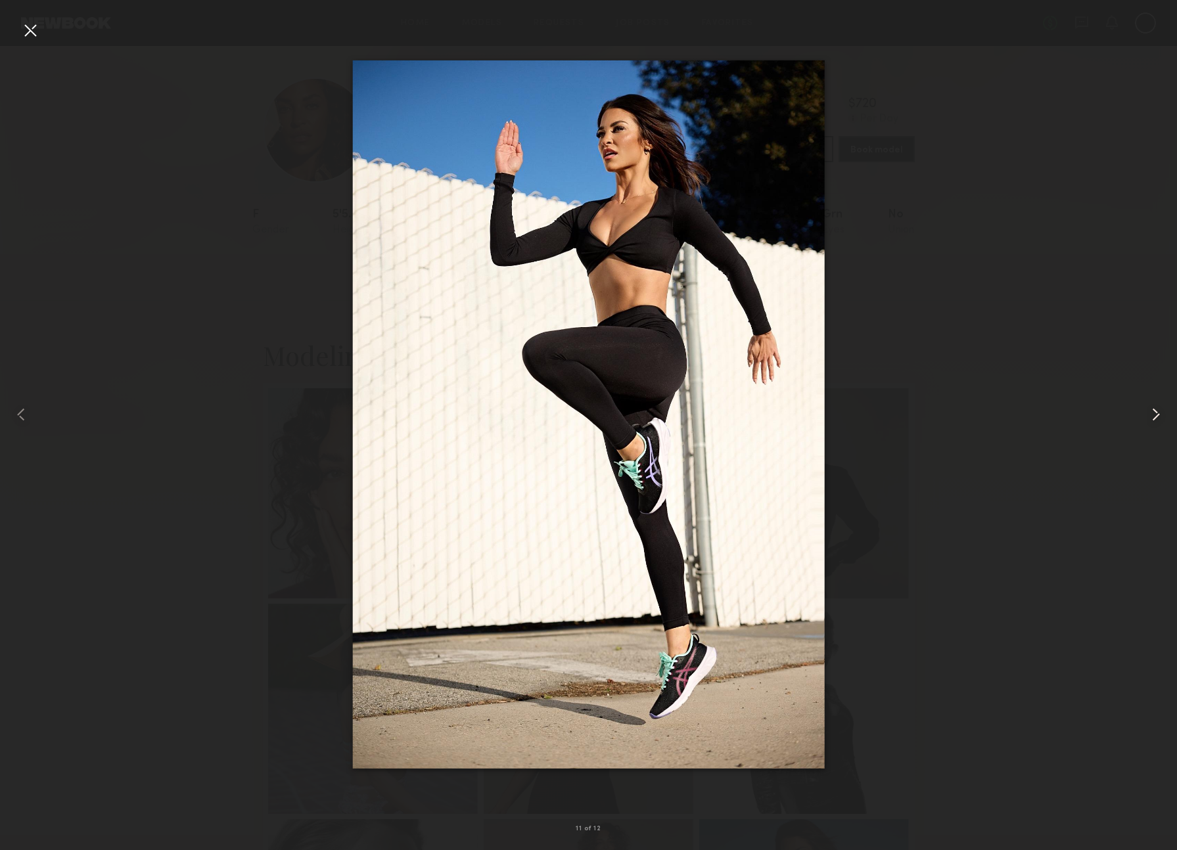
click at [1159, 417] on common-icon at bounding box center [1155, 414] width 21 height 21
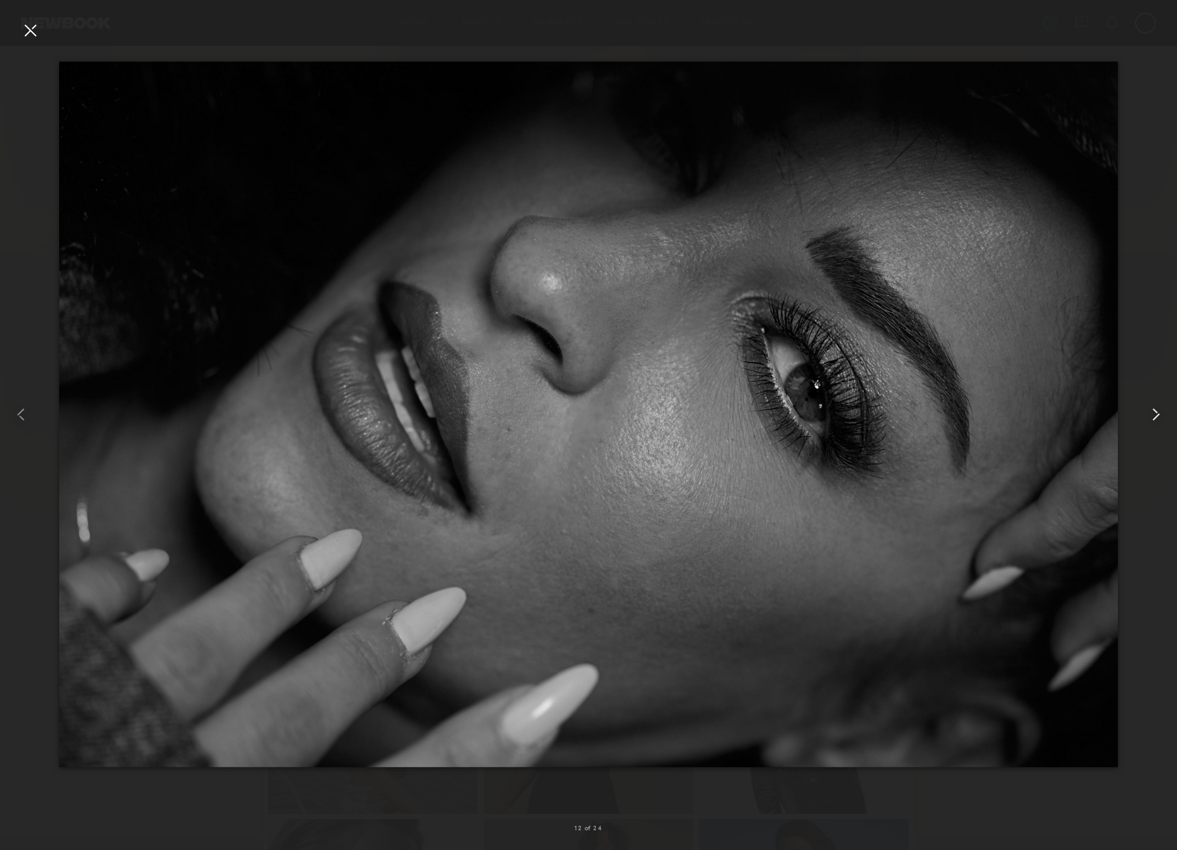
click at [1159, 417] on common-icon at bounding box center [1155, 414] width 21 height 21
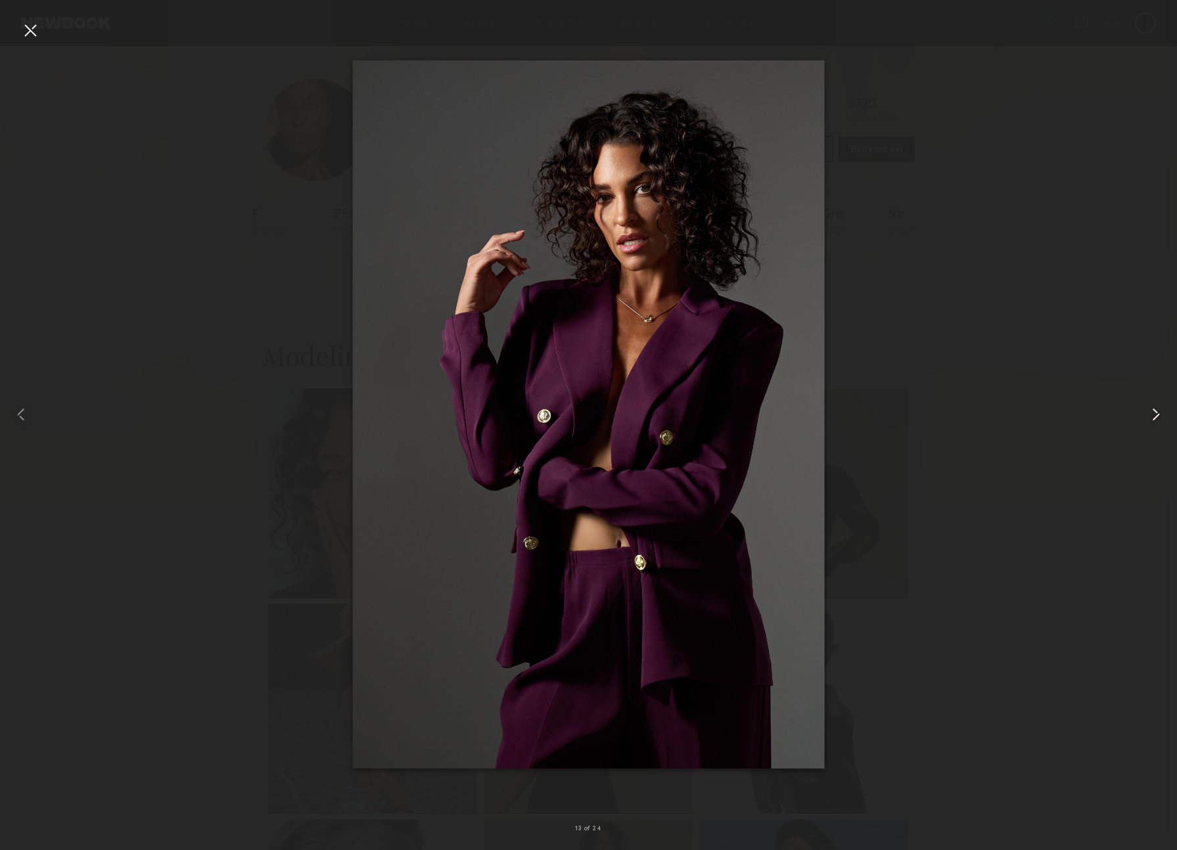
click at [1159, 417] on common-icon at bounding box center [1155, 414] width 21 height 21
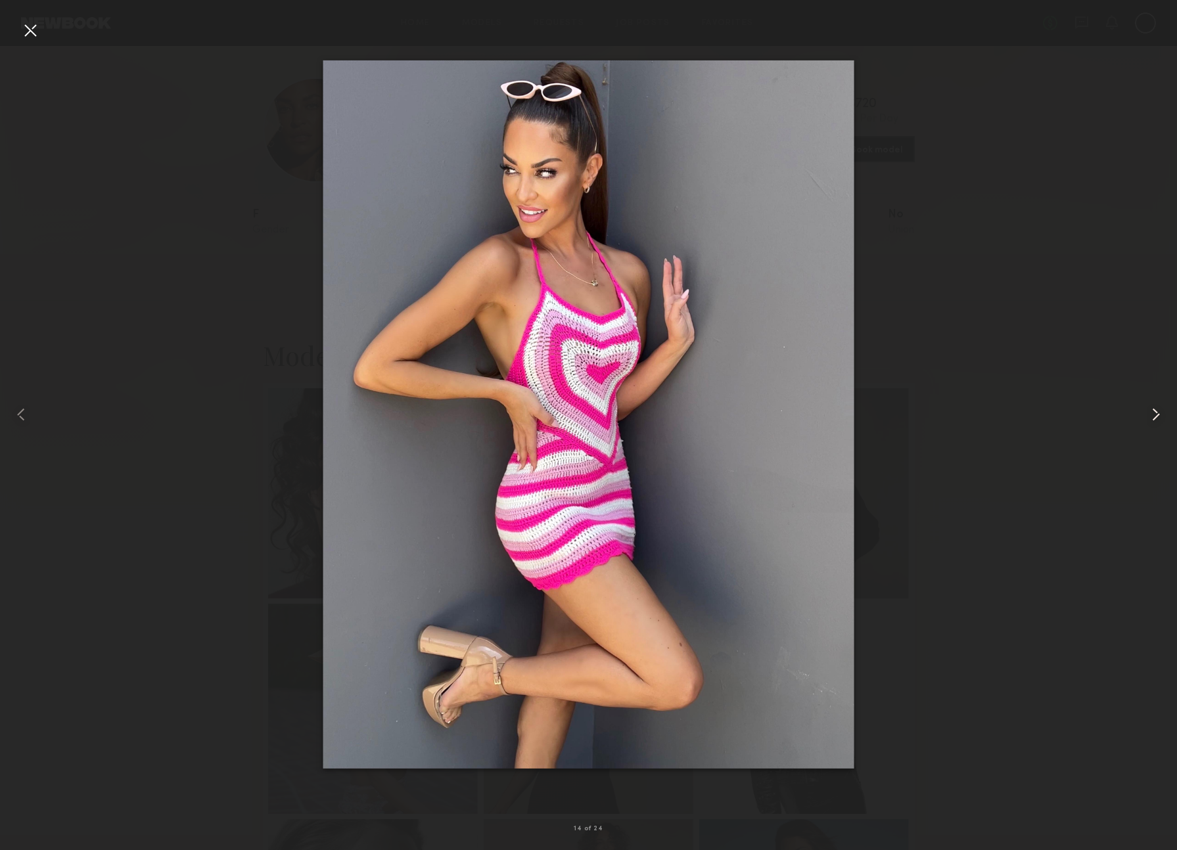
click at [1159, 417] on common-icon at bounding box center [1155, 414] width 21 height 21
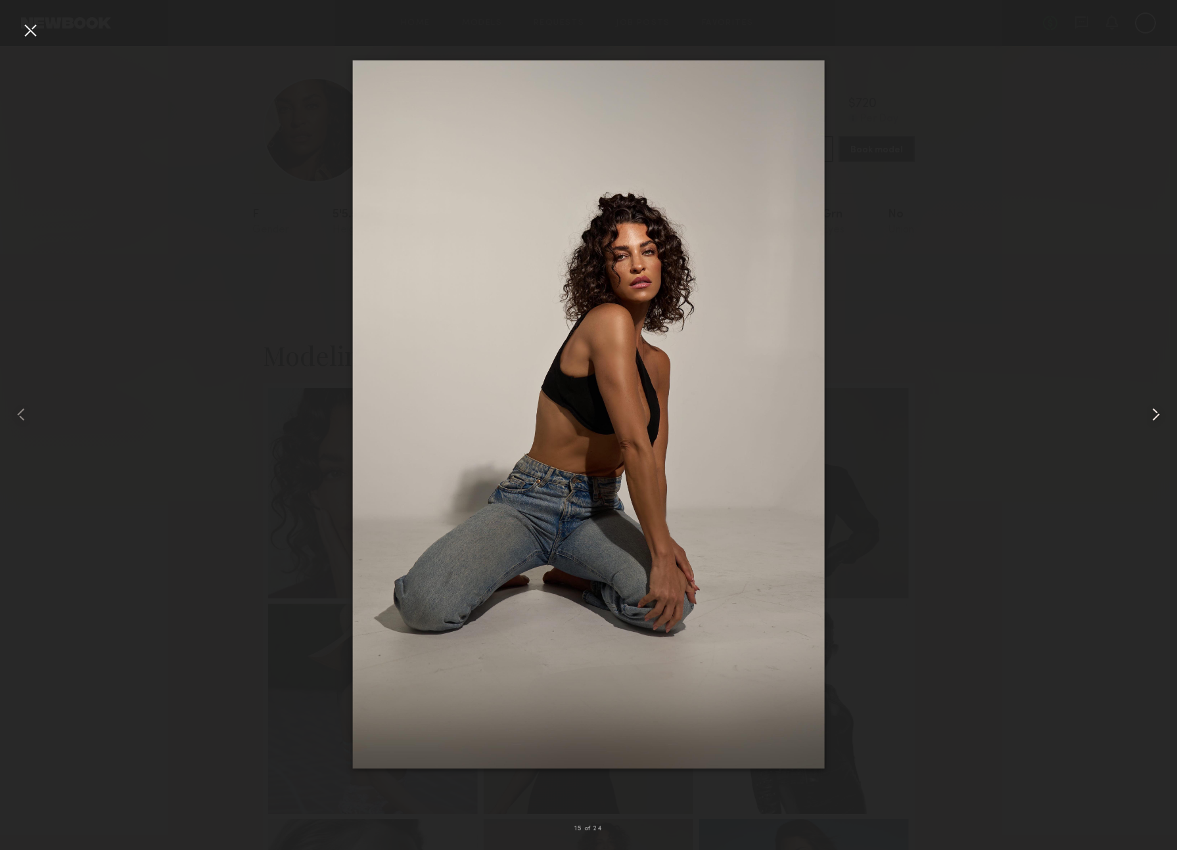
click at [1159, 417] on common-icon at bounding box center [1155, 414] width 21 height 21
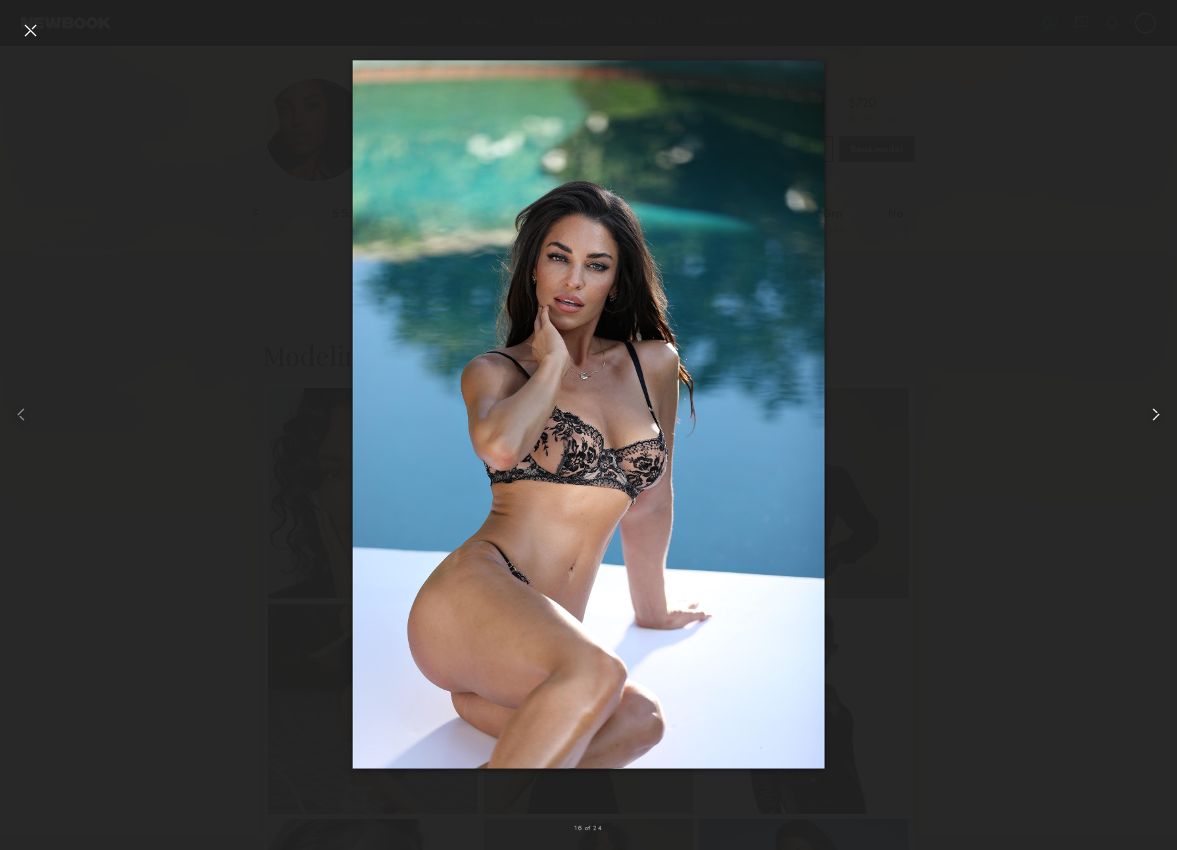
click at [1159, 417] on common-icon at bounding box center [1155, 414] width 21 height 21
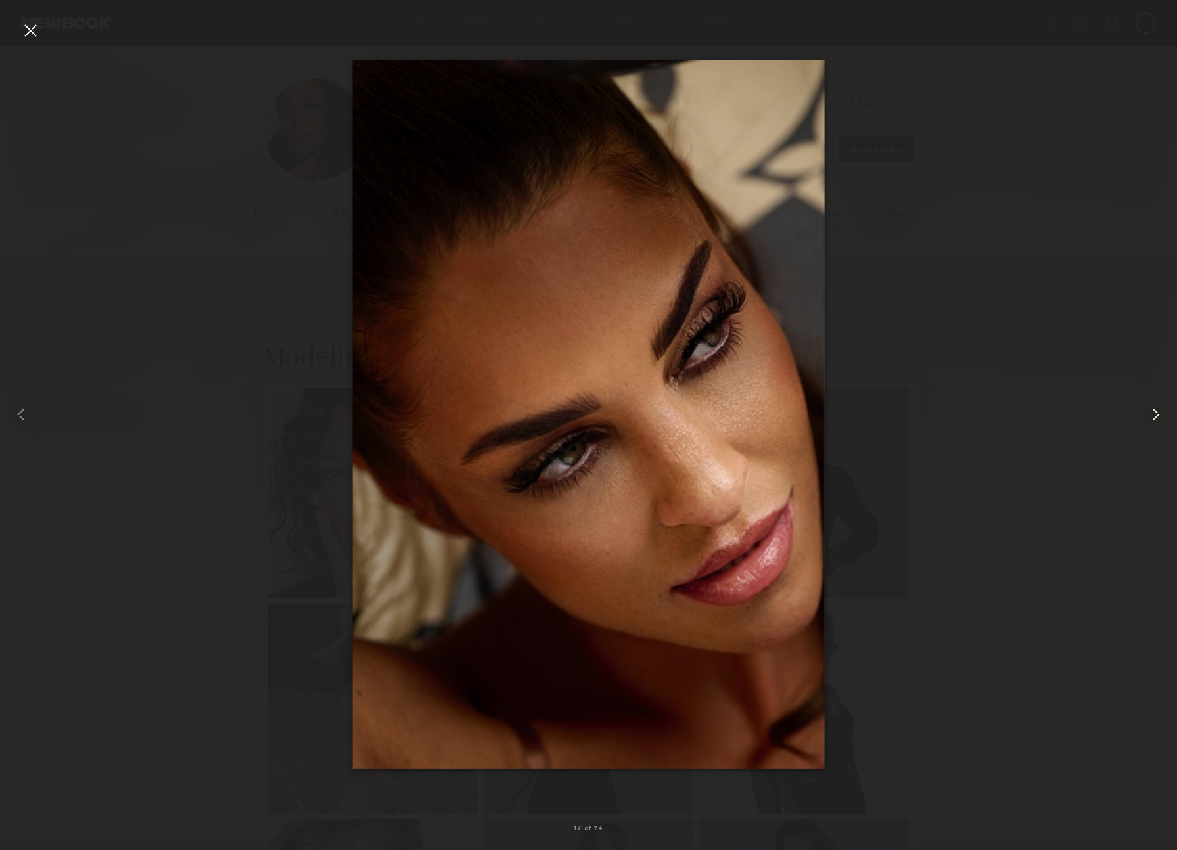
click at [1159, 417] on common-icon at bounding box center [1155, 414] width 21 height 21
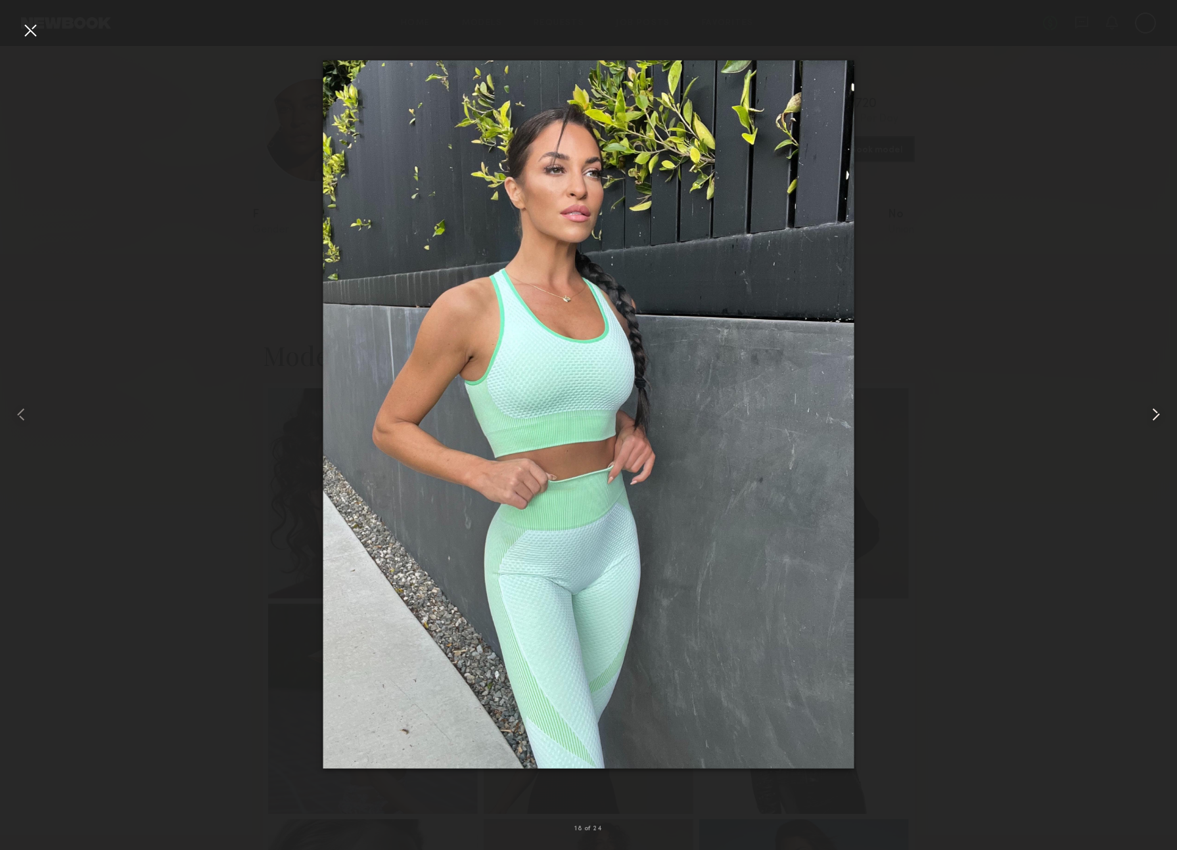
click at [1159, 417] on common-icon at bounding box center [1155, 414] width 21 height 21
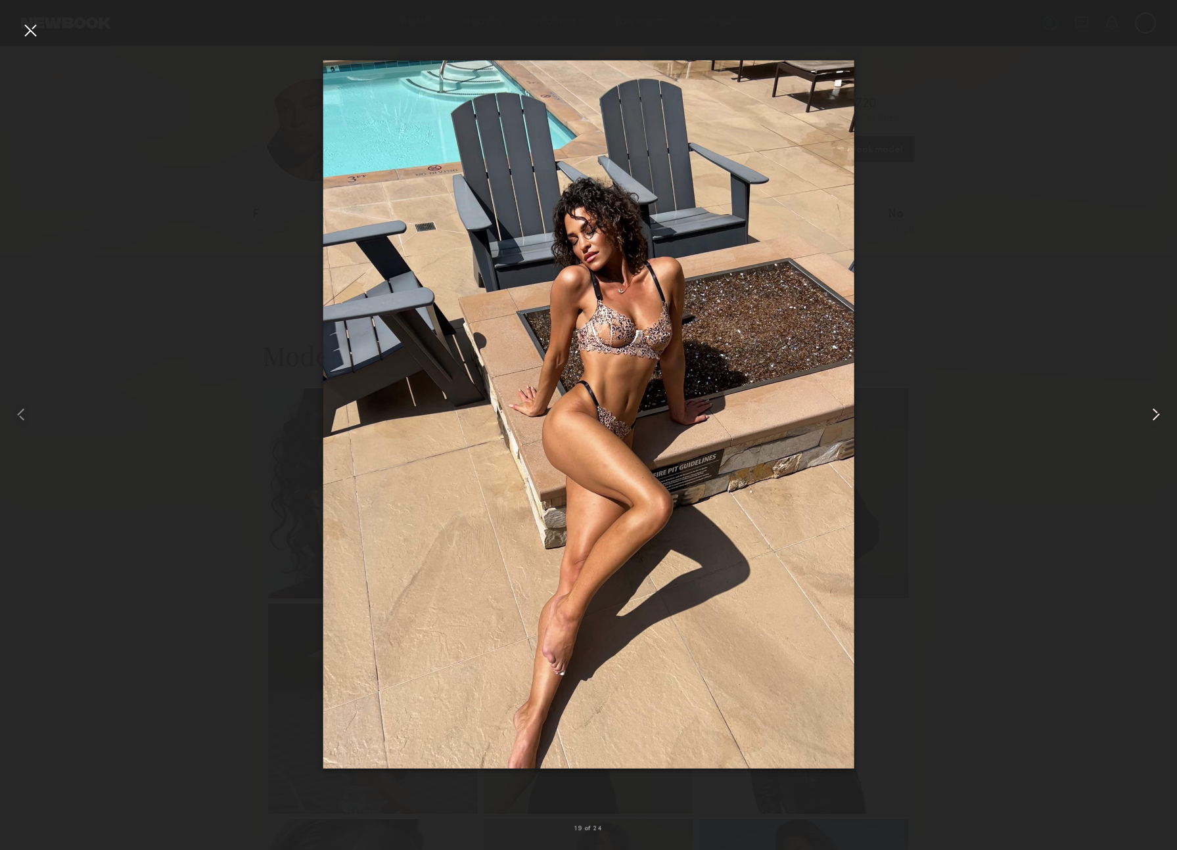
click at [1159, 417] on common-icon at bounding box center [1155, 414] width 21 height 21
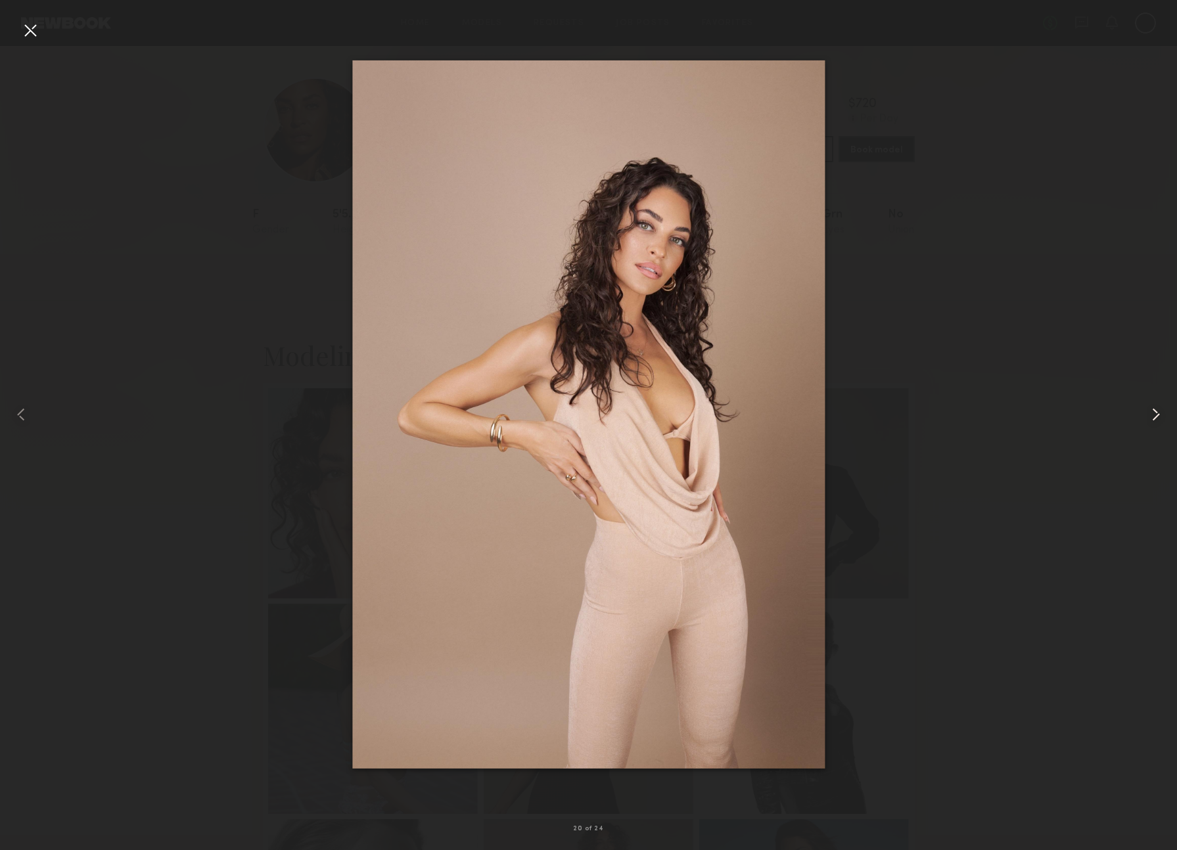
click at [1159, 417] on common-icon at bounding box center [1155, 414] width 21 height 21
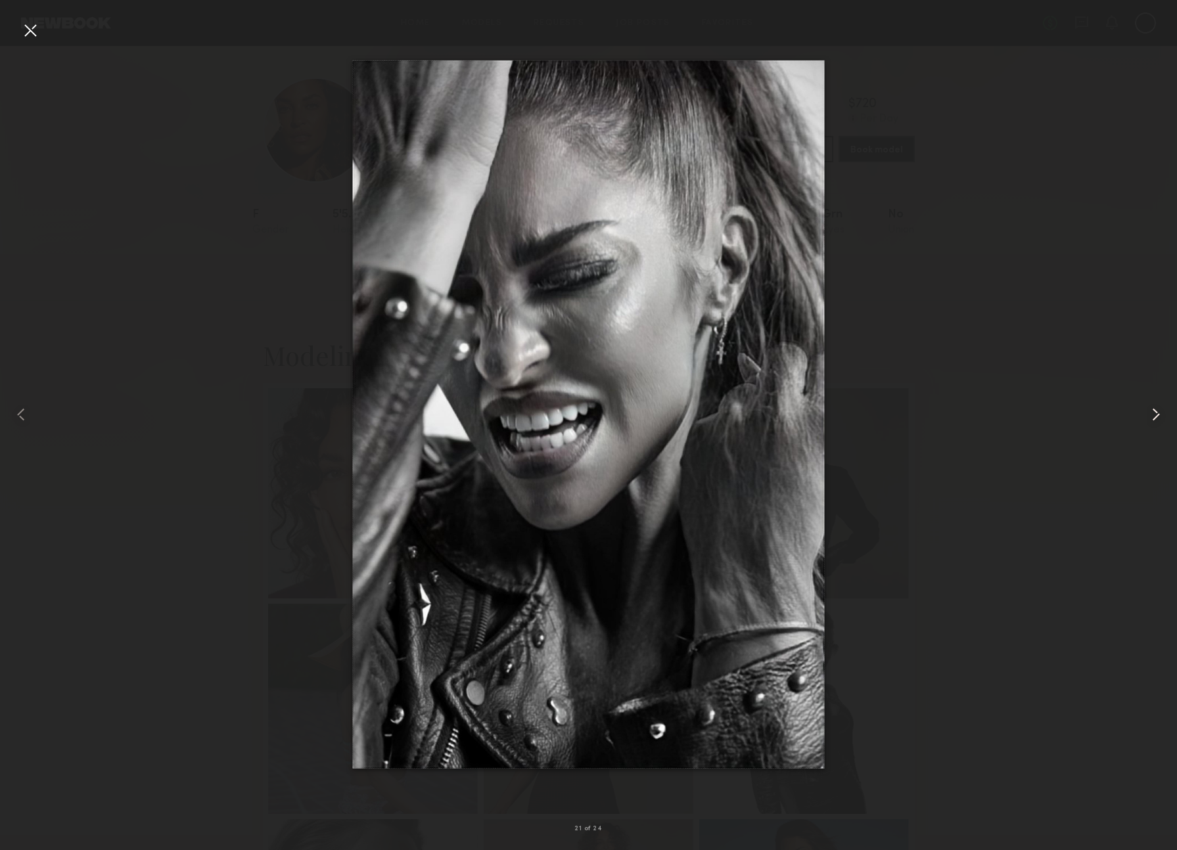
click at [1159, 417] on common-icon at bounding box center [1155, 414] width 21 height 21
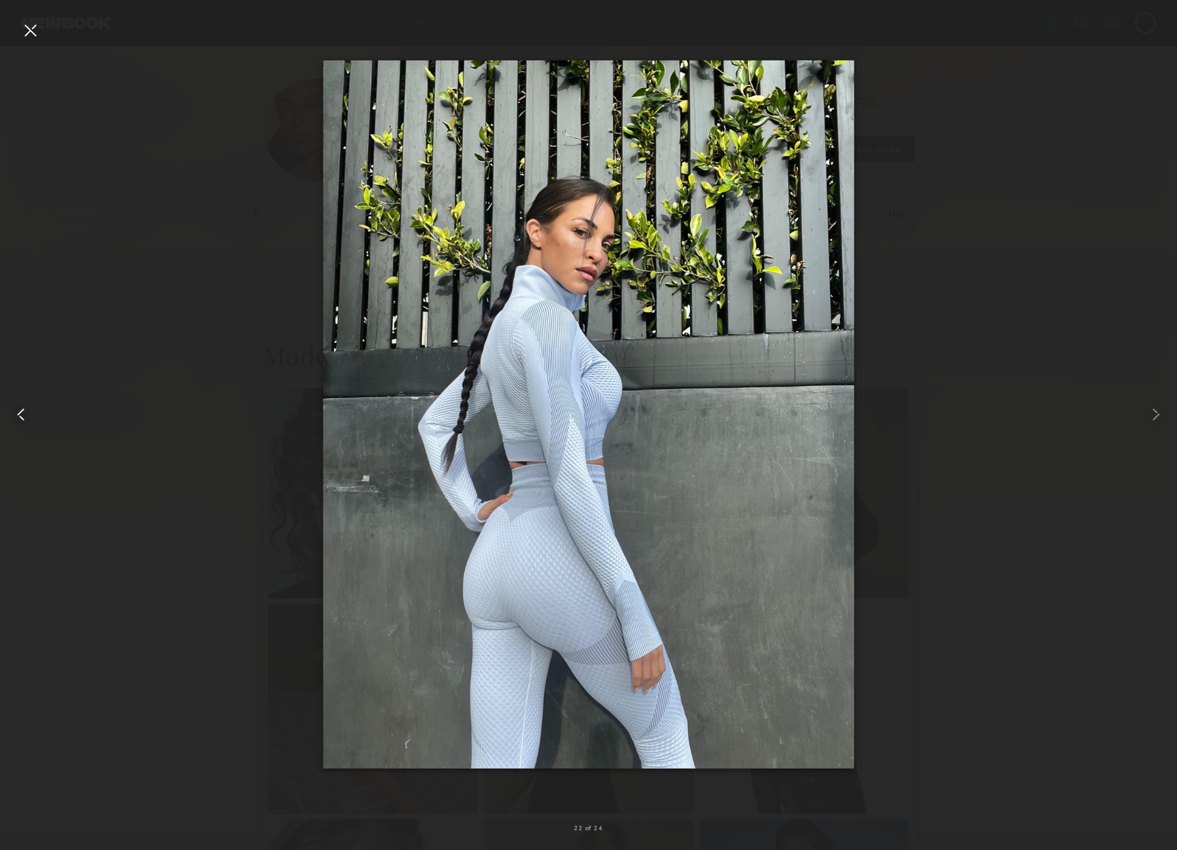
click at [19, 421] on common-icon at bounding box center [21, 414] width 21 height 21
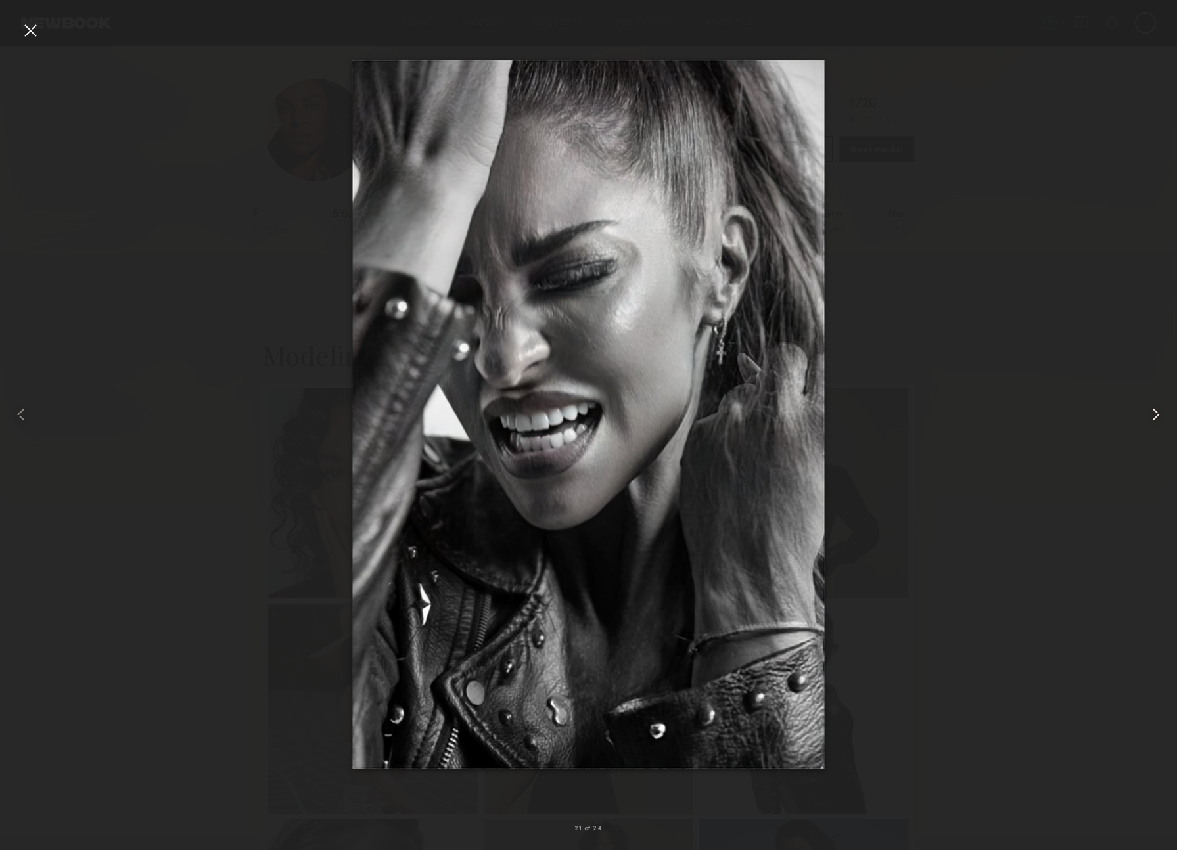
click at [1156, 415] on common-icon at bounding box center [1155, 414] width 21 height 21
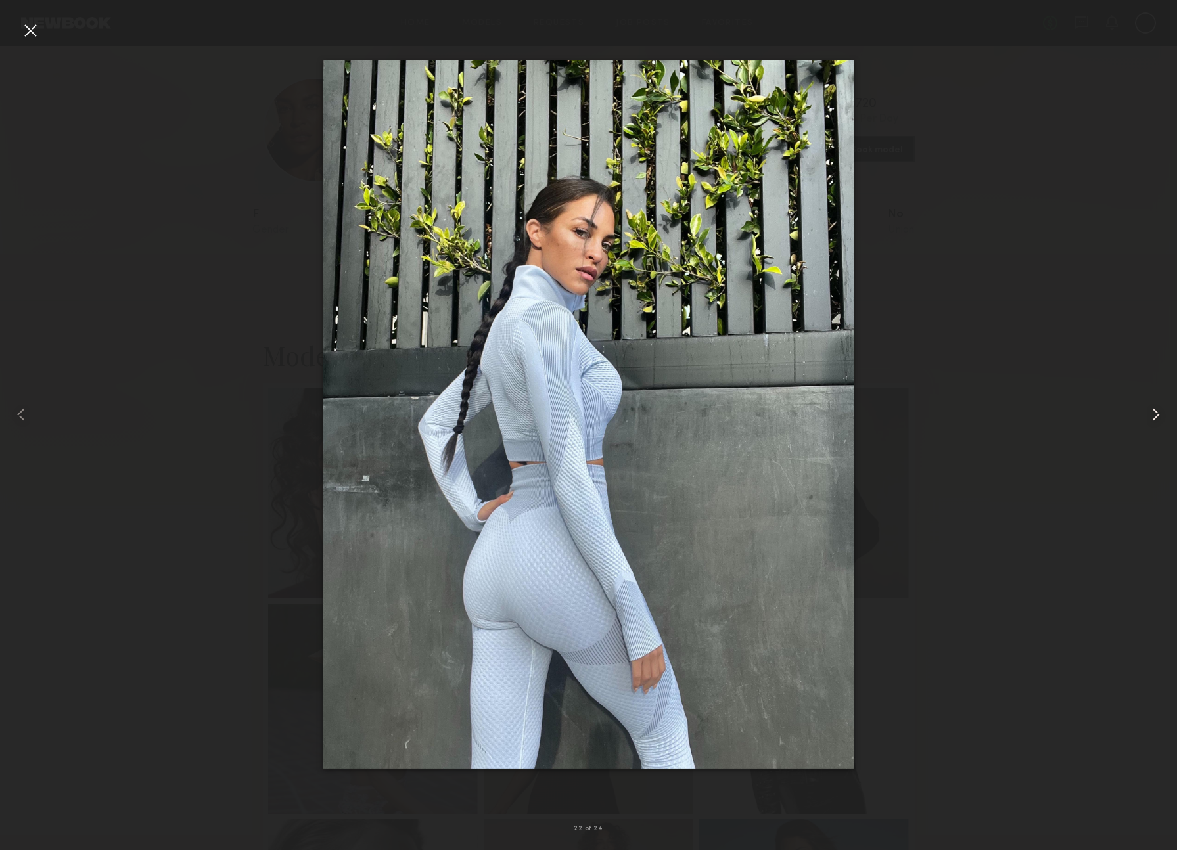
click at [1156, 415] on common-icon at bounding box center [1155, 414] width 21 height 21
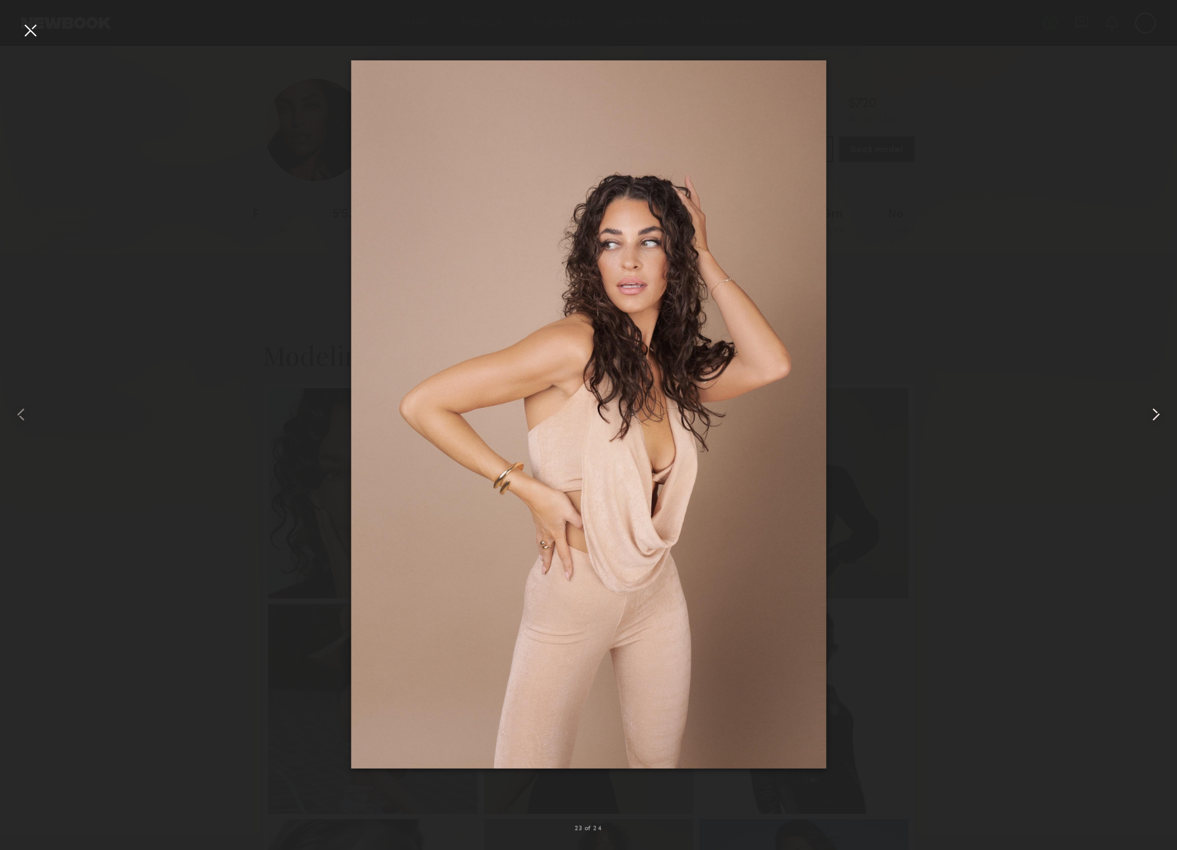
click at [1156, 415] on common-icon at bounding box center [1155, 414] width 21 height 21
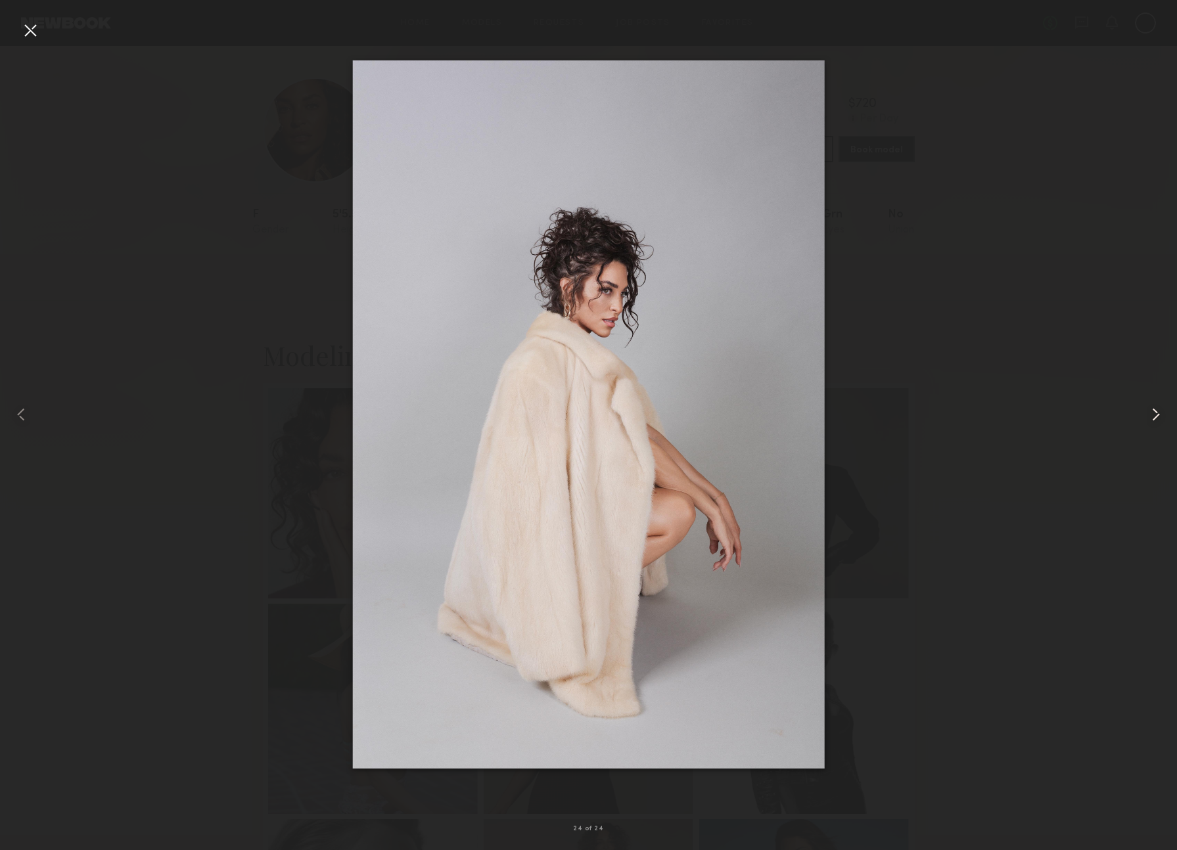
click at [1156, 415] on common-icon at bounding box center [1155, 414] width 21 height 21
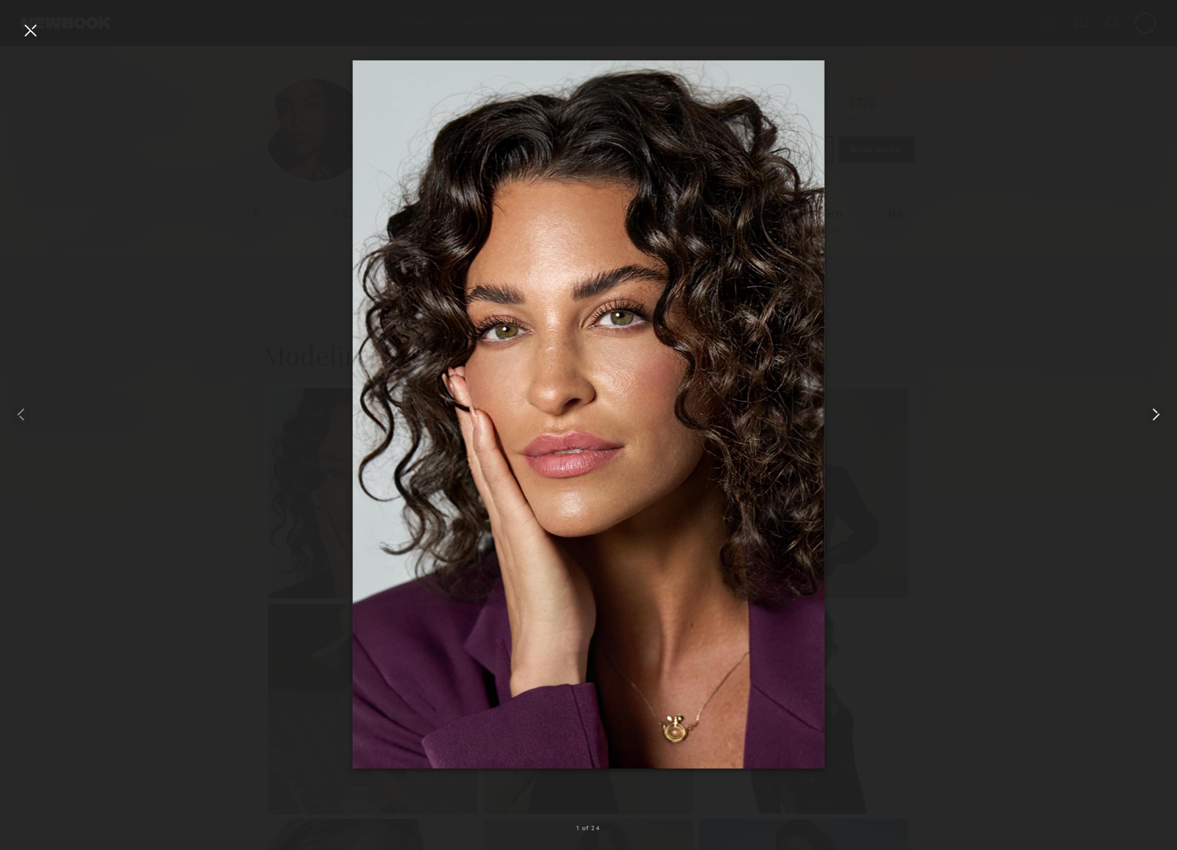
click at [1156, 415] on common-icon at bounding box center [1155, 414] width 21 height 21
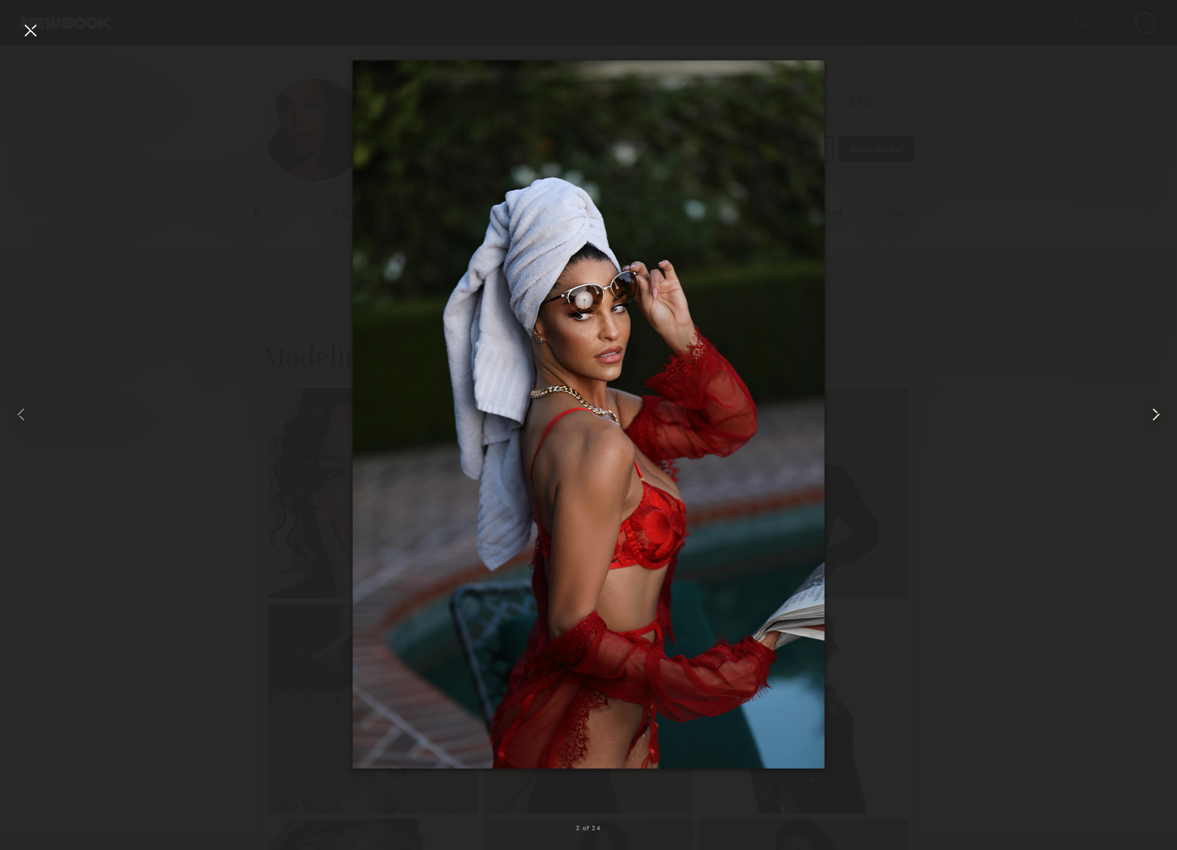
click at [1156, 415] on common-icon at bounding box center [1155, 414] width 21 height 21
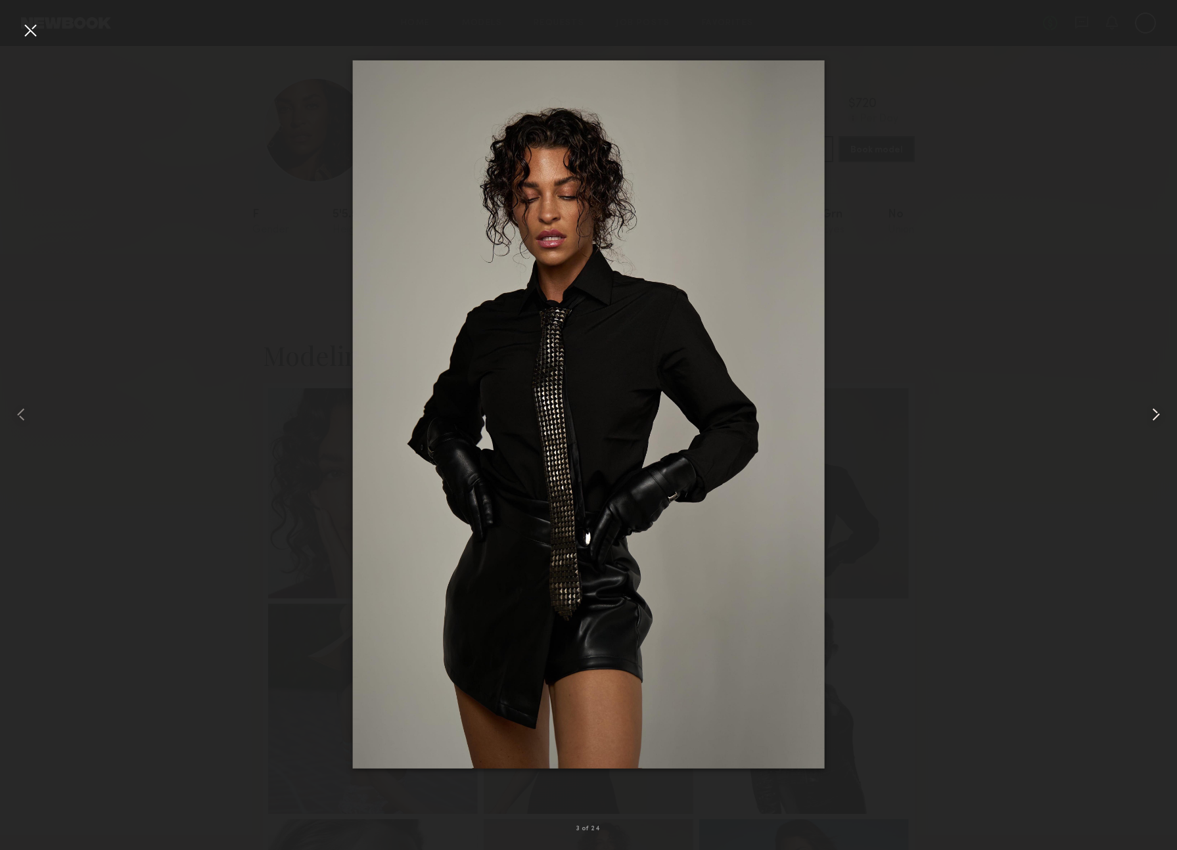
click at [1156, 415] on common-icon at bounding box center [1155, 414] width 21 height 21
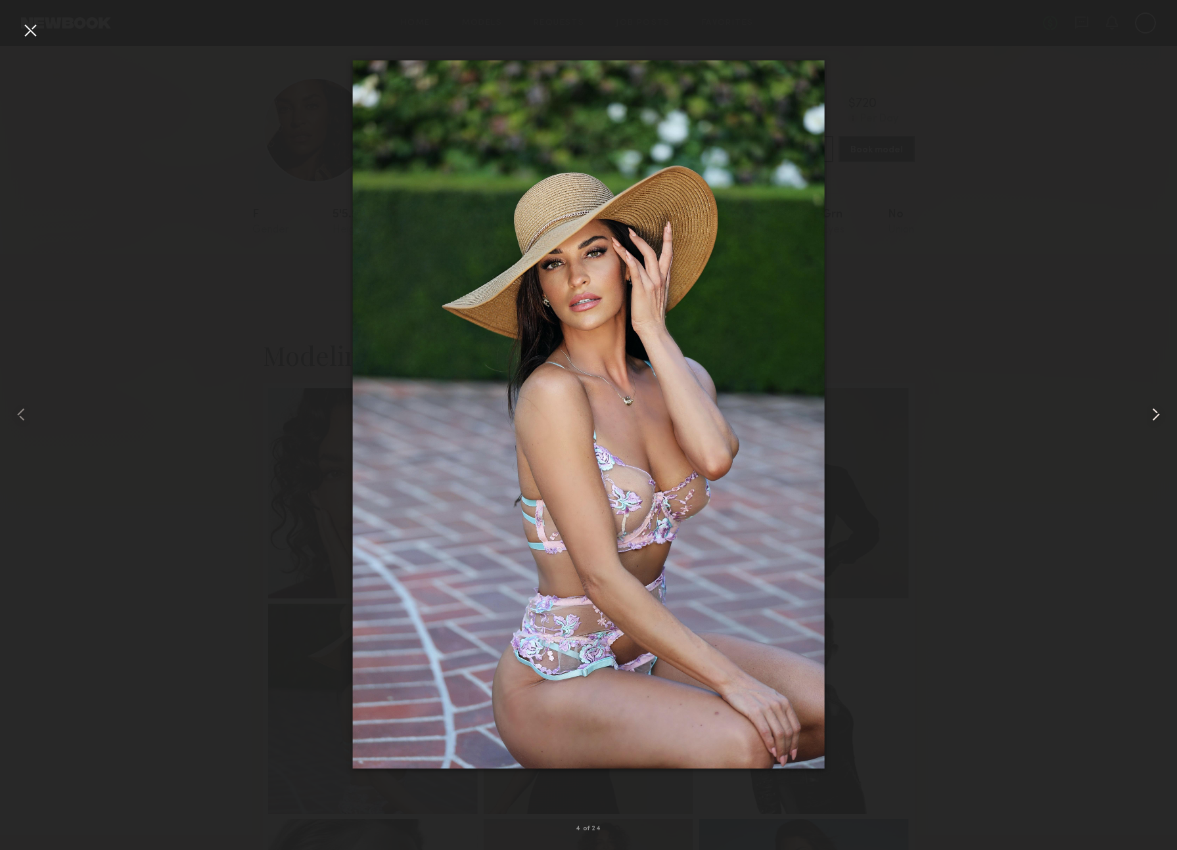
click at [1156, 415] on common-icon at bounding box center [1155, 414] width 21 height 21
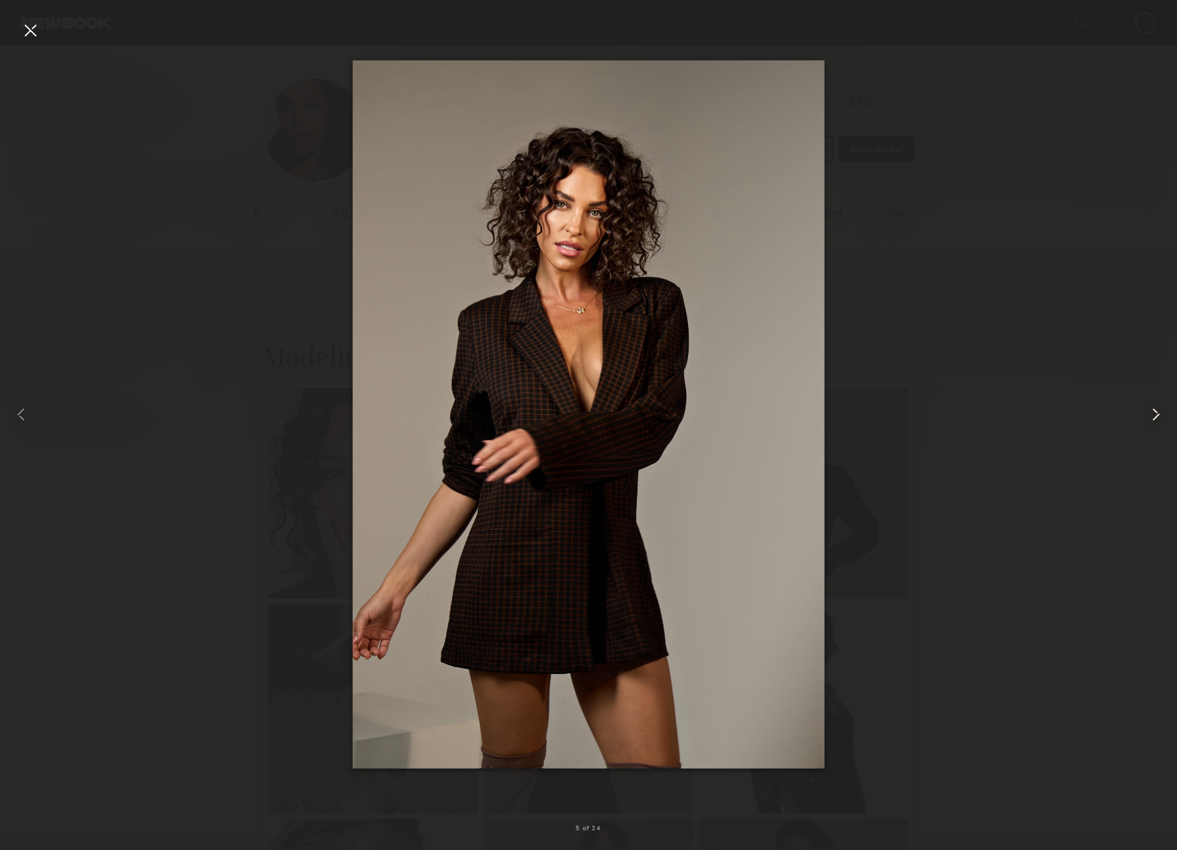
click at [1156, 415] on common-icon at bounding box center [1155, 414] width 21 height 21
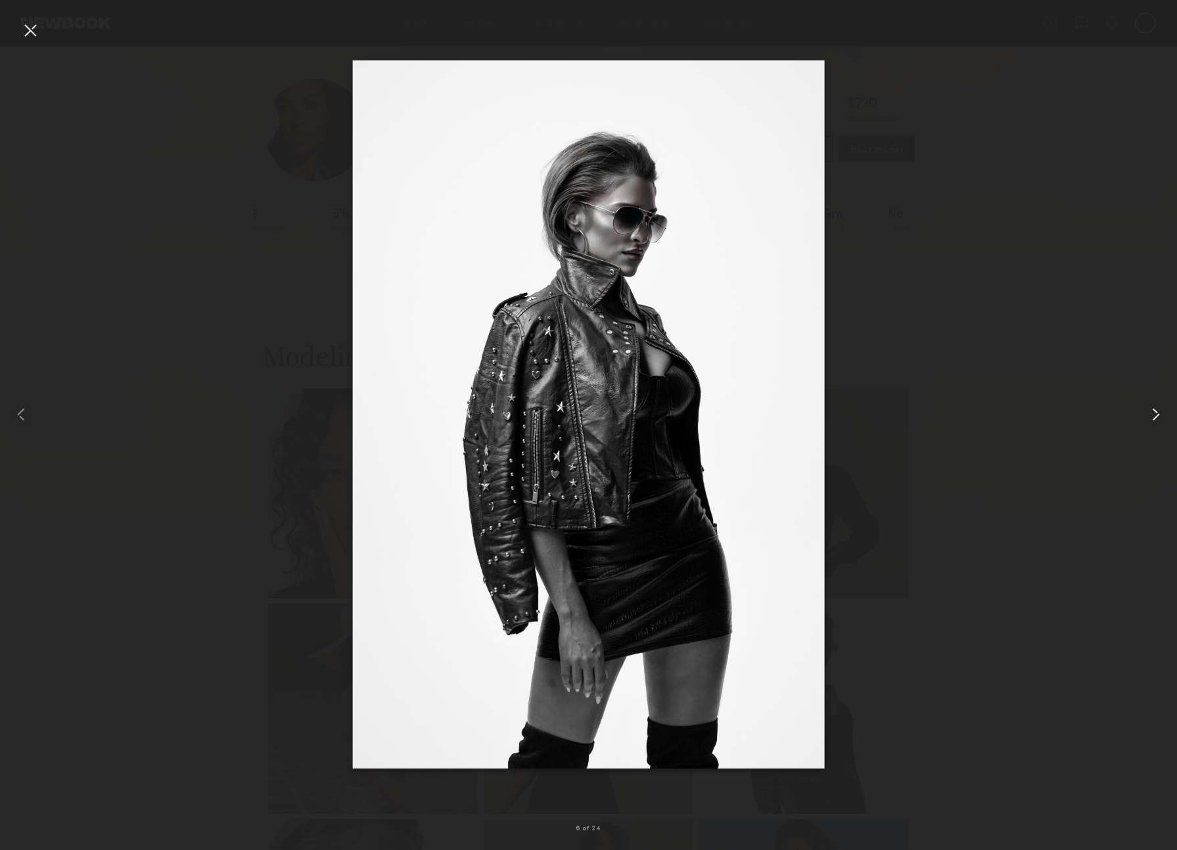
click at [1156, 415] on common-icon at bounding box center [1155, 414] width 21 height 21
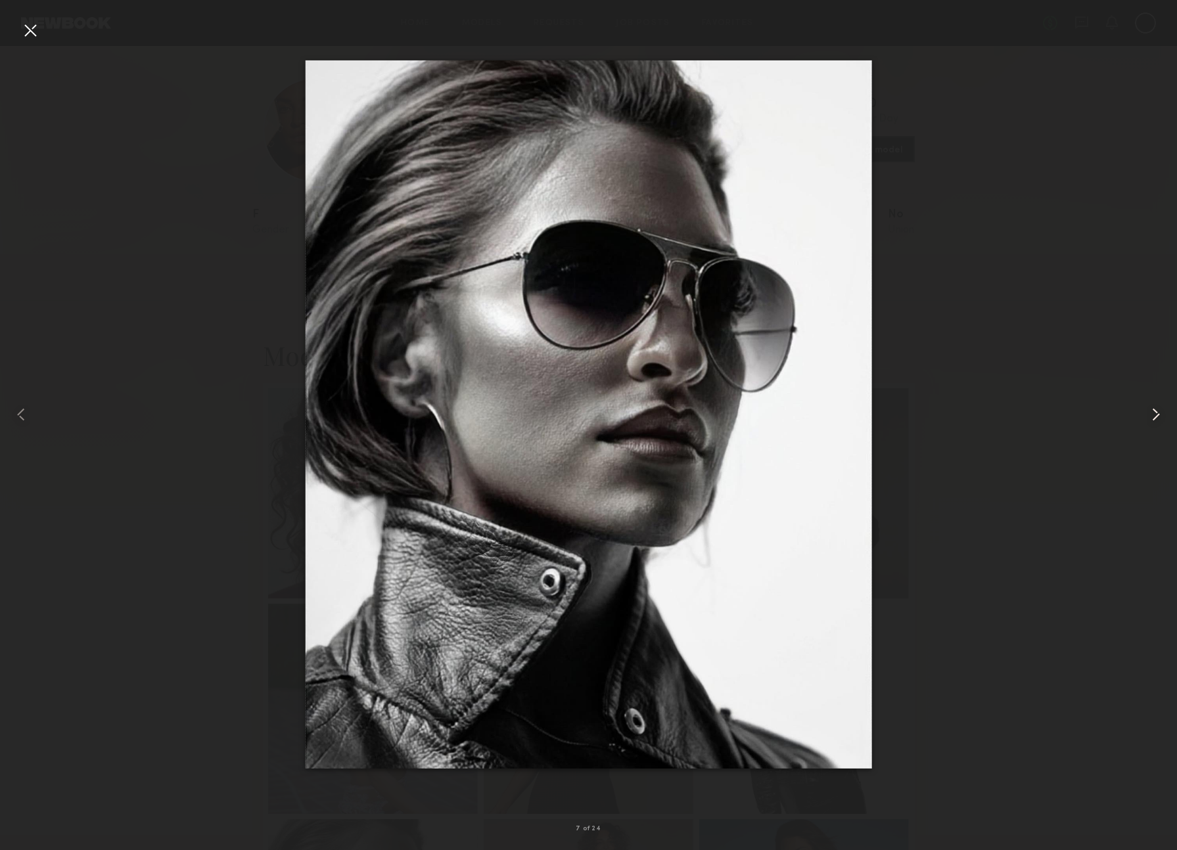
click at [1156, 415] on common-icon at bounding box center [1155, 414] width 21 height 21
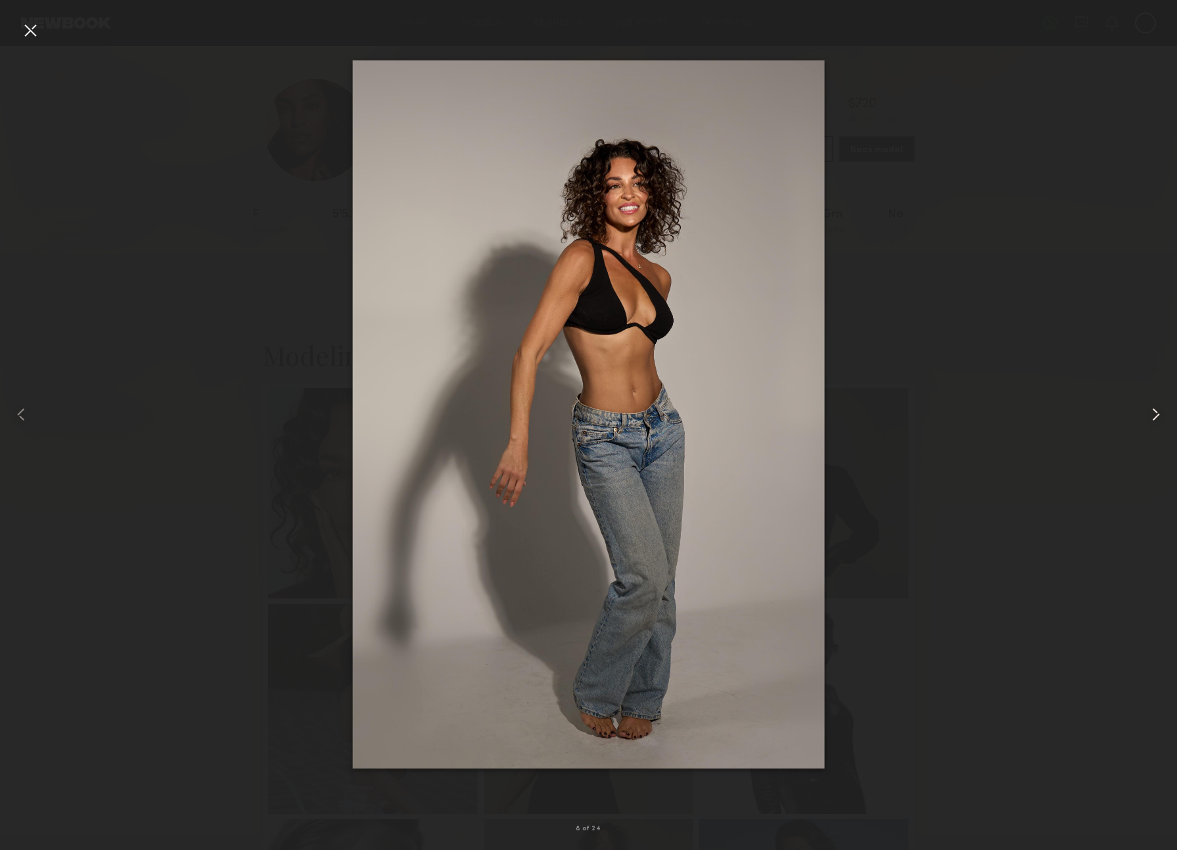
click at [1156, 415] on common-icon at bounding box center [1155, 414] width 21 height 21
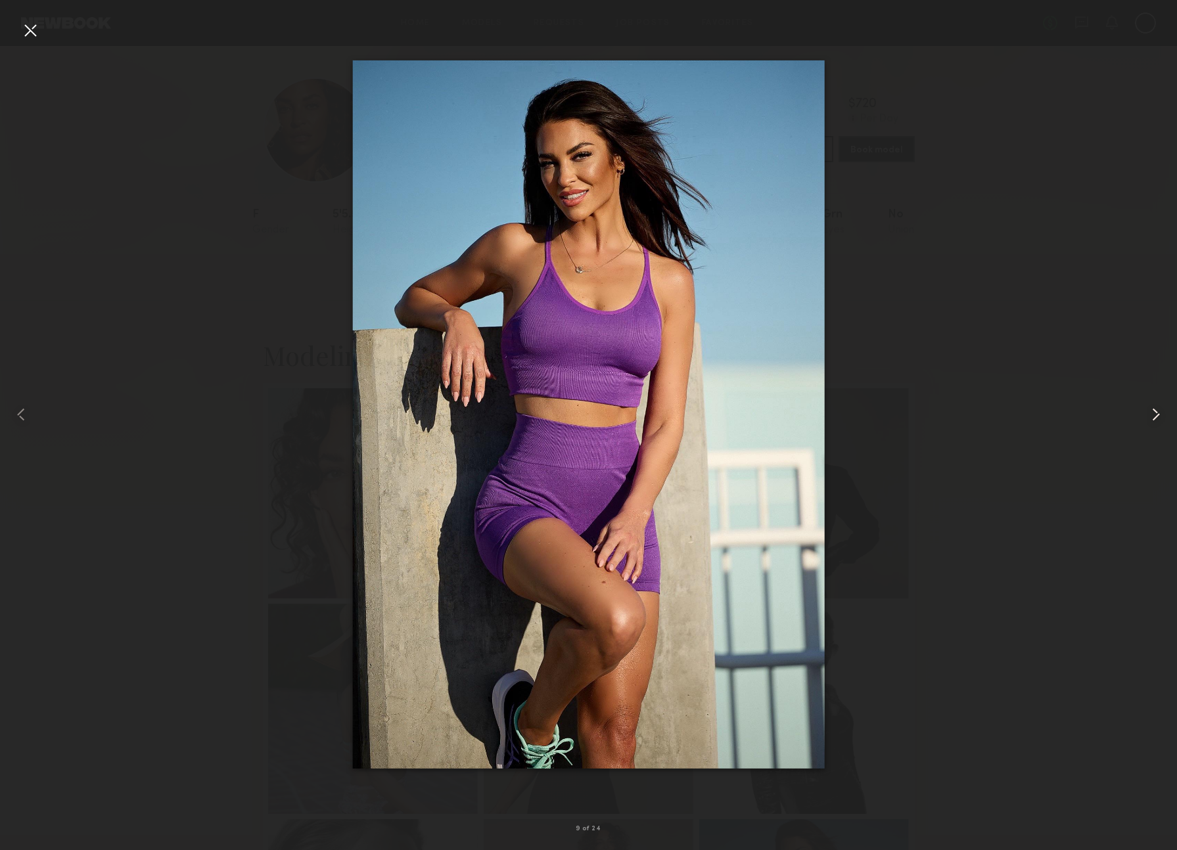
click at [1156, 415] on common-icon at bounding box center [1155, 414] width 21 height 21
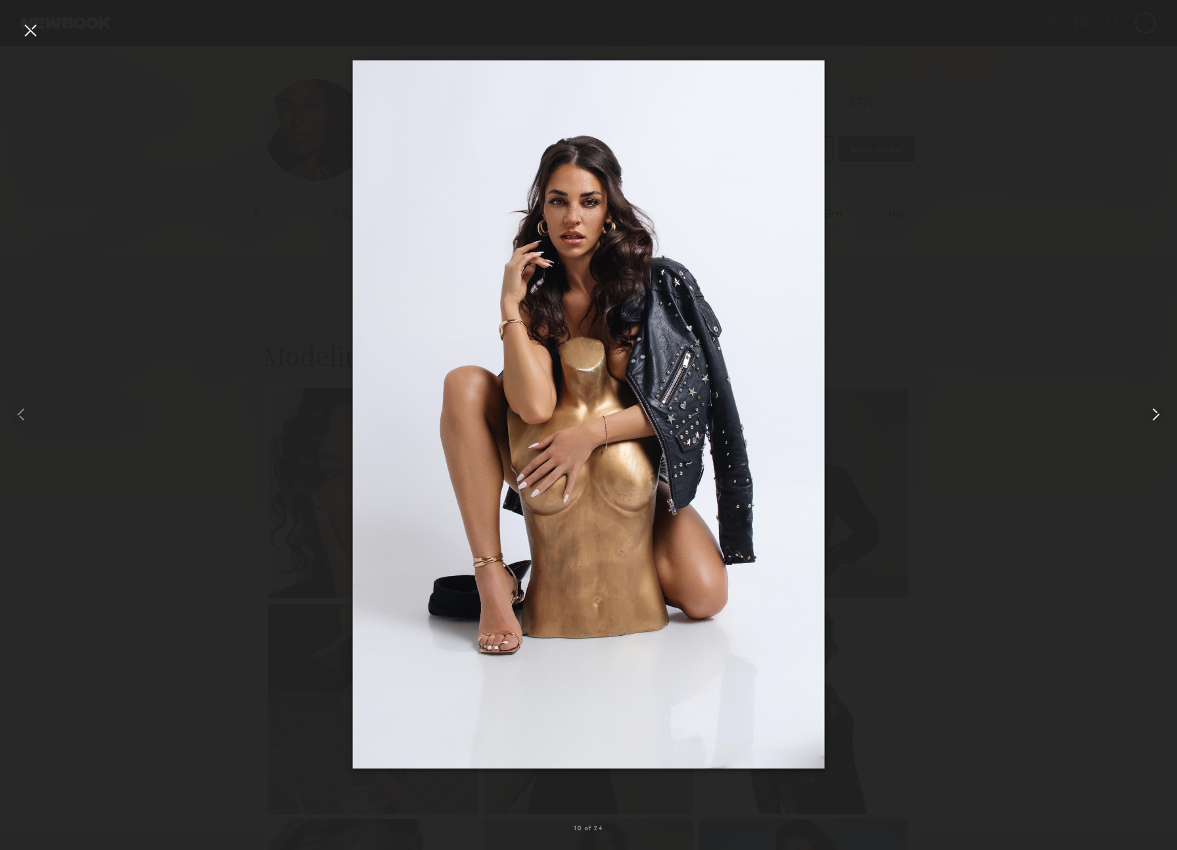
click at [1157, 409] on common-icon at bounding box center [1155, 414] width 21 height 21
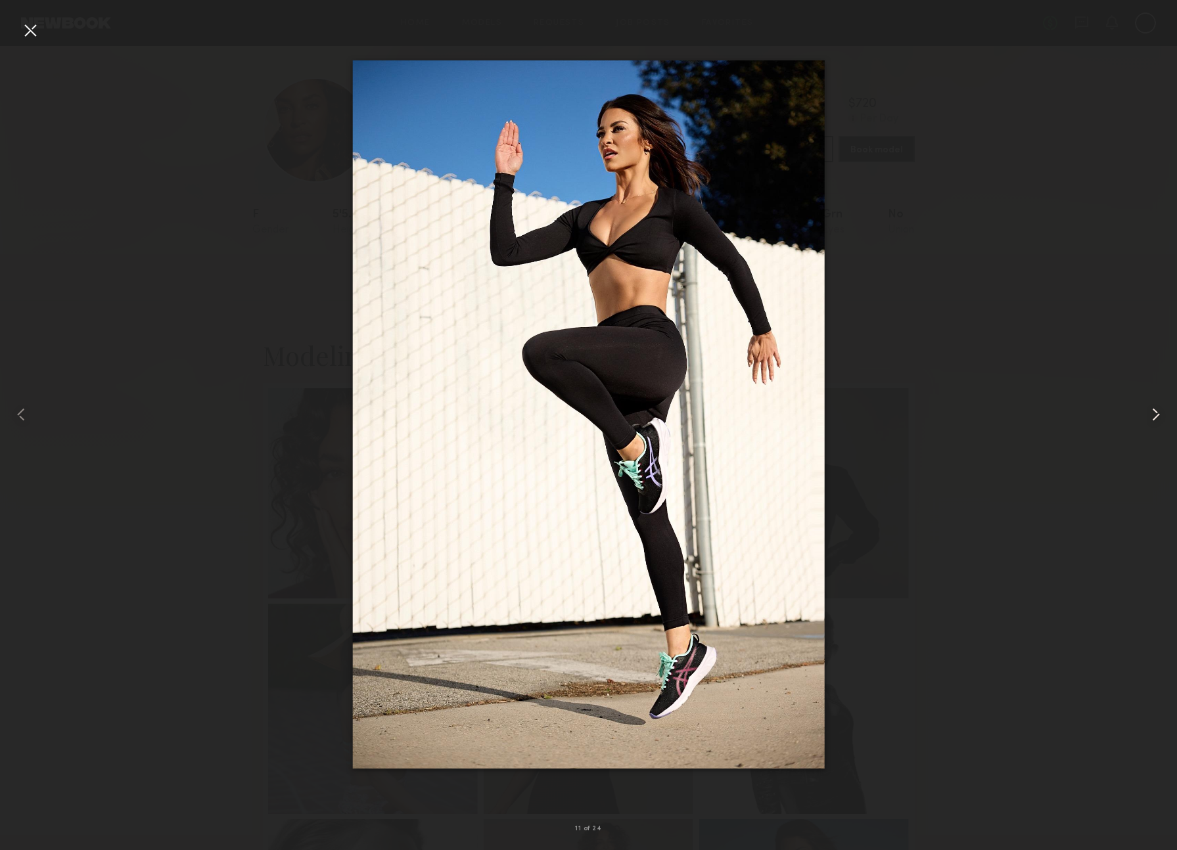
click at [1157, 409] on common-icon at bounding box center [1155, 414] width 21 height 21
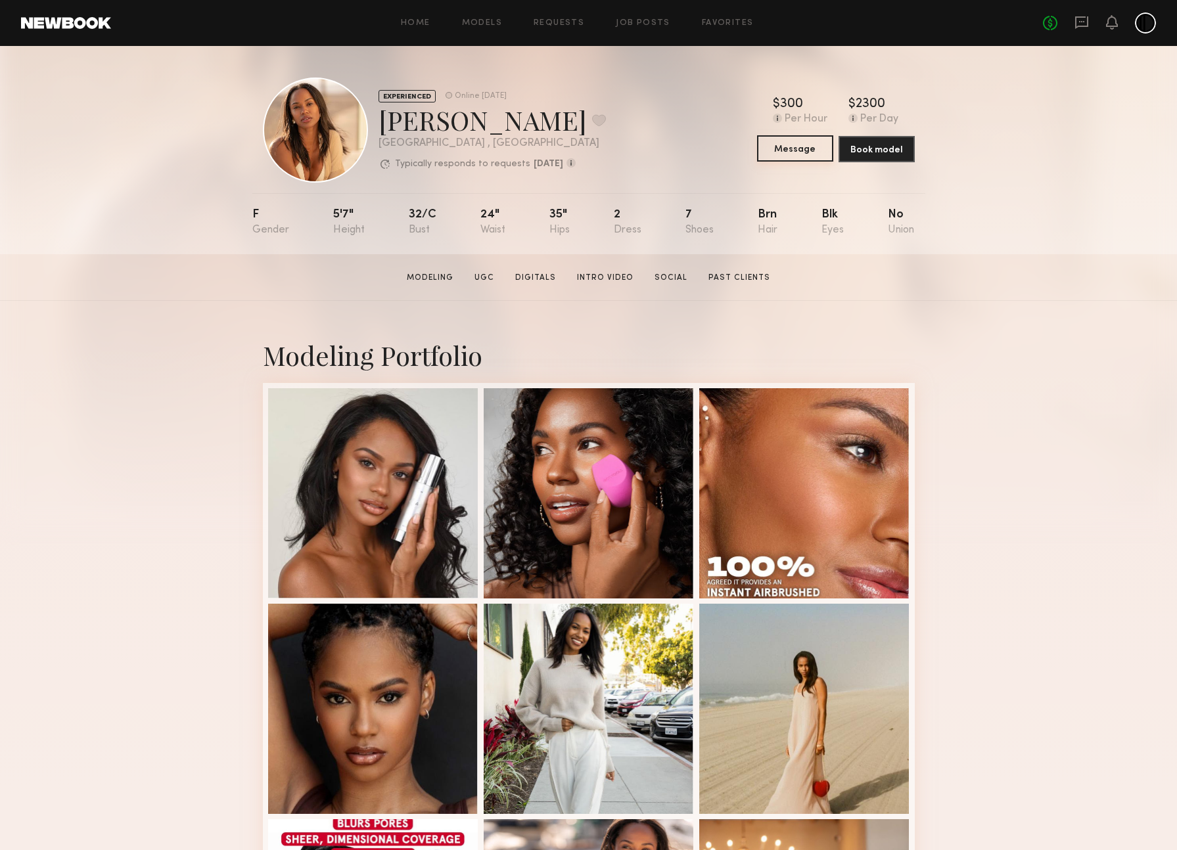
click at [781, 153] on button "Message" at bounding box center [795, 148] width 76 height 26
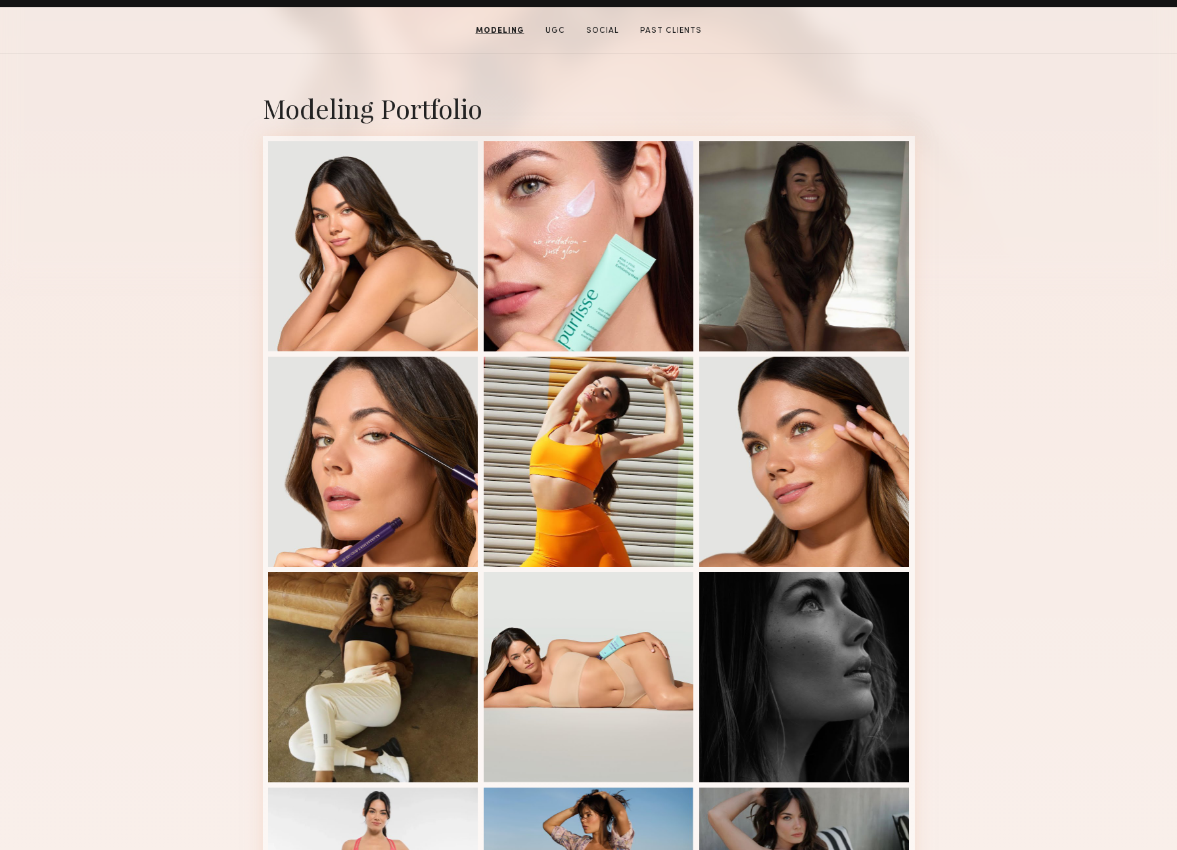
scroll to position [242, 0]
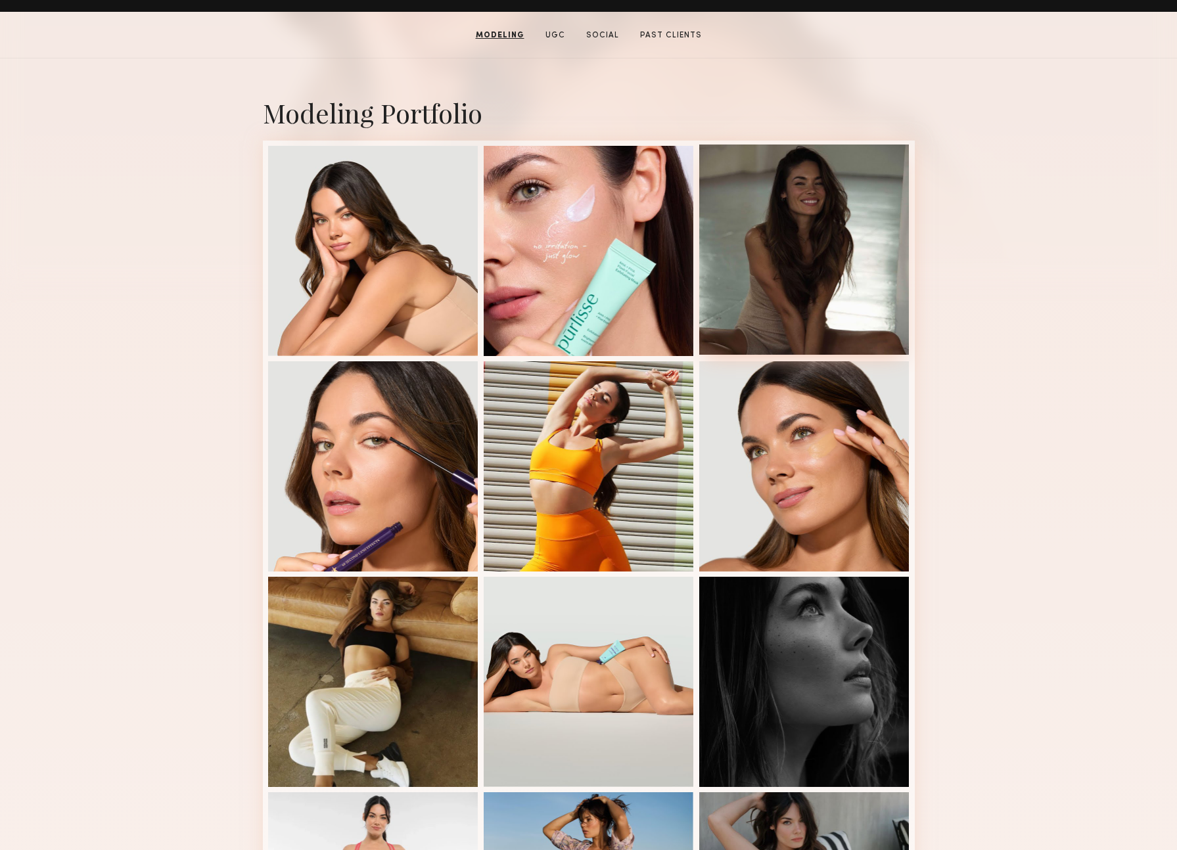
click at [819, 285] on div at bounding box center [804, 250] width 210 height 210
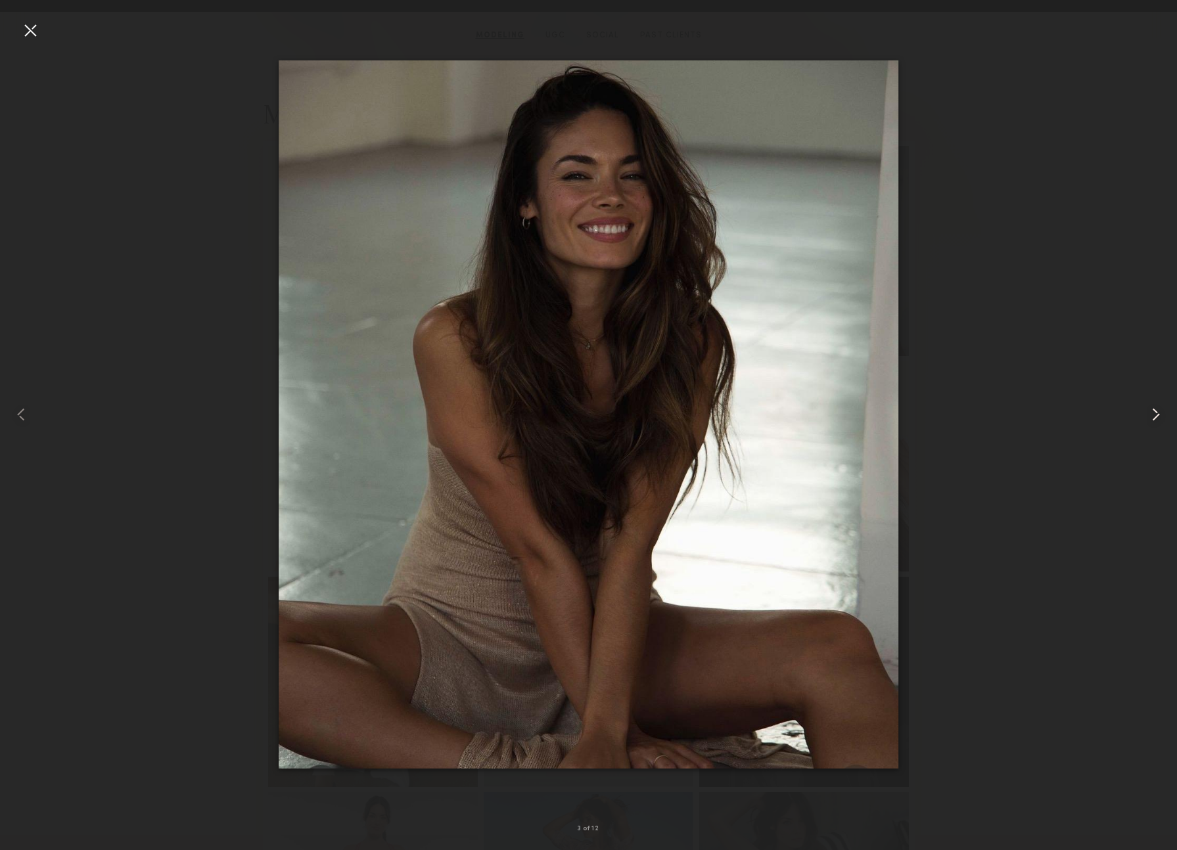
click at [1156, 417] on common-icon at bounding box center [1155, 414] width 21 height 21
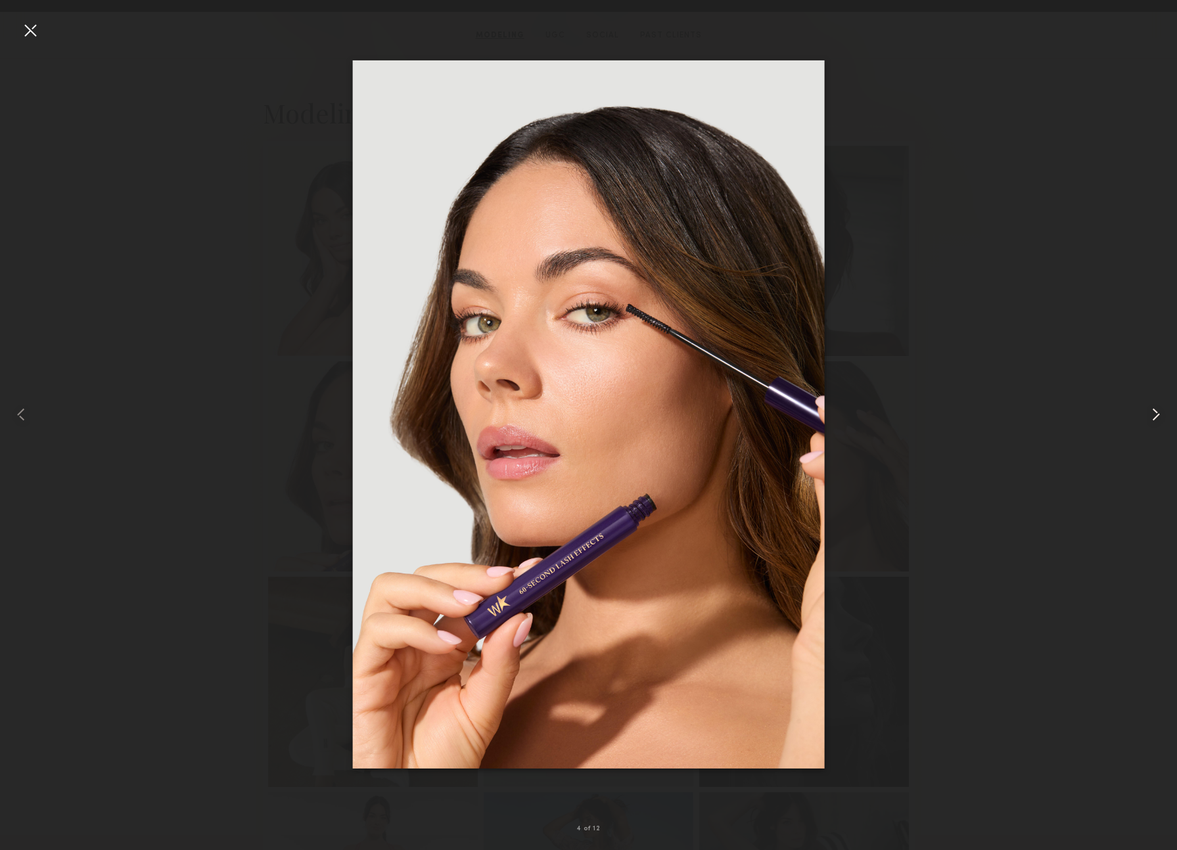
click at [1156, 417] on common-icon at bounding box center [1155, 414] width 21 height 21
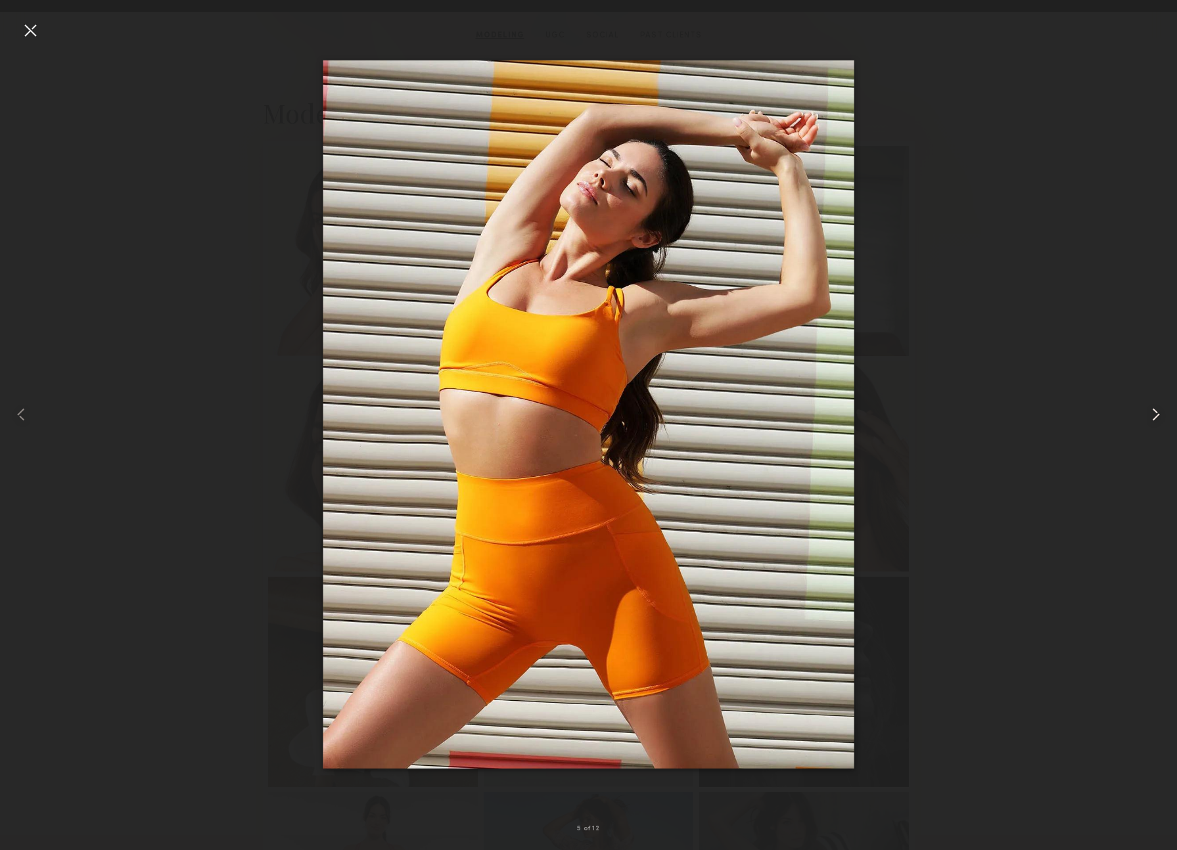
click at [1156, 417] on common-icon at bounding box center [1155, 414] width 21 height 21
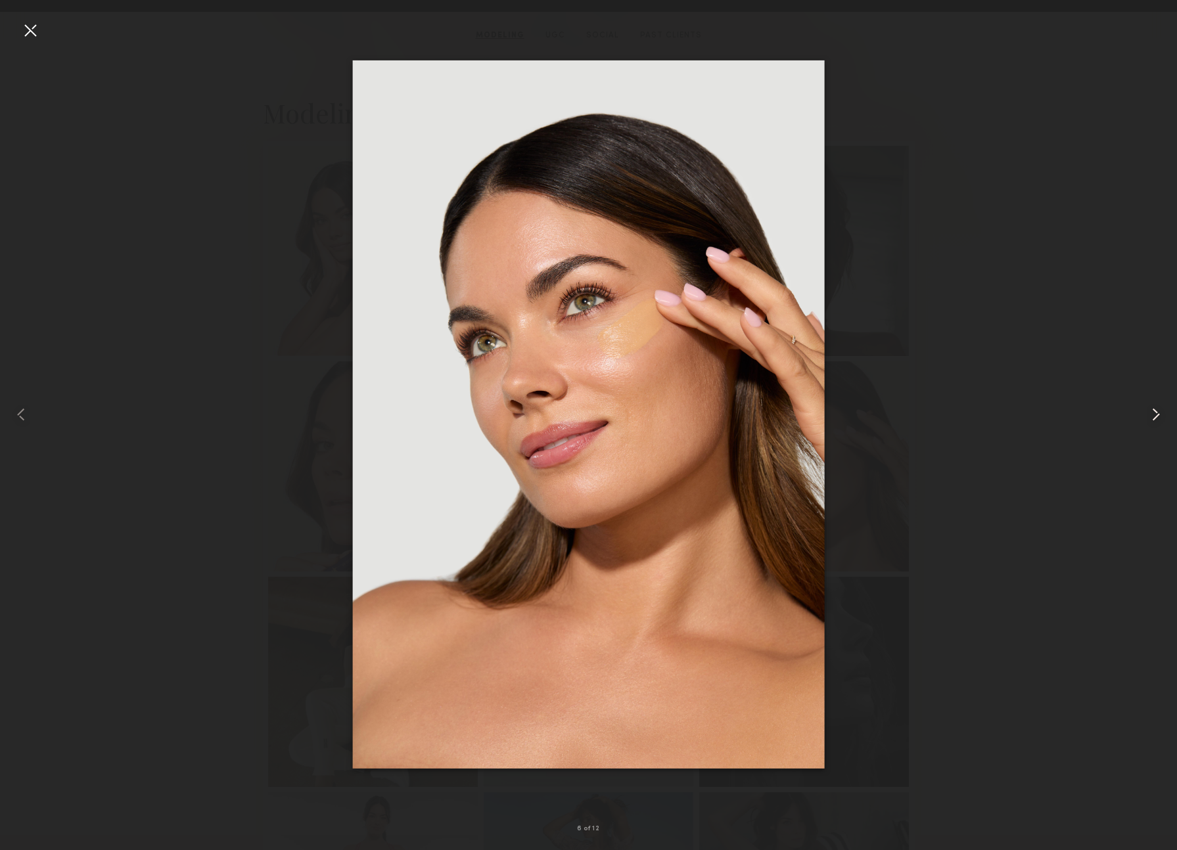
click at [1156, 417] on common-icon at bounding box center [1155, 414] width 21 height 21
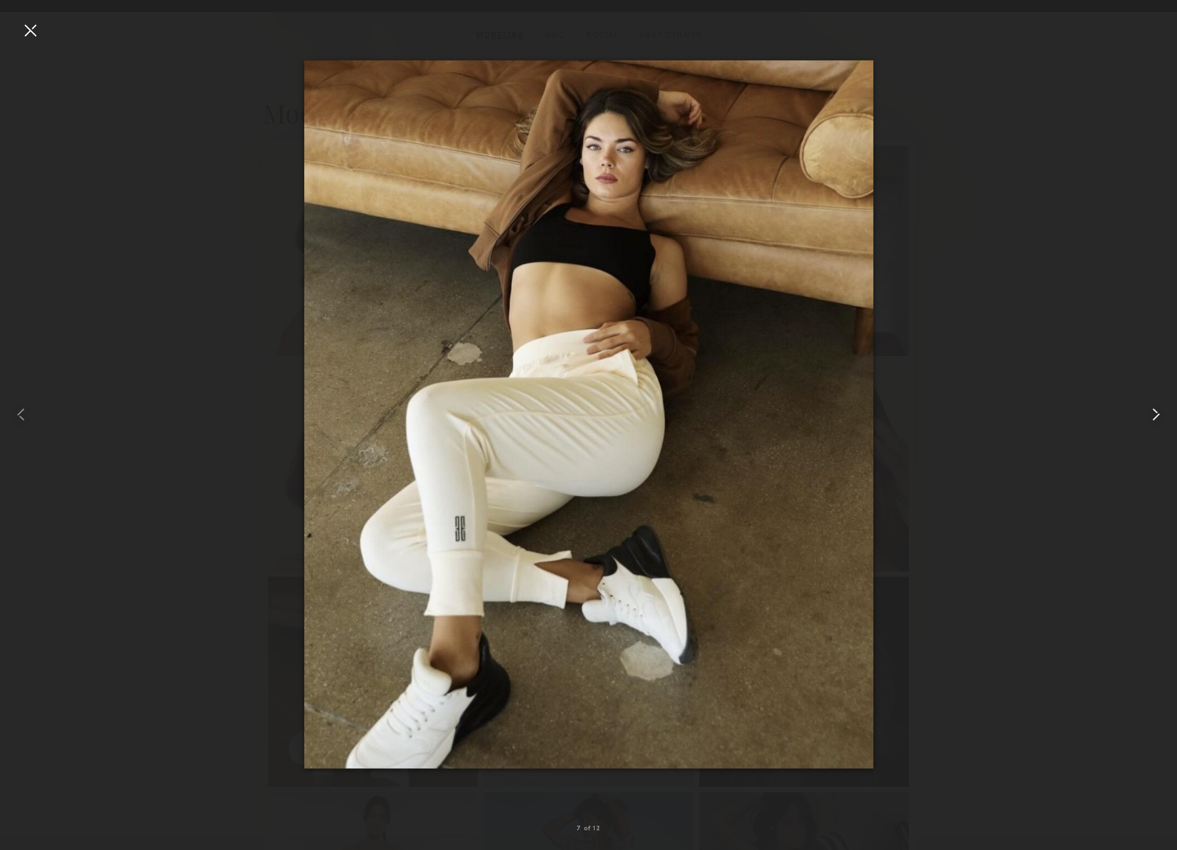
click at [1156, 417] on common-icon at bounding box center [1155, 414] width 21 height 21
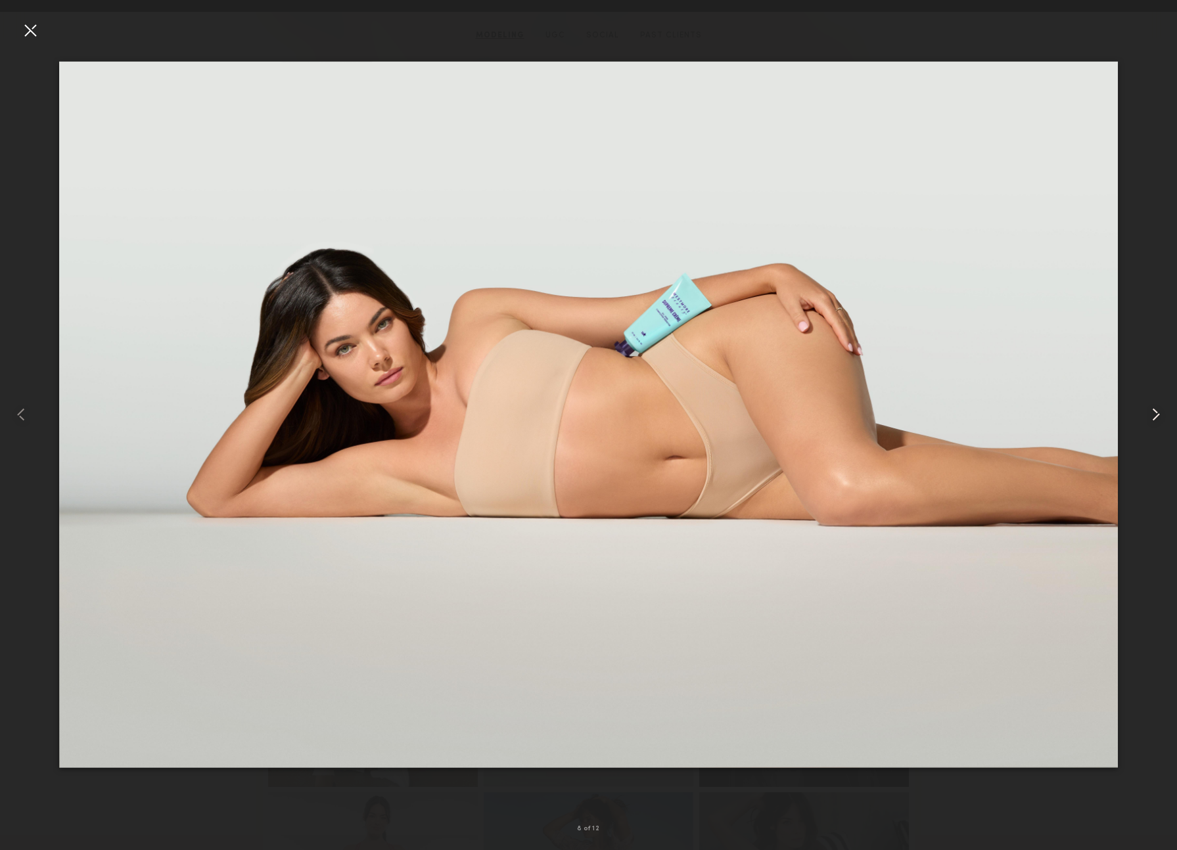
click at [1156, 417] on common-icon at bounding box center [1155, 414] width 21 height 21
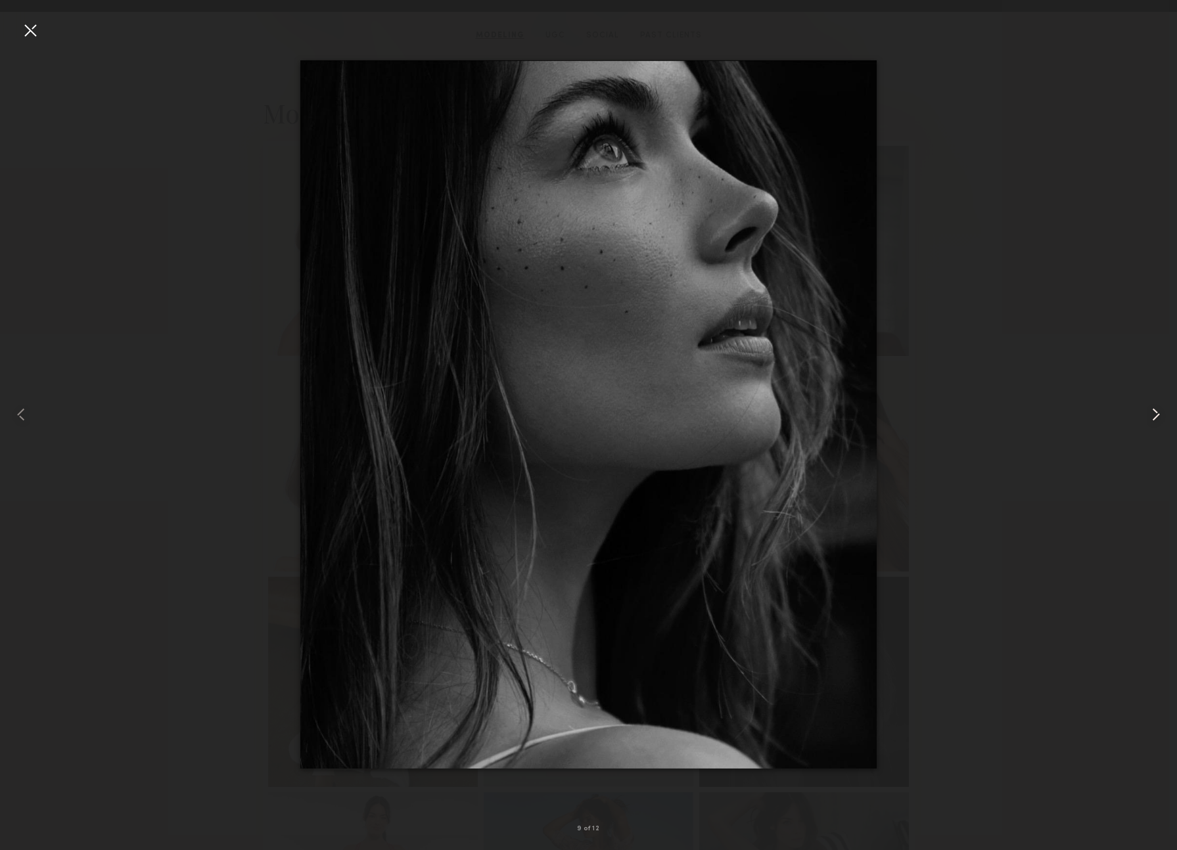
click at [1156, 417] on common-icon at bounding box center [1155, 414] width 21 height 21
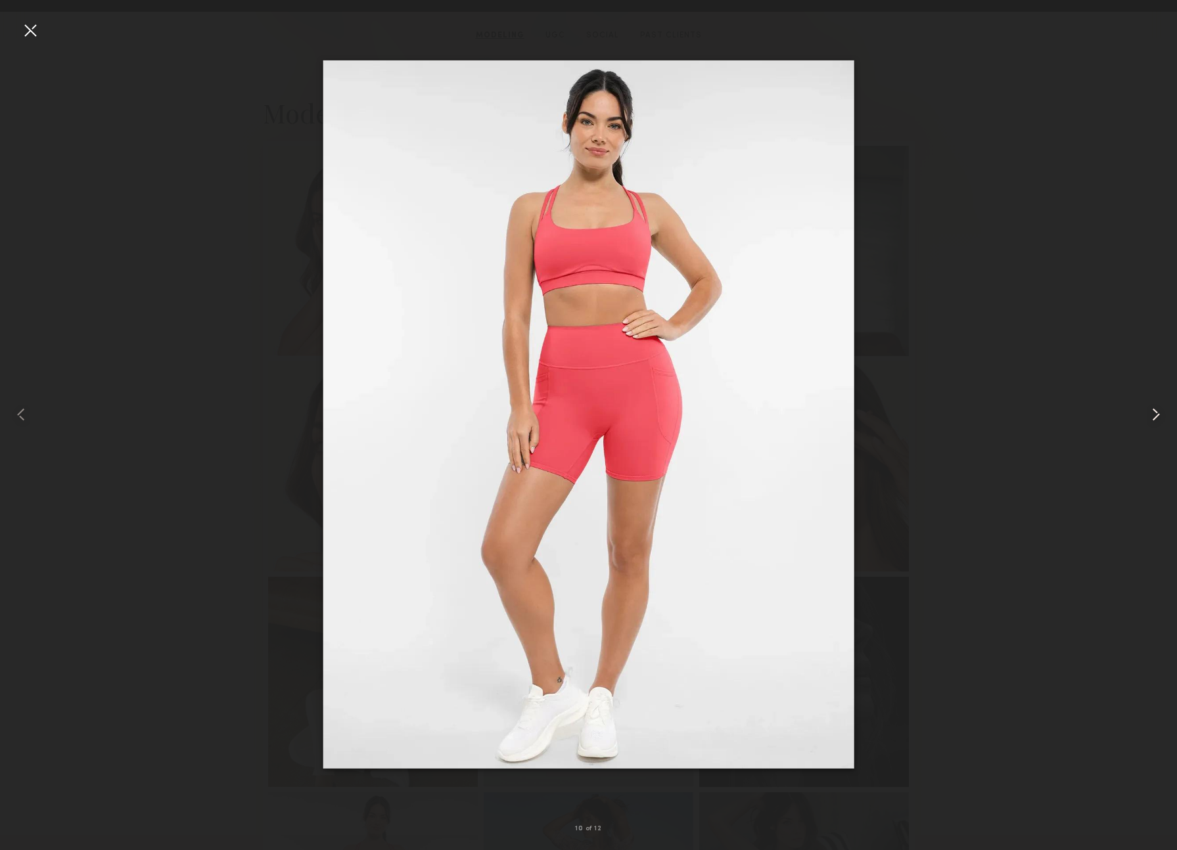
click at [1156, 417] on common-icon at bounding box center [1155, 414] width 21 height 21
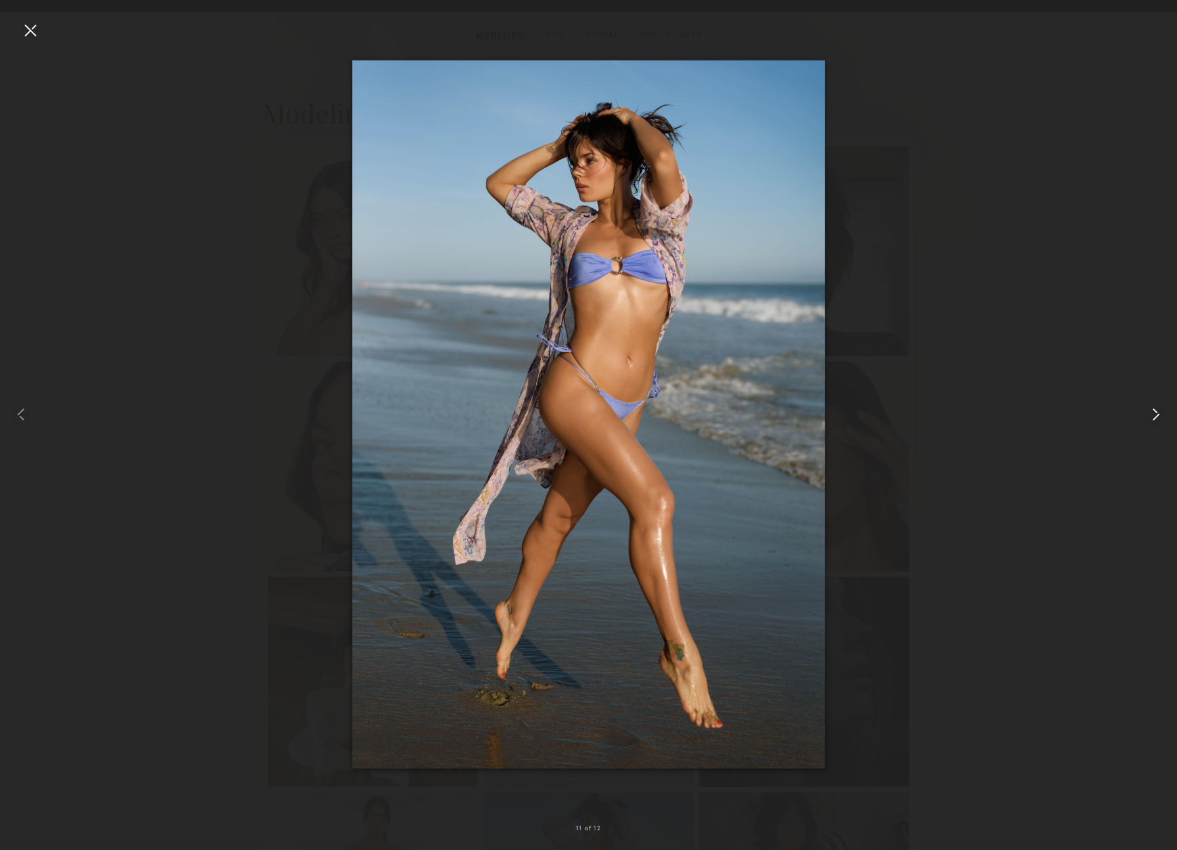
click at [1156, 417] on common-icon at bounding box center [1155, 414] width 21 height 21
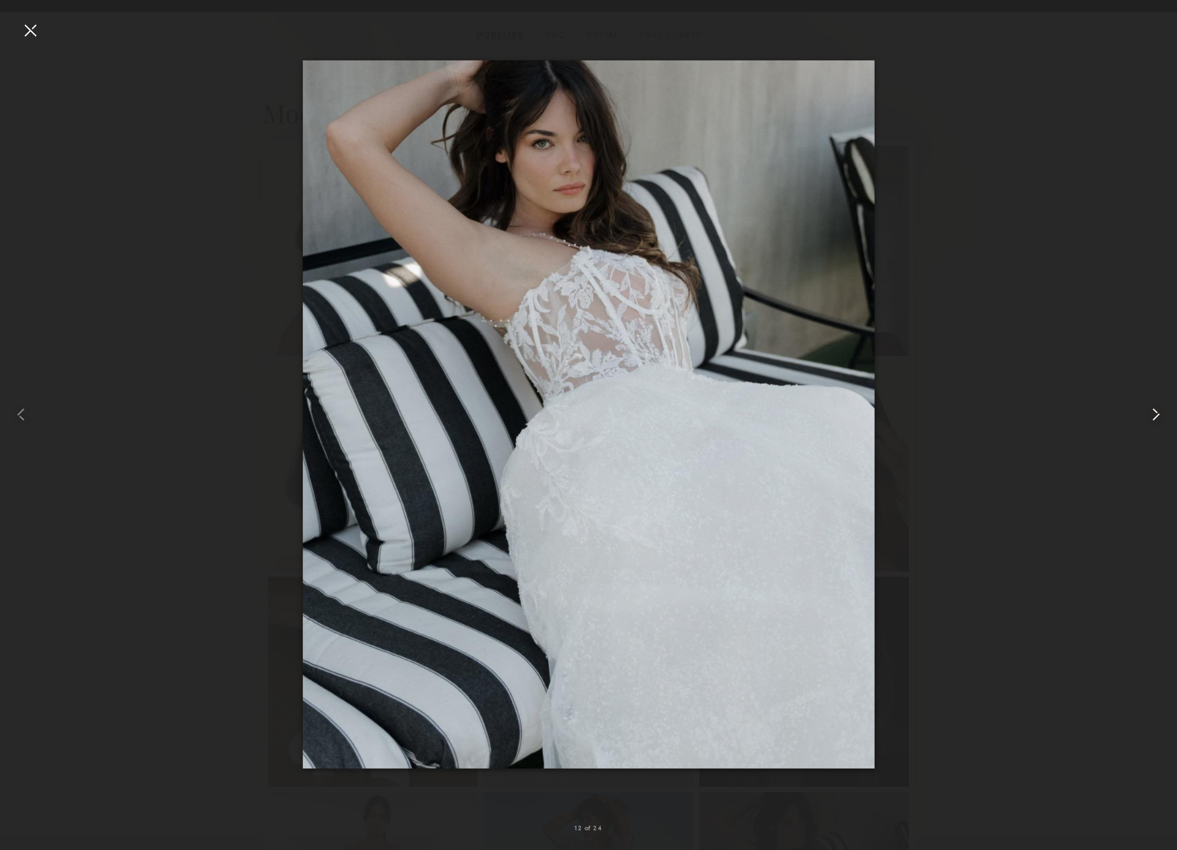
click at [1156, 417] on common-icon at bounding box center [1155, 414] width 21 height 21
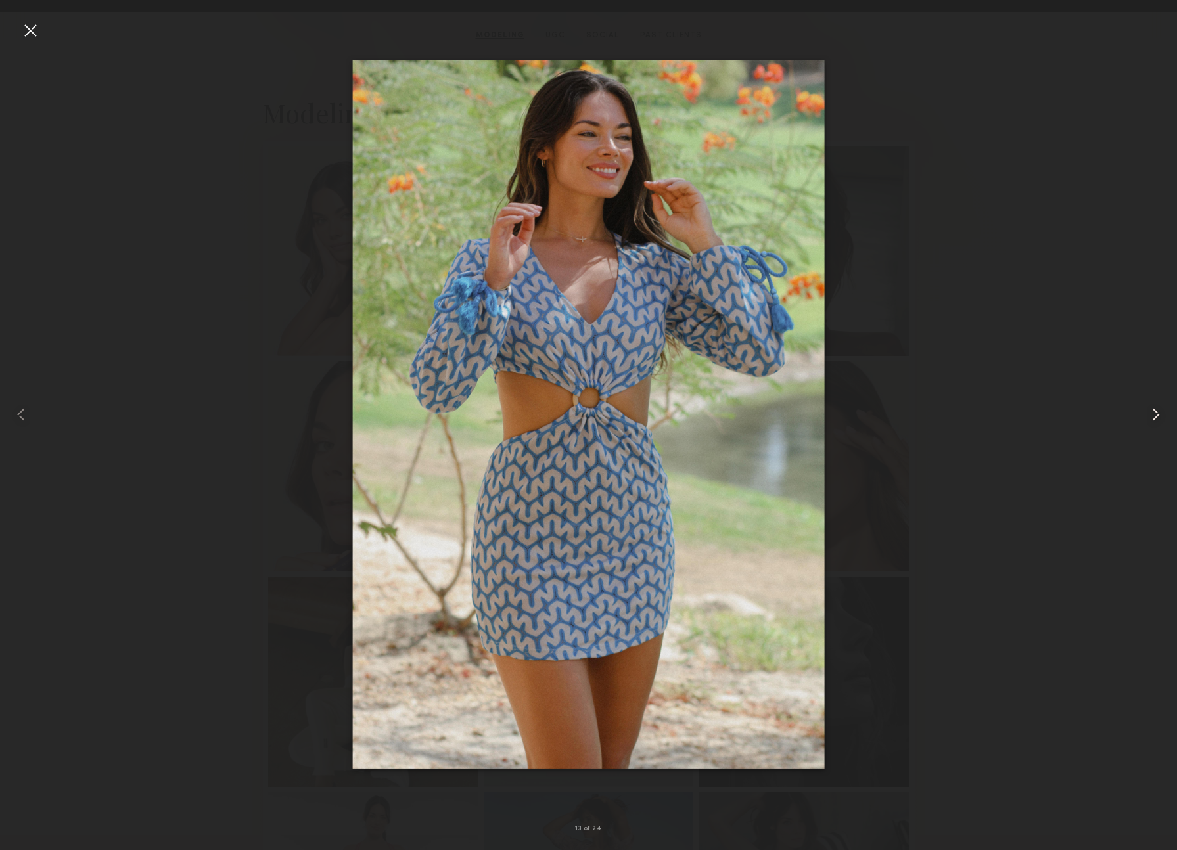
click at [1156, 417] on common-icon at bounding box center [1155, 414] width 21 height 21
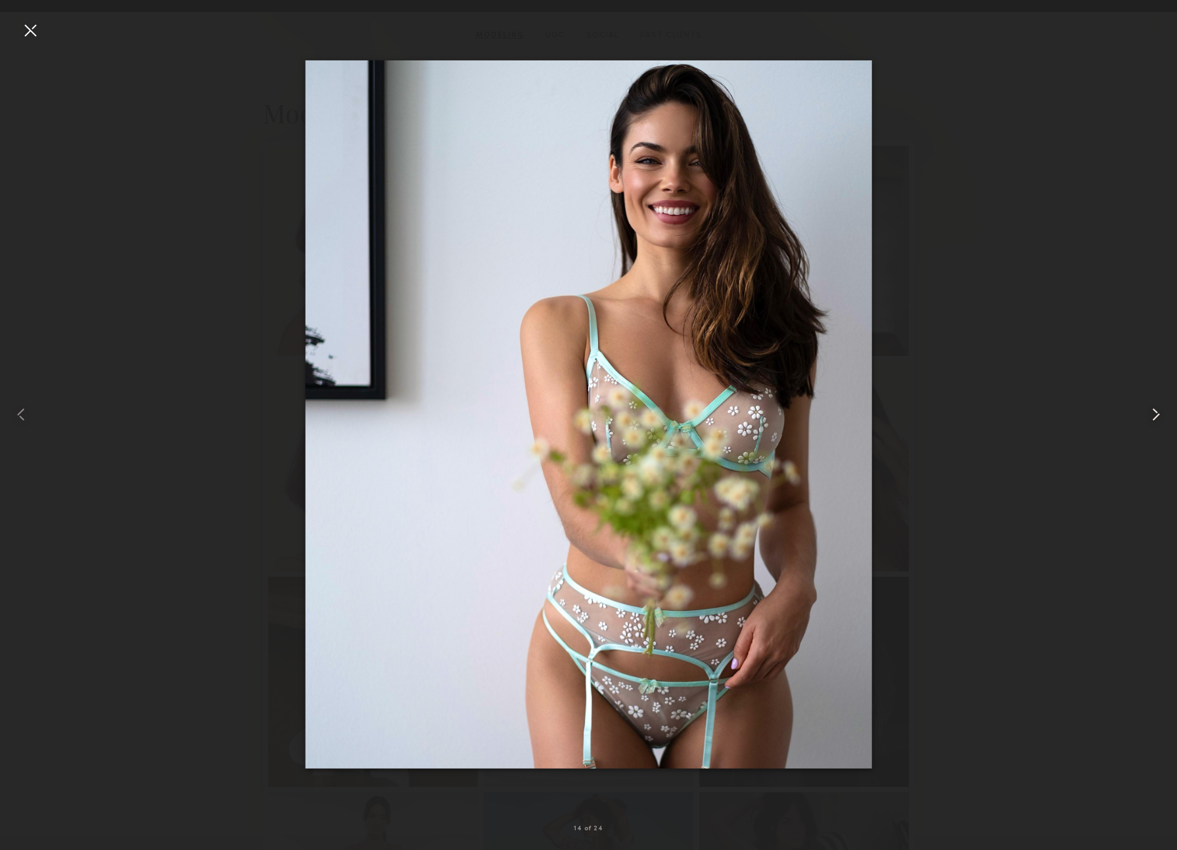
click at [1156, 417] on common-icon at bounding box center [1155, 414] width 21 height 21
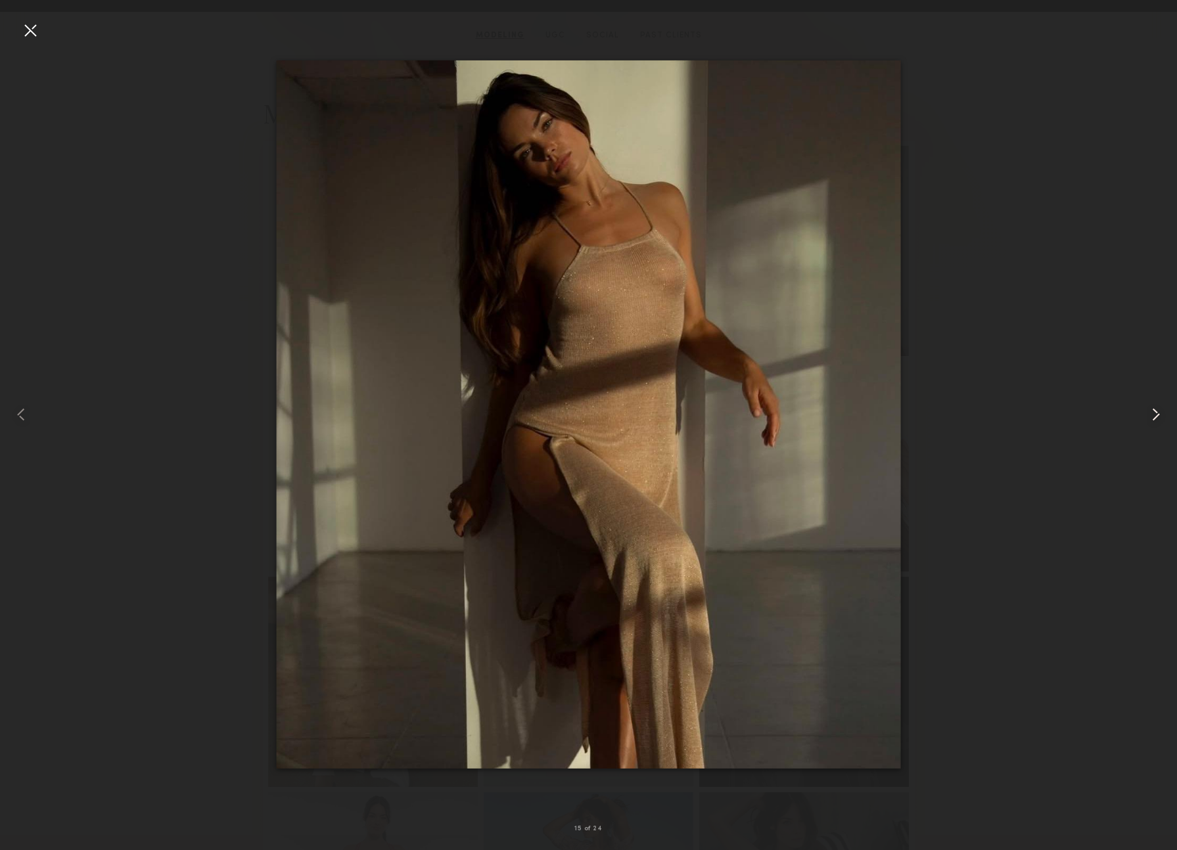
click at [1156, 417] on common-icon at bounding box center [1155, 414] width 21 height 21
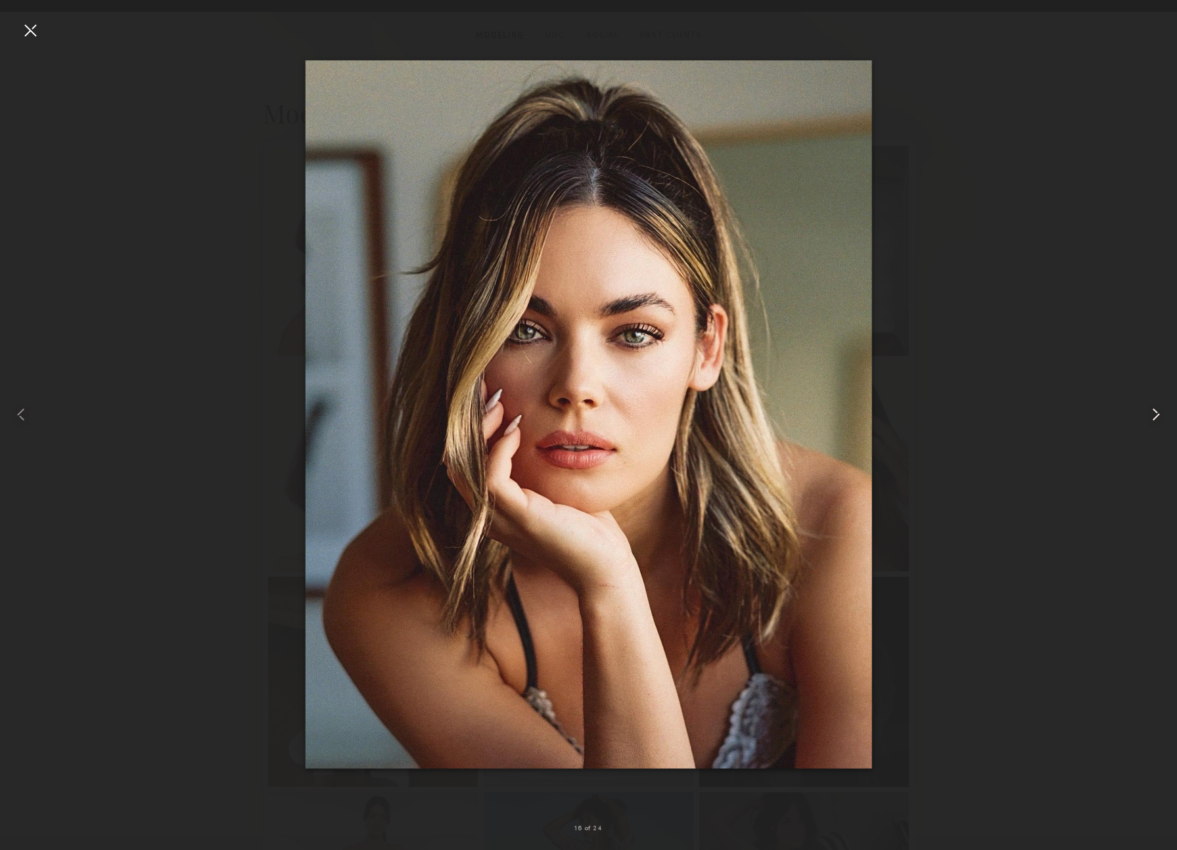
click at [1156, 417] on common-icon at bounding box center [1155, 414] width 21 height 21
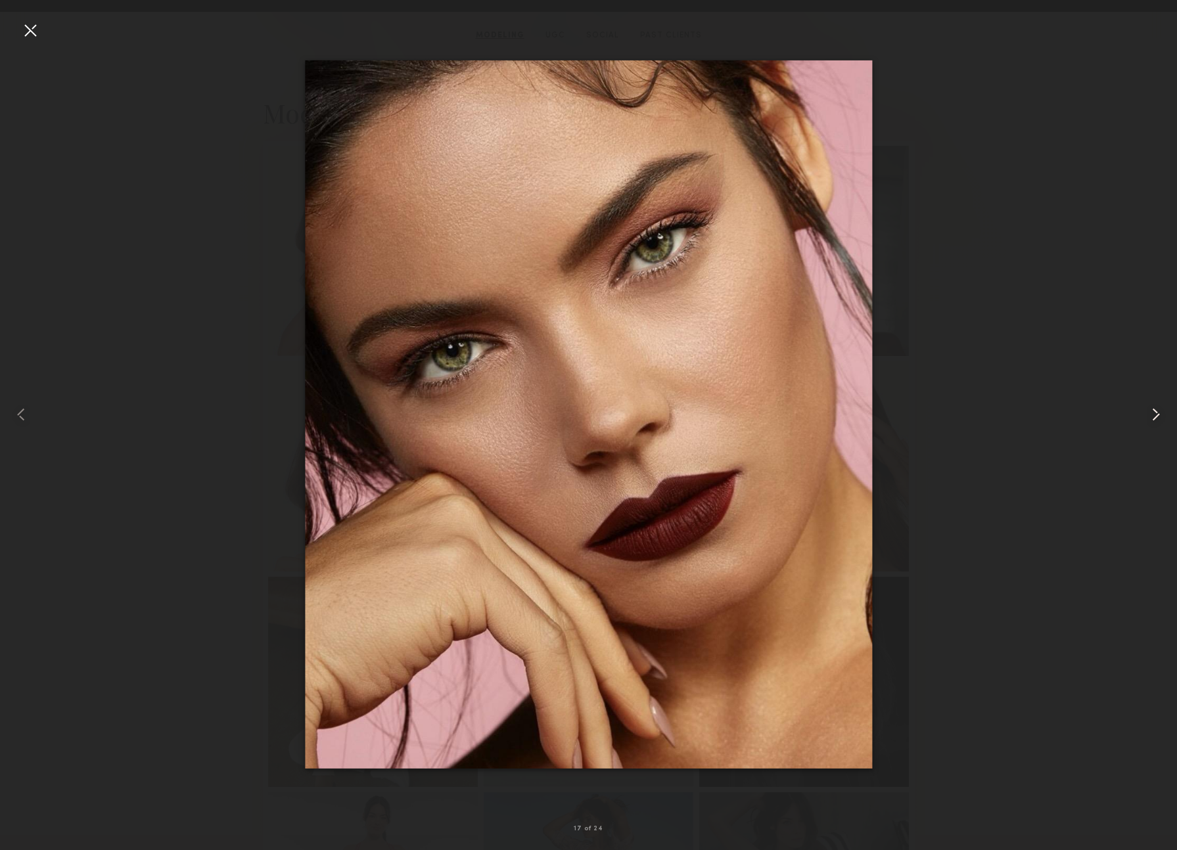
click at [1156, 417] on common-icon at bounding box center [1155, 414] width 21 height 21
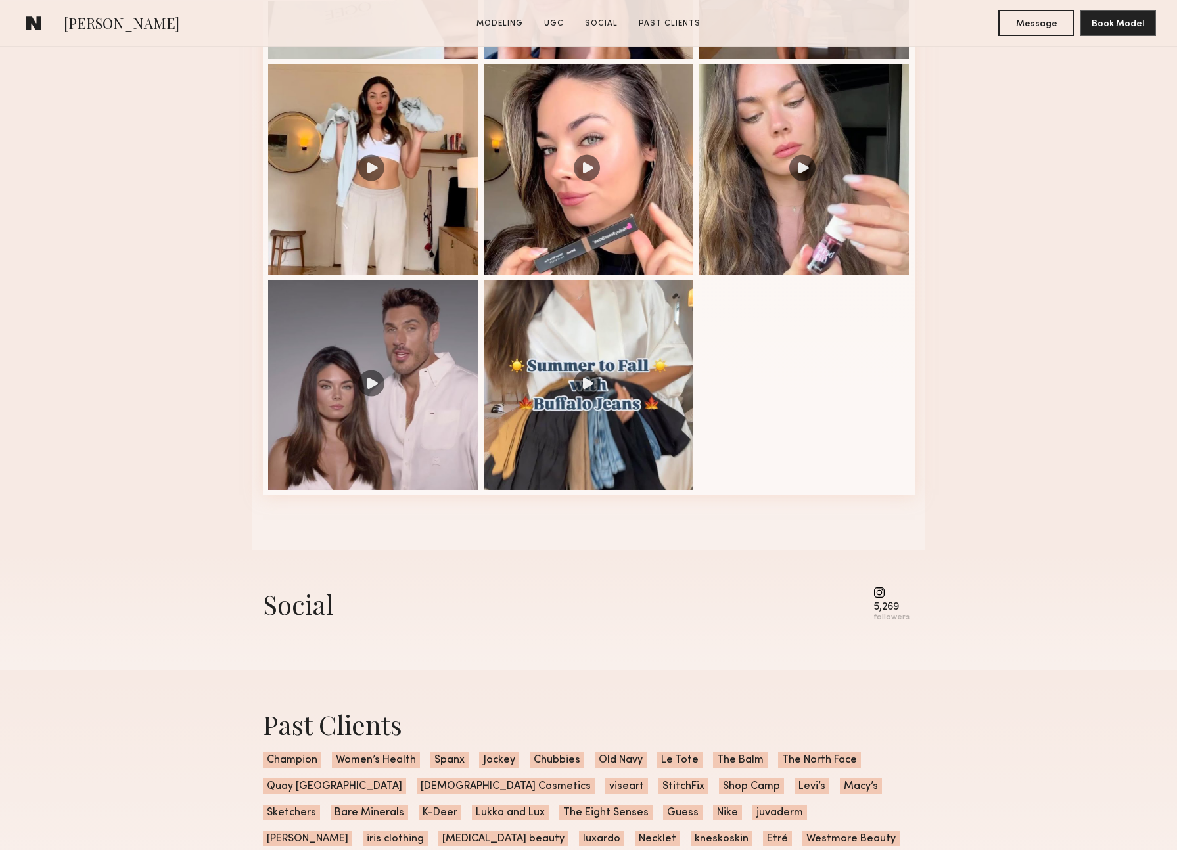
scroll to position [1801, 0]
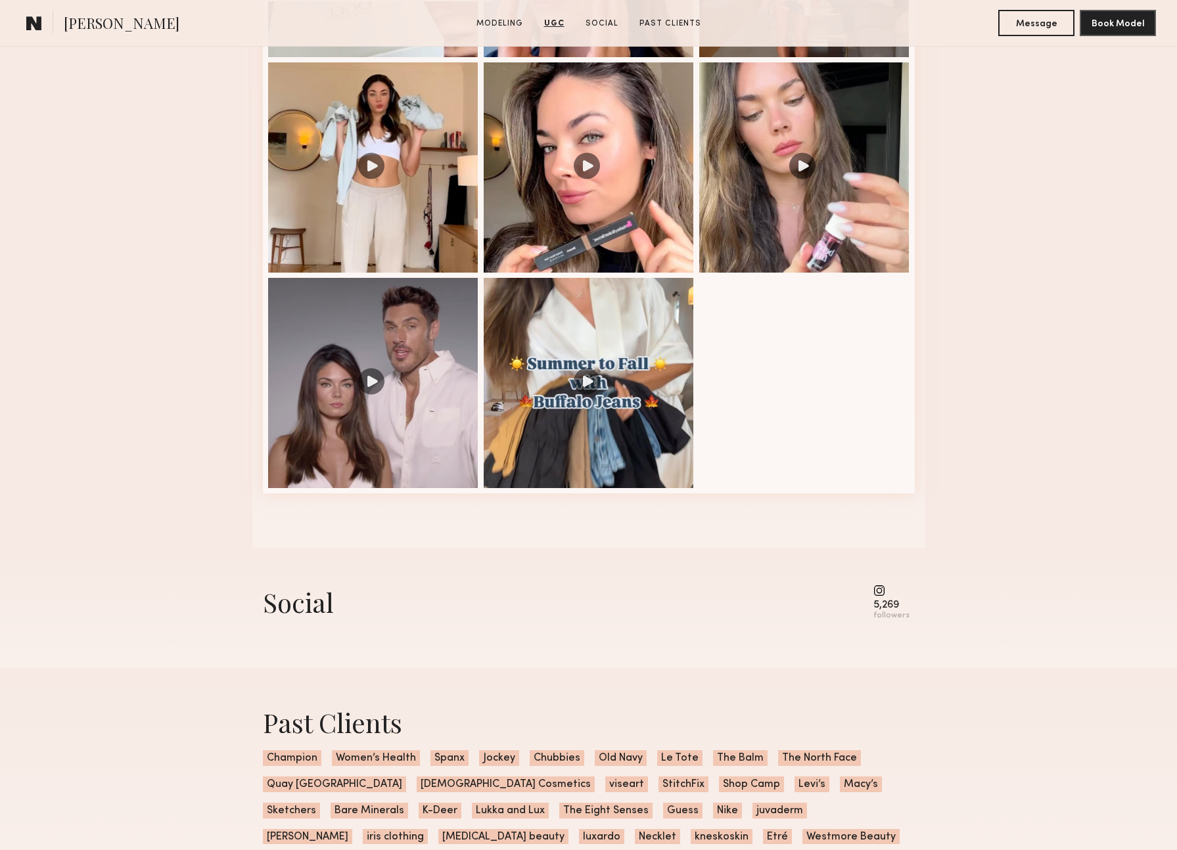
click at [881, 588] on common-icon at bounding box center [891, 591] width 36 height 12
click at [894, 619] on div "followers" at bounding box center [891, 616] width 36 height 10
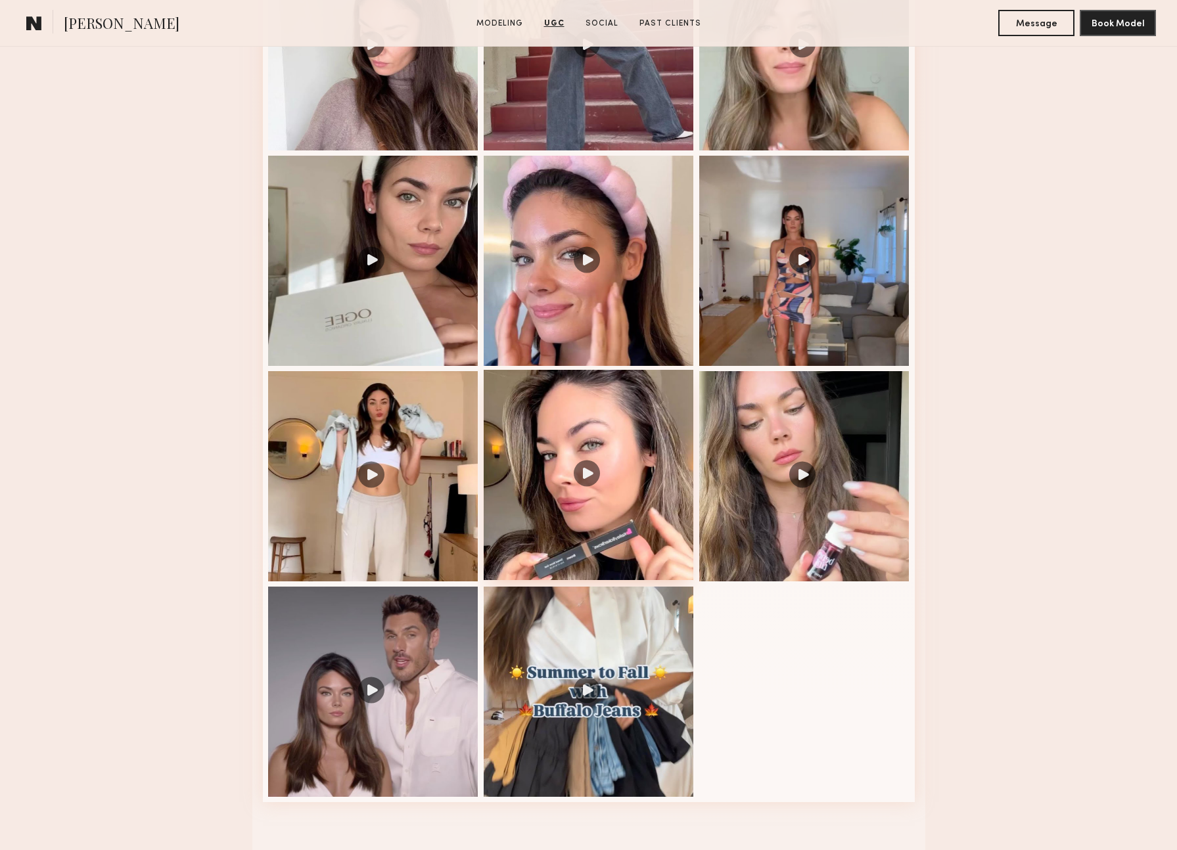
scroll to position [1488, 0]
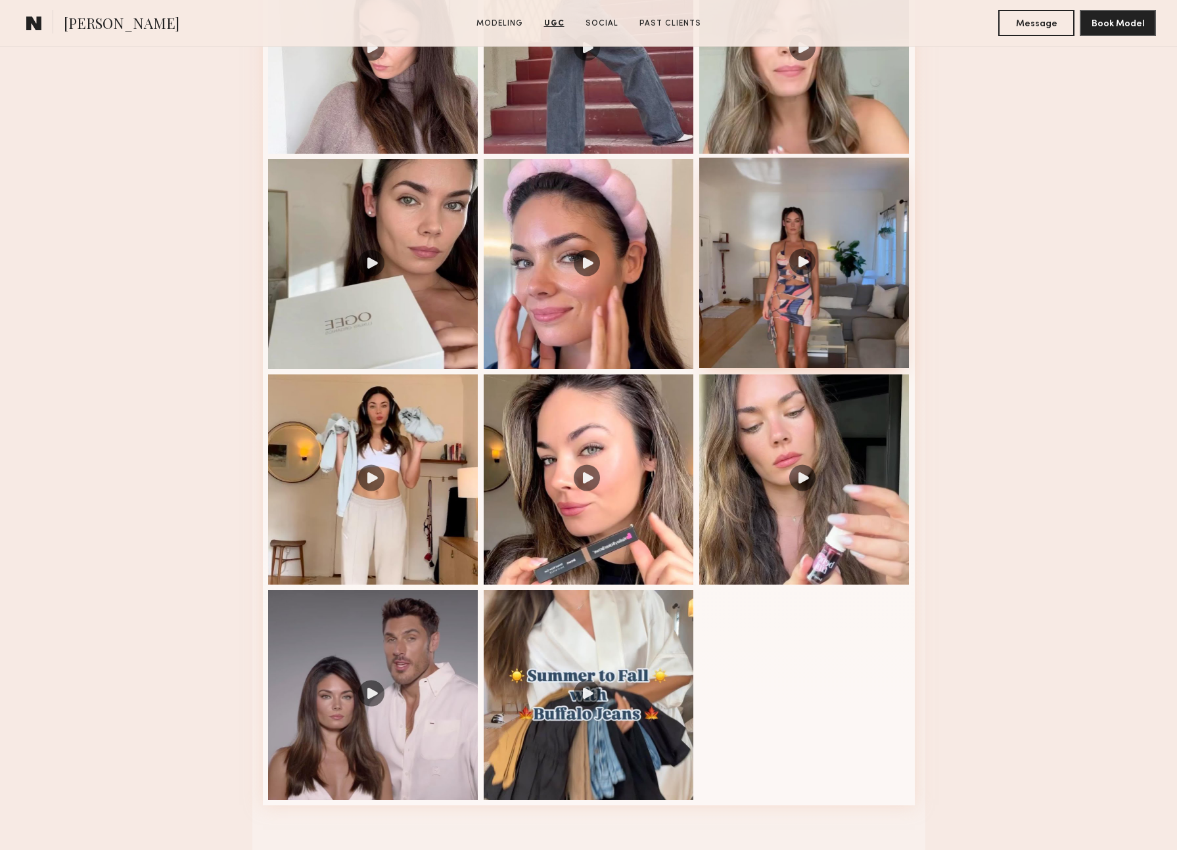
click at [815, 262] on div at bounding box center [804, 263] width 210 height 210
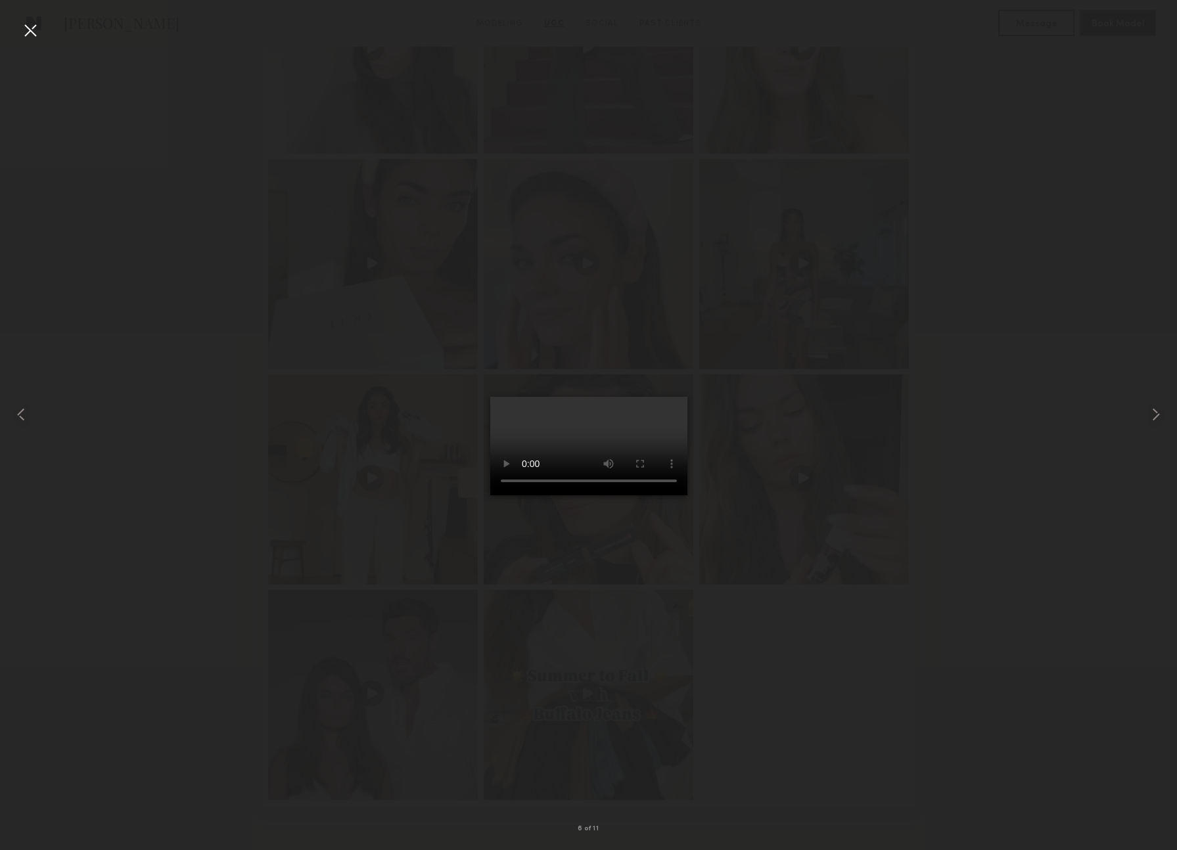
click at [28, 39] on div at bounding box center [30, 30] width 21 height 21
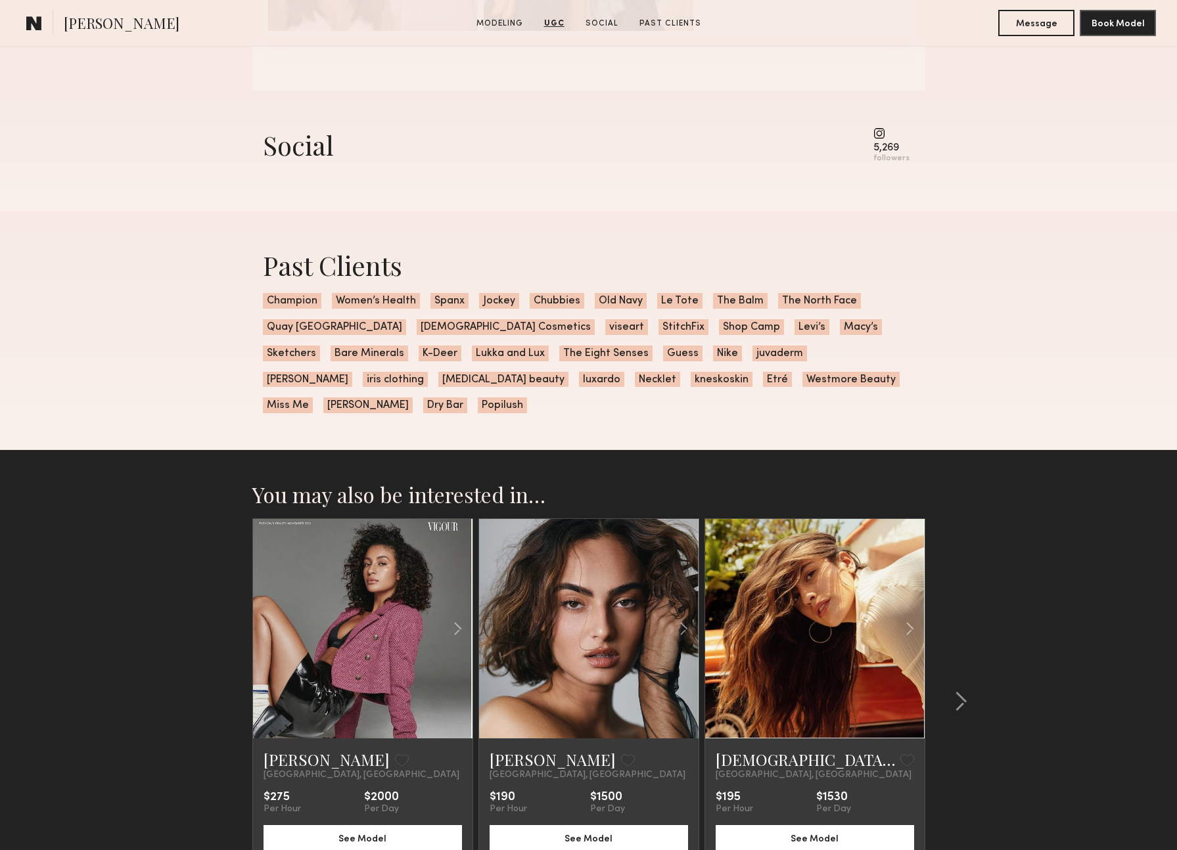
scroll to position [2366, 0]
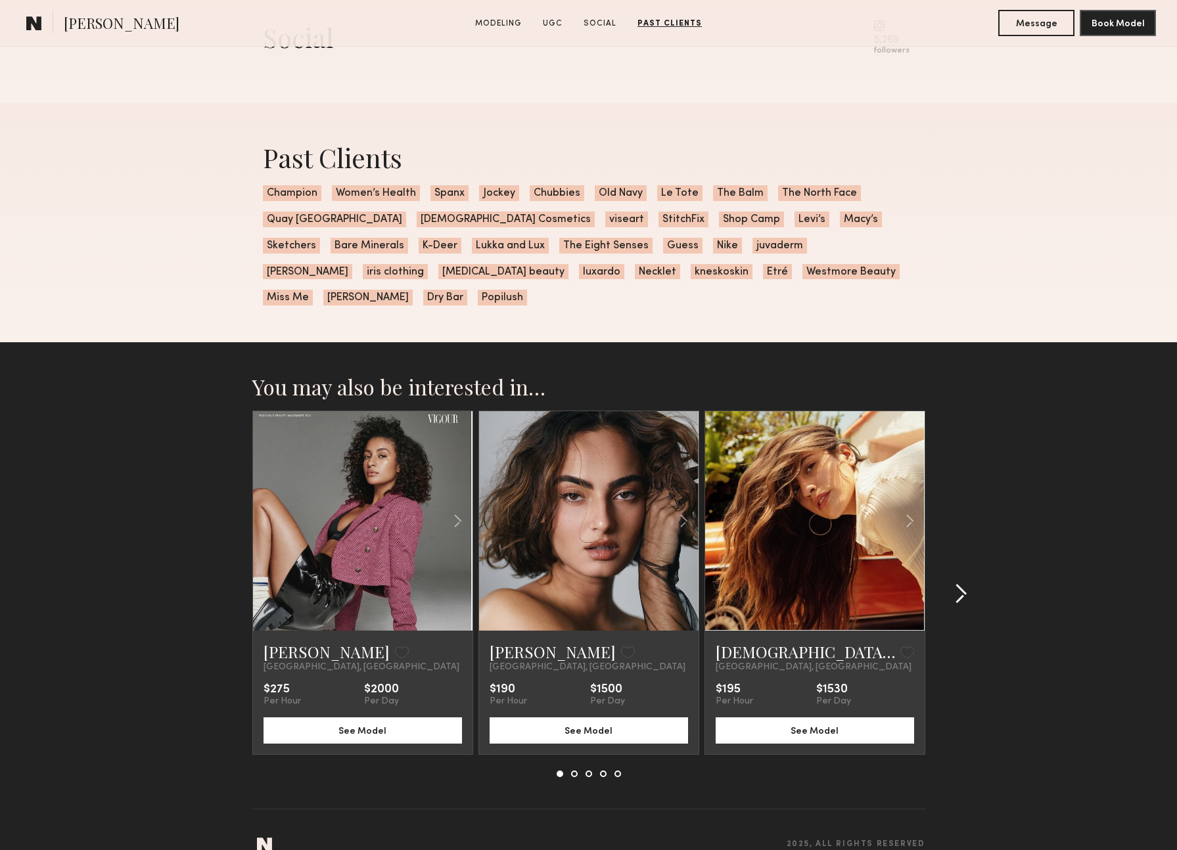
click at [957, 584] on common-icon at bounding box center [960, 594] width 13 height 21
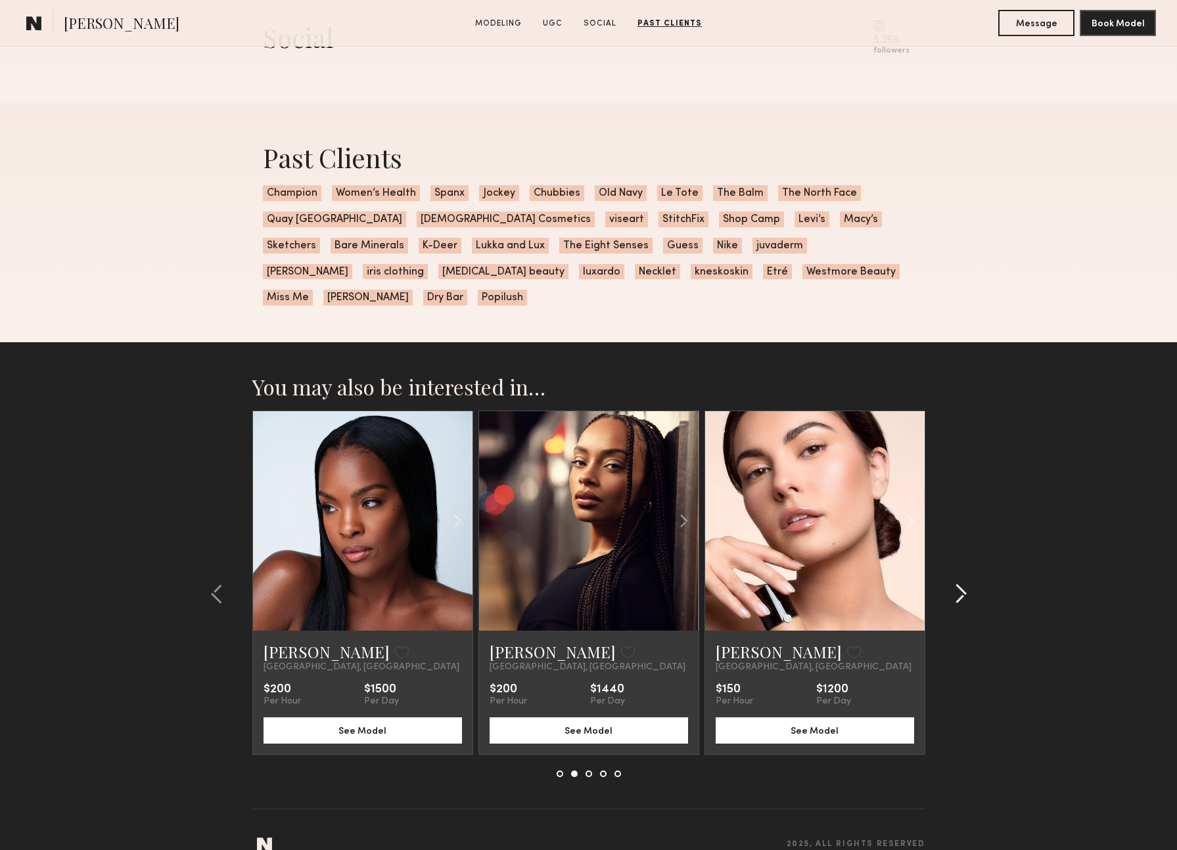
click at [963, 584] on common-icon at bounding box center [960, 594] width 13 height 21
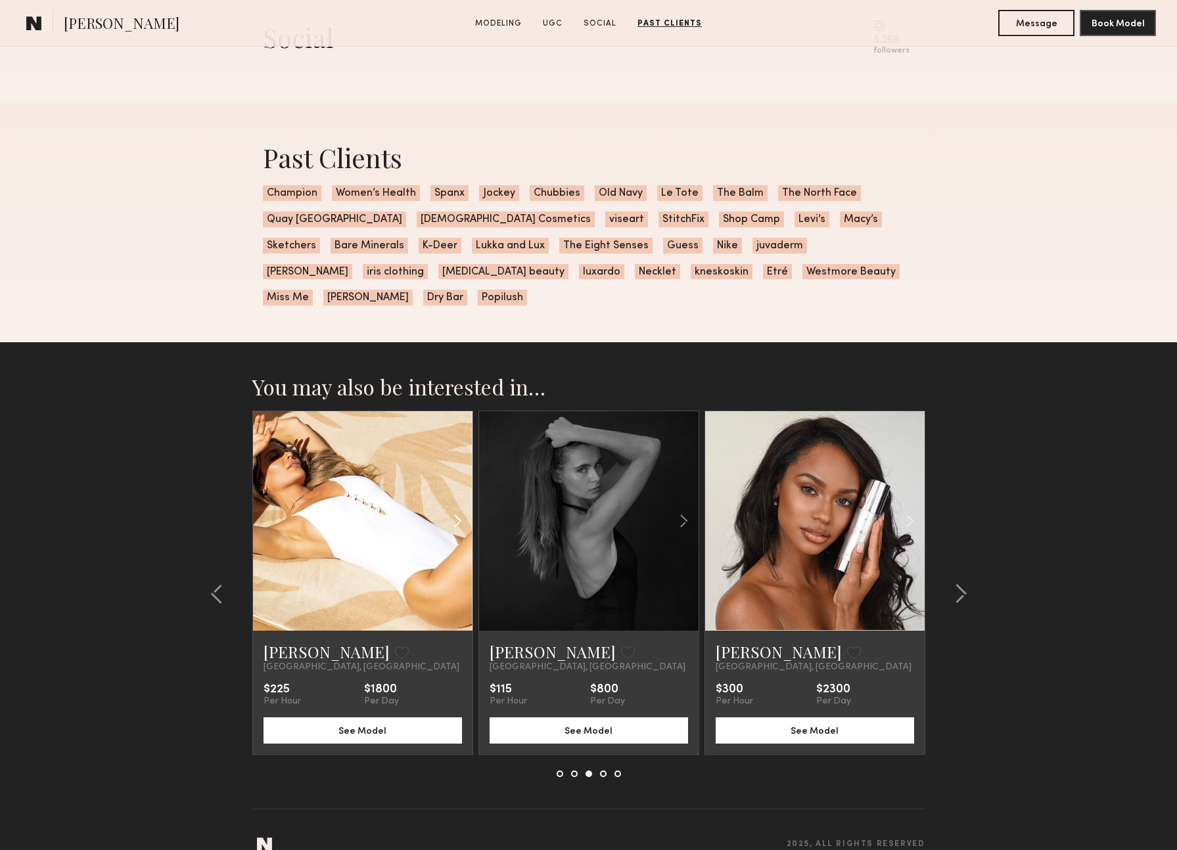
click at [459, 509] on common-icon at bounding box center [457, 521] width 19 height 25
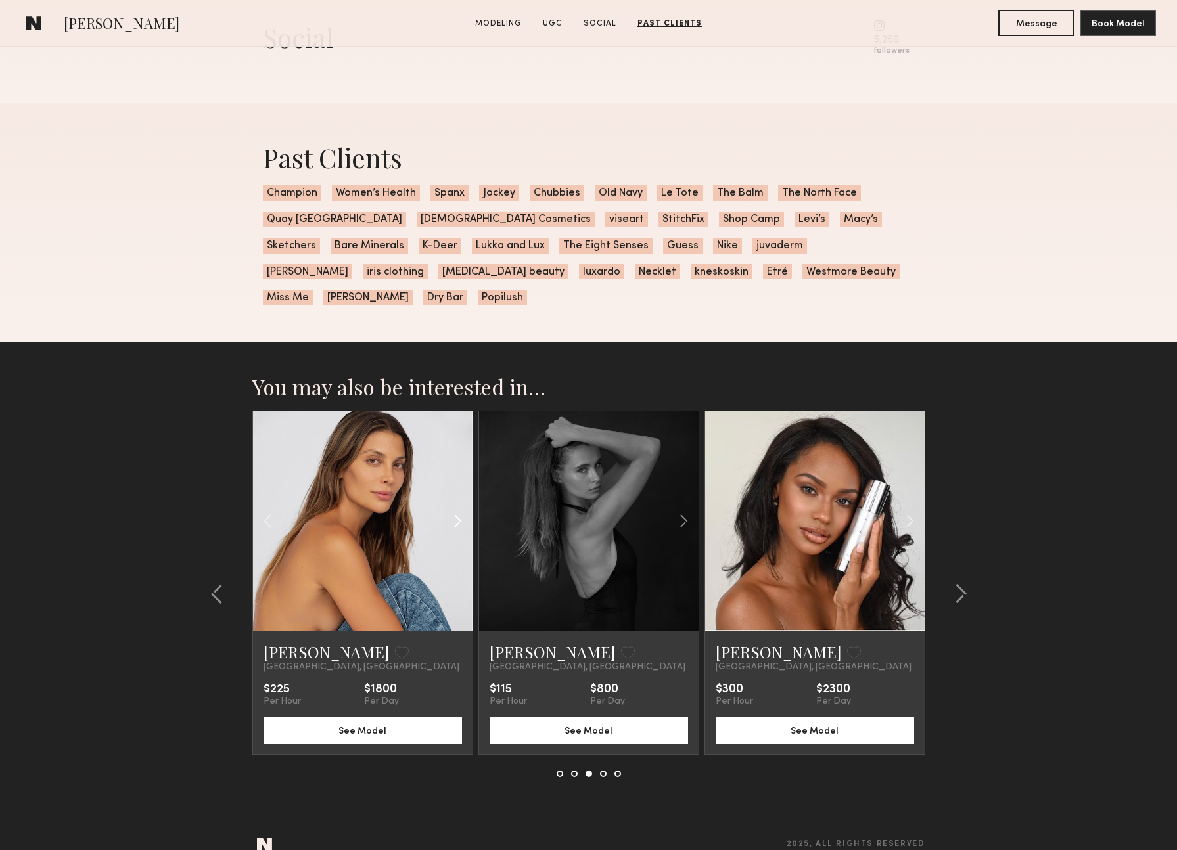
click at [459, 509] on common-icon at bounding box center [457, 521] width 19 height 25
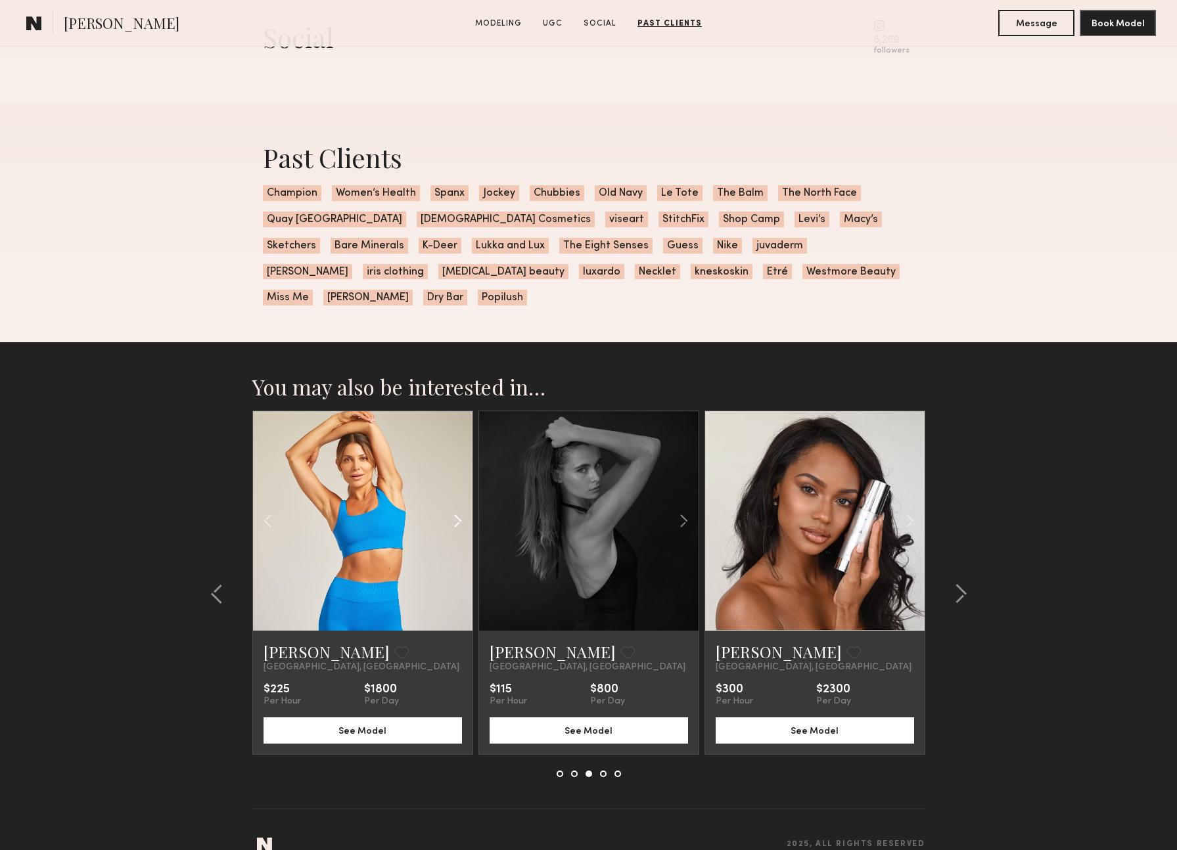
click at [459, 509] on common-icon at bounding box center [457, 521] width 19 height 25
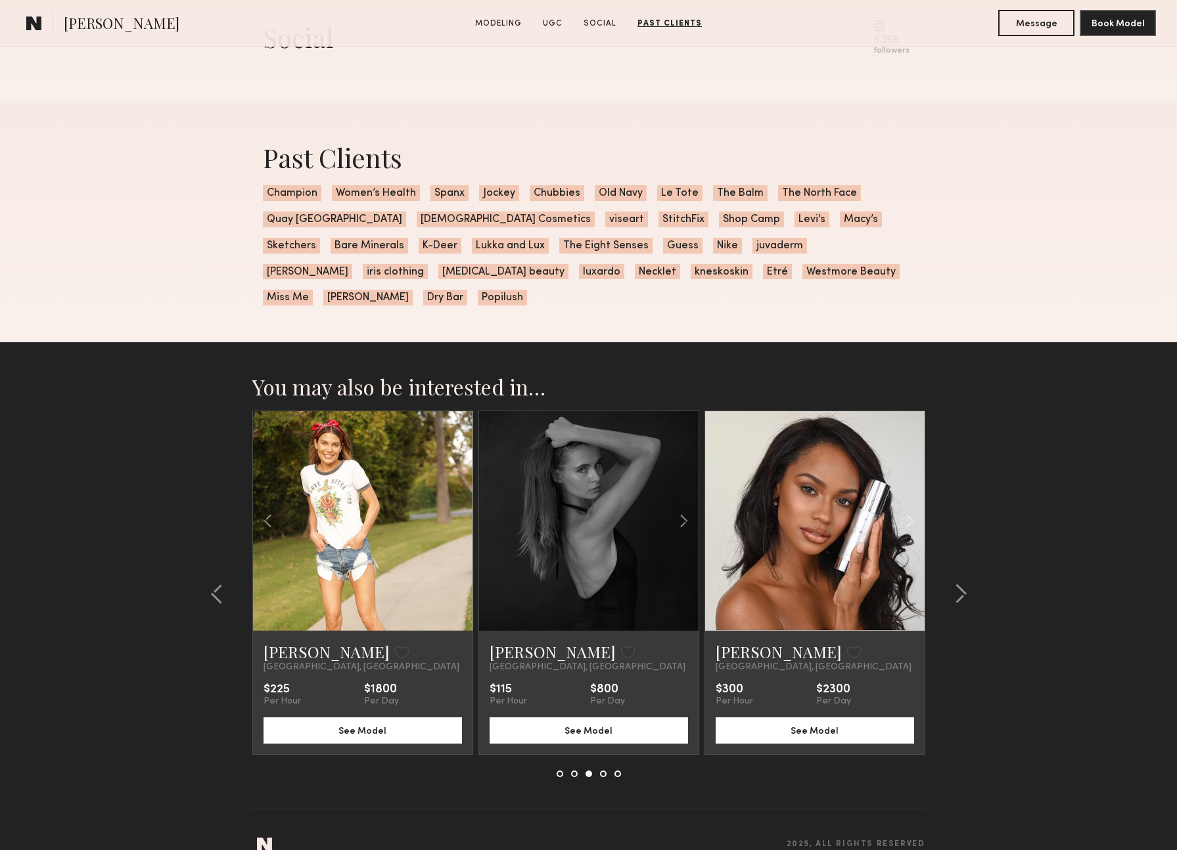
click at [459, 499] on div at bounding box center [362, 520] width 219 height 219
click at [685, 509] on common-icon at bounding box center [683, 521] width 19 height 25
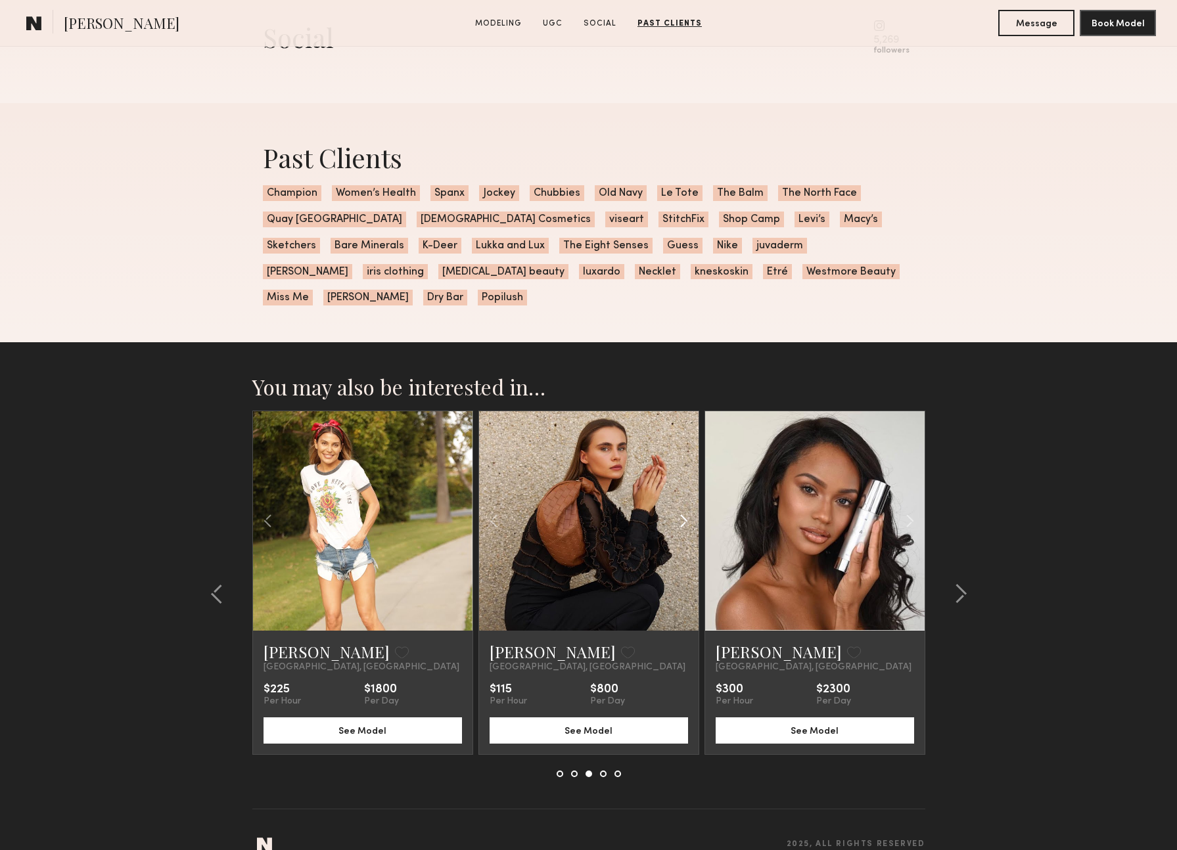
click at [685, 509] on common-icon at bounding box center [683, 521] width 19 height 25
